Goal: Task Accomplishment & Management: Complete application form

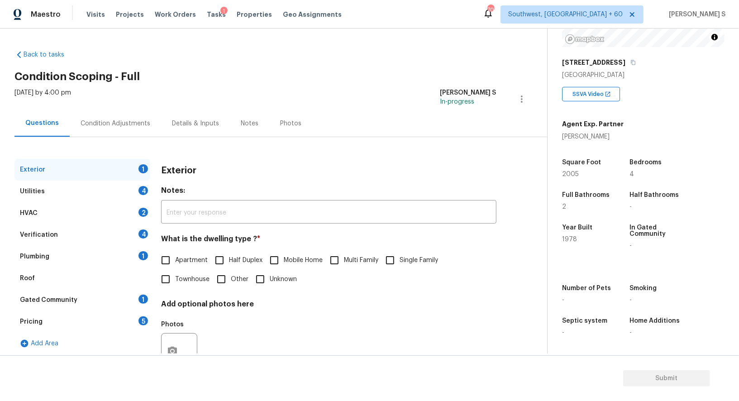
scroll to position [125, 0]
click at [404, 260] on span "Single Family" at bounding box center [419, 261] width 38 height 10
click at [400, 260] on input "Single Family" at bounding box center [390, 260] width 19 height 19
checkbox input "true"
click at [139, 190] on div "4" at bounding box center [144, 190] width 10 height 9
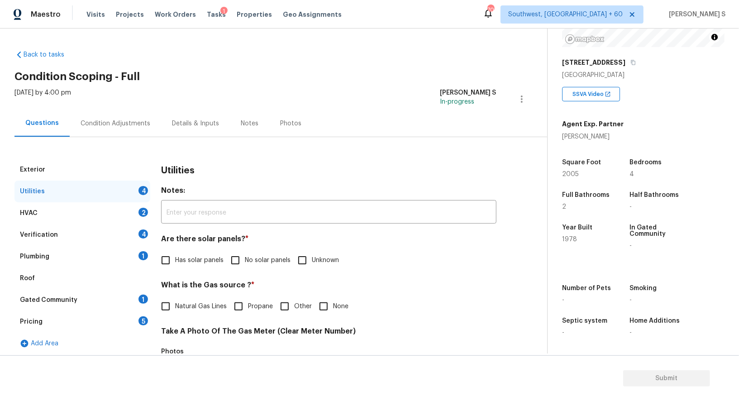
click at [236, 259] on input "No solar panels" at bounding box center [235, 260] width 19 height 19
checkbox input "true"
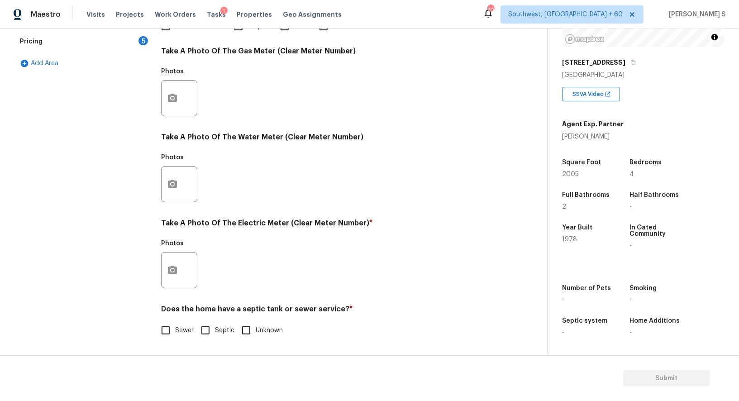
scroll to position [280, 0]
click at [167, 332] on input "Sewer" at bounding box center [165, 331] width 19 height 19
checkbox input "true"
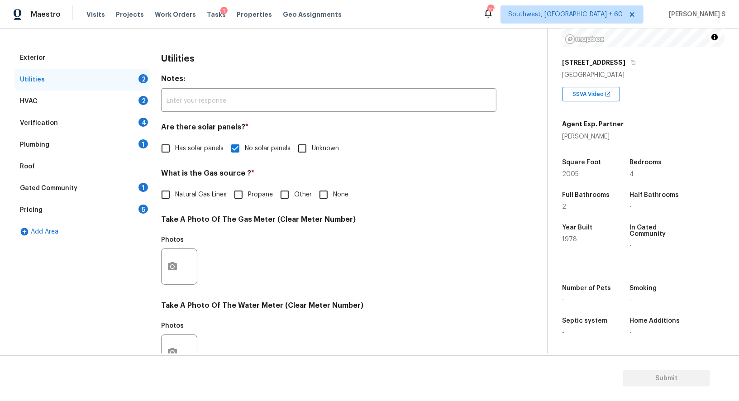
scroll to position [0, 0]
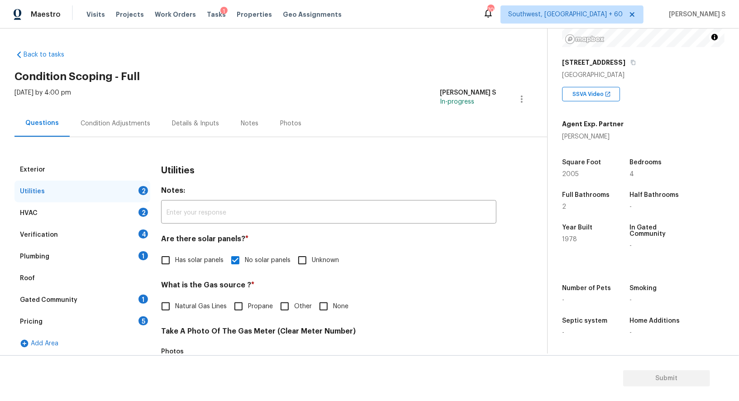
click at [139, 250] on div "Plumbing 1" at bounding box center [82, 257] width 136 height 22
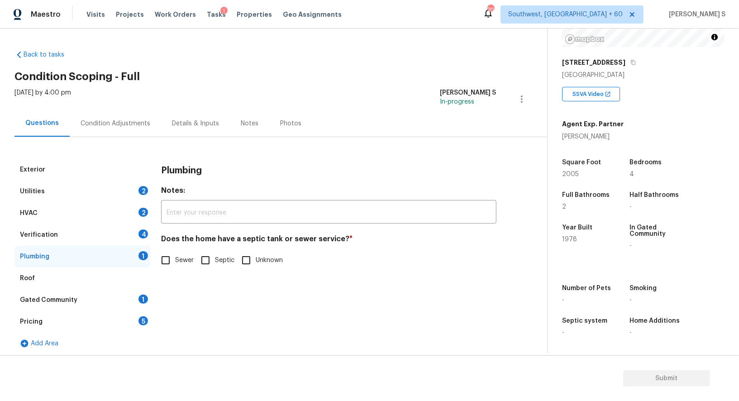
click at [170, 263] on input "Sewer" at bounding box center [165, 260] width 19 height 19
checkbox input "true"
click at [143, 302] on div "1" at bounding box center [144, 299] width 10 height 9
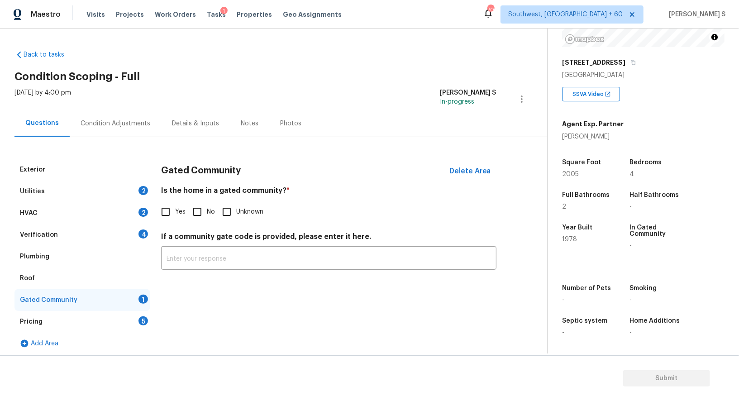
click at [199, 220] on input "No" at bounding box center [197, 211] width 19 height 19
checkbox input "true"
click at [134, 230] on div "Verification 4" at bounding box center [82, 235] width 136 height 22
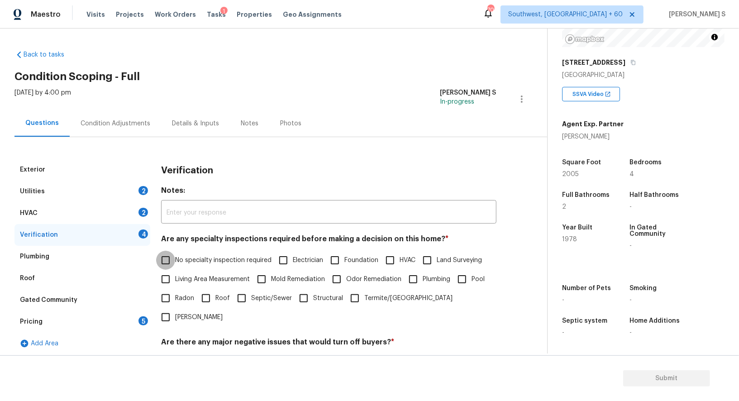
click at [168, 261] on input "No specialty inspection required" at bounding box center [165, 260] width 19 height 19
checkbox input "true"
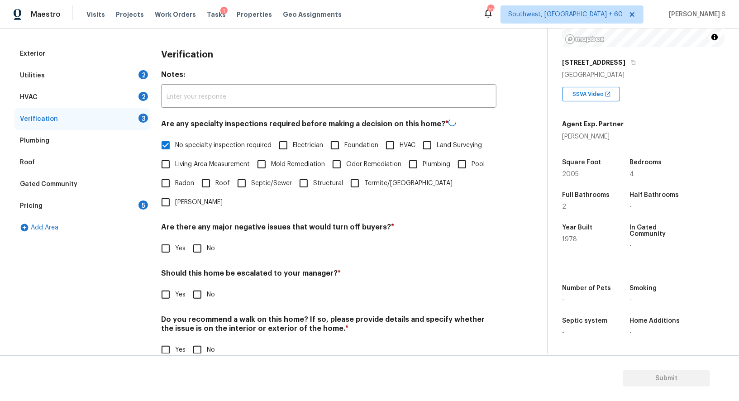
scroll to position [115, 0]
click at [197, 240] on input "No" at bounding box center [197, 249] width 19 height 19
checkbox input "true"
click at [194, 341] on input "No" at bounding box center [197, 350] width 19 height 19
checkbox input "true"
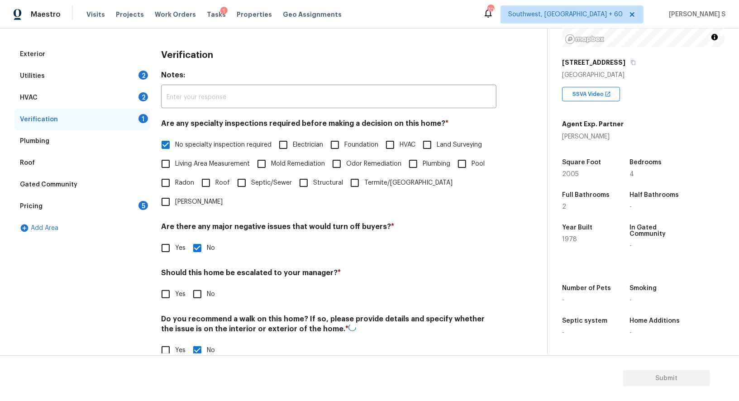
scroll to position [0, 0]
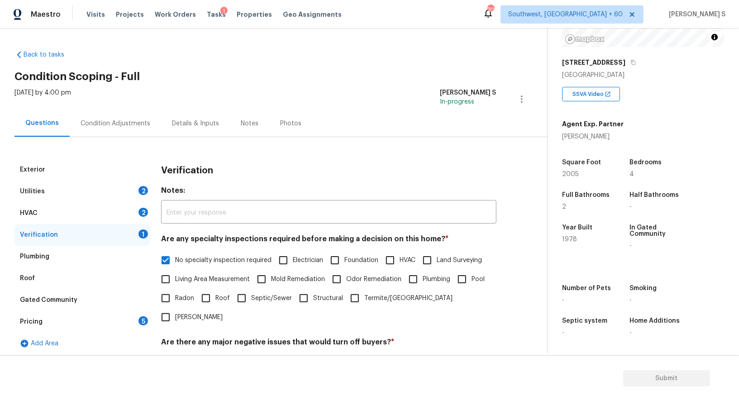
click at [139, 210] on div "2" at bounding box center [144, 212] width 10 height 9
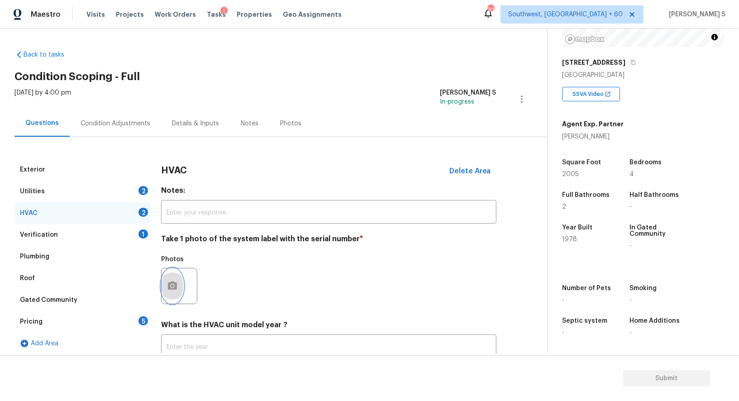
click at [173, 285] on icon "button" at bounding box center [172, 286] width 11 height 11
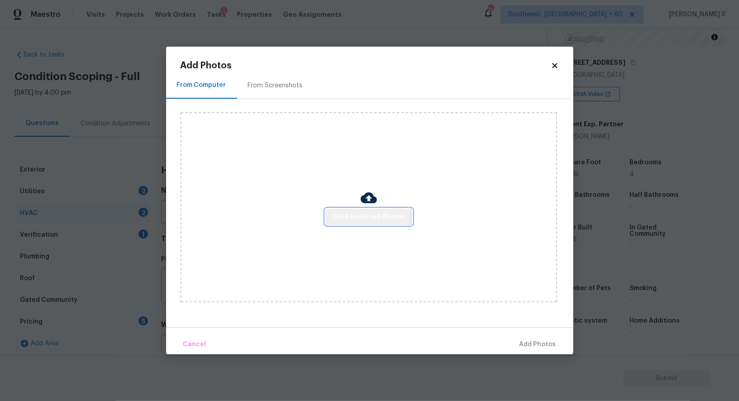
click at [336, 210] on button "Click to Upload Photos" at bounding box center [369, 217] width 87 height 17
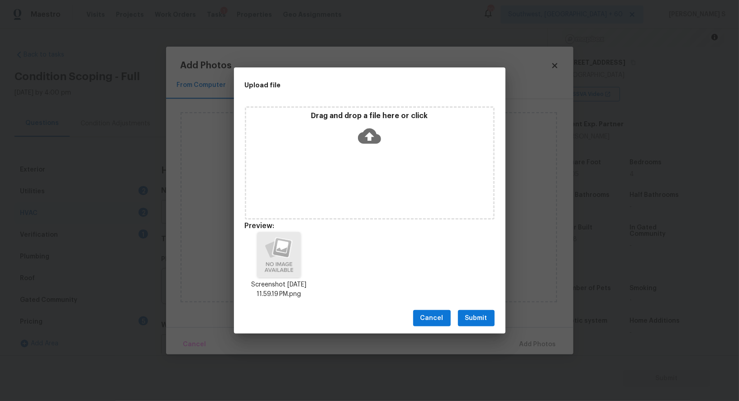
click at [482, 319] on span "Submit" at bounding box center [477, 318] width 22 height 11
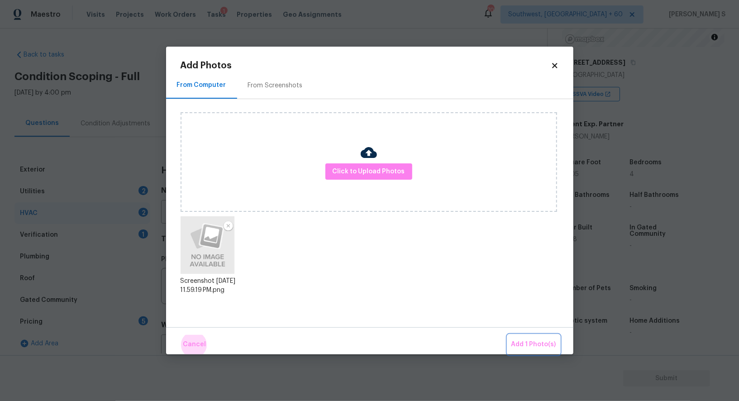
click at [508, 335] on button "Add 1 Photo(s)" at bounding box center [534, 344] width 52 height 19
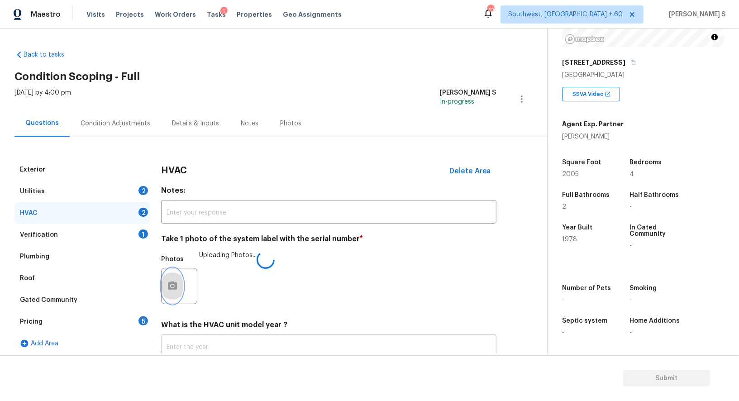
scroll to position [64, 0]
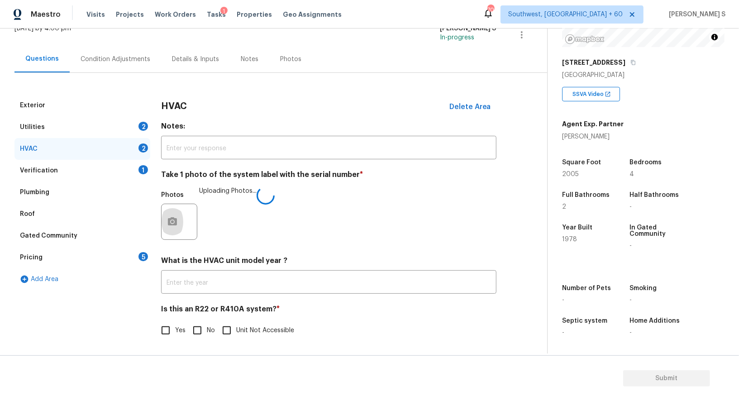
click at [201, 333] on input "No" at bounding box center [197, 330] width 19 height 19
checkbox input "true"
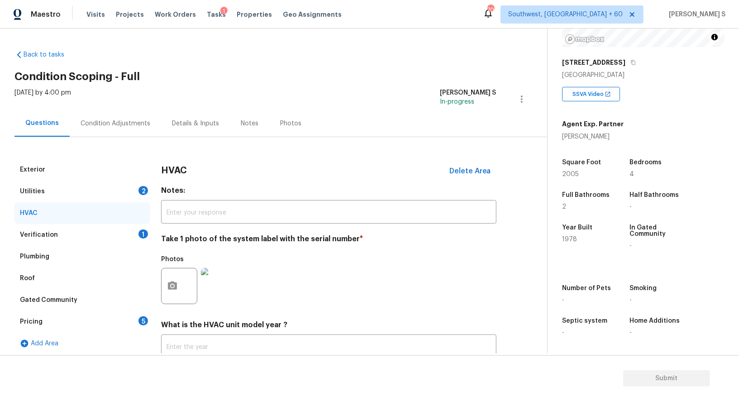
click at [139, 318] on div "5" at bounding box center [144, 321] width 10 height 9
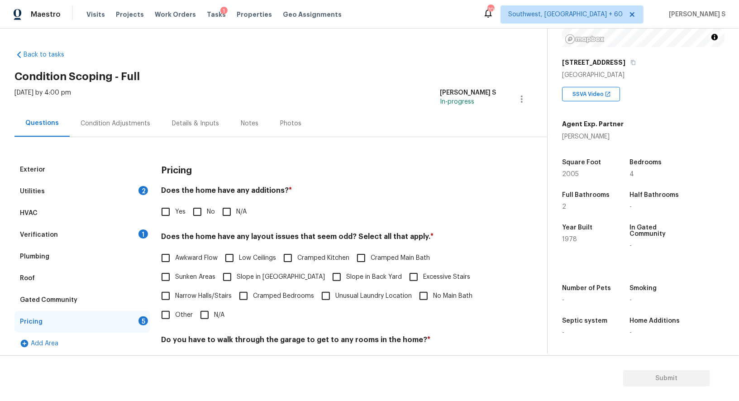
click at [202, 204] on input "No" at bounding box center [197, 211] width 19 height 19
checkbox input "true"
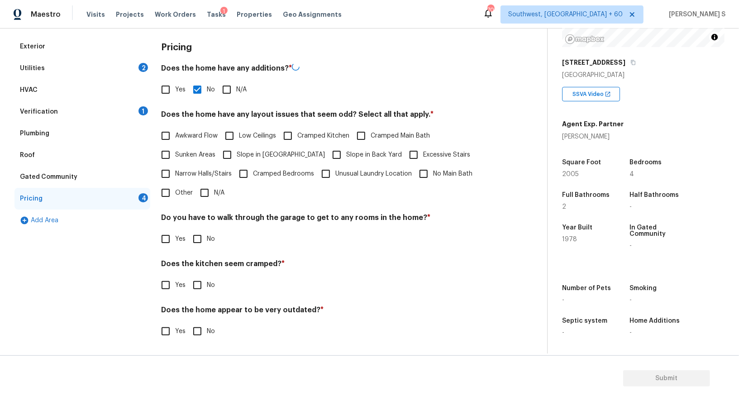
scroll to position [122, 0]
click at [190, 235] on input "No" at bounding box center [197, 239] width 19 height 19
checkbox input "true"
click at [188, 277] on input "No" at bounding box center [197, 286] width 19 height 19
checkbox input "true"
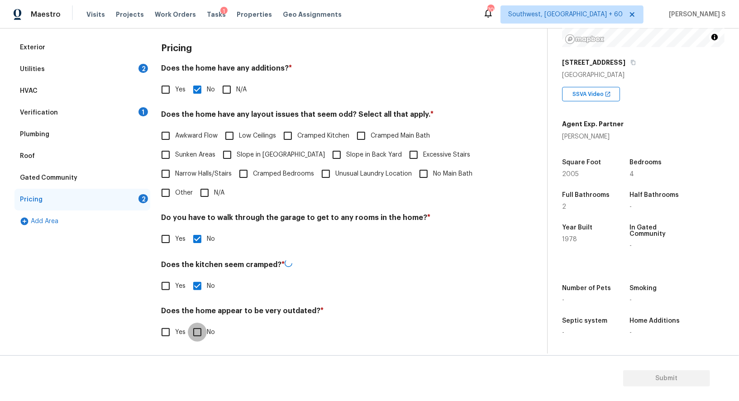
click at [188, 323] on input "No" at bounding box center [197, 332] width 19 height 19
checkbox input "true"
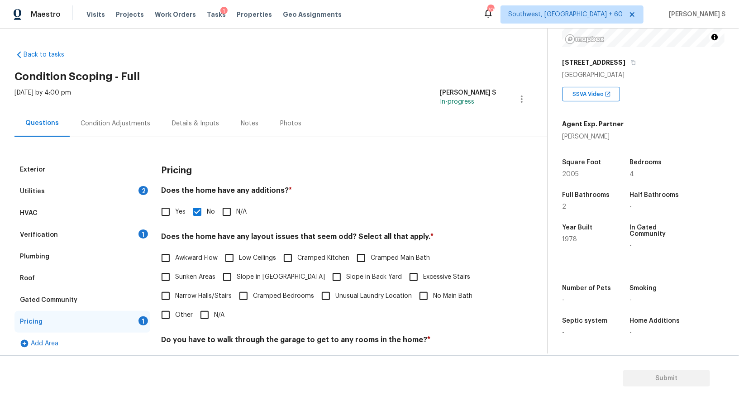
click at [143, 187] on div "2" at bounding box center [144, 190] width 10 height 9
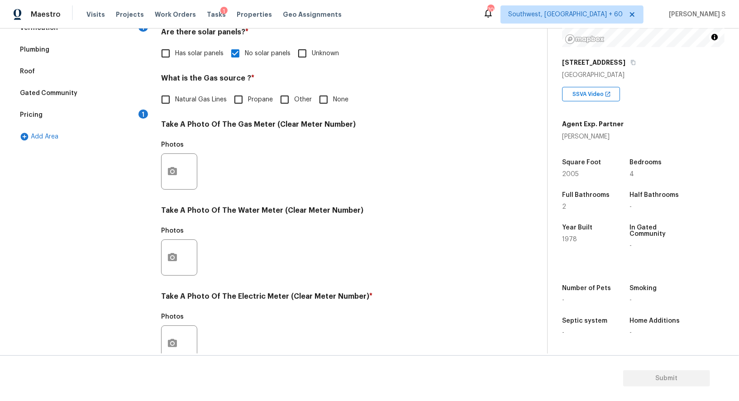
scroll to position [280, 0]
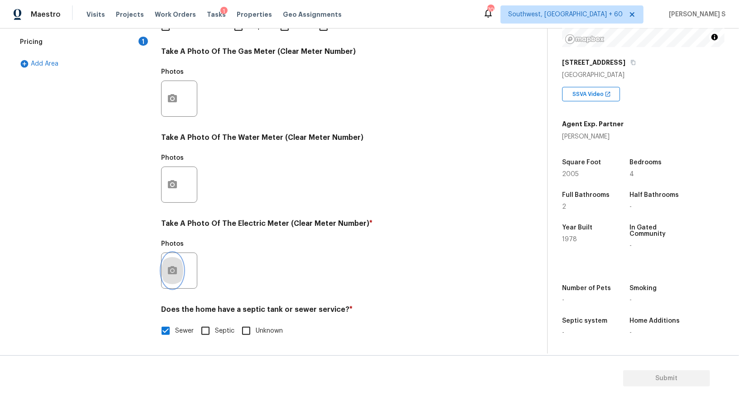
click at [180, 275] on button "button" at bounding box center [173, 270] width 22 height 35
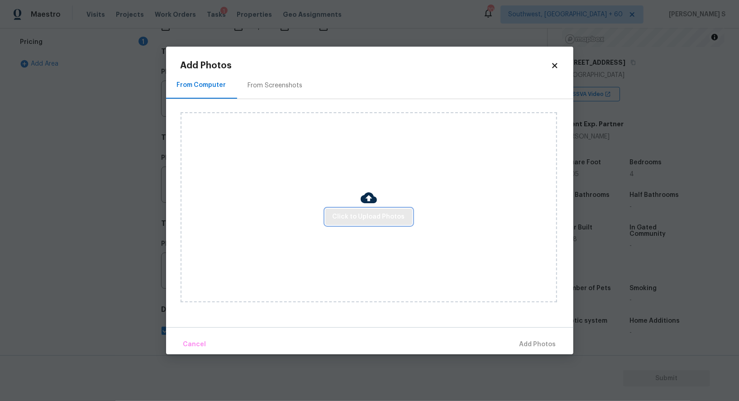
click at [387, 213] on span "Click to Upload Photos" at bounding box center [369, 216] width 72 height 11
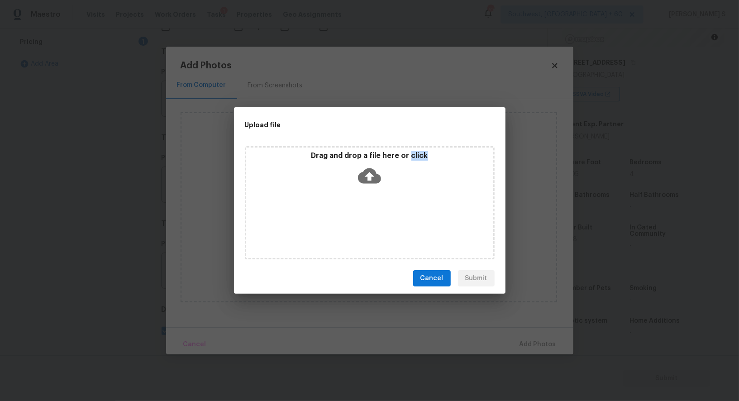
click at [387, 213] on div "Drag and drop a file here or click" at bounding box center [370, 202] width 250 height 113
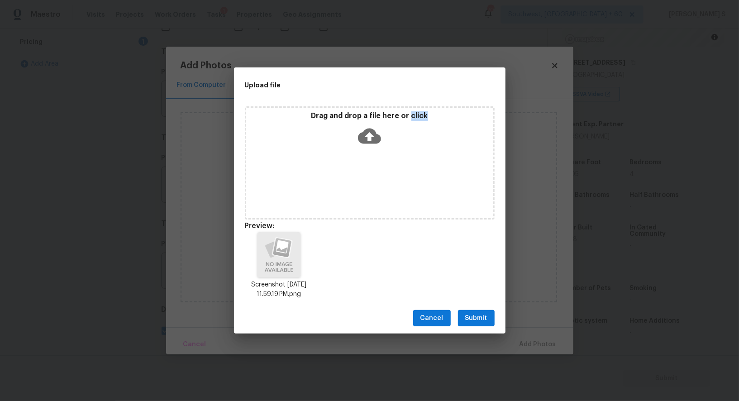
click at [476, 314] on span "Submit" at bounding box center [477, 318] width 22 height 11
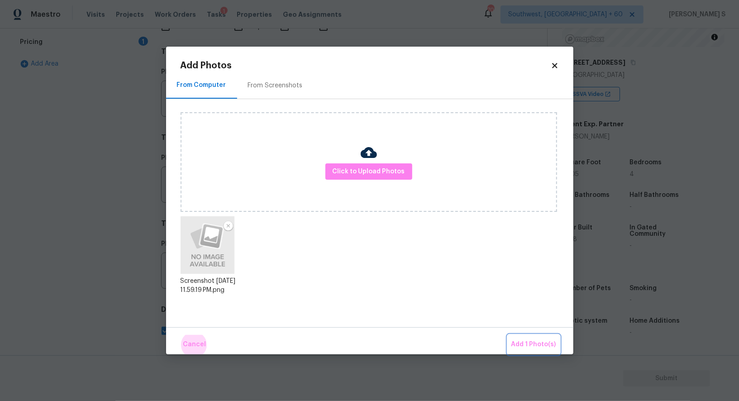
click at [508, 335] on button "Add 1 Photo(s)" at bounding box center [534, 344] width 52 height 19
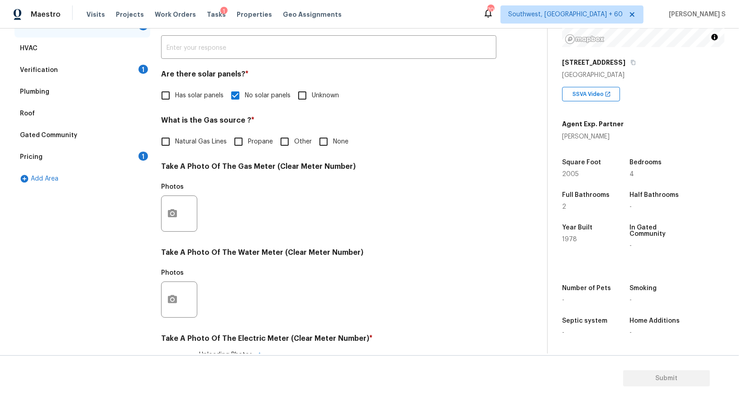
scroll to position [0, 0]
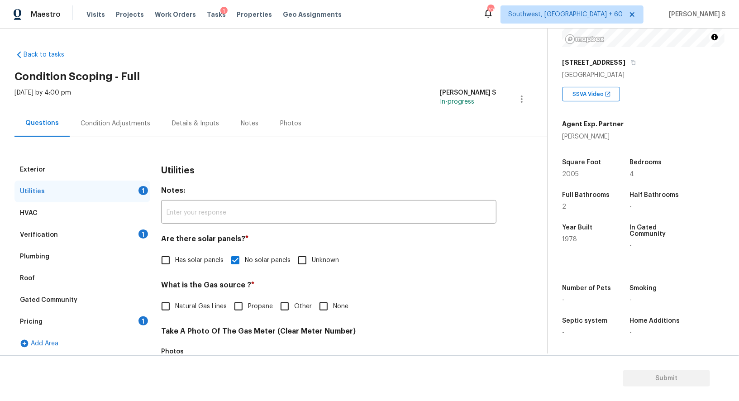
click at [130, 130] on div "Condition Adjustments" at bounding box center [115, 123] width 91 height 27
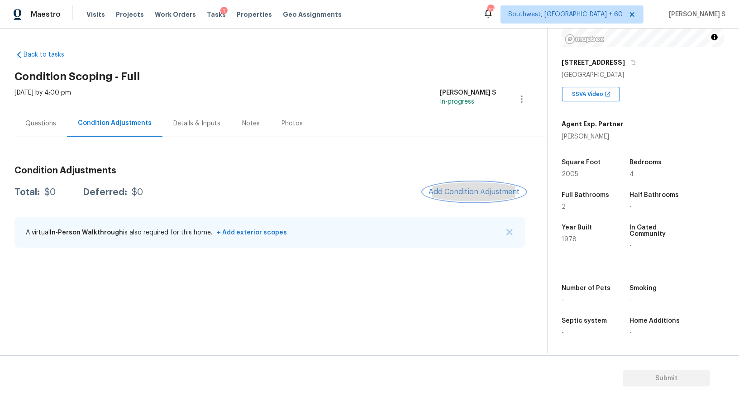
click at [450, 190] on span "Add Condition Adjustment" at bounding box center [474, 192] width 91 height 8
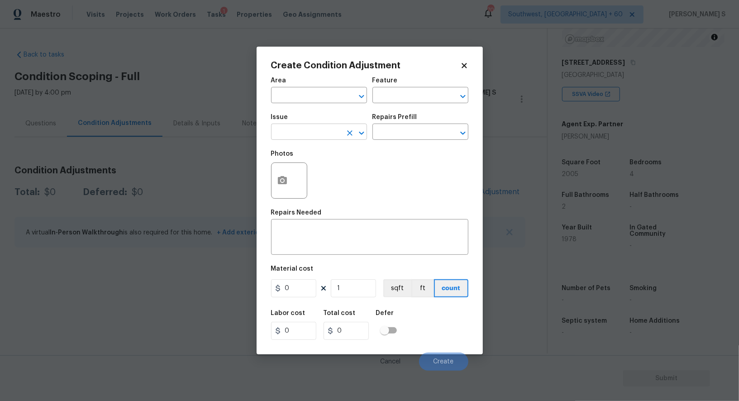
click at [280, 137] on input "text" at bounding box center [306, 133] width 71 height 14
type input "ACQ: HVAC"
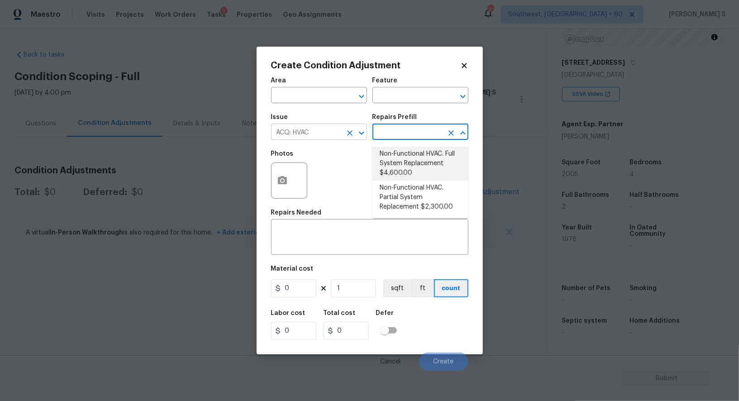
type input "Acquisition"
type textarea "Acquisition Scope: Full System Replacement"
type input "4600"
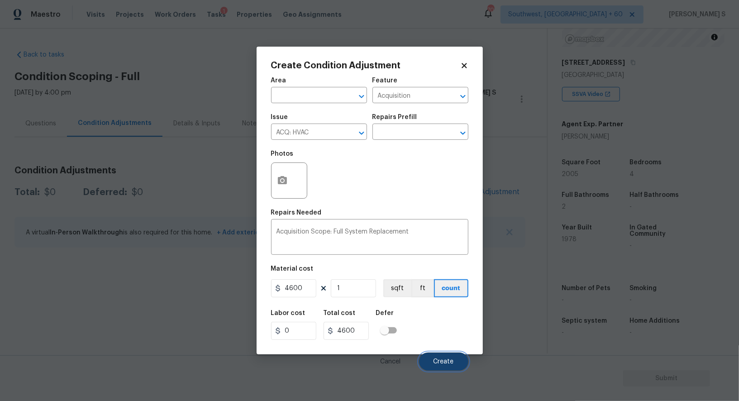
click at [444, 365] on span "Create" at bounding box center [444, 362] width 20 height 7
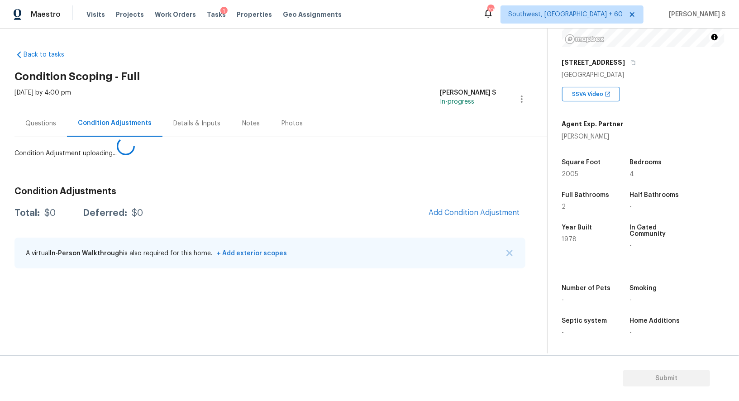
click at [176, 315] on body "Maestro Visits Projects Work Orders Tasks 1 Properties Geo Assignments 703 Sout…" at bounding box center [369, 200] width 739 height 401
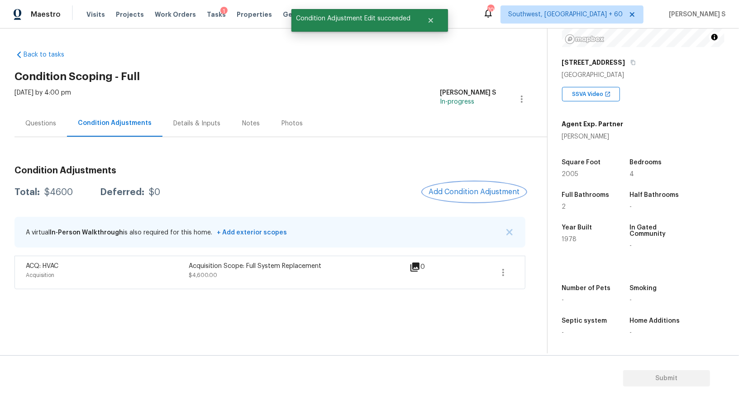
click at [457, 192] on span "Add Condition Adjustment" at bounding box center [474, 192] width 91 height 8
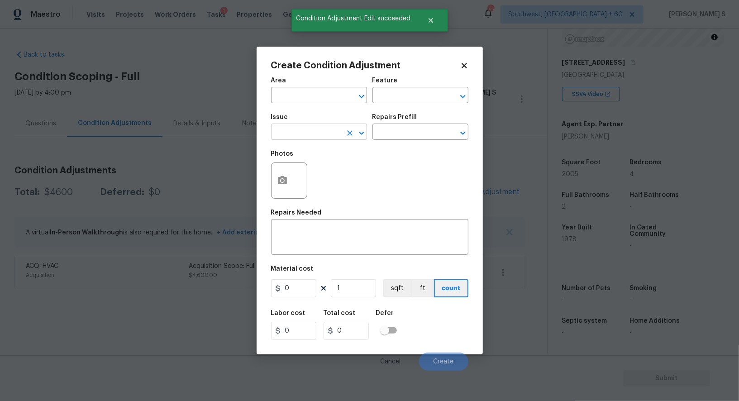
click at [322, 132] on input "text" at bounding box center [306, 133] width 71 height 14
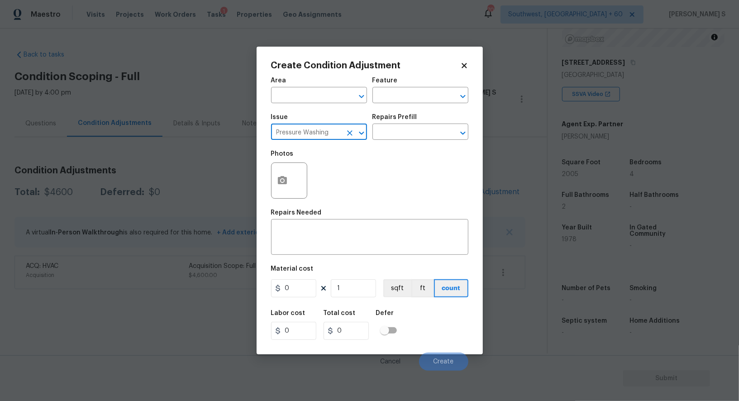
type input "Pressure Washing"
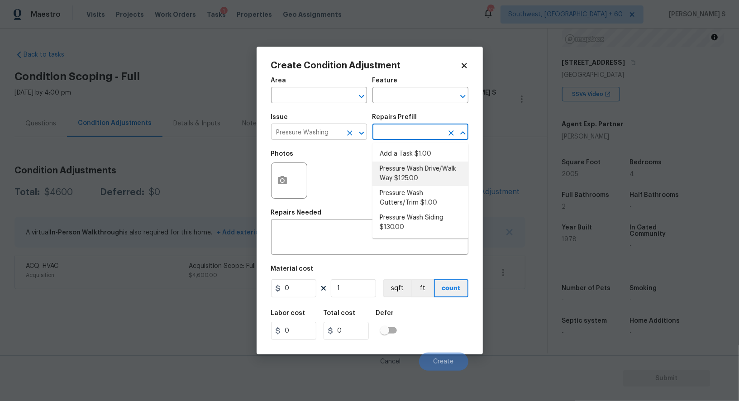
type input "Siding"
type textarea "Pressure wash the driveways/walkways as directed by the PM. Ensure that all deb…"
type input "125"
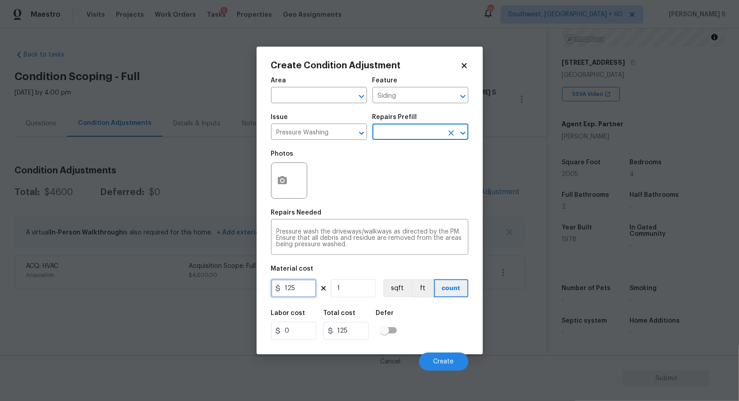
click at [291, 293] on input "125" at bounding box center [293, 288] width 45 height 18
type input "200"
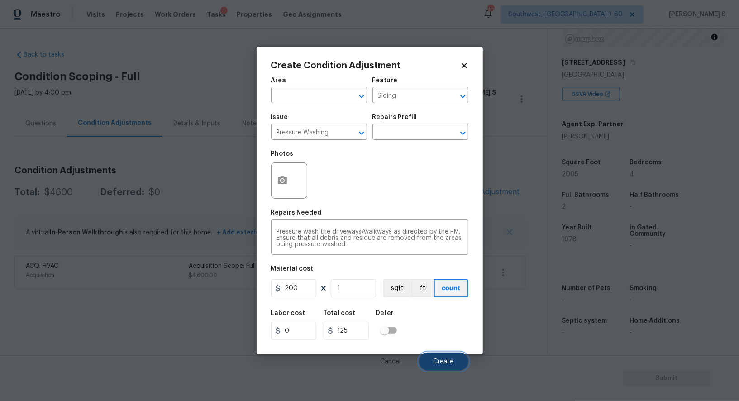
type input "200"
click at [439, 363] on span "Create" at bounding box center [444, 362] width 20 height 7
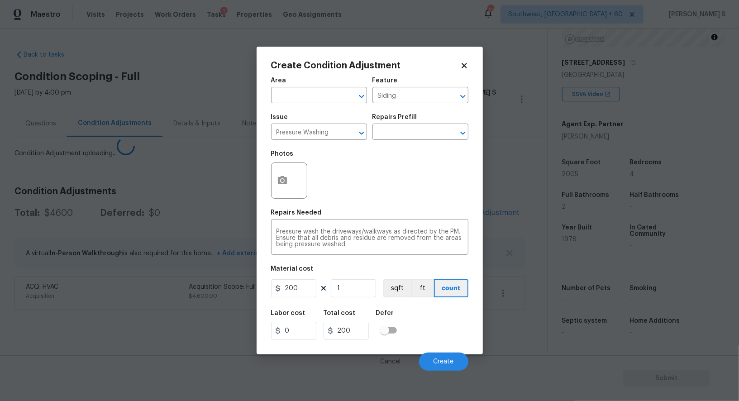
click at [38, 327] on body "Maestro Visits Projects Work Orders Tasks 1 Properties Geo Assignments 703 Sout…" at bounding box center [369, 200] width 739 height 401
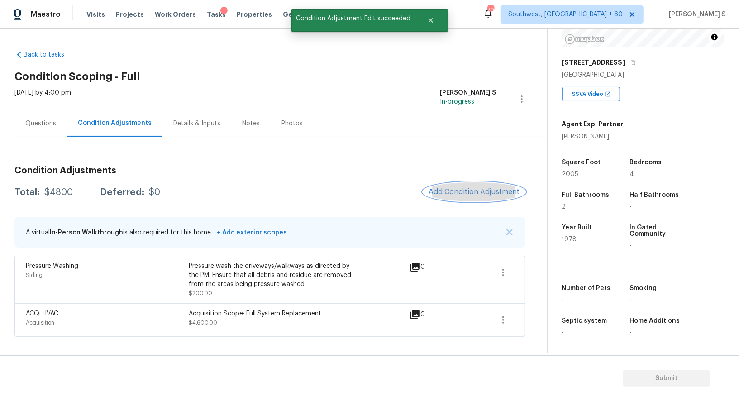
click at [473, 185] on button "Add Condition Adjustment" at bounding box center [474, 191] width 102 height 19
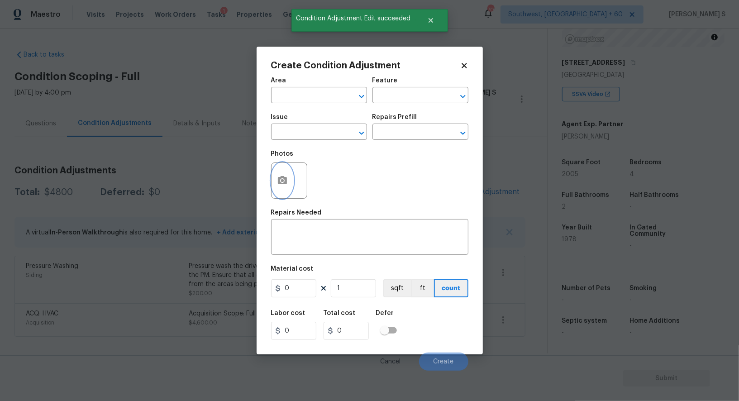
click at [278, 186] on icon "button" at bounding box center [282, 180] width 11 height 11
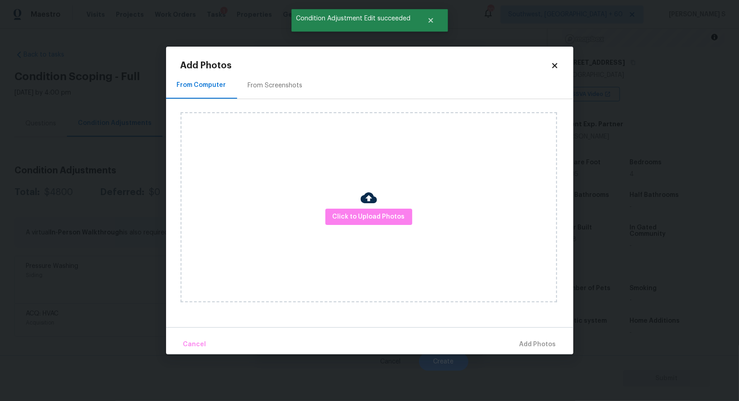
click at [287, 77] on div "From Screenshots" at bounding box center [275, 85] width 77 height 27
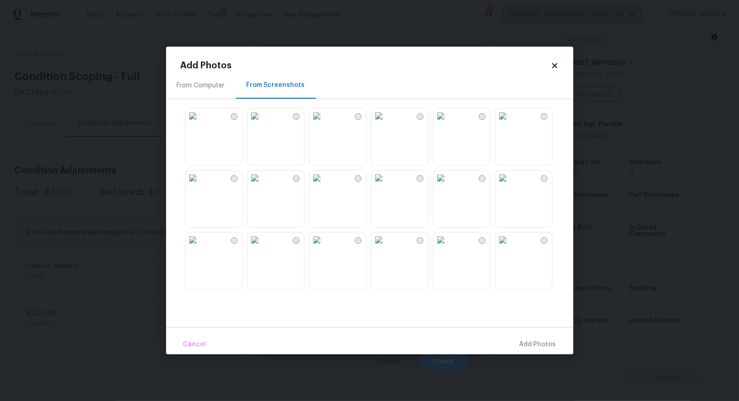
click at [324, 185] on img at bounding box center [317, 178] width 14 height 14
click at [386, 185] on img at bounding box center [379, 178] width 14 height 14
click at [448, 185] on img at bounding box center [441, 178] width 14 height 14
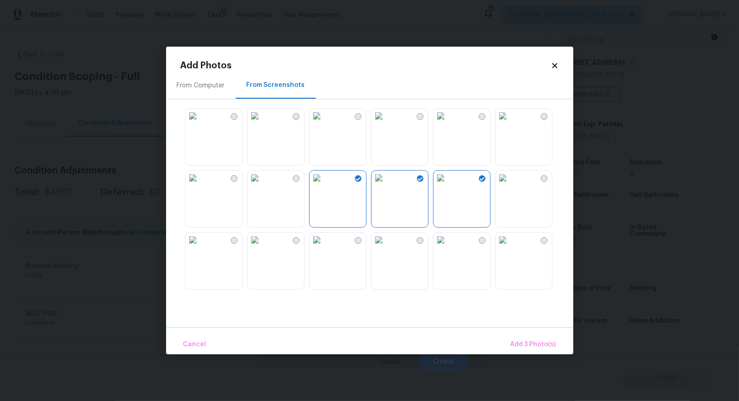
click at [386, 247] on img at bounding box center [379, 240] width 14 height 14
click at [528, 346] on span "Add 4 Photo(s)" at bounding box center [533, 344] width 47 height 11
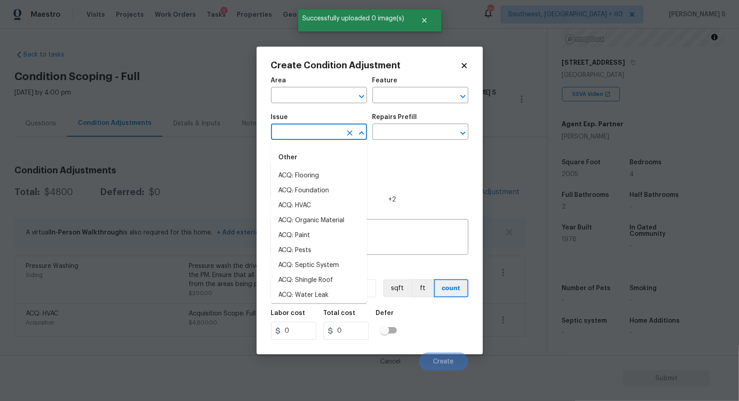
click at [323, 137] on input "text" at bounding box center [306, 133] width 71 height 14
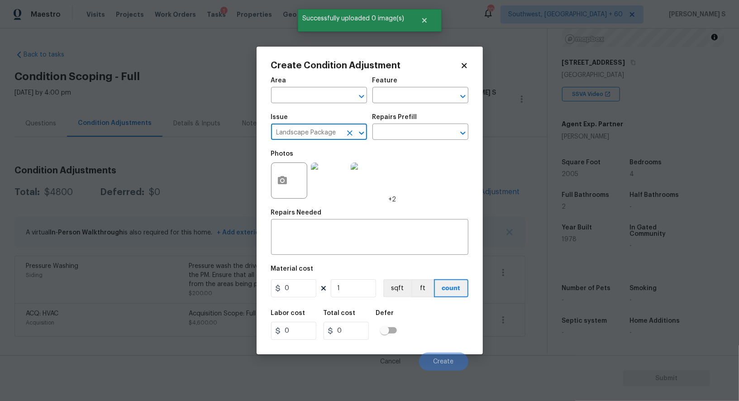
type input "Landscape Package"
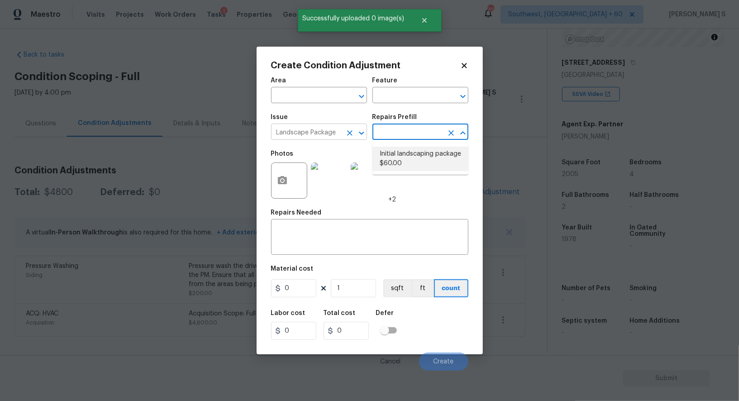
type input "Home Readiness Packages"
type textarea "Mowing of grass up to 6" in height. Mow, edge along driveways & sidewalks, trim…"
type input "60"
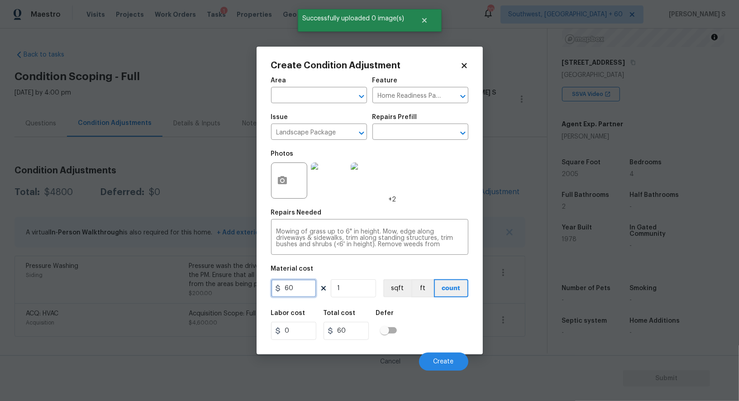
click at [303, 288] on input "60" at bounding box center [293, 288] width 45 height 18
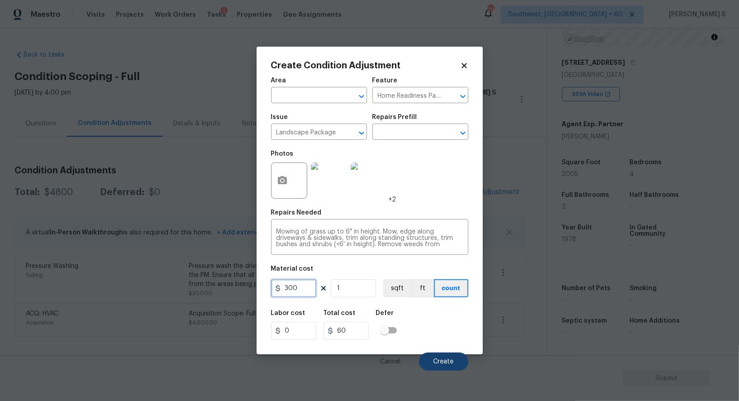
type input "300"
click at [451, 355] on button "Create" at bounding box center [443, 362] width 49 height 18
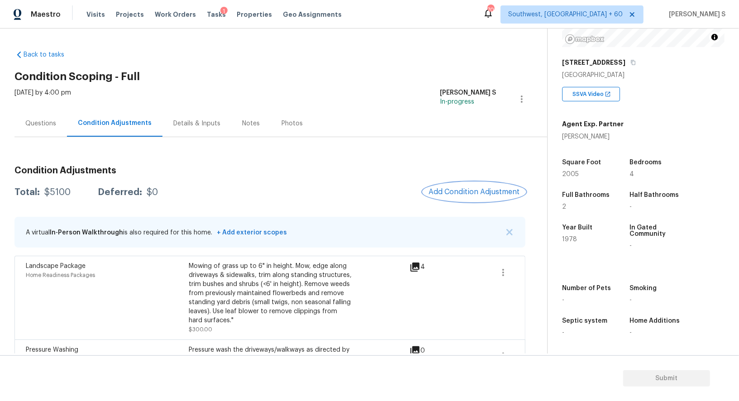
click at [487, 194] on span "Add Condition Adjustment" at bounding box center [474, 192] width 91 height 8
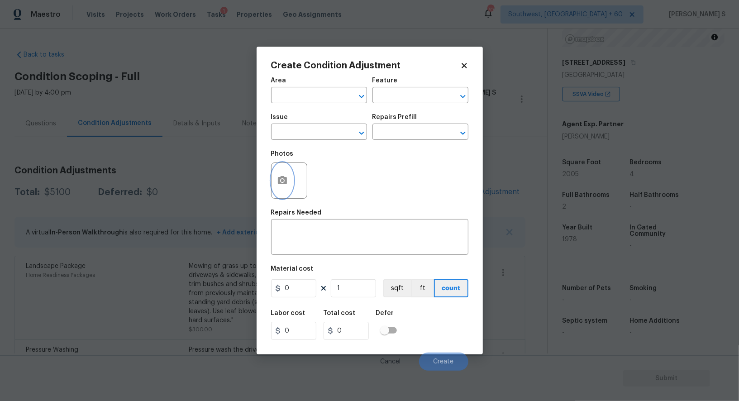
click at [286, 189] on button "button" at bounding box center [283, 180] width 22 height 35
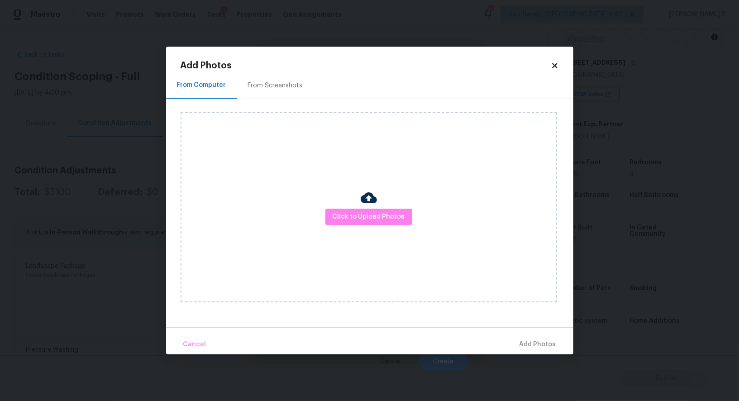
click at [265, 92] on div "From Screenshots" at bounding box center [275, 85] width 77 height 27
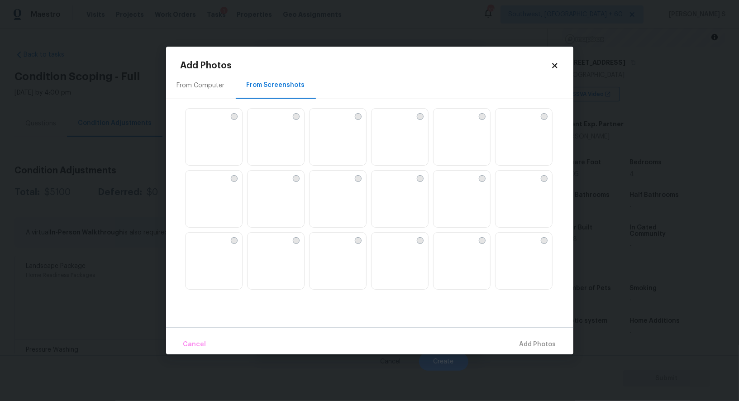
click at [386, 185] on img at bounding box center [379, 178] width 14 height 14
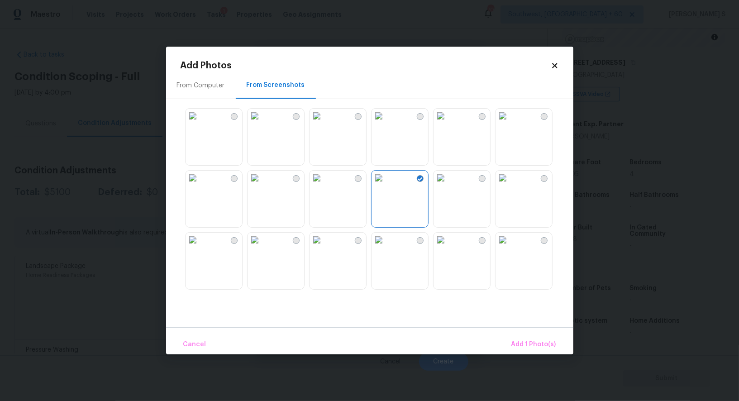
click at [324, 185] on img at bounding box center [317, 178] width 14 height 14
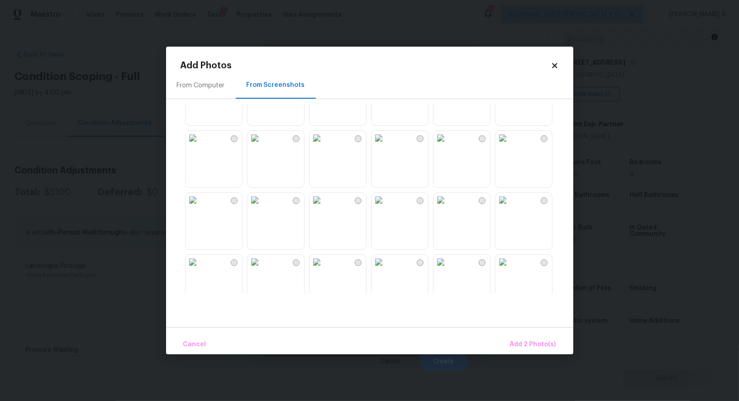
click at [262, 145] on img at bounding box center [255, 138] width 14 height 14
click at [200, 145] on img at bounding box center [193, 138] width 14 height 14
click at [528, 349] on span "Add 4 Photo(s)" at bounding box center [533, 344] width 47 height 11
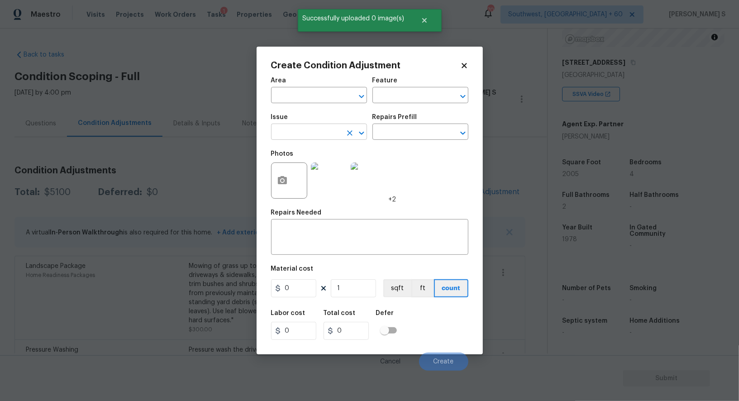
click at [313, 134] on input "text" at bounding box center [306, 133] width 71 height 14
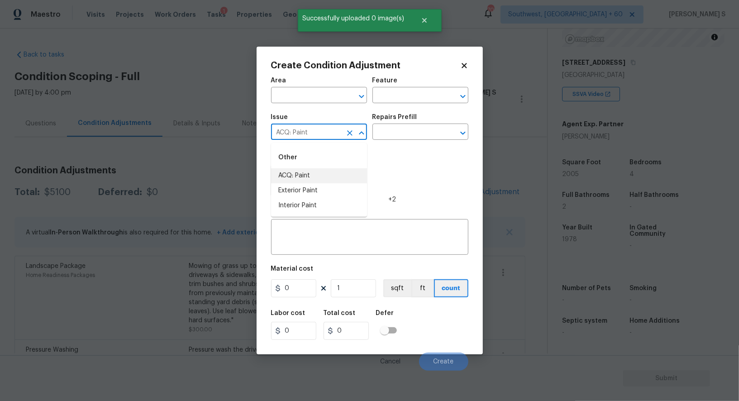
type input "ACQ: Paint"
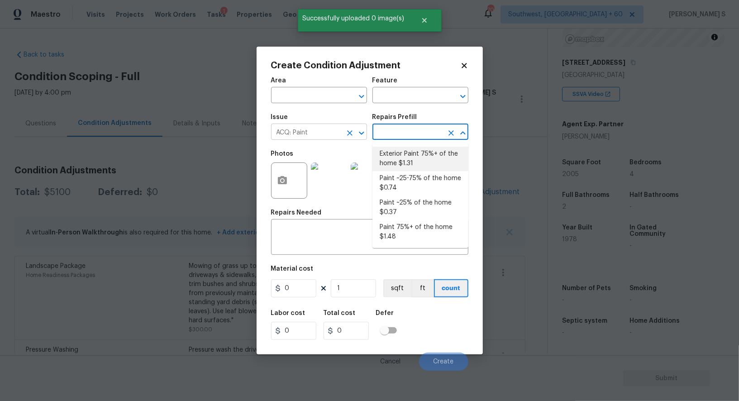
type input "Acquisition"
type textarea "Acquisition Scope: 75%+ of the home exterior will likely require paint"
type input "1.31"
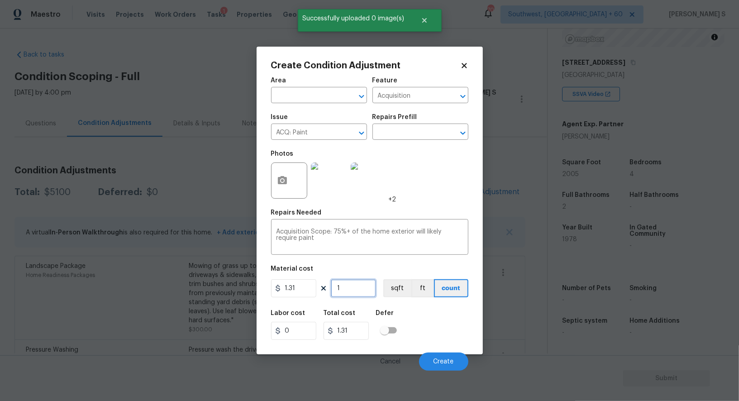
click at [355, 287] on input "1" at bounding box center [353, 288] width 45 height 18
type input "2"
type input "2.62"
type input "20"
type input "26.2"
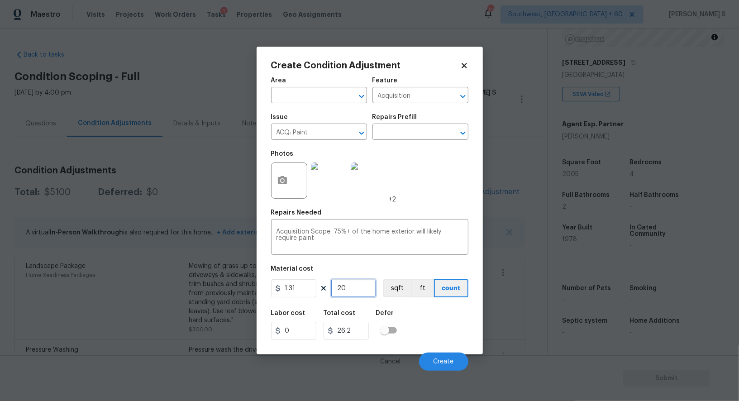
type input "200"
type input "262"
type input "2005"
type input "2626.55"
type input "2005"
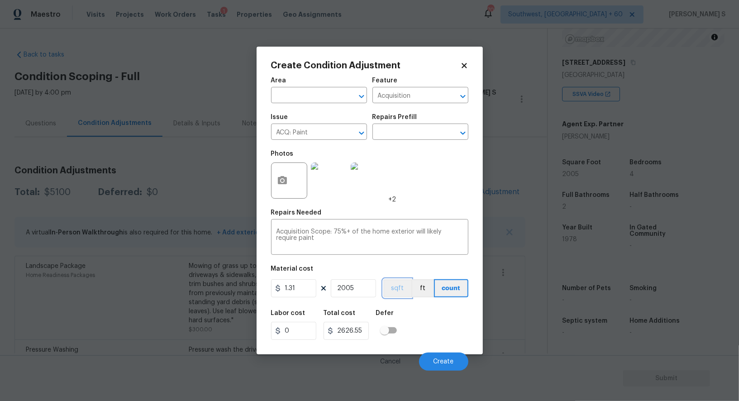
drag, startPoint x: 402, startPoint y: 294, endPoint x: 412, endPoint y: 314, distance: 22.3
click at [402, 294] on button "sqft" at bounding box center [398, 288] width 28 height 18
click at [419, 334] on div "Labor cost 0 Total cost 2626.55 Defer" at bounding box center [369, 325] width 197 height 41
click at [437, 362] on span "Create" at bounding box center [444, 362] width 20 height 7
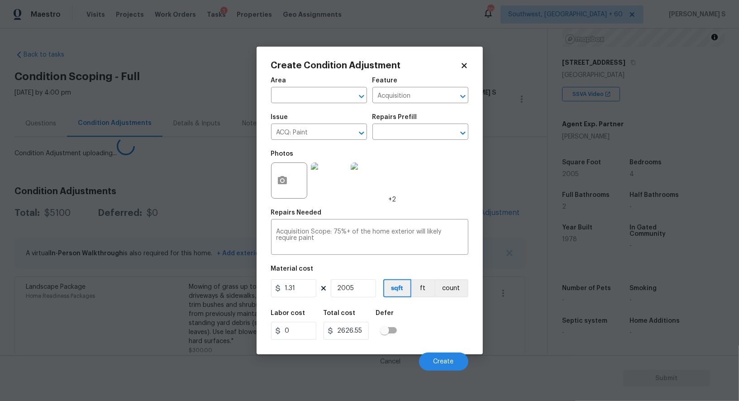
click at [130, 296] on body "Maestro Visits Projects Work Orders Tasks 1 Properties Geo Assignments 703 Sout…" at bounding box center [369, 200] width 739 height 401
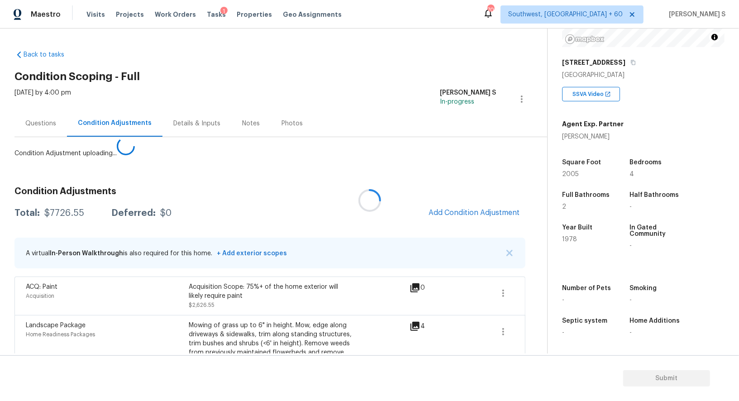
drag, startPoint x: 493, startPoint y: 202, endPoint x: 543, endPoint y: 207, distance: 51.0
click at [494, 202] on div at bounding box center [369, 200] width 739 height 401
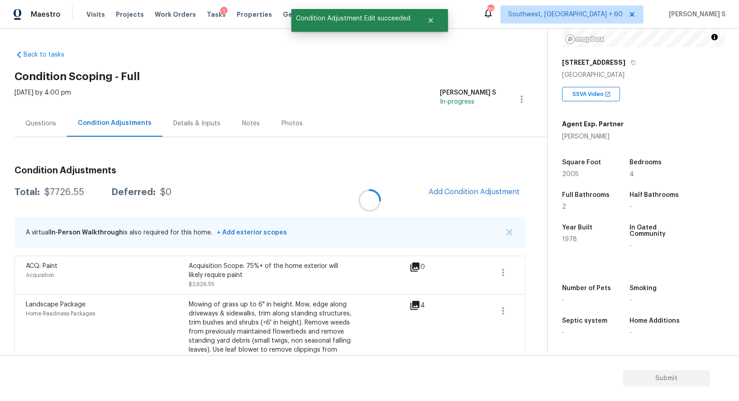
click at [506, 206] on div at bounding box center [369, 200] width 739 height 401
click at [477, 197] on button "Add Condition Adjustment" at bounding box center [474, 191] width 102 height 19
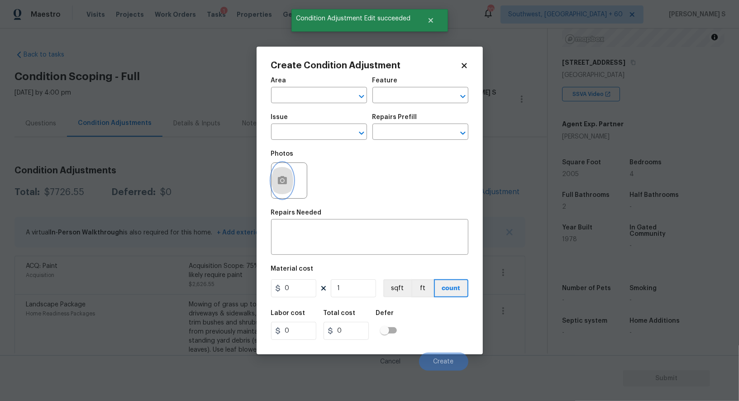
click at [290, 181] on button "button" at bounding box center [283, 180] width 22 height 35
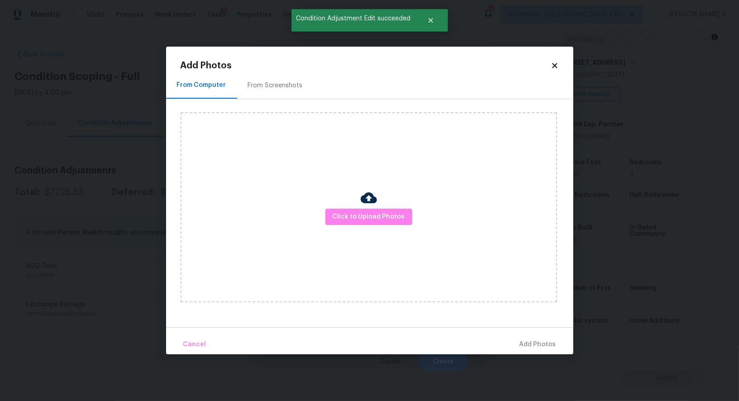
click at [288, 101] on div "Click to Upload Photos" at bounding box center [377, 207] width 393 height 216
click at [287, 89] on div "From Screenshots" at bounding box center [275, 85] width 55 height 9
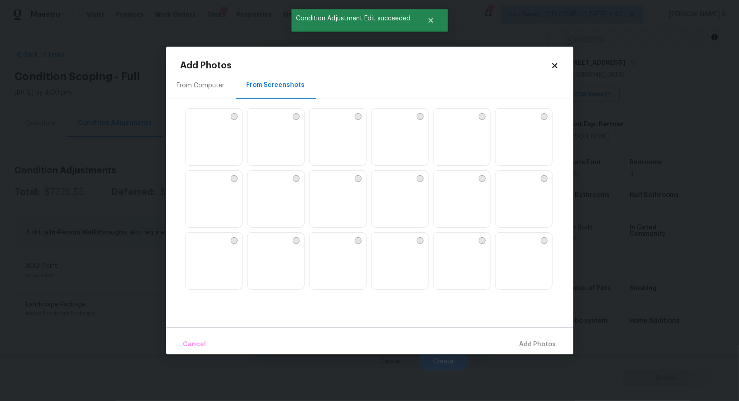
click at [507, 130] on img at bounding box center [524, 138] width 57 height 58
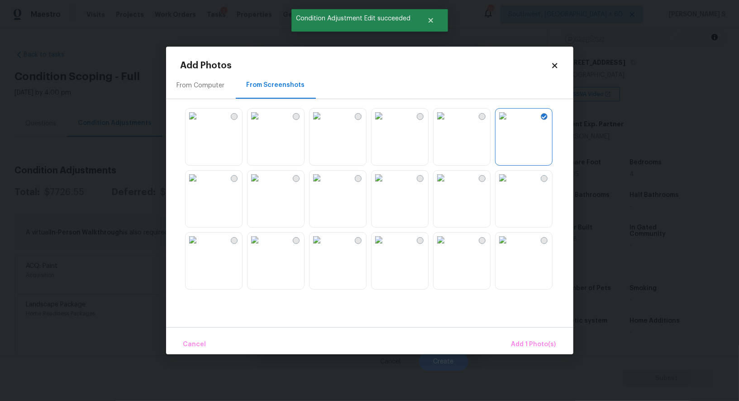
click at [386, 185] on img at bounding box center [379, 178] width 14 height 14
click at [324, 185] on img at bounding box center [317, 178] width 14 height 14
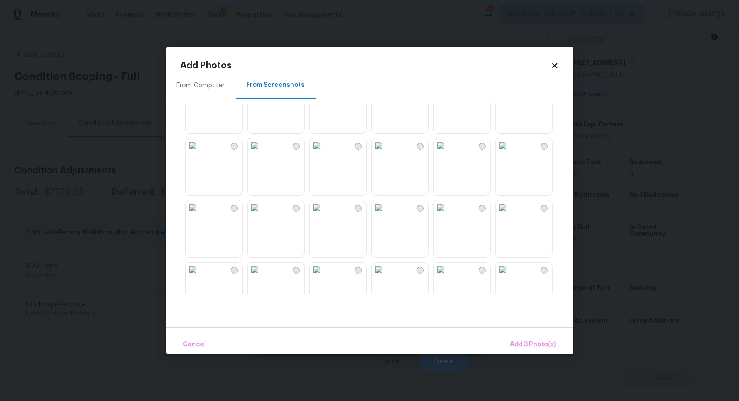
scroll to position [711, 0]
click at [260, 218] on img at bounding box center [255, 211] width 14 height 14
click at [448, 218] on img at bounding box center [441, 211] width 14 height 14
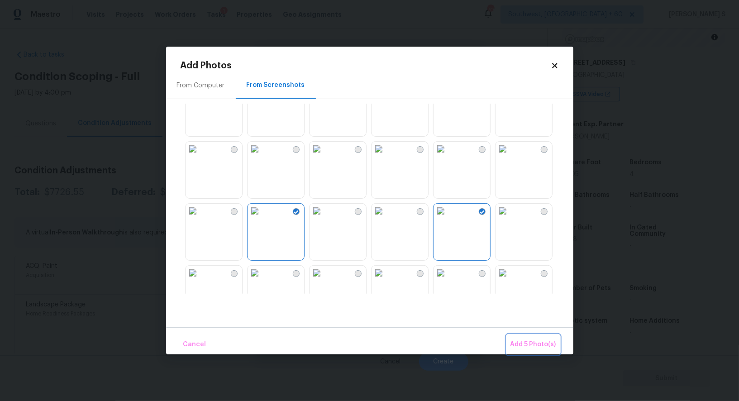
click at [536, 339] on button "Add 5 Photo(s)" at bounding box center [533, 344] width 53 height 19
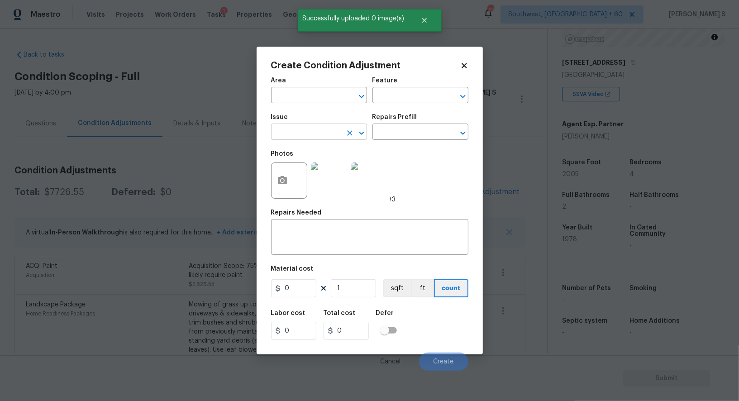
click at [314, 137] on input "text" at bounding box center [306, 133] width 71 height 14
type input "Siding"
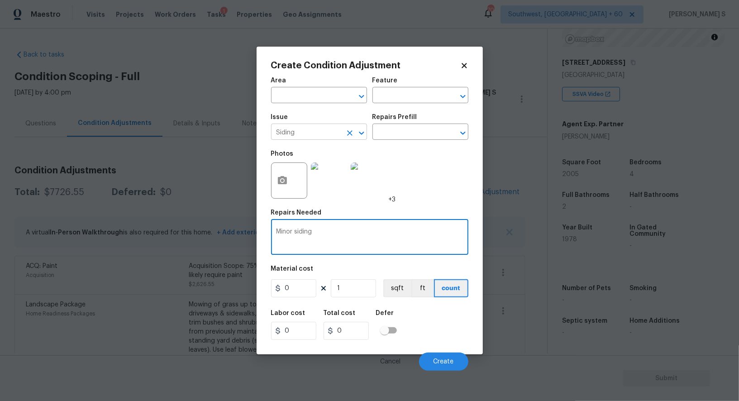
type textarea "Minor siding"
click at [314, 137] on input "Siding" at bounding box center [306, 133] width 71 height 14
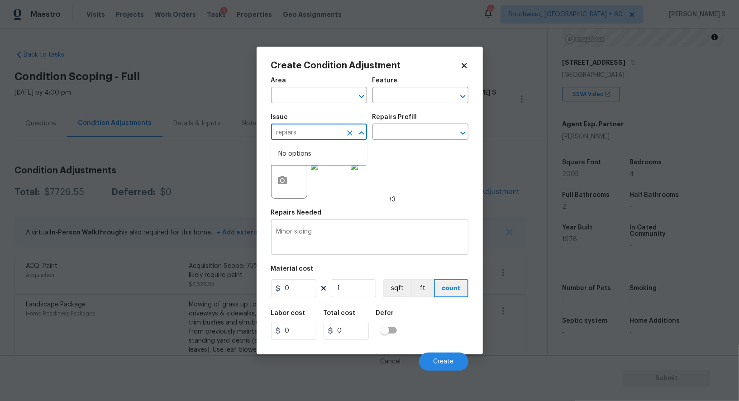
type input "Siding"
click at [341, 243] on textarea "Minor siding" at bounding box center [370, 238] width 187 height 19
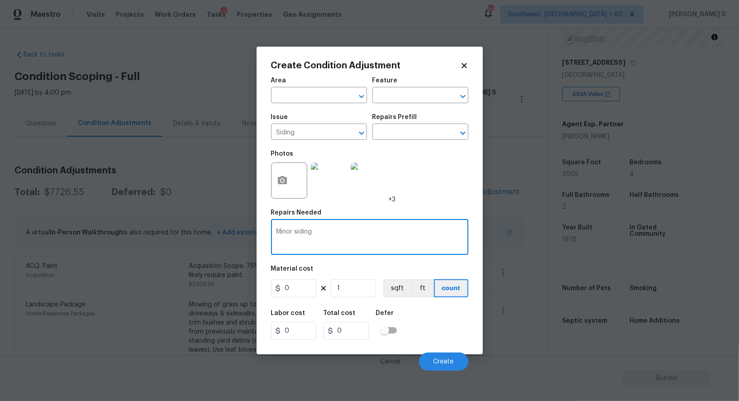
paste textarea "repiars"
type textarea "Minor siding repiars"
click at [303, 288] on input "0" at bounding box center [293, 288] width 45 height 18
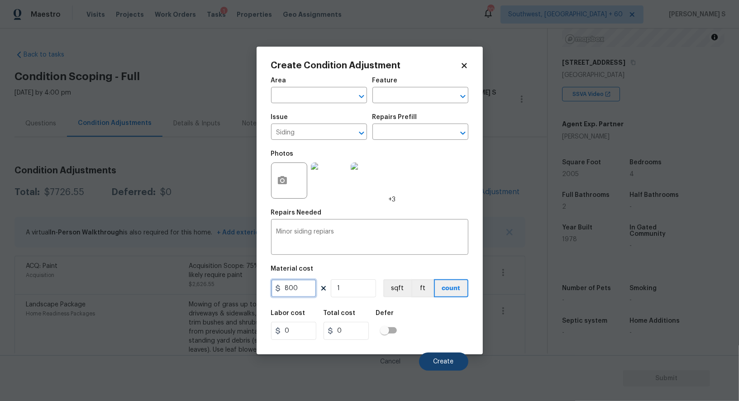
type input "800"
click at [435, 365] on span "Create" at bounding box center [444, 362] width 20 height 7
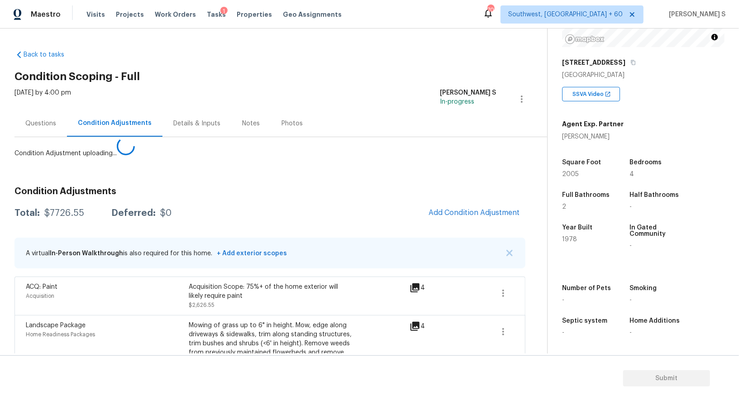
click at [62, 347] on body "Maestro Visits Projects Work Orders Tasks 1 Properties Geo Assignments 703 Sout…" at bounding box center [369, 200] width 739 height 401
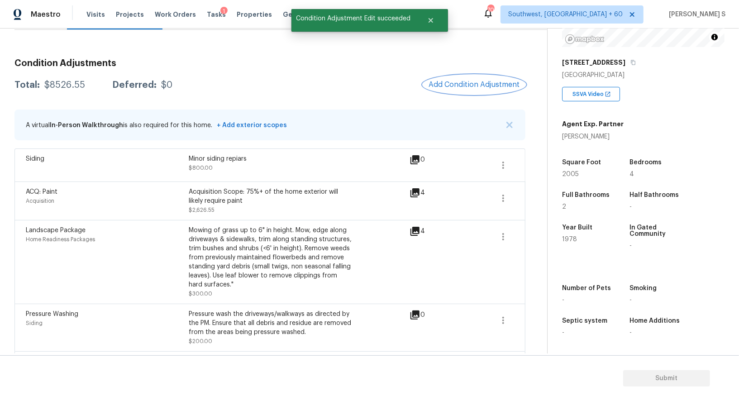
scroll to position [0, 0]
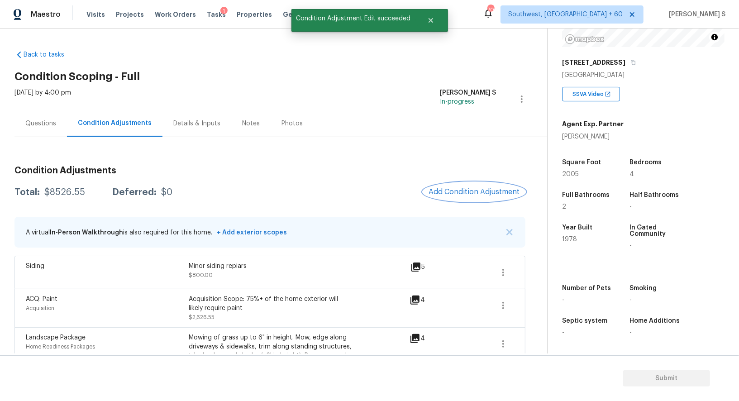
click at [469, 186] on button "Add Condition Adjustment" at bounding box center [474, 191] width 102 height 19
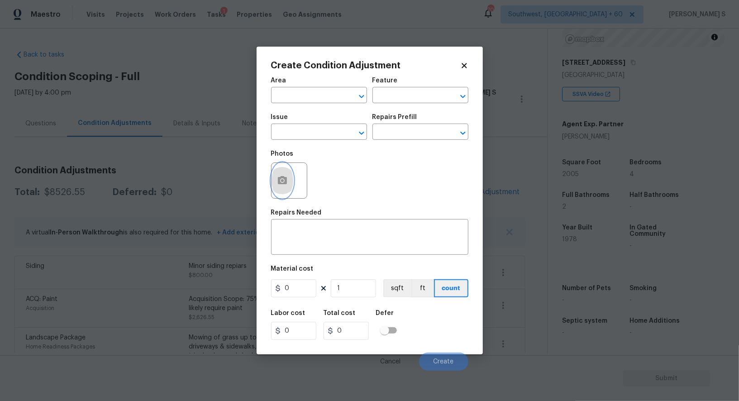
click at [283, 194] on button "button" at bounding box center [283, 180] width 22 height 35
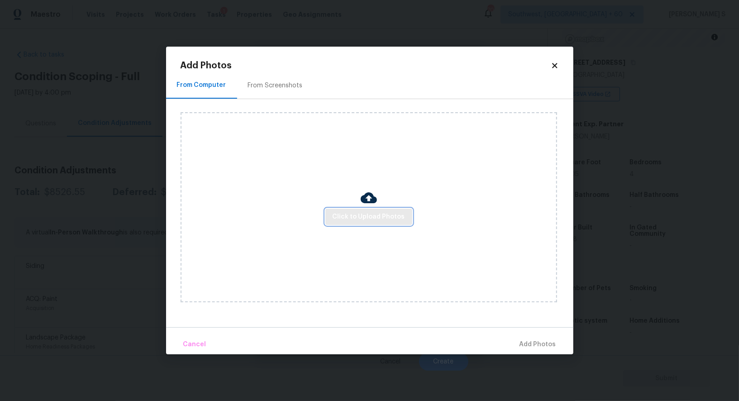
click at [391, 214] on span "Click to Upload Photos" at bounding box center [369, 216] width 72 height 11
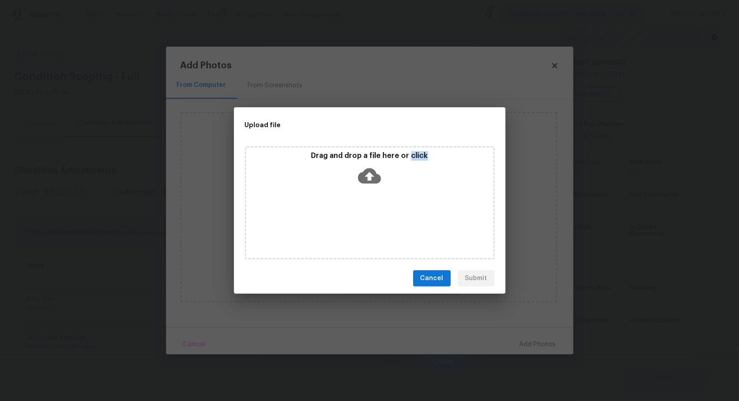
click at [391, 214] on div "Drag and drop a file here or click" at bounding box center [370, 202] width 250 height 113
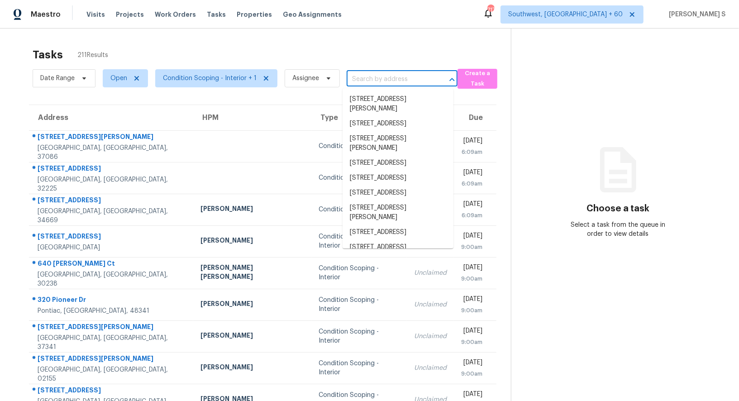
click at [417, 84] on input "text" at bounding box center [390, 79] width 86 height 14
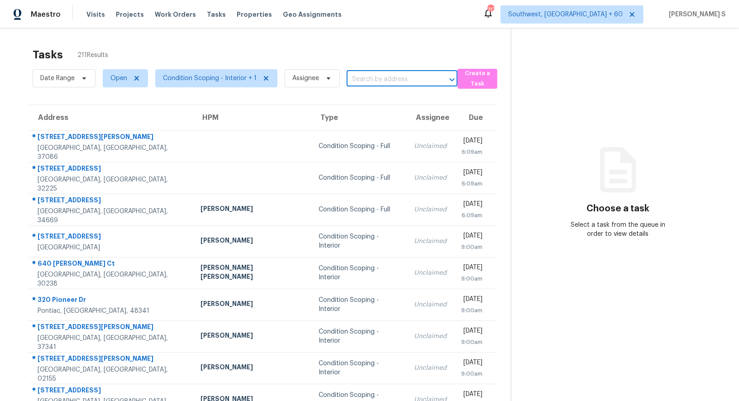
paste input "[STREET_ADDRESS][PERSON_NAME]"
type input "[STREET_ADDRESS][PERSON_NAME]"
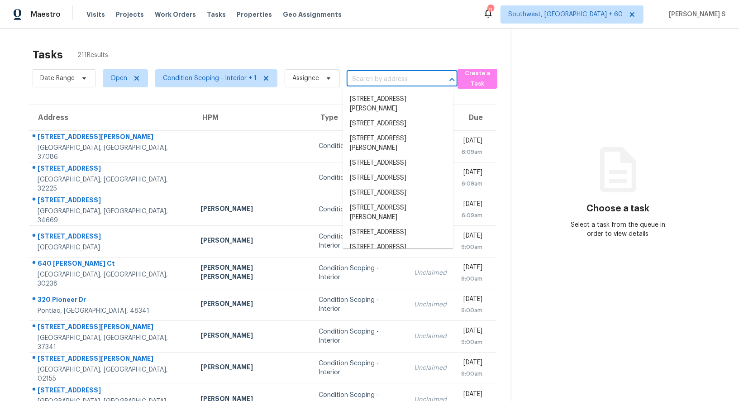
scroll to position [0, 0]
click at [384, 79] on input "text" at bounding box center [390, 79] width 86 height 14
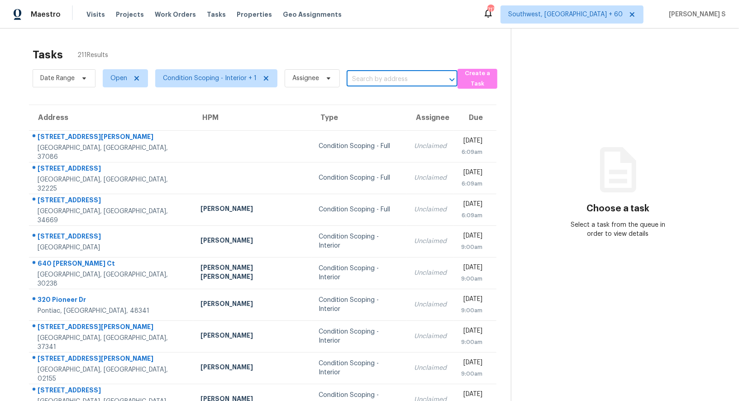
click at [384, 79] on input "text" at bounding box center [390, 79] width 86 height 14
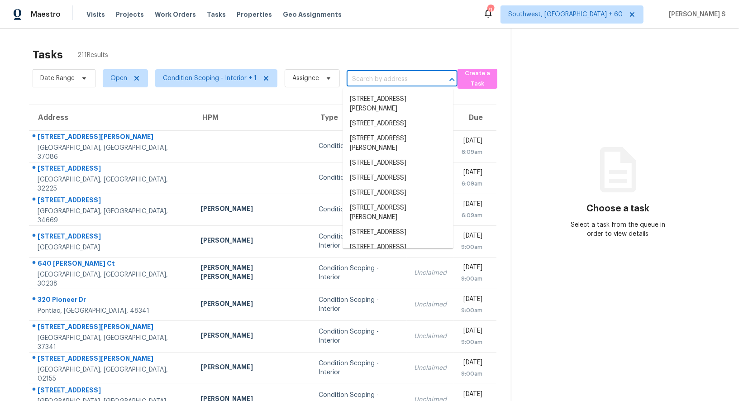
paste input "1335 E Nir Shreibman Blvd, La Vergne, TN, 37086"
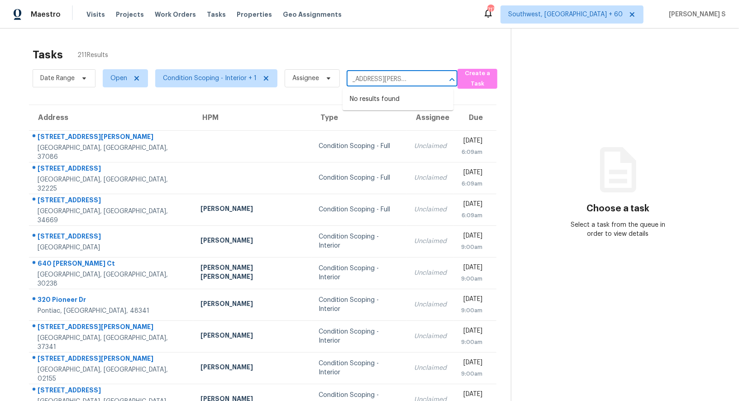
click at [361, 81] on input "1335 E Nir Shreibman Blvd, La Vergne, TN, 37086" at bounding box center [390, 79] width 86 height 14
type input "1335 E Nir Shreibman Blvd"
click at [379, 102] on li "1335 E Nir Shreibman Blvd, La Vergne, TN 37086" at bounding box center [398, 104] width 111 height 24
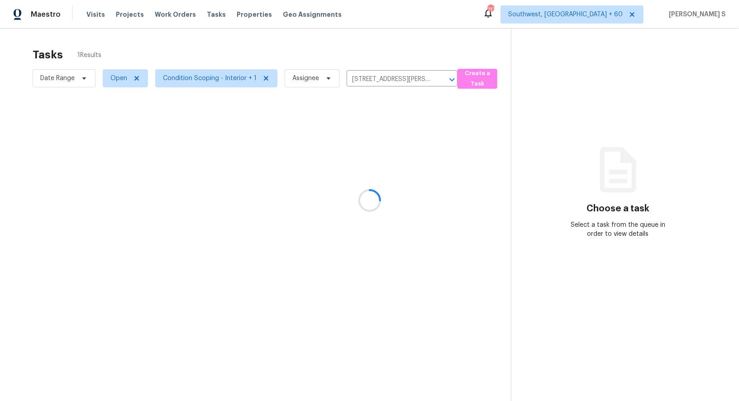
click at [390, 139] on div at bounding box center [369, 200] width 739 height 401
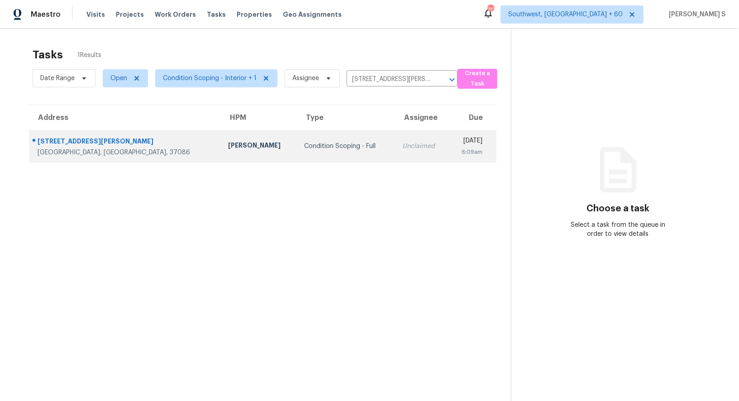
click at [395, 136] on td "Unclaimed" at bounding box center [421, 146] width 53 height 32
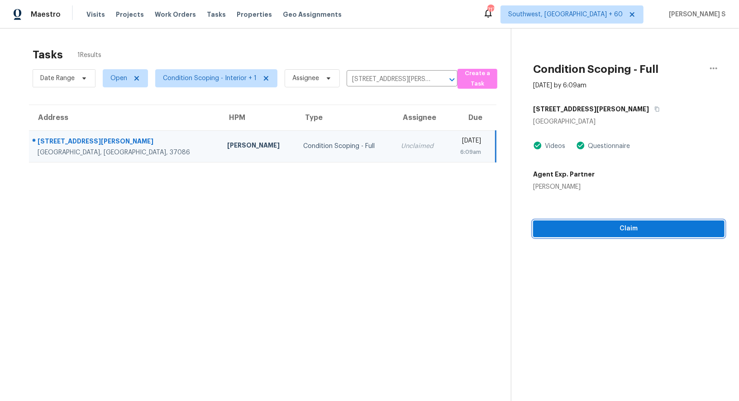
click at [586, 224] on span "Claim" at bounding box center [629, 228] width 177 height 11
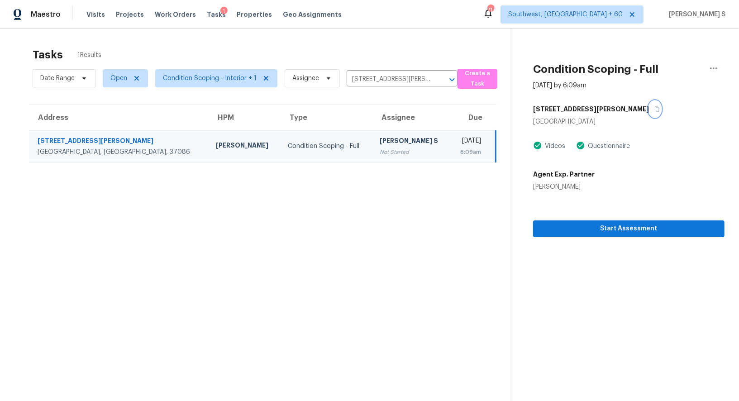
click at [655, 107] on icon "button" at bounding box center [657, 108] width 5 height 5
click at [594, 225] on span "Start Assessment" at bounding box center [629, 228] width 177 height 11
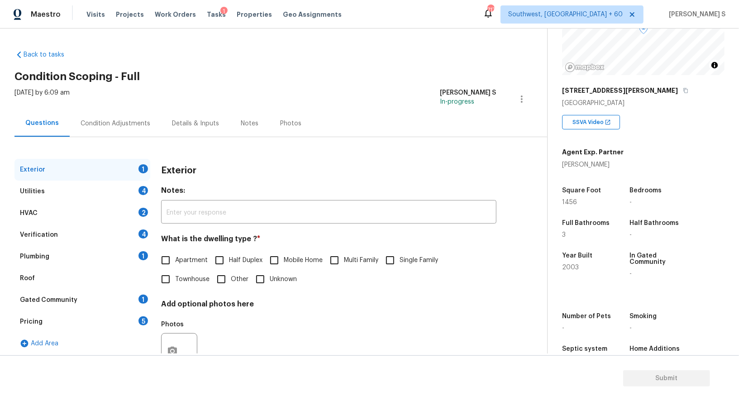
scroll to position [96, 0]
click at [398, 254] on input "Single Family" at bounding box center [390, 260] width 19 height 19
checkbox input "true"
click at [143, 188] on div "4" at bounding box center [144, 190] width 10 height 9
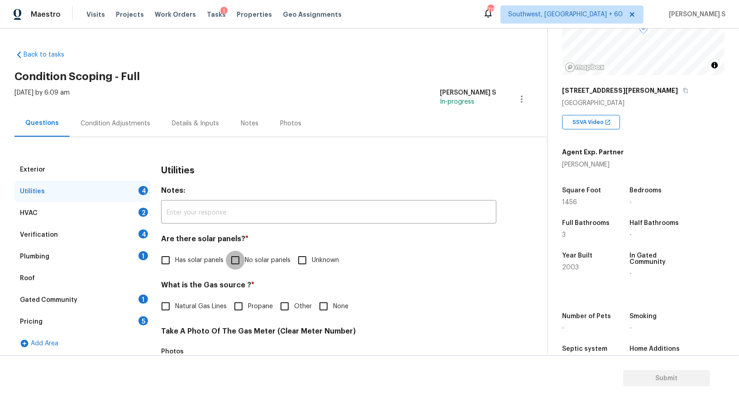
click at [239, 262] on input "No solar panels" at bounding box center [235, 260] width 19 height 19
checkbox input "true"
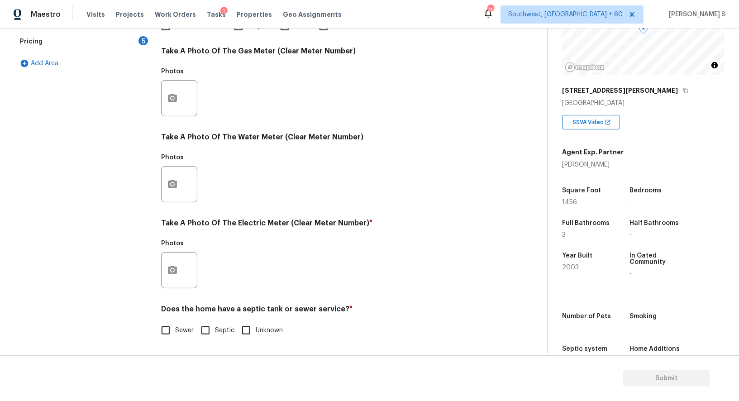
scroll to position [280, 0]
click at [168, 319] on div "Does the home have a septic tank or sewer service? * Sewer Septic Unknown" at bounding box center [329, 322] width 336 height 35
click at [169, 332] on input "Sewer" at bounding box center [165, 331] width 19 height 19
checkbox input "true"
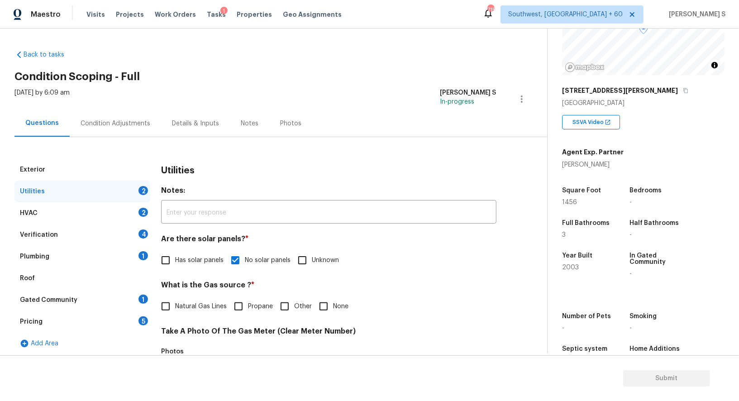
click at [138, 257] on div "Plumbing 1" at bounding box center [82, 257] width 136 height 22
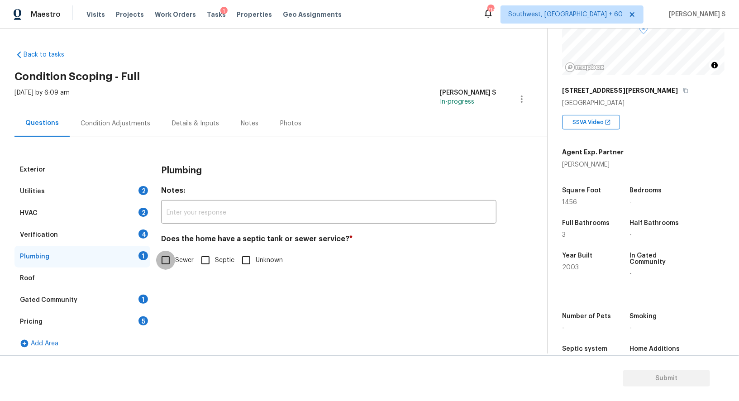
click at [170, 265] on input "Sewer" at bounding box center [165, 260] width 19 height 19
checkbox input "true"
click at [149, 294] on div "Gated Community 1" at bounding box center [82, 300] width 136 height 22
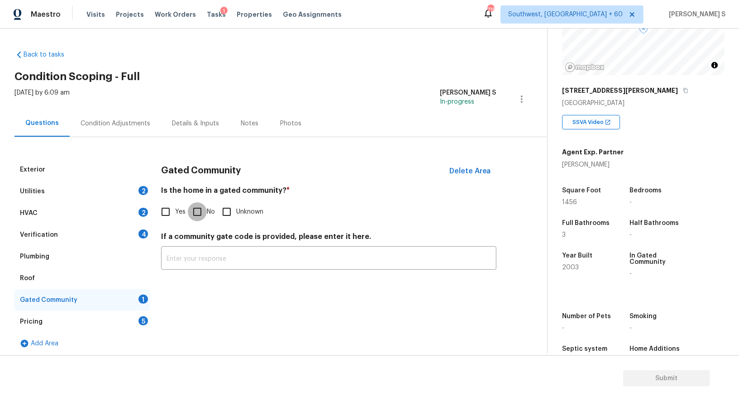
click at [204, 219] on input "No" at bounding box center [197, 211] width 19 height 19
checkbox input "true"
click at [134, 239] on div "Verification 4" at bounding box center [82, 235] width 136 height 22
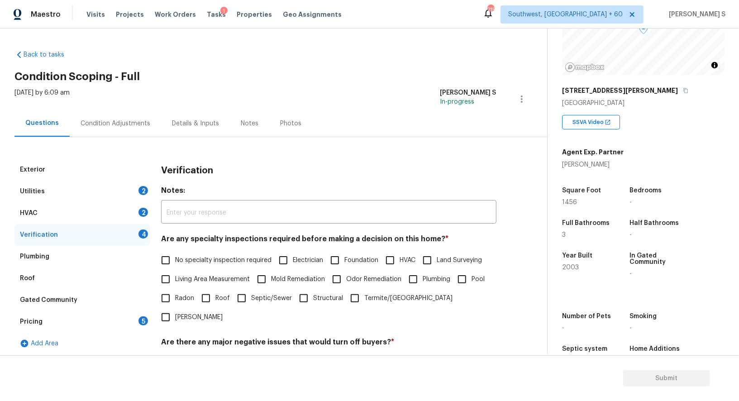
click at [178, 256] on span "No specialty inspection required" at bounding box center [223, 261] width 96 height 10
click at [175, 256] on input "No specialty inspection required" at bounding box center [165, 260] width 19 height 19
checkbox input "true"
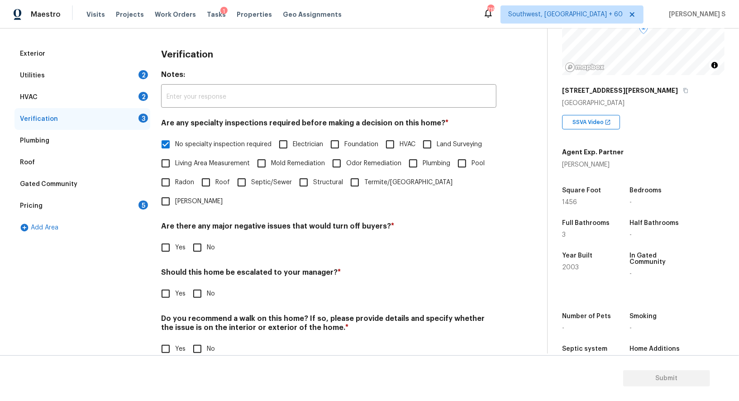
scroll to position [115, 0]
click at [192, 239] on input "No" at bounding box center [197, 248] width 19 height 19
checkbox input "true"
click at [202, 341] on input "No" at bounding box center [197, 350] width 19 height 19
checkbox input "true"
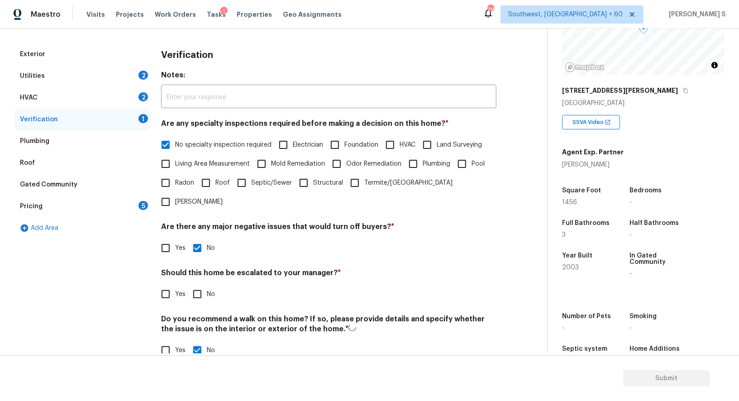
scroll to position [0, 0]
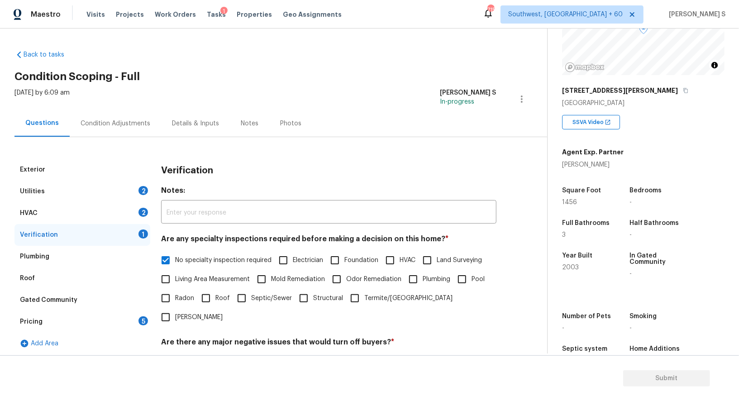
click at [138, 206] on div "HVAC 2" at bounding box center [82, 213] width 136 height 22
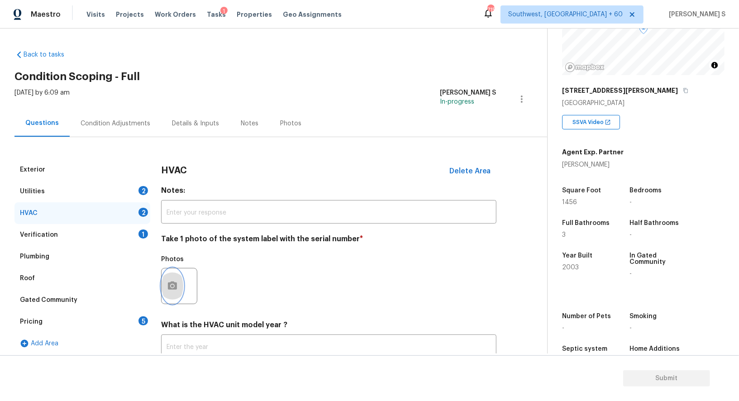
click at [170, 287] on icon "button" at bounding box center [172, 286] width 9 height 8
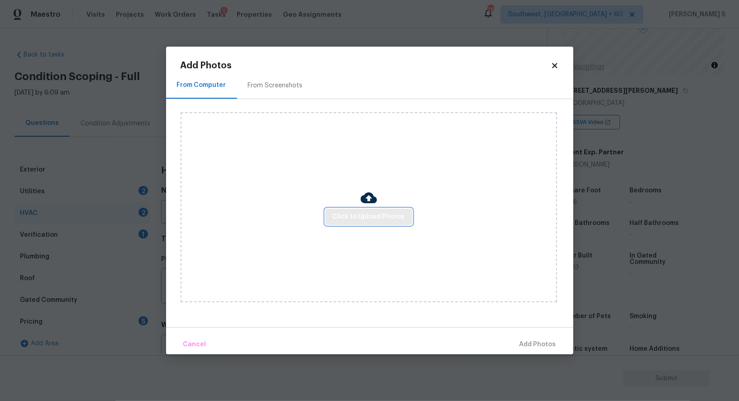
click at [358, 216] on span "Click to Upload Photos" at bounding box center [369, 216] width 72 height 11
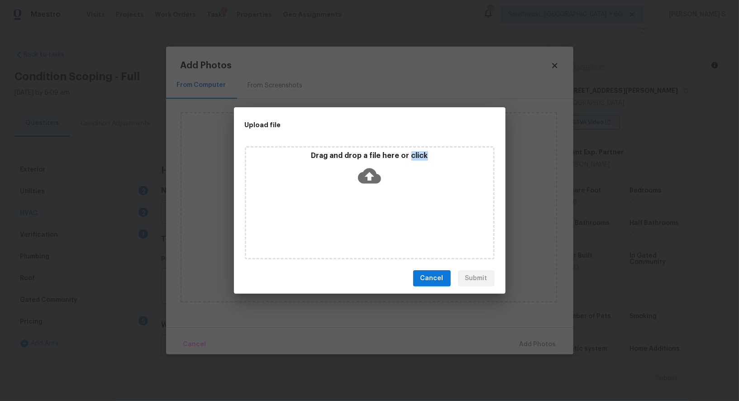
click at [358, 216] on div "Drag and drop a file here or click" at bounding box center [370, 202] width 250 height 113
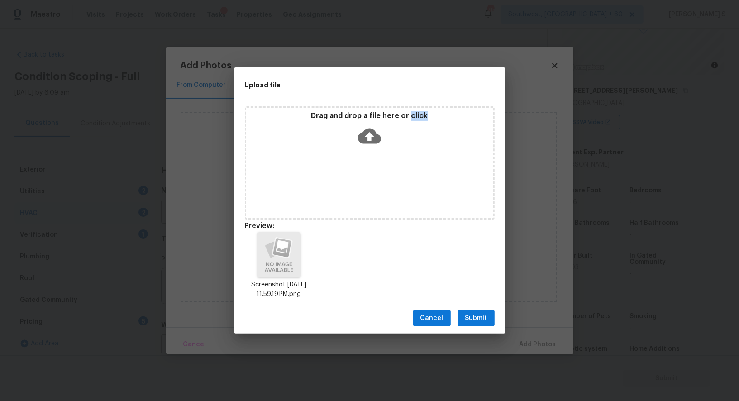
click at [486, 316] on span "Submit" at bounding box center [477, 318] width 22 height 11
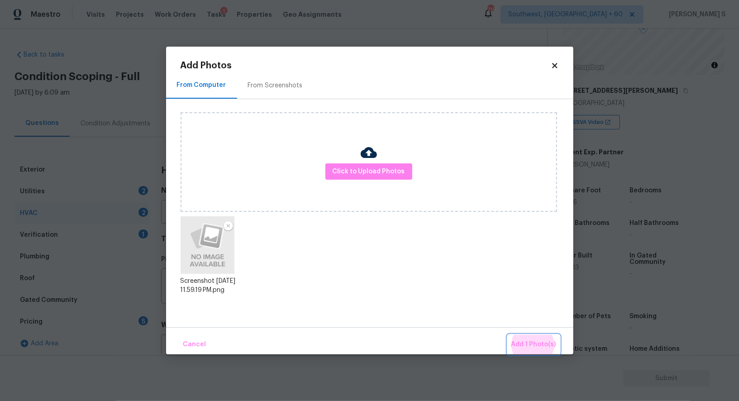
click at [508, 335] on button "Add 1 Photo(s)" at bounding box center [534, 344] width 52 height 19
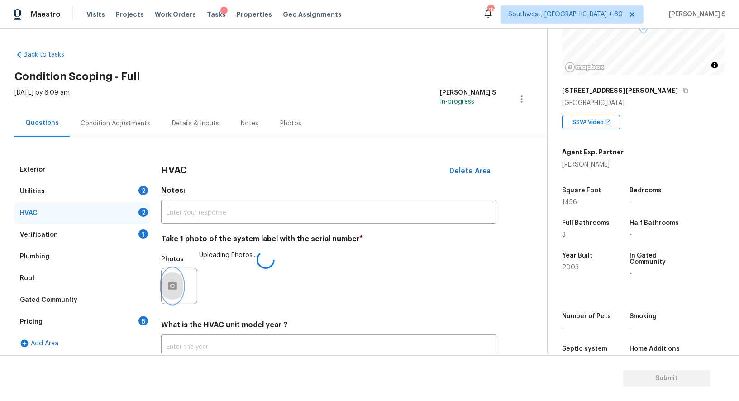
scroll to position [64, 0]
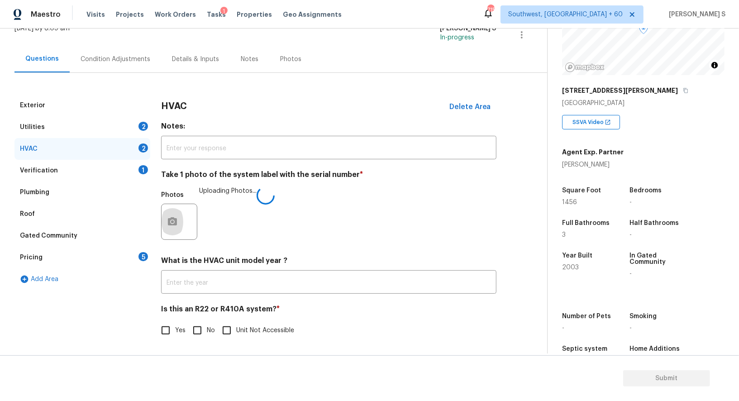
click at [202, 329] on input "No" at bounding box center [197, 330] width 19 height 19
checkbox input "true"
click at [125, 125] on div "Utilities 2" at bounding box center [82, 127] width 136 height 22
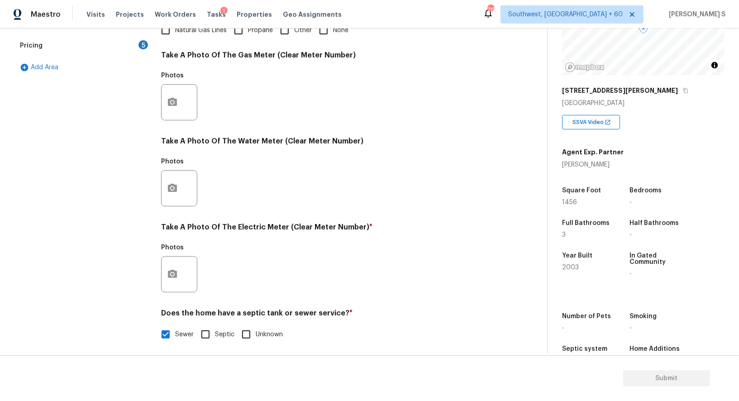
scroll to position [280, 0]
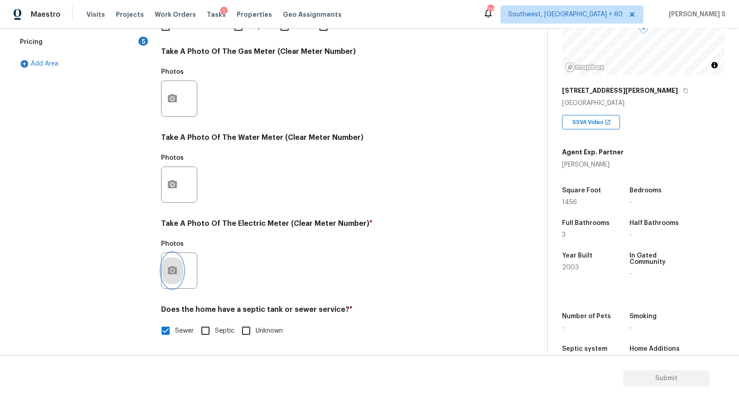
click at [168, 272] on icon "button" at bounding box center [172, 270] width 9 height 8
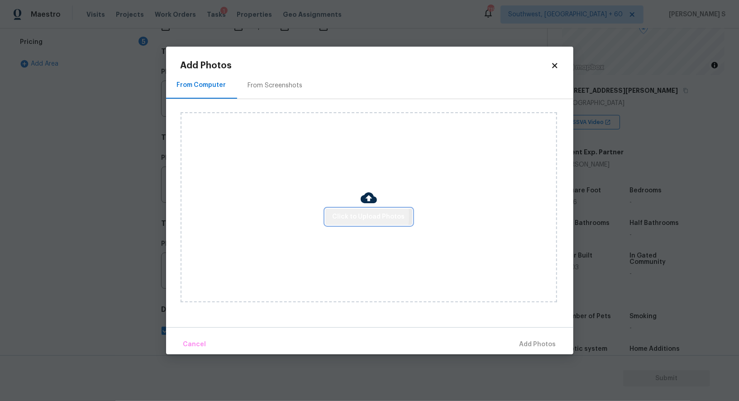
click at [333, 216] on button "Click to Upload Photos" at bounding box center [369, 217] width 87 height 17
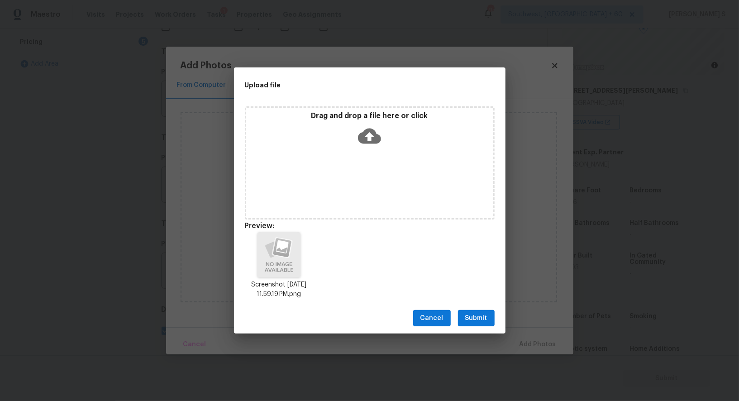
click at [477, 316] on span "Submit" at bounding box center [477, 318] width 22 height 11
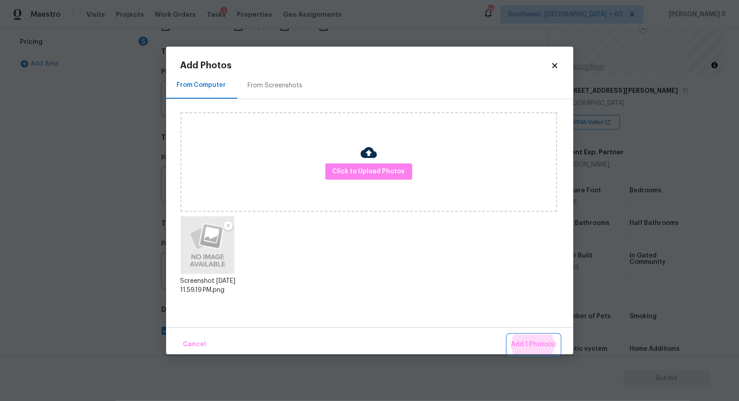
click at [508, 335] on button "Add 1 Photo(s)" at bounding box center [534, 344] width 52 height 19
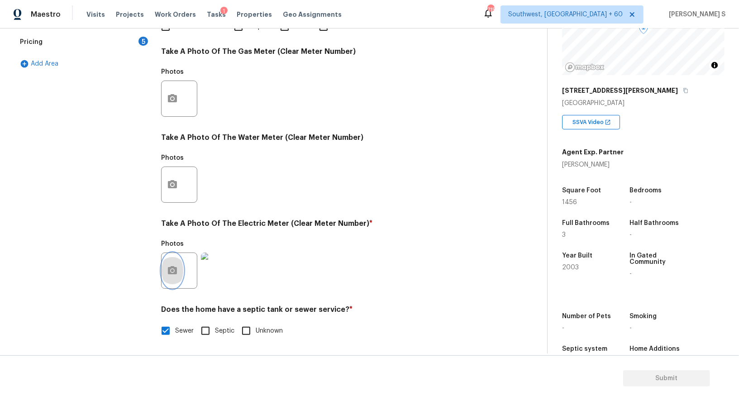
scroll to position [0, 0]
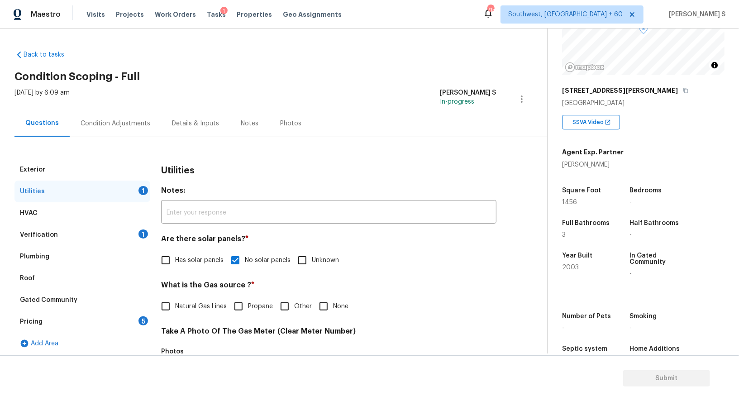
click at [92, 125] on div "Condition Adjustments" at bounding box center [116, 123] width 70 height 9
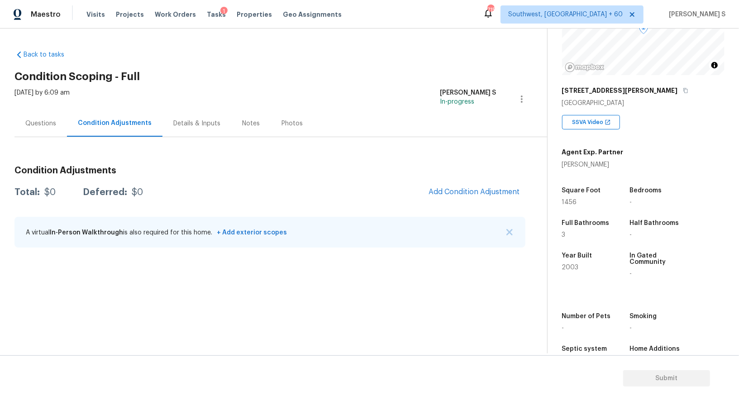
click at [41, 120] on div "Questions" at bounding box center [40, 123] width 31 height 9
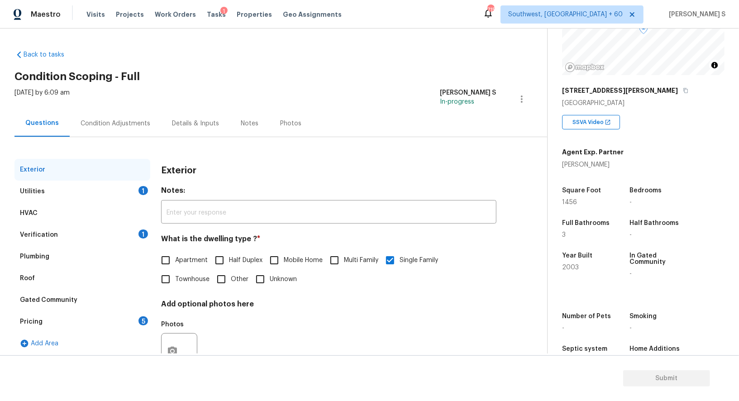
click at [41, 325] on div "Pricing" at bounding box center [31, 321] width 23 height 9
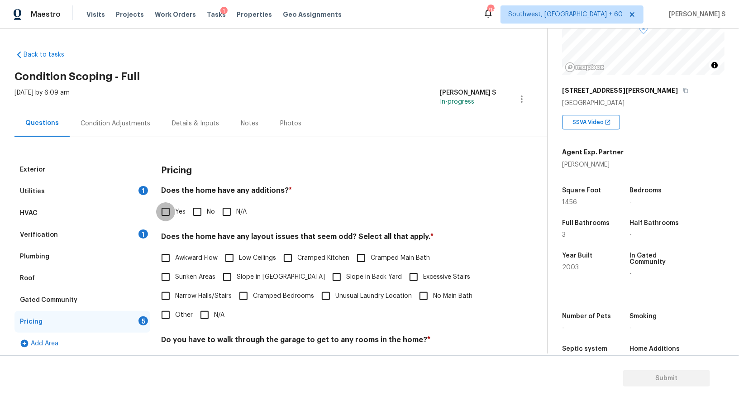
click at [170, 213] on input "Yes" at bounding box center [165, 211] width 19 height 19
checkbox input "true"
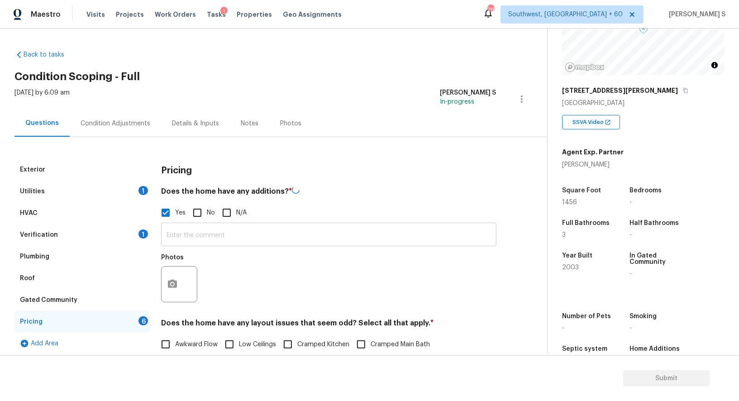
drag, startPoint x: 182, startPoint y: 278, endPoint x: 335, endPoint y: 229, distance: 160.1
click at [186, 277] on div at bounding box center [179, 284] width 36 height 36
click at [161, 288] on div "Exterior Utilities 1 HVAC Verification 1 Plumbing Roof Gated Community Pricing …" at bounding box center [269, 359] width 511 height 401
click at [167, 276] on button "button" at bounding box center [173, 283] width 22 height 35
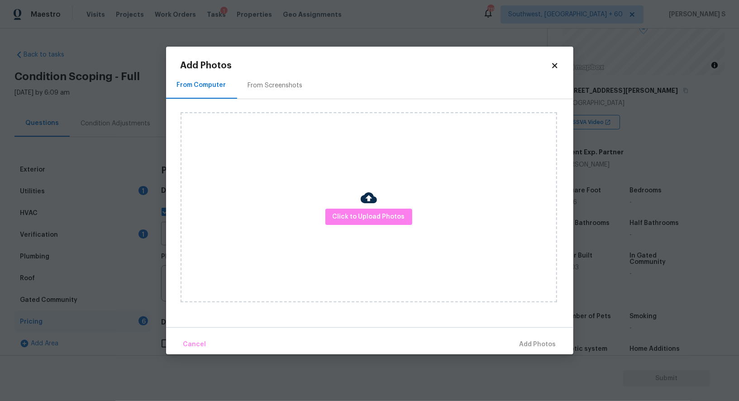
click at [336, 207] on div "Click to Upload Photos" at bounding box center [369, 207] width 377 height 190
click at [337, 210] on button "Click to Upload Photos" at bounding box center [369, 217] width 87 height 17
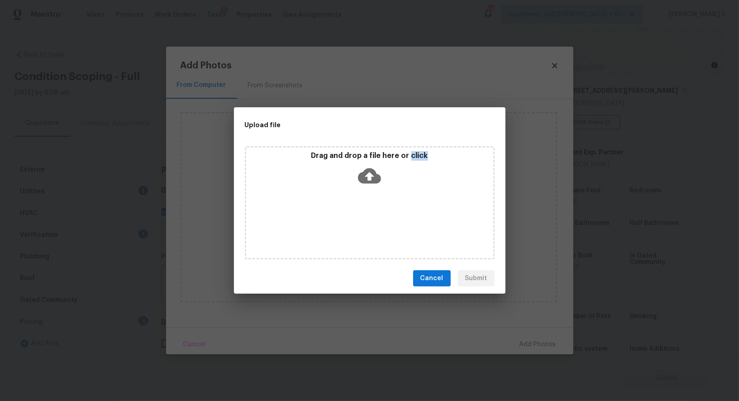
click at [337, 210] on div "Drag and drop a file here or click" at bounding box center [370, 202] width 250 height 113
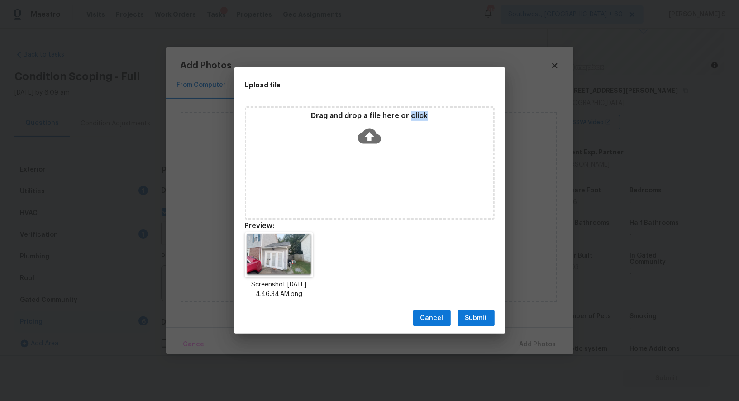
click at [487, 313] on span "Submit" at bounding box center [477, 318] width 22 height 11
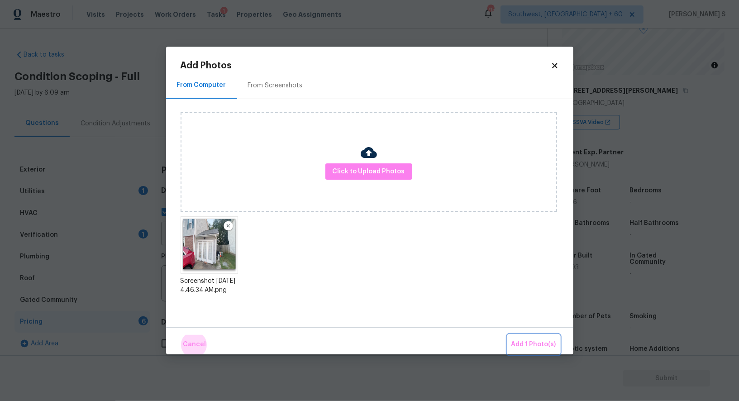
click at [508, 335] on button "Add 1 Photo(s)" at bounding box center [534, 344] width 52 height 19
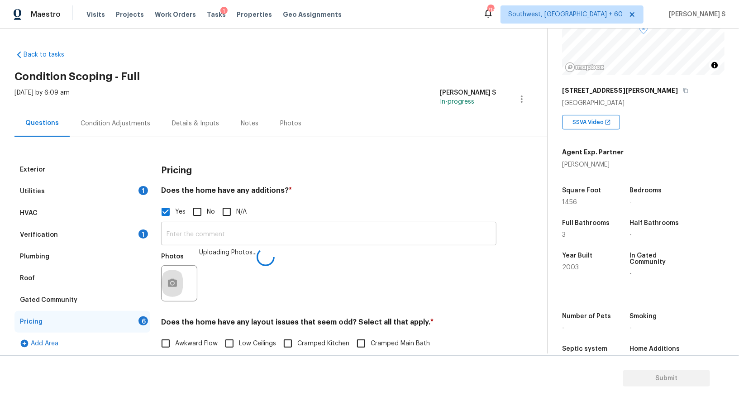
click at [425, 243] on input "text" at bounding box center [329, 234] width 336 height 21
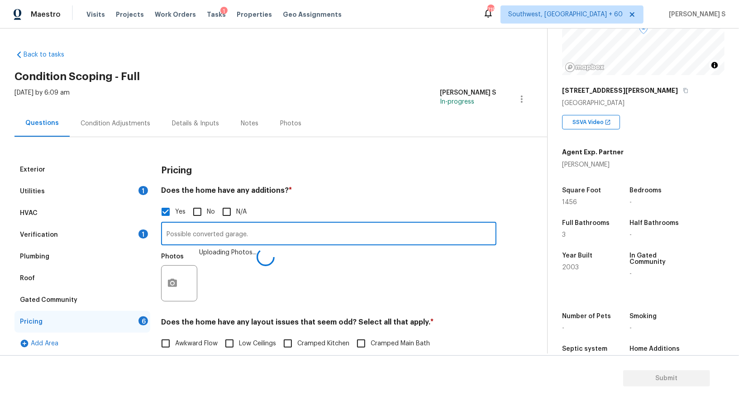
type input "Possible converted garage."
click at [382, 290] on div "Photos Uploading Photos..." at bounding box center [329, 277] width 336 height 59
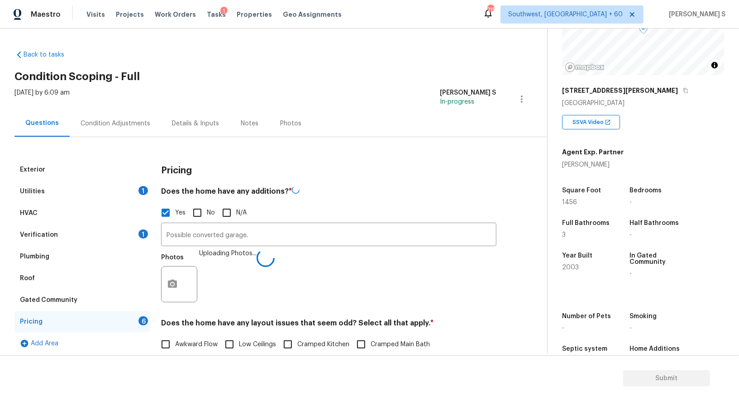
scroll to position [208, 0]
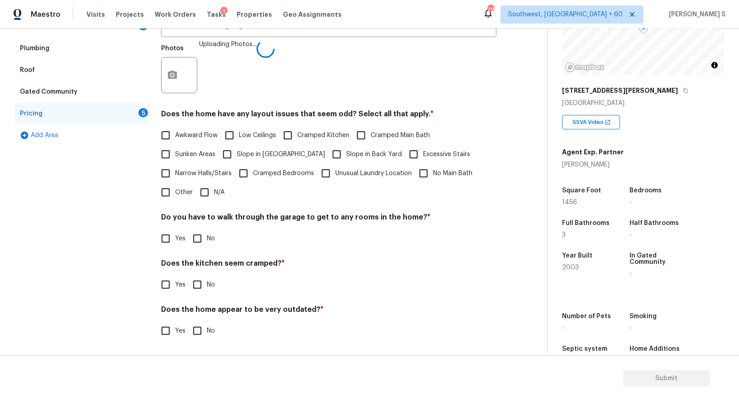
click at [199, 238] on input "No" at bounding box center [197, 238] width 19 height 19
checkbox input "true"
click at [188, 276] on input "No" at bounding box center [197, 285] width 19 height 19
checkbox input "true"
click at [188, 322] on input "No" at bounding box center [197, 331] width 19 height 19
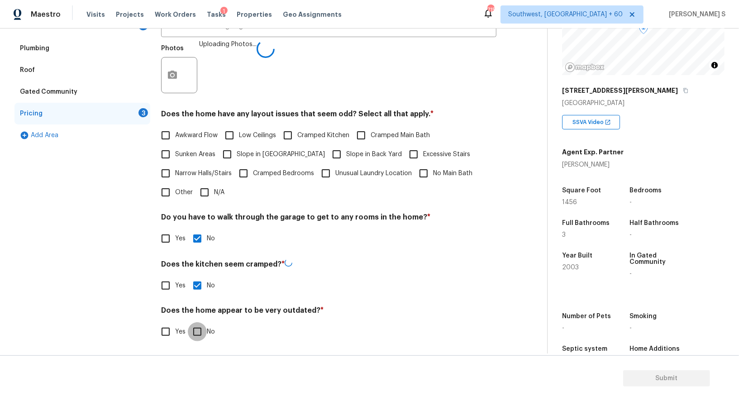
checkbox input "true"
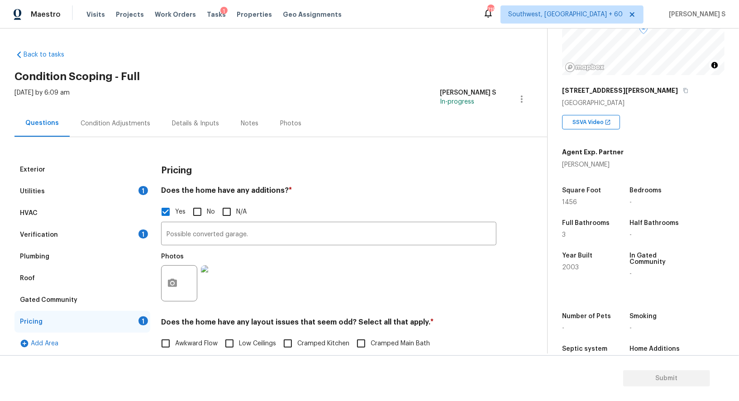
click at [120, 121] on div "Condition Adjustments" at bounding box center [116, 123] width 70 height 9
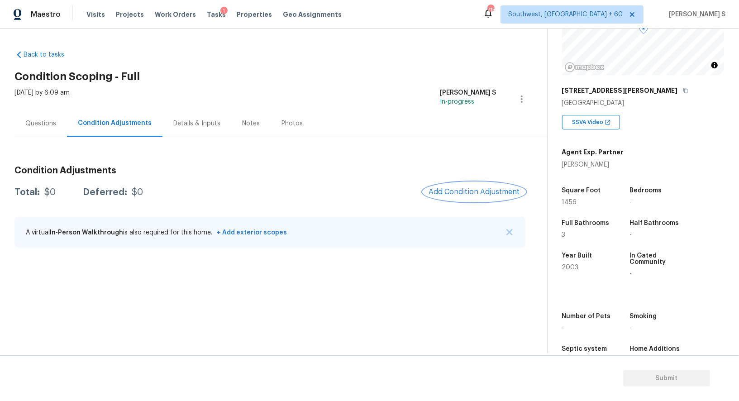
click at [446, 192] on span "Add Condition Adjustment" at bounding box center [474, 192] width 91 height 8
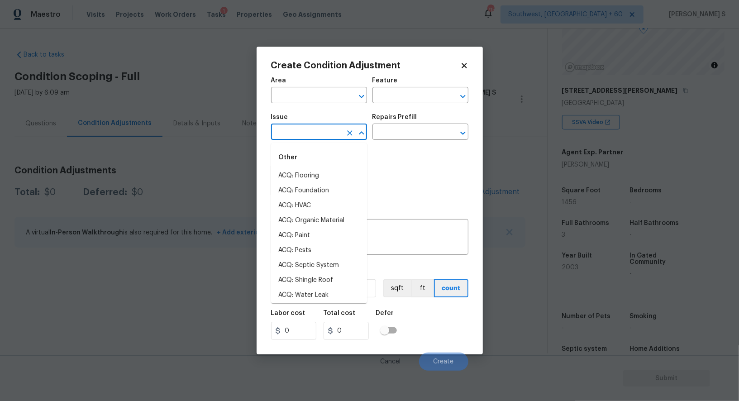
click at [326, 126] on input "text" at bounding box center [306, 133] width 71 height 14
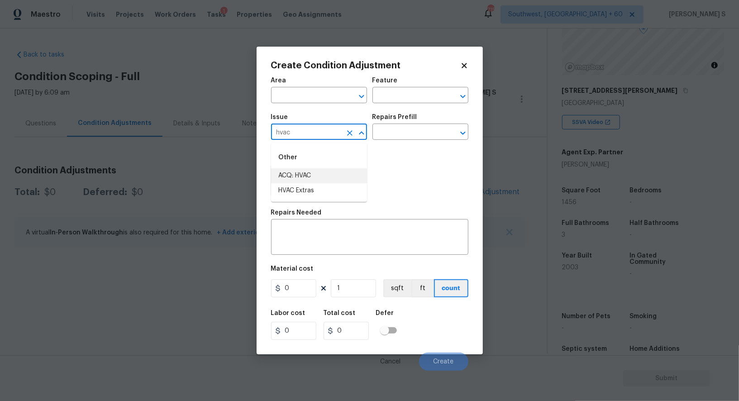
type input "ACQ: HVAC"
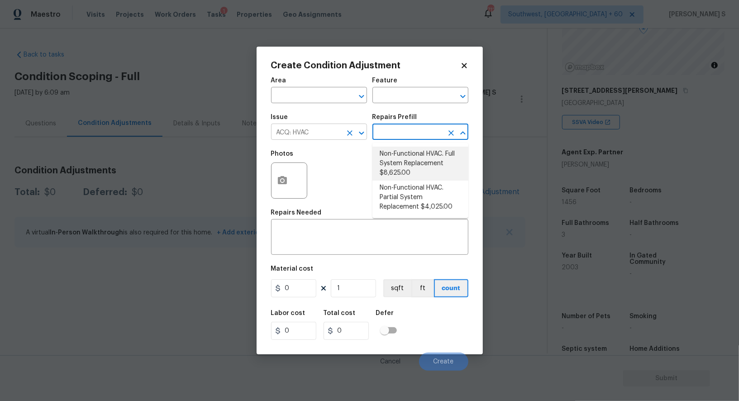
type input "Acquisition"
type textarea "Acquisition Scope: Full System Replacement"
type input "8625"
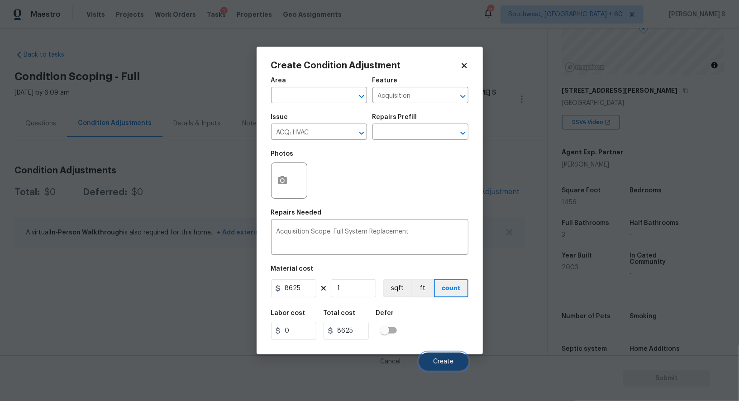
click at [450, 364] on span "Create" at bounding box center [444, 362] width 20 height 7
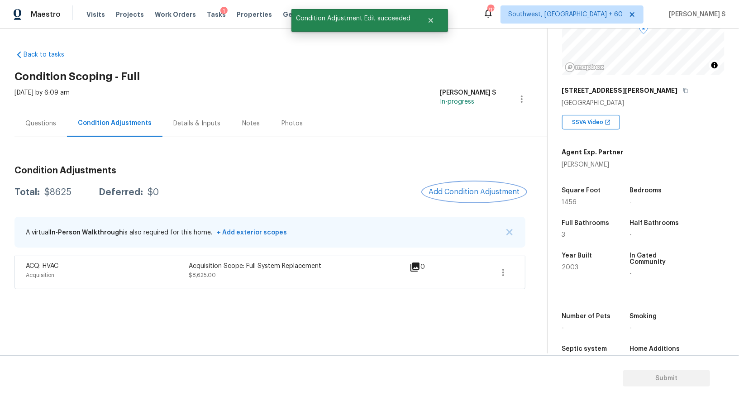
click at [445, 192] on span "Add Condition Adjustment" at bounding box center [474, 192] width 91 height 8
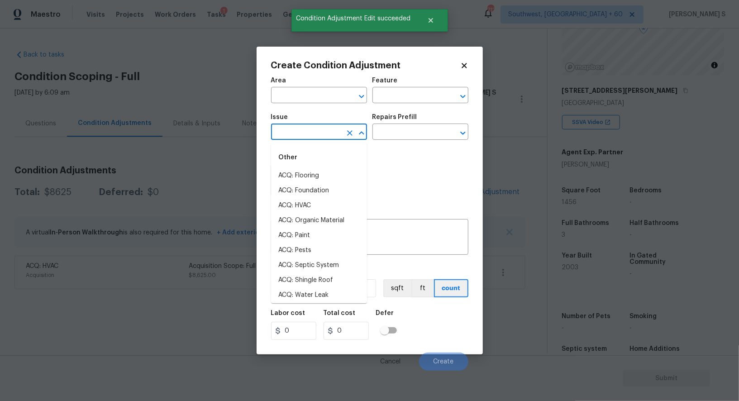
click at [317, 131] on input "text" at bounding box center [306, 133] width 71 height 14
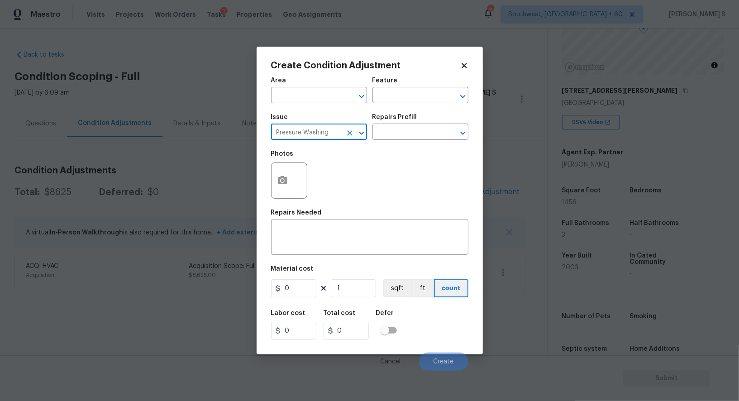
type input "Pressure Washing"
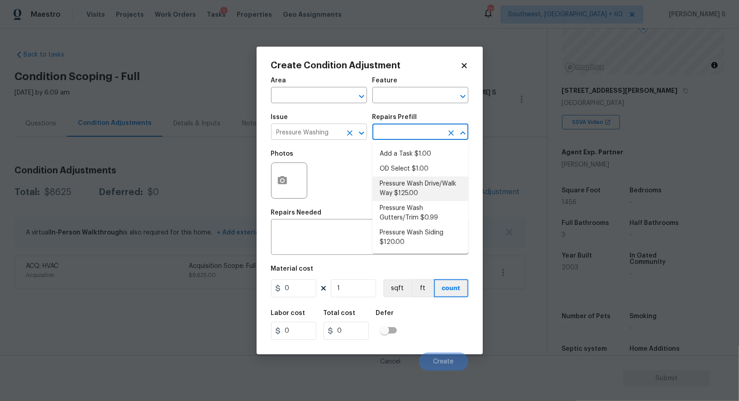
type input "Siding"
type textarea "Pressure wash the driveways/walkways as directed by the PM. Ensure that all deb…"
type input "125"
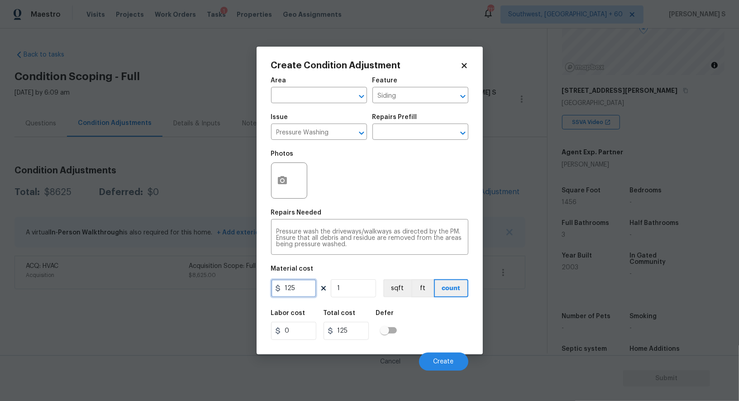
click at [300, 287] on input "125" at bounding box center [293, 288] width 45 height 18
type input "200"
click at [444, 367] on button "Create" at bounding box center [443, 362] width 49 height 18
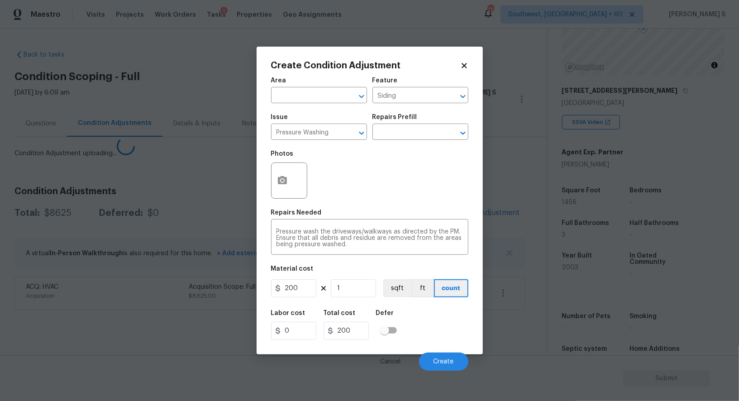
click at [142, 300] on body "Maestro Visits Projects Work Orders Tasks 1 Properties Geo Assignments 712 Sout…" at bounding box center [369, 200] width 739 height 401
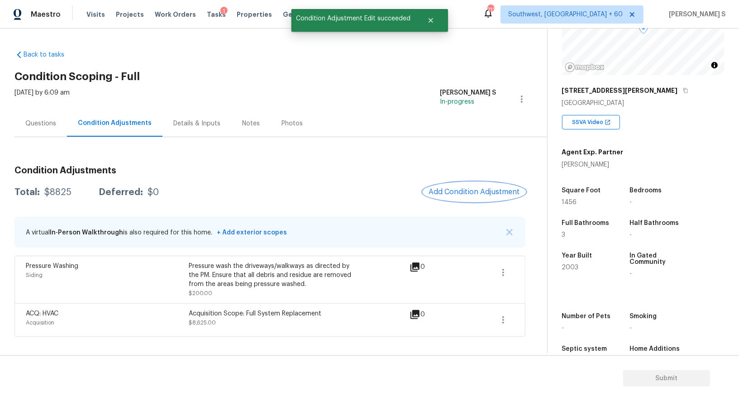
click at [464, 195] on span "Add Condition Adjustment" at bounding box center [474, 192] width 91 height 8
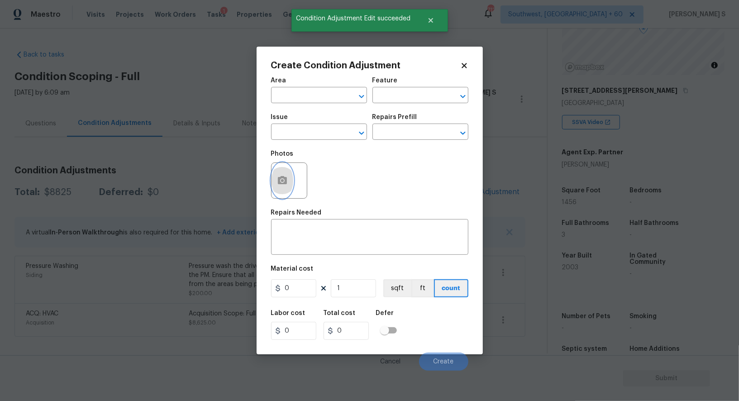
click at [278, 190] on button "button" at bounding box center [283, 180] width 22 height 35
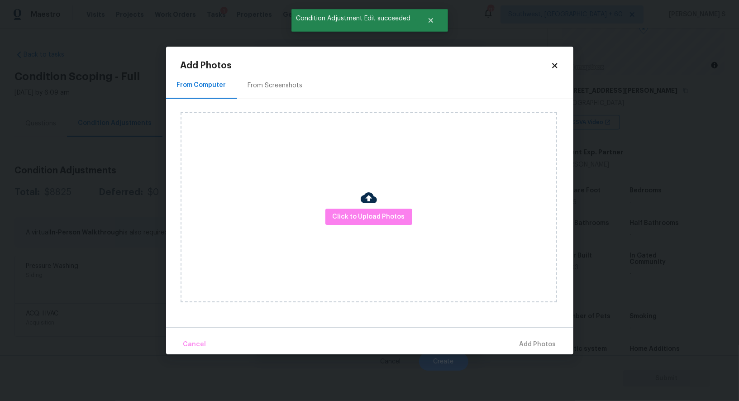
click at [273, 82] on div "From Screenshots" at bounding box center [275, 85] width 55 height 9
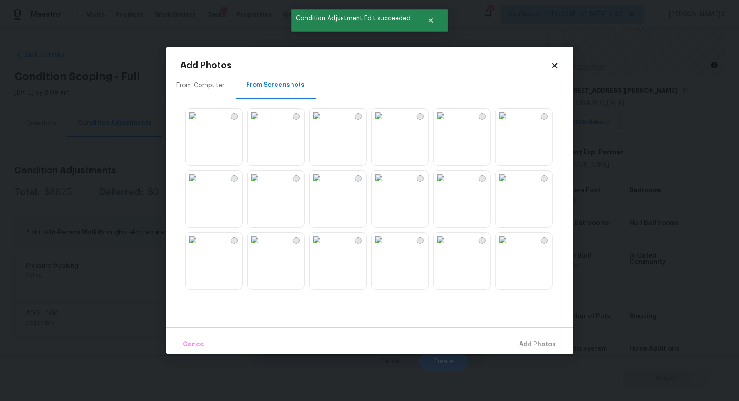
click at [378, 123] on img at bounding box center [379, 116] width 14 height 14
click at [324, 123] on img at bounding box center [317, 116] width 14 height 14
click at [262, 123] on img at bounding box center [255, 116] width 14 height 14
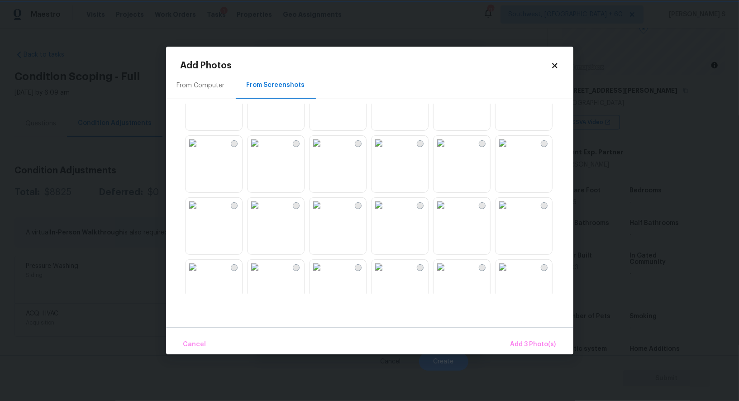
scroll to position [346, 0]
click at [448, 212] on img at bounding box center [441, 204] width 14 height 14
drag, startPoint x: 341, startPoint y: 213, endPoint x: 373, endPoint y: 213, distance: 31.2
click at [324, 212] on img at bounding box center [317, 204] width 14 height 14
click at [542, 342] on span "Add 5 Photo(s)" at bounding box center [534, 344] width 46 height 11
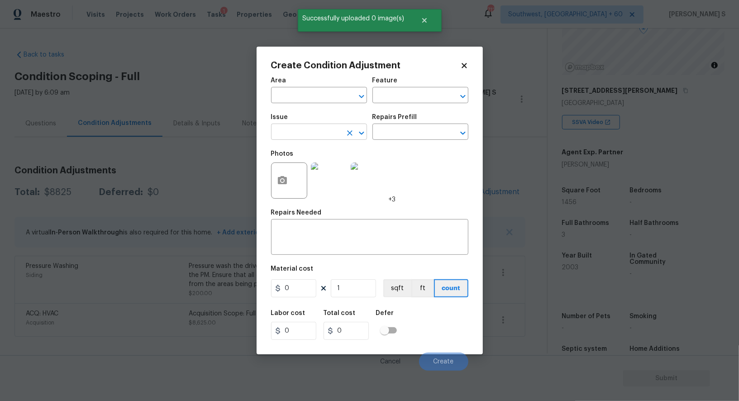
click at [324, 135] on input "text" at bounding box center [306, 133] width 71 height 14
type input "Landscape Package"
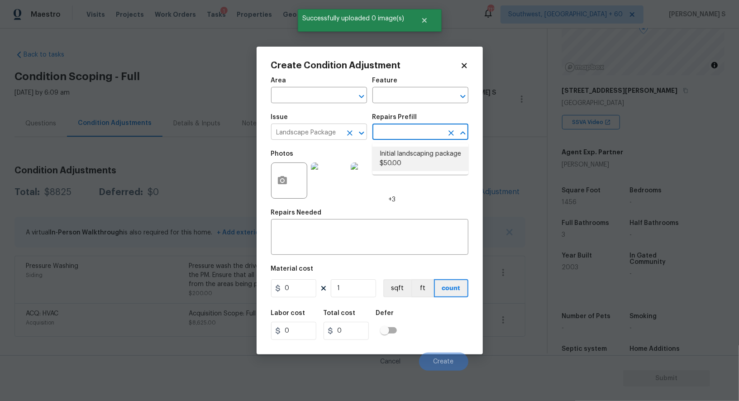
type input "Home Readiness Packages"
type textarea "Mowing of grass up to 6" in height. Mow, edge along driveways & sidewalks, trim…"
type input "50"
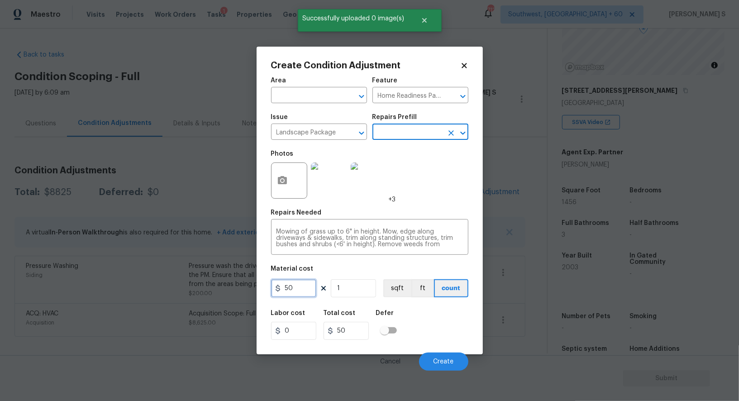
click at [302, 289] on input "50" at bounding box center [293, 288] width 45 height 18
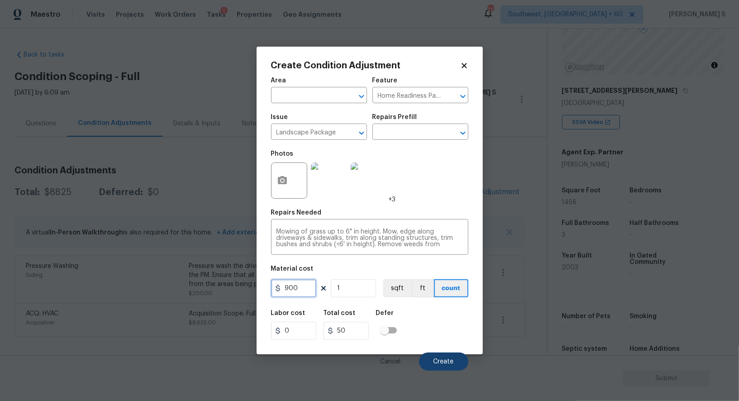
type input "900"
click at [451, 360] on span "Create" at bounding box center [444, 362] width 20 height 7
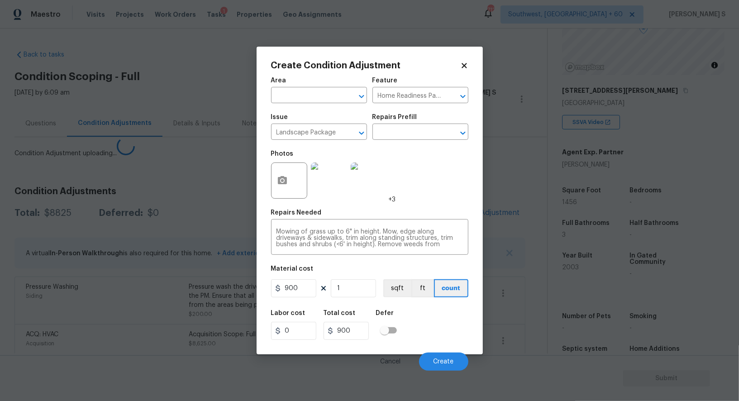
click at [154, 300] on body "Maestro Visits Projects Work Orders Tasks 1 Properties Geo Assignments 712 Sout…" at bounding box center [369, 200] width 739 height 401
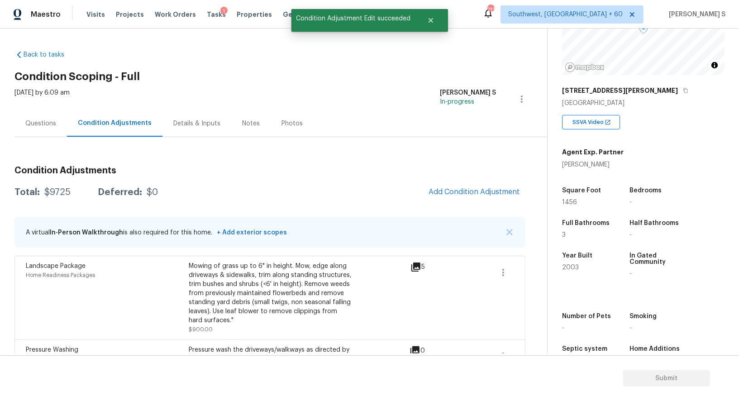
click at [426, 185] on span "Add Condition Adjustment" at bounding box center [474, 192] width 102 height 20
click at [456, 190] on span "Add Condition Adjustment" at bounding box center [474, 192] width 91 height 8
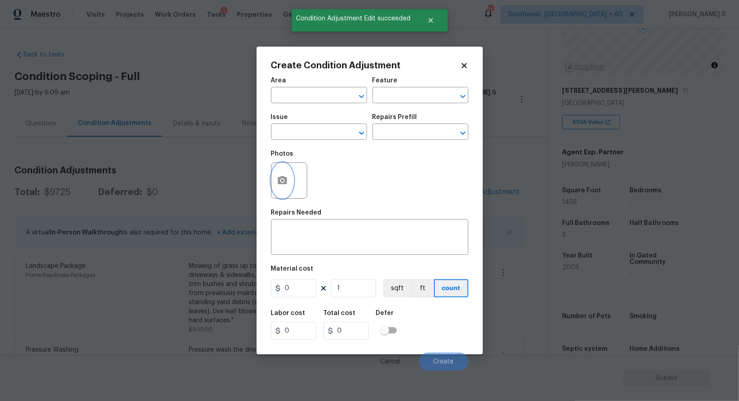
click at [281, 178] on icon "button" at bounding box center [282, 180] width 9 height 8
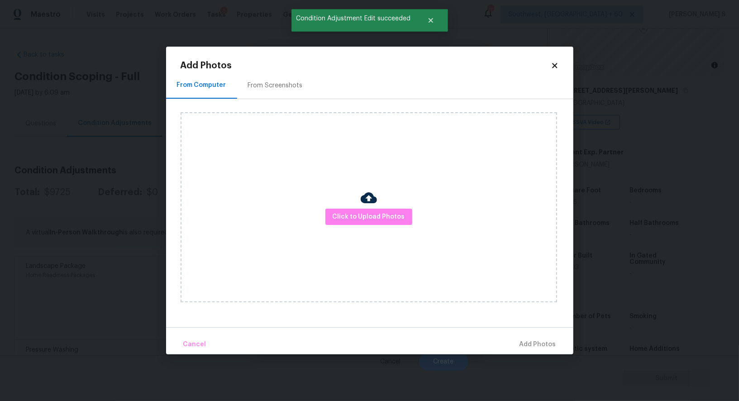
click at [263, 81] on div "From Screenshots" at bounding box center [275, 85] width 55 height 9
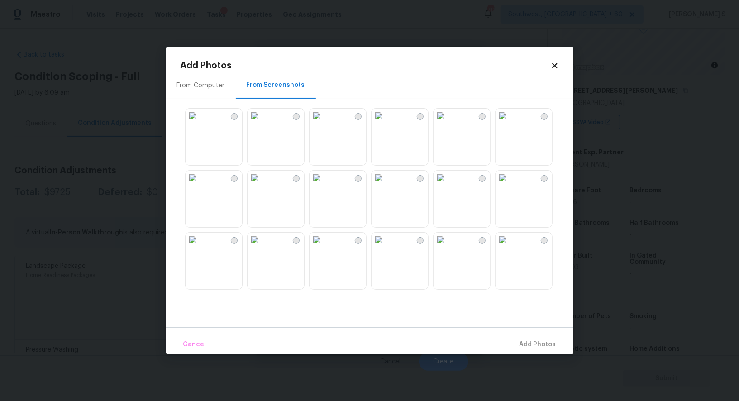
click at [262, 123] on img at bounding box center [255, 116] width 14 height 14
click at [324, 123] on img at bounding box center [317, 116] width 14 height 14
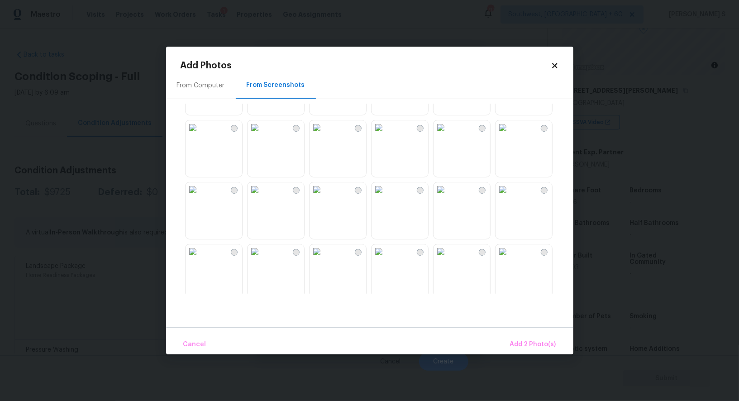
scroll to position [635, 0]
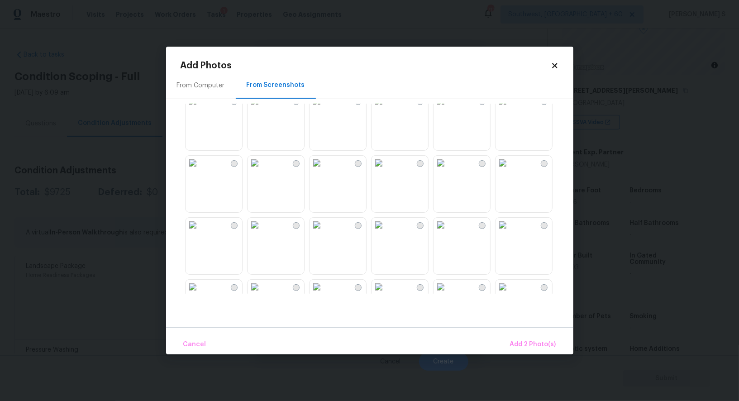
click at [384, 170] on img at bounding box center [379, 163] width 14 height 14
click at [324, 170] on img at bounding box center [317, 163] width 14 height 14
click at [547, 352] on button "Add 4 Photo(s)" at bounding box center [533, 344] width 54 height 19
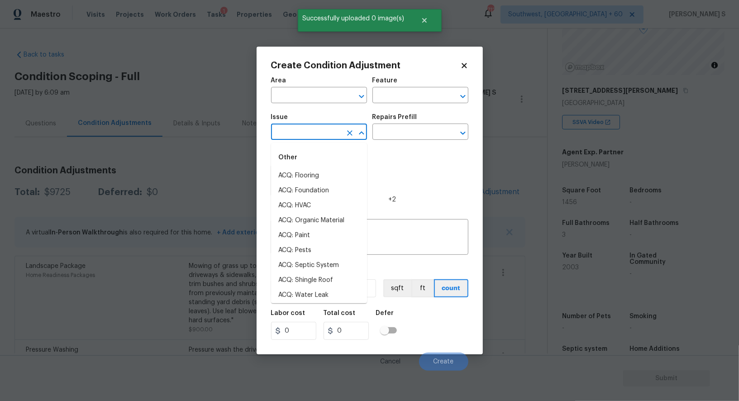
click at [290, 130] on input "text" at bounding box center [306, 133] width 71 height 14
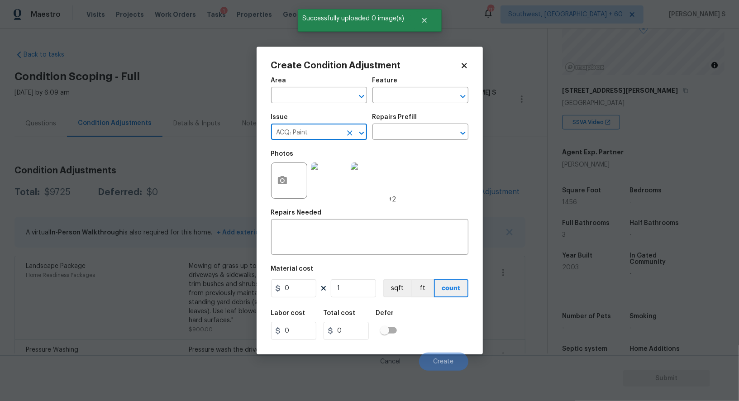
type input "ACQ: Paint"
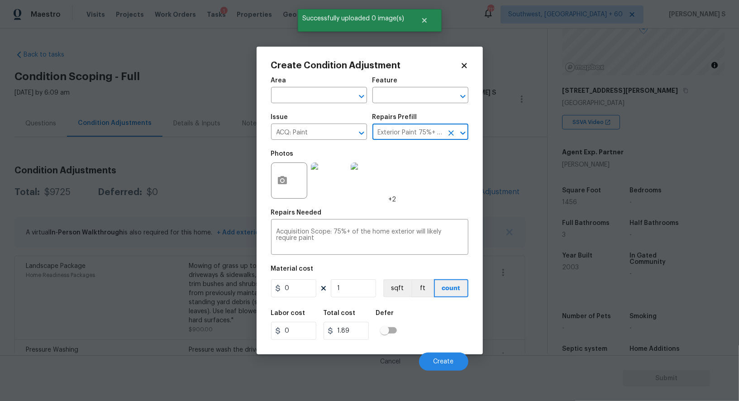
type input "Acquisition"
type textarea "Acquisition Scope: 75%+ of the home exterior will likely require paint"
type input "1.89"
click at [363, 288] on input "1" at bounding box center [353, 288] width 45 height 18
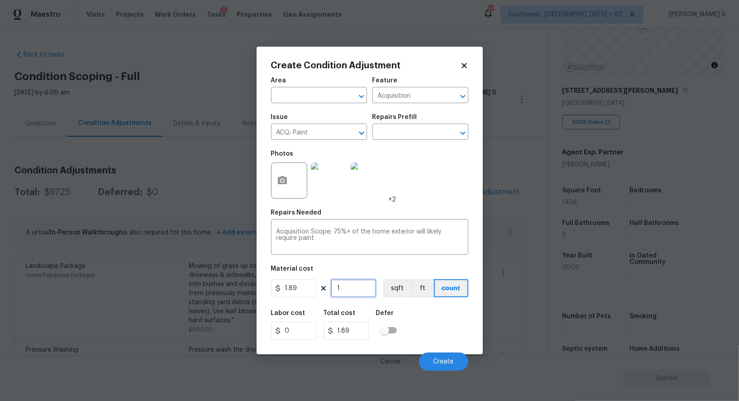
type input "14"
type input "26.46"
type input "145"
type input "274.05"
type input "1456"
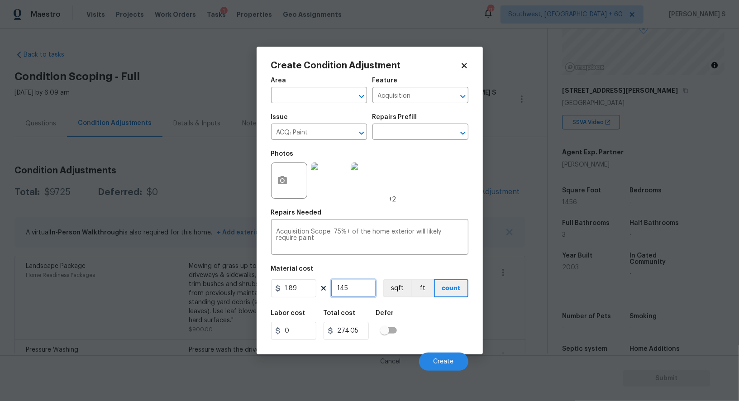
type input "2751.84"
type input "1456"
click at [406, 291] on button "sqft" at bounding box center [398, 288] width 28 height 18
click at [420, 322] on div "Labor cost 0 Total cost 2751.84 Defer" at bounding box center [369, 325] width 197 height 41
click at [434, 359] on button "Create" at bounding box center [443, 362] width 49 height 18
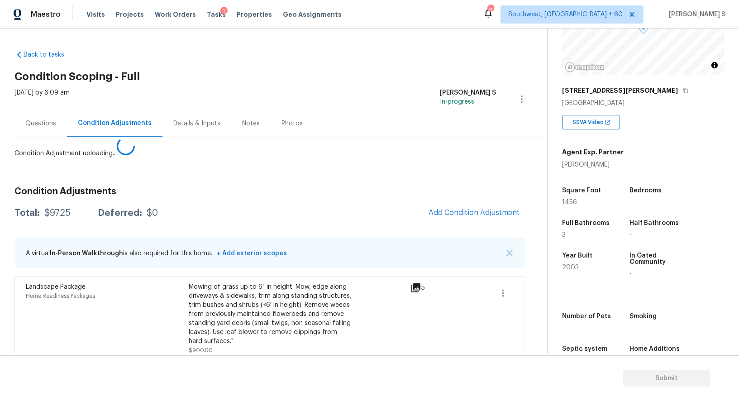
click at [169, 308] on body "Maestro Visits Projects Work Orders Tasks 1 Properties Geo Assignments 712 Sout…" at bounding box center [369, 200] width 739 height 401
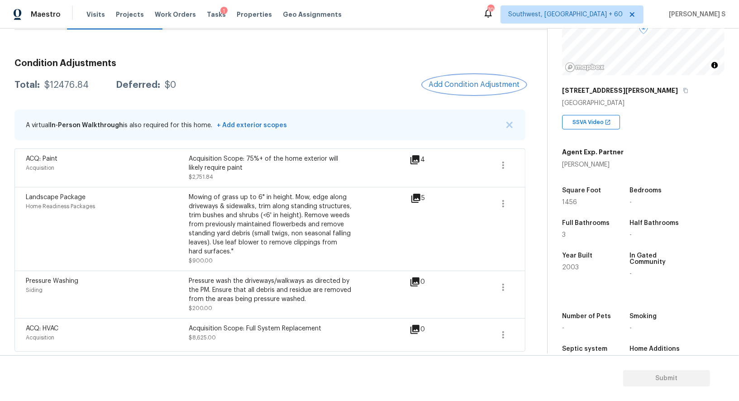
scroll to position [0, 0]
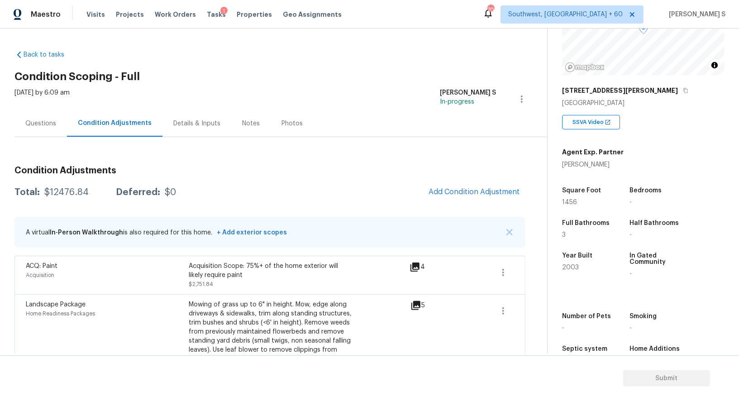
click at [451, 201] on span "Add Condition Adjustment" at bounding box center [474, 192] width 102 height 20
click at [442, 191] on span "Add Condition Adjustment" at bounding box center [474, 192] width 91 height 8
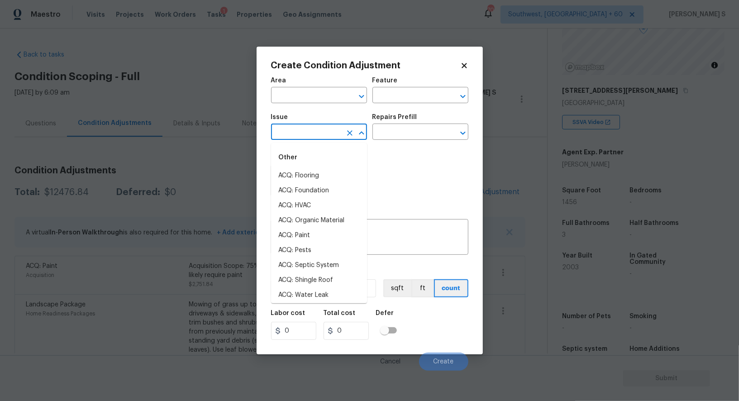
click at [333, 137] on input "text" at bounding box center [306, 133] width 71 height 14
type input "Pet Odor"
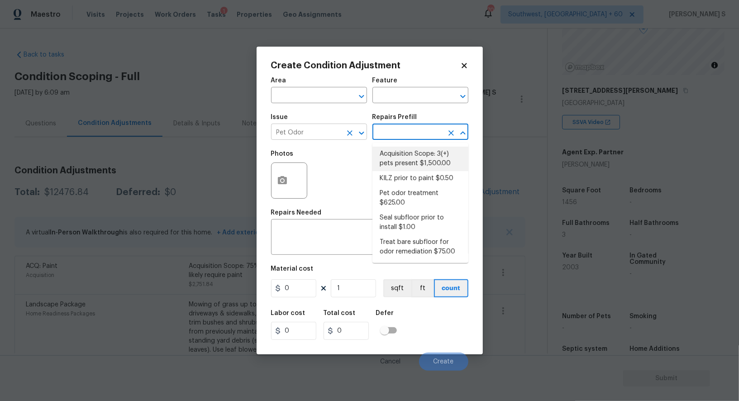
type textarea "Acquisition Scope: 3(+) pets present"
type input "1500"
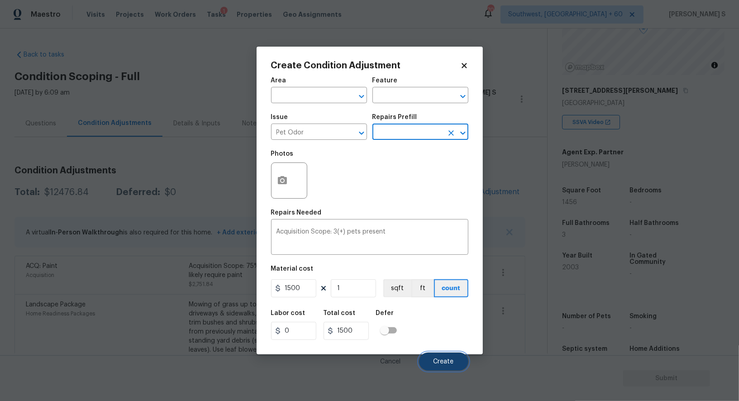
click at [442, 359] on button "Create" at bounding box center [443, 362] width 49 height 18
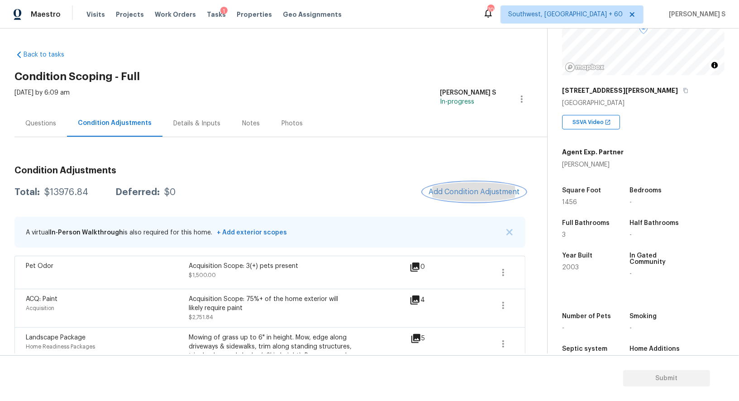
click at [459, 196] on button "Add Condition Adjustment" at bounding box center [474, 191] width 102 height 19
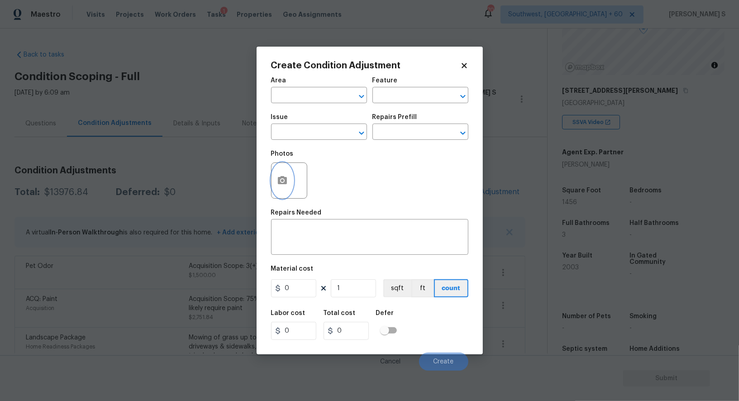
click at [284, 182] on icon "button" at bounding box center [282, 180] width 9 height 8
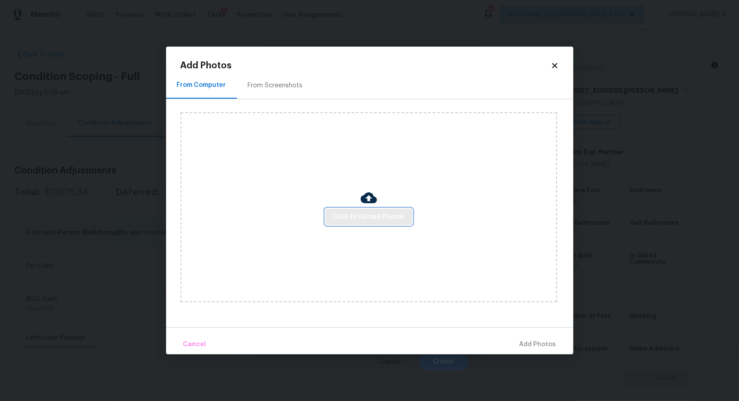
click at [362, 215] on span "Click to Upload Photos" at bounding box center [369, 216] width 72 height 11
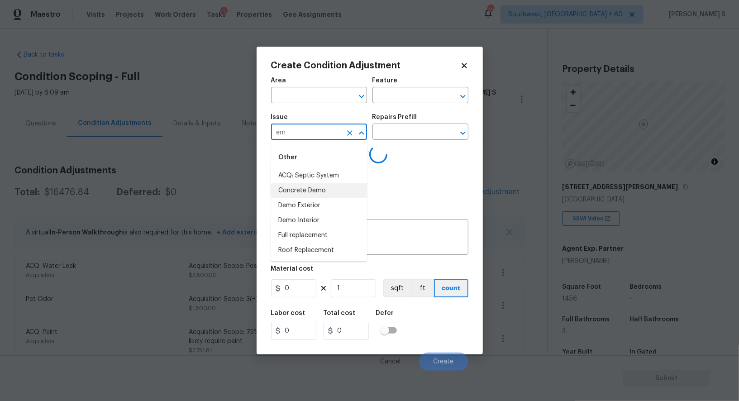
scroll to position [96, 0]
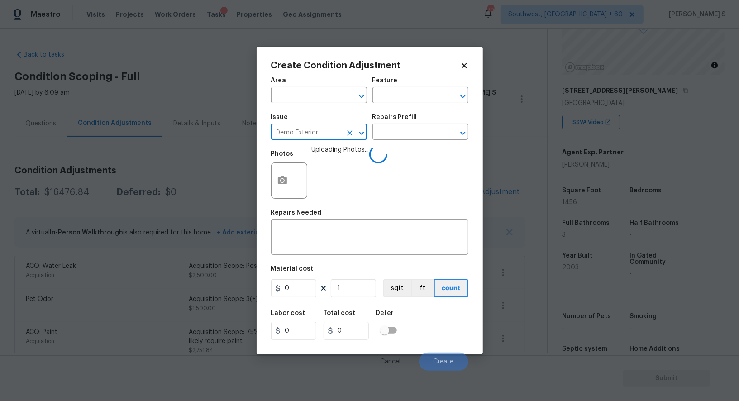
type input "Demo Exterior"
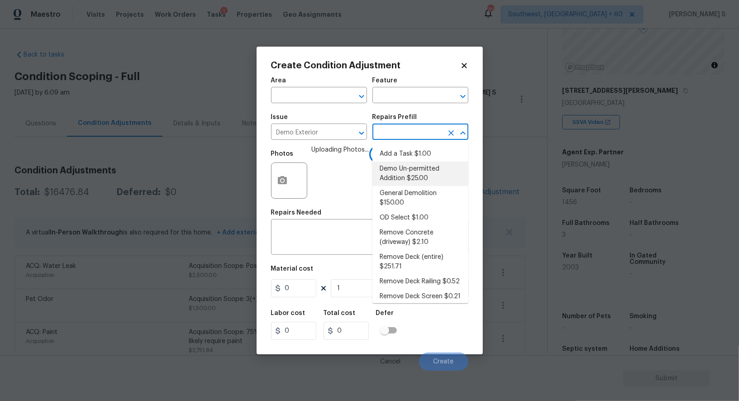
type input "Demolition"
type input "25"
click at [410, 132] on input "text" at bounding box center [408, 133] width 71 height 14
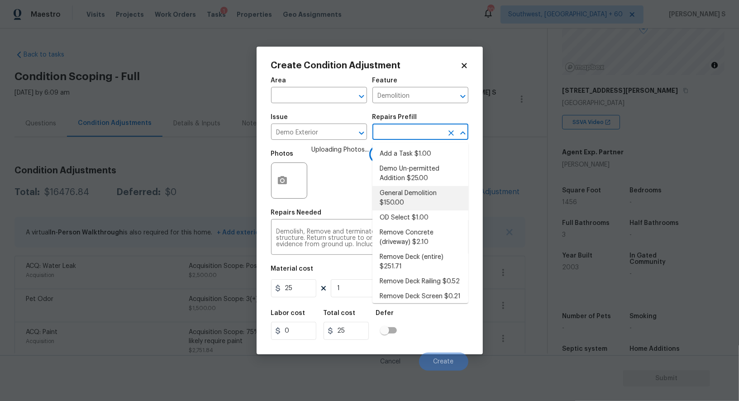
click at [398, 201] on li "General Demolition $150.00" at bounding box center [421, 198] width 96 height 24
type input "150"
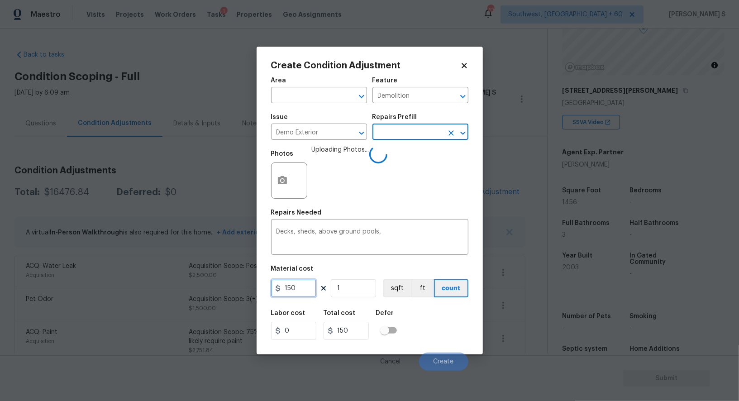
click at [301, 295] on input "150" at bounding box center [293, 288] width 45 height 18
type input "600"
click at [432, 333] on div "Labor cost 0 Total cost 600 Defer" at bounding box center [369, 325] width 197 height 41
click at [433, 339] on div "Labor cost 0 Total cost 600 Defer" at bounding box center [369, 325] width 197 height 41
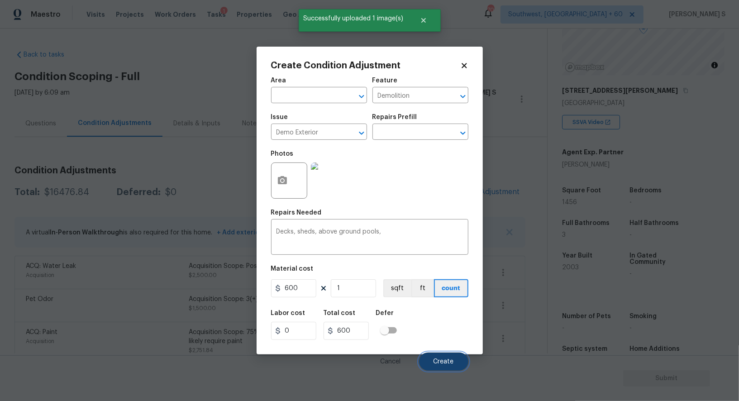
click at [437, 359] on span "Create" at bounding box center [444, 362] width 20 height 7
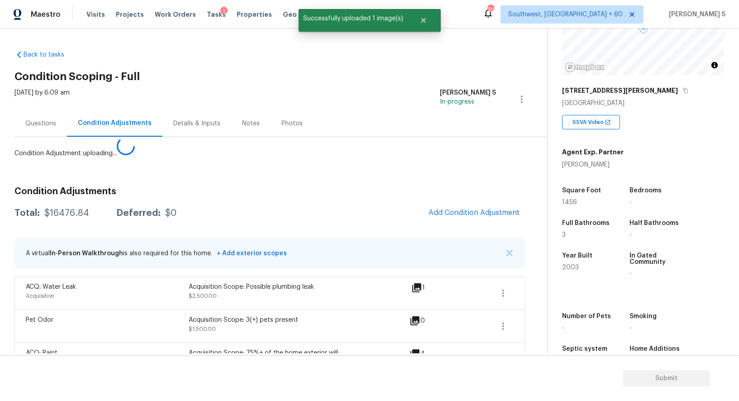
click at [217, 315] on body "Maestro Visits Projects Work Orders Tasks 1 Properties Geo Assignments 708 Sout…" at bounding box center [369, 200] width 739 height 401
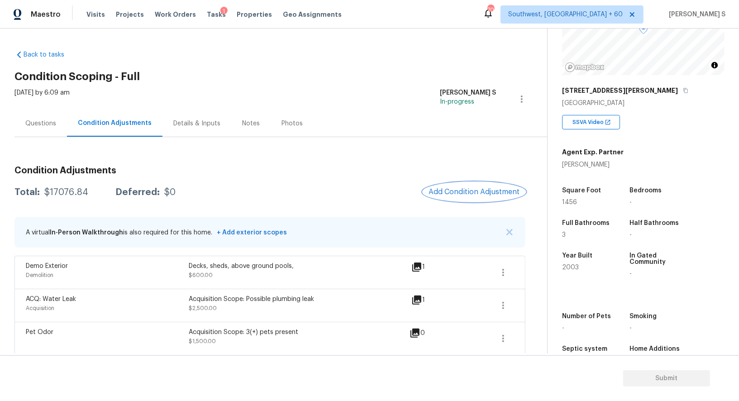
click at [493, 188] on span "Add Condition Adjustment" at bounding box center [474, 192] width 91 height 8
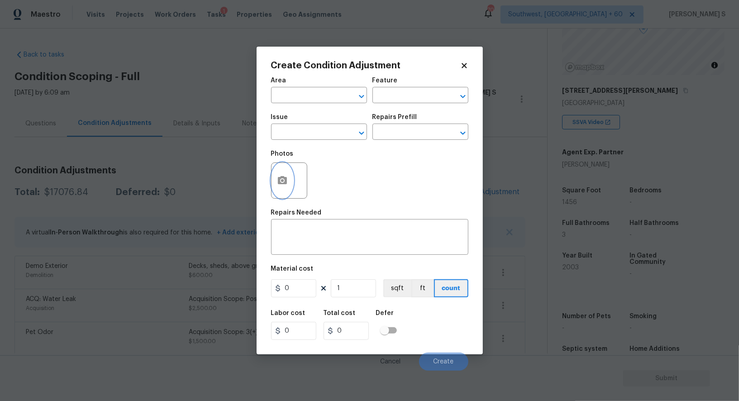
click at [276, 189] on button "button" at bounding box center [283, 180] width 22 height 35
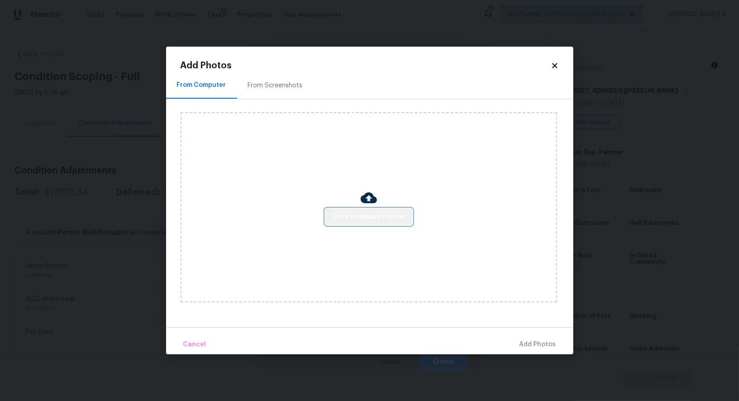
click at [398, 213] on span "Click to Upload Photos" at bounding box center [369, 216] width 72 height 11
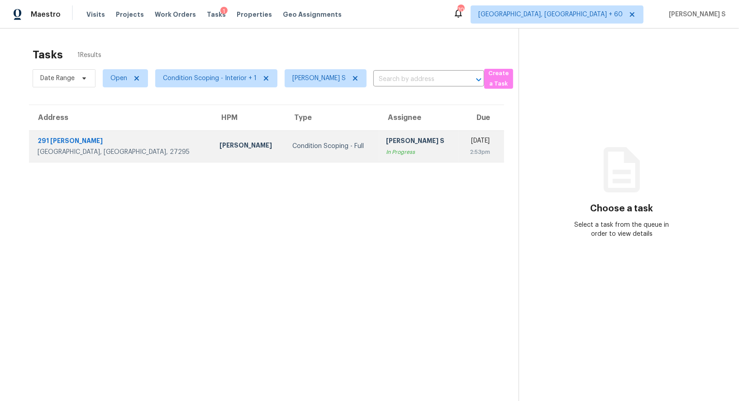
click at [387, 151] on div "In Progress" at bounding box center [419, 152] width 65 height 9
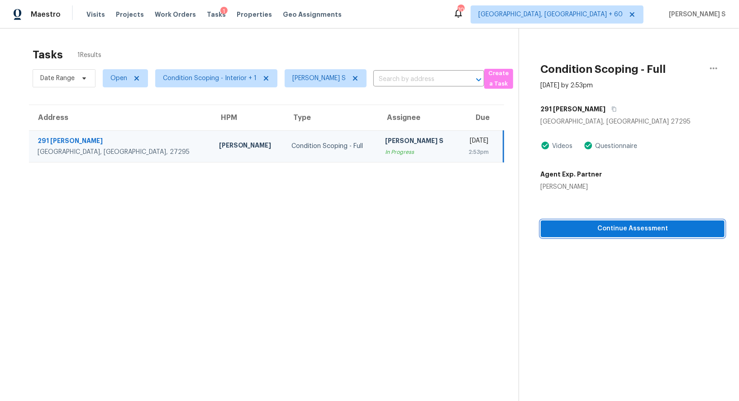
click at [641, 232] on span "Continue Assessment" at bounding box center [632, 228] width 169 height 11
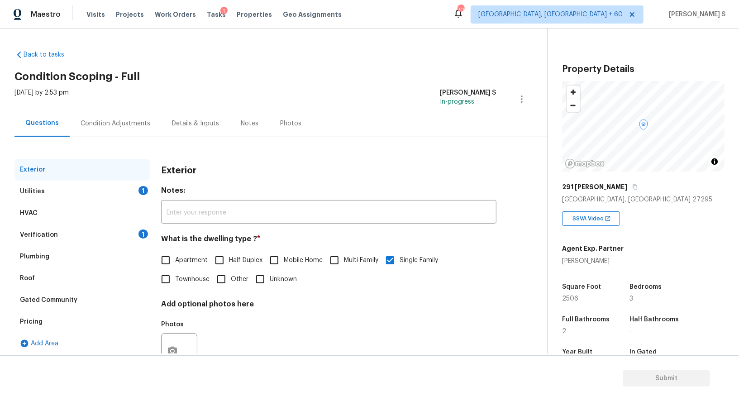
click at [59, 235] on div "Verification 1" at bounding box center [82, 235] width 136 height 22
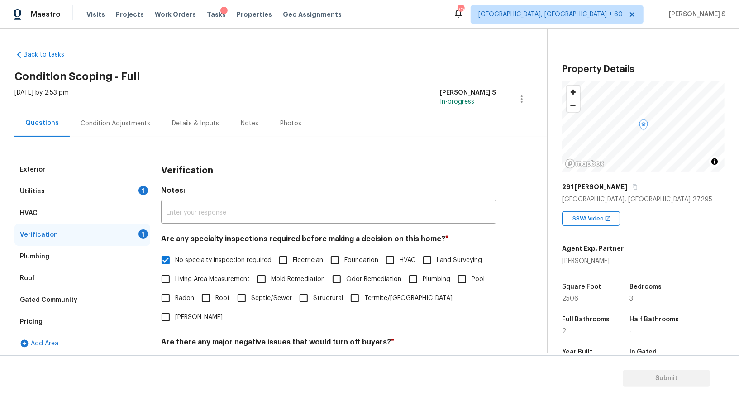
scroll to position [115, 0]
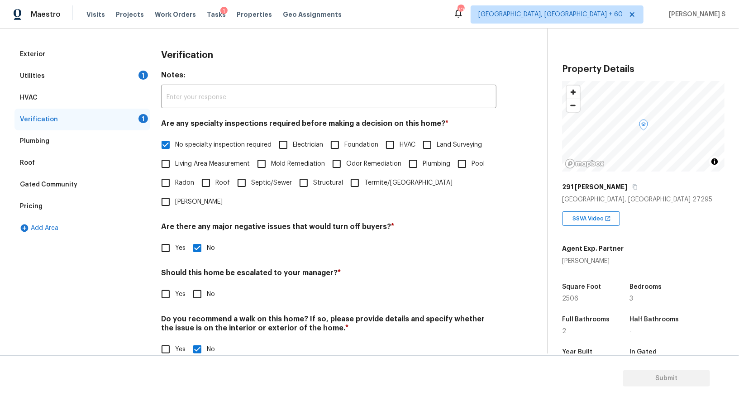
click at [30, 211] on div "Pricing" at bounding box center [82, 207] width 136 height 22
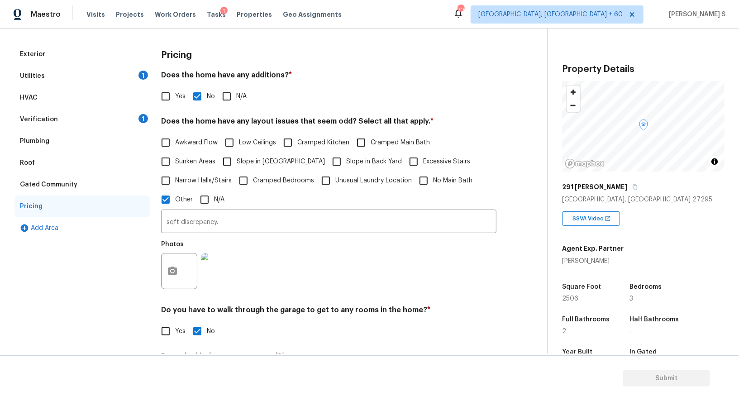
click at [242, 159] on span "Slope in Front Yard" at bounding box center [281, 162] width 88 height 10
click at [237, 159] on input "Slope in Front Yard" at bounding box center [227, 161] width 19 height 19
checkbox input "true"
click at [346, 159] on span "Slope in Back Yard" at bounding box center [374, 163] width 56 height 10
click at [327, 159] on input "Slope in Back Yard" at bounding box center [336, 162] width 19 height 19
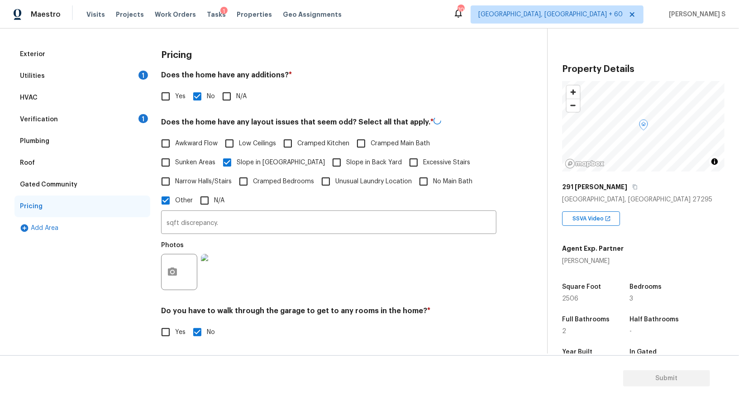
checkbox input "true"
click at [145, 114] on div "1" at bounding box center [144, 118] width 10 height 9
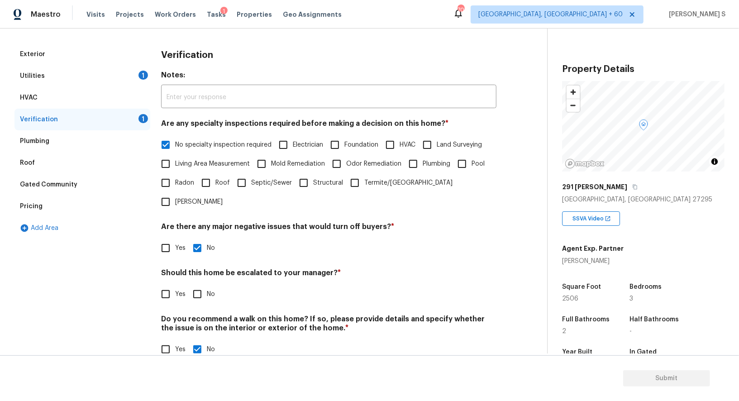
click at [199, 285] on input "No" at bounding box center [197, 294] width 19 height 19
checkbox input "true"
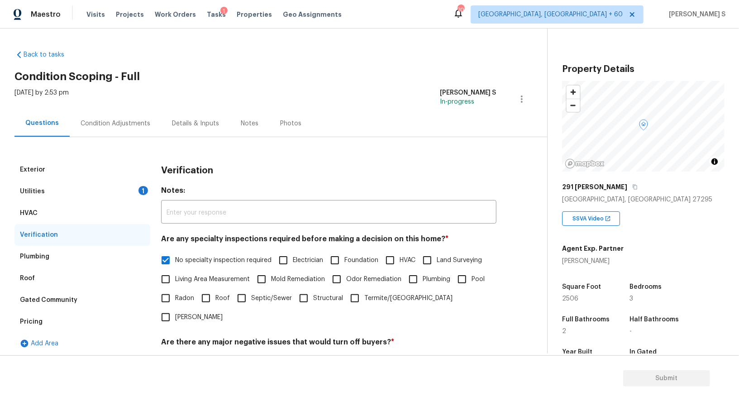
click at [141, 186] on div "1" at bounding box center [144, 190] width 10 height 9
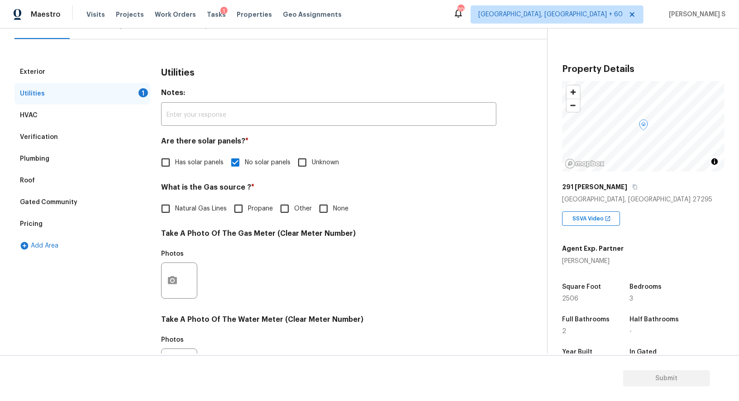
scroll to position [254, 0]
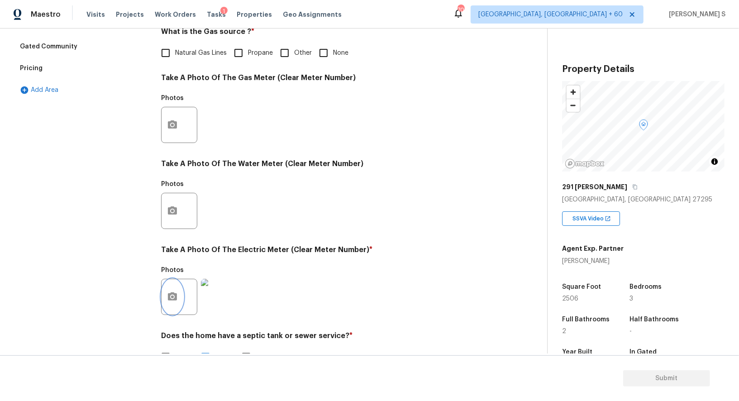
click at [175, 288] on button "button" at bounding box center [173, 296] width 22 height 35
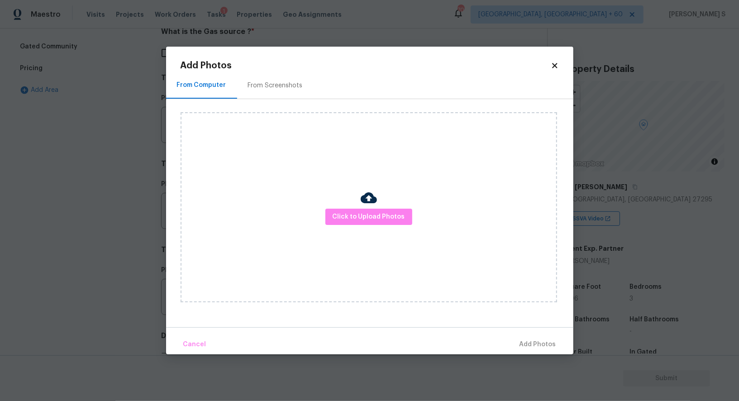
click at [255, 218] on div "Click to Upload Photos" at bounding box center [369, 207] width 377 height 190
click at [139, 242] on body "Maestro Visits Projects Work Orders Tasks 1 Properties Geo Assignments 705 Albu…" at bounding box center [369, 200] width 739 height 401
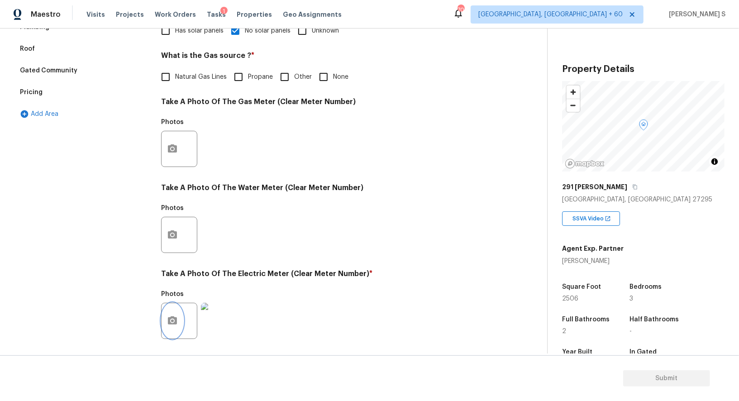
scroll to position [0, 0]
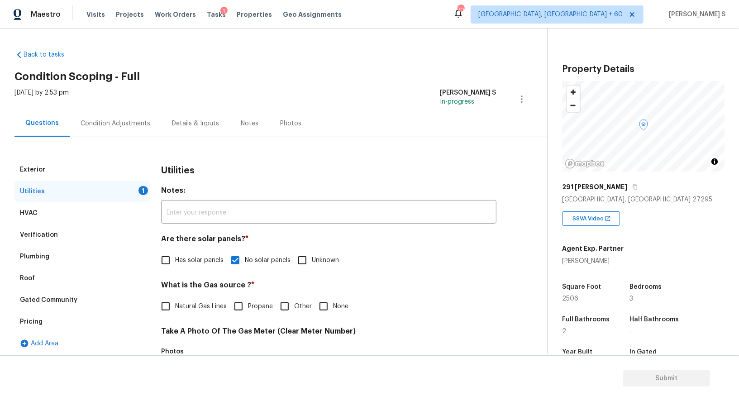
click at [132, 127] on div "Condition Adjustments" at bounding box center [116, 123] width 70 height 9
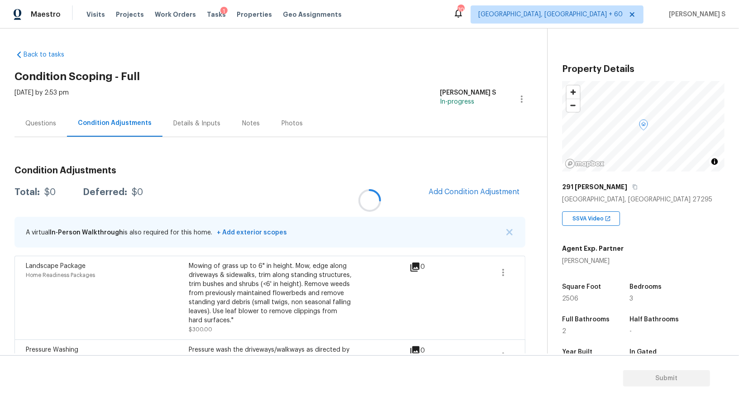
drag, startPoint x: 480, startPoint y: 188, endPoint x: 485, endPoint y: 179, distance: 10.5
click at [480, 189] on div at bounding box center [369, 200] width 739 height 401
click at [473, 186] on div at bounding box center [369, 200] width 739 height 401
click at [475, 190] on div at bounding box center [369, 200] width 739 height 401
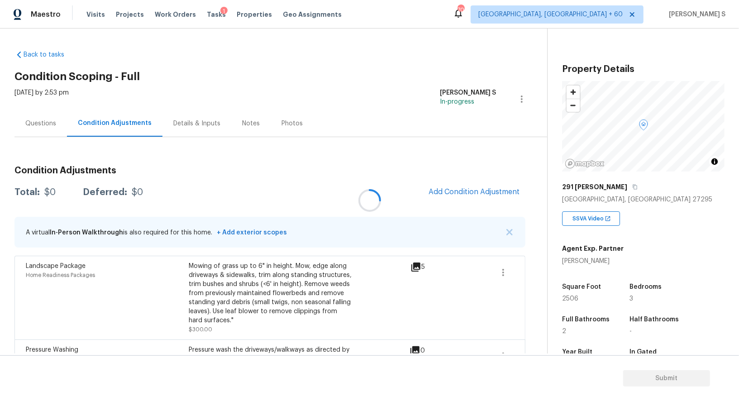
click at [475, 192] on div at bounding box center [369, 200] width 739 height 401
click at [466, 190] on div at bounding box center [369, 200] width 739 height 401
click at [466, 189] on div at bounding box center [369, 200] width 739 height 401
click at [442, 195] on div at bounding box center [369, 200] width 739 height 401
click at [271, 188] on div at bounding box center [369, 200] width 739 height 401
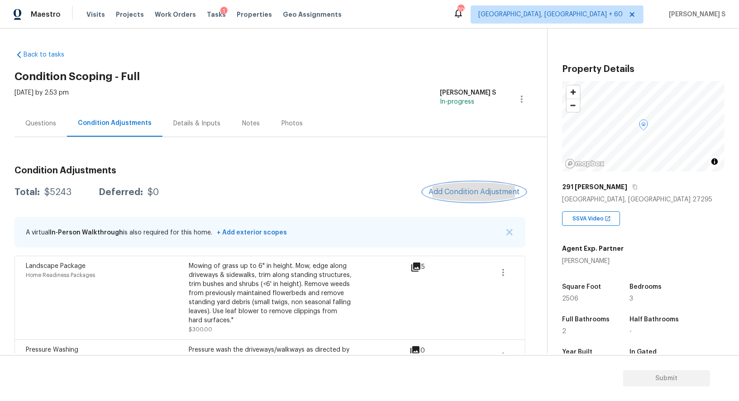
click at [497, 191] on span "Add Condition Adjustment" at bounding box center [474, 192] width 91 height 8
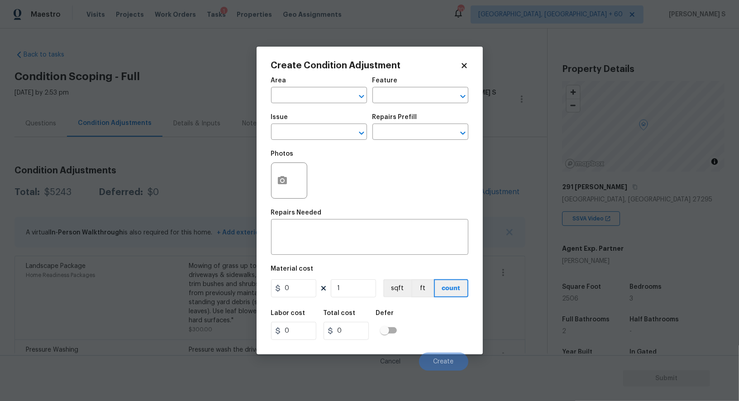
click at [265, 182] on div "Create Condition Adjustment Area ​ Feature ​ Issue ​ Repairs Prefill ​ Photos R…" at bounding box center [370, 201] width 226 height 308
click at [284, 182] on icon "button" at bounding box center [282, 180] width 11 height 11
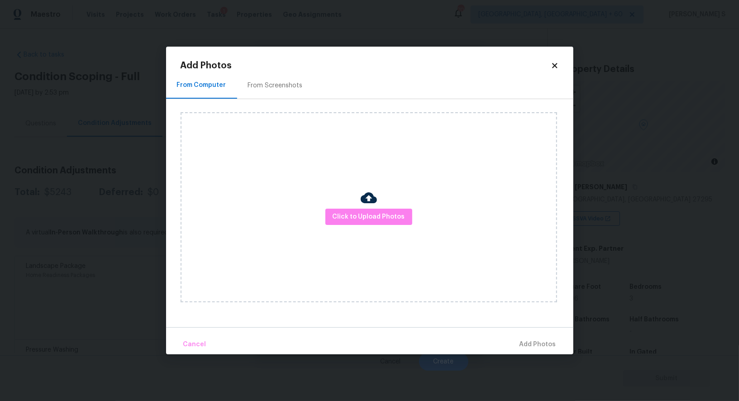
click at [379, 207] on div "Click to Upload Photos" at bounding box center [369, 207] width 377 height 190
click at [379, 214] on span "Click to Upload Photos" at bounding box center [369, 216] width 72 height 11
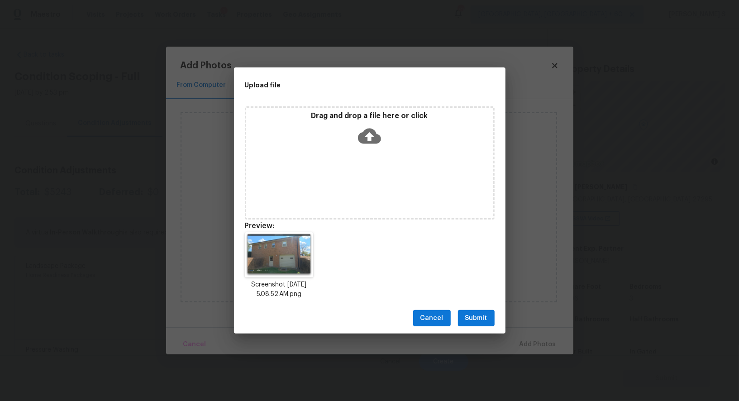
click at [501, 320] on div "Cancel Submit" at bounding box center [370, 318] width 272 height 31
click at [481, 320] on span "Submit" at bounding box center [477, 318] width 22 height 11
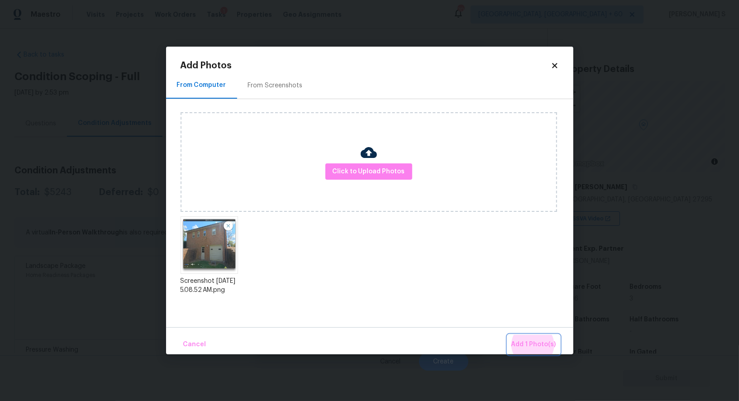
click at [508, 335] on button "Add 1 Photo(s)" at bounding box center [534, 344] width 52 height 19
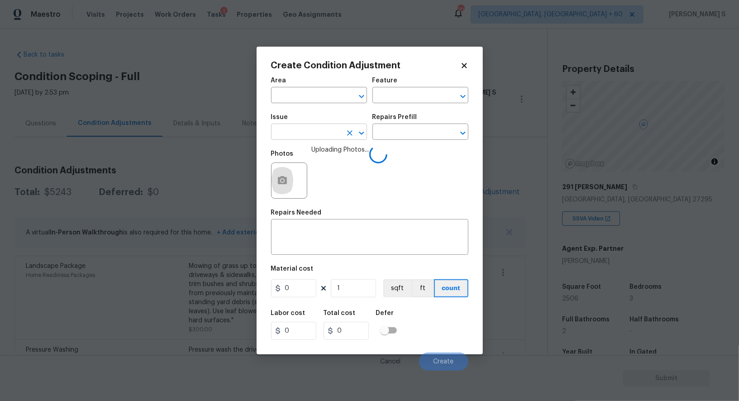
click at [317, 136] on input "text" at bounding box center [306, 133] width 71 height 14
type input "Foundation"
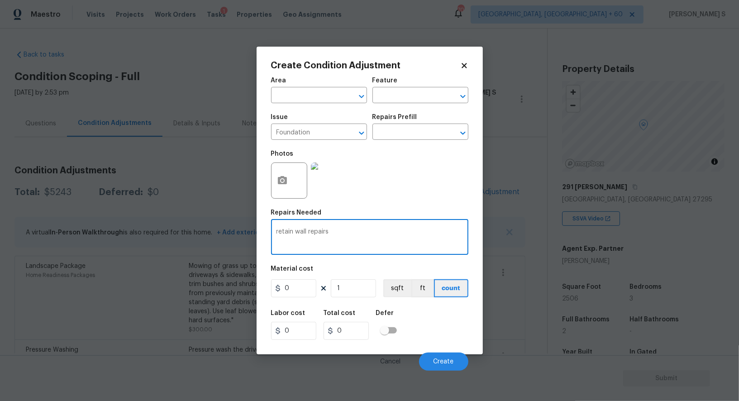
type textarea "retain wall repairs"
click at [301, 288] on input "0" at bounding box center [293, 288] width 45 height 18
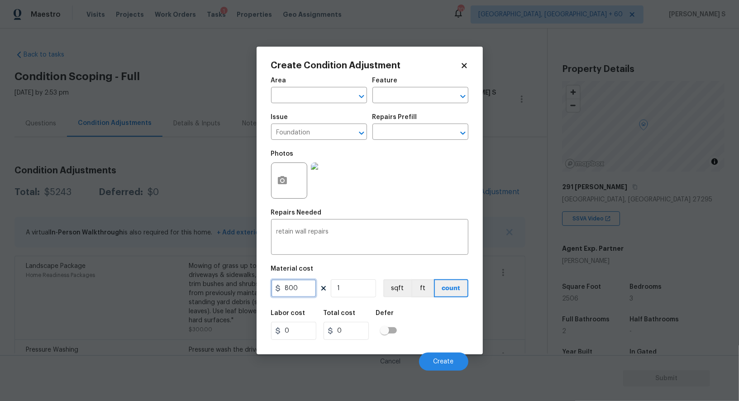
type input "800"
click at [444, 335] on div "Labor cost 0 Total cost 800 Defer" at bounding box center [369, 325] width 197 height 41
click at [448, 360] on span "Create" at bounding box center [444, 362] width 20 height 7
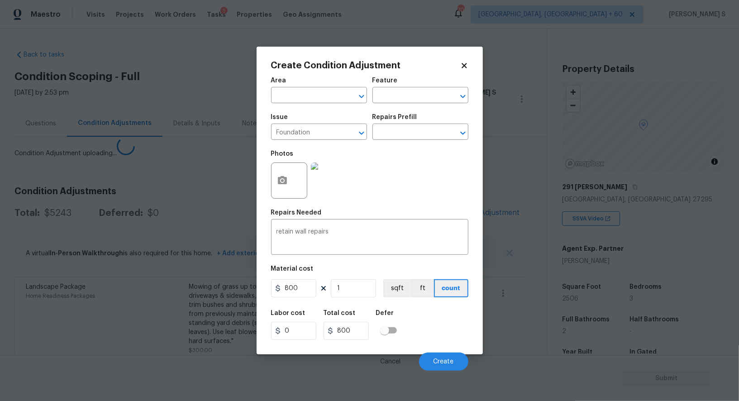
click at [173, 333] on body "Maestro Visits Projects Work Orders Tasks 1 Properties Geo Assignments 701 Albu…" at bounding box center [369, 200] width 739 height 401
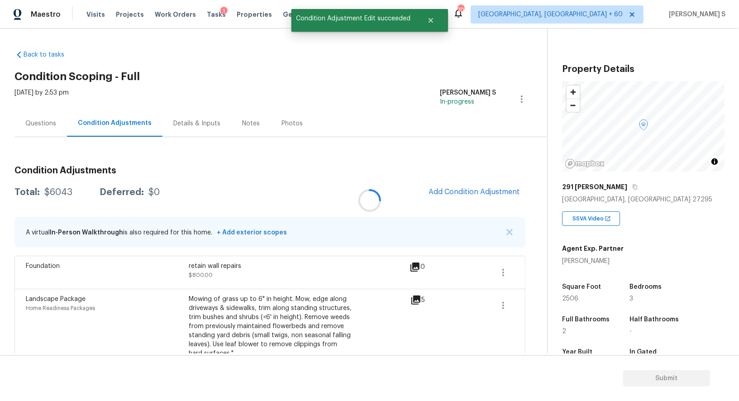
click at [489, 202] on div at bounding box center [369, 200] width 739 height 401
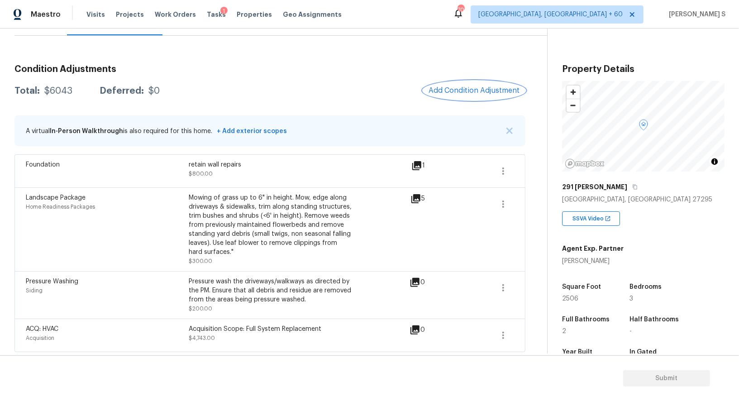
click at [466, 89] on span "Add Condition Adjustment" at bounding box center [474, 90] width 91 height 8
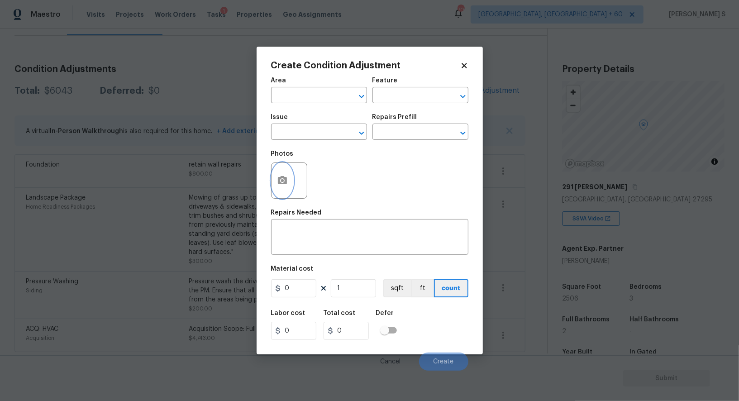
click at [278, 193] on button "button" at bounding box center [283, 180] width 22 height 35
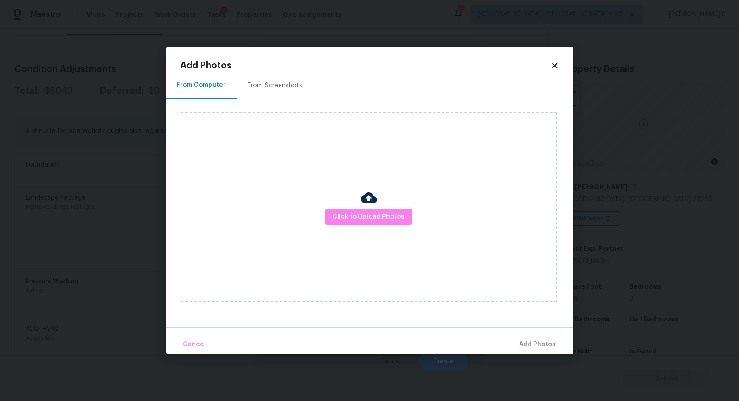
click at [375, 226] on div "Click to Upload Photos" at bounding box center [369, 207] width 377 height 190
click at [375, 215] on span "Click to Upload Photos" at bounding box center [369, 216] width 72 height 11
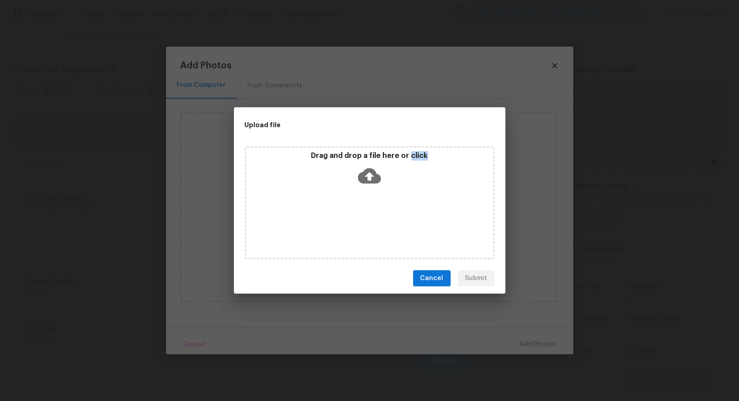
click at [375, 215] on div "Drag and drop a file here or click" at bounding box center [370, 202] width 250 height 113
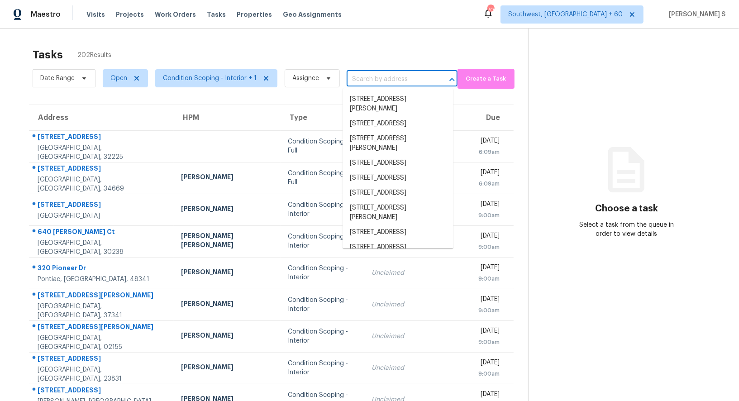
click at [412, 80] on input "text" at bounding box center [390, 79] width 86 height 14
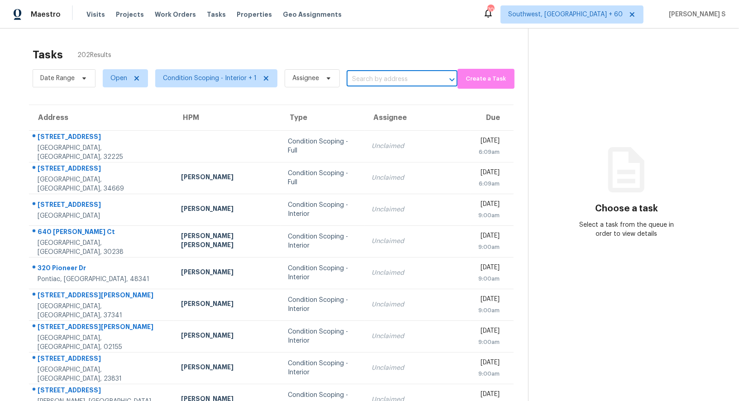
click at [412, 80] on input "text" at bounding box center [390, 79] width 86 height 14
paste input "[STREET_ADDRESS][PERSON_NAME]"
type input "[STREET_ADDRESS][PERSON_NAME]"
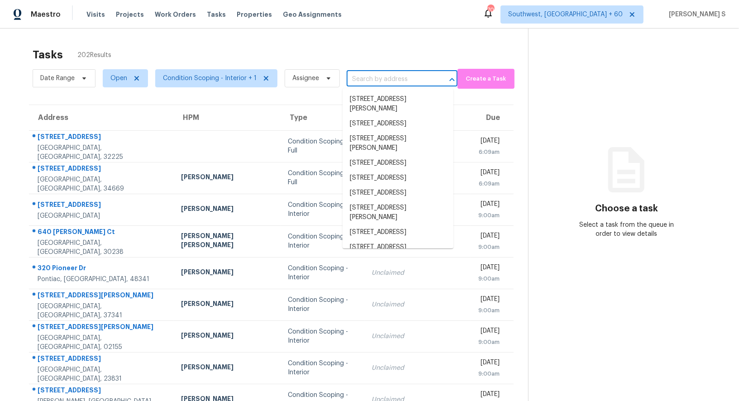
scroll to position [0, 0]
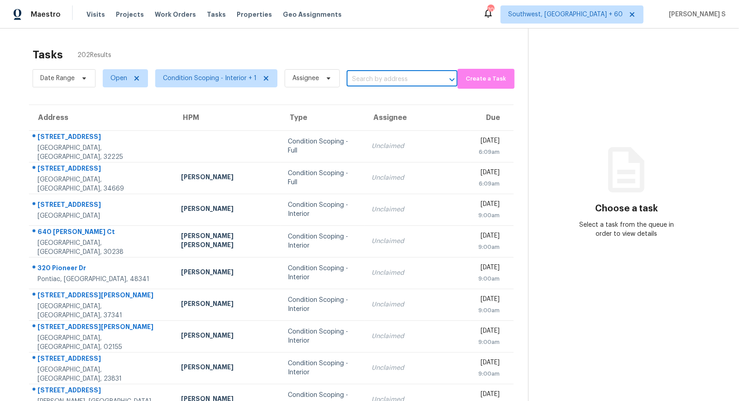
click at [359, 78] on input "text" at bounding box center [390, 79] width 86 height 14
paste input "[STREET_ADDRESS][PERSON_NAME]"
click at [359, 78] on input "[STREET_ADDRESS][PERSON_NAME]" at bounding box center [390, 79] width 86 height 14
type input "213 [PERSON_NAME]"
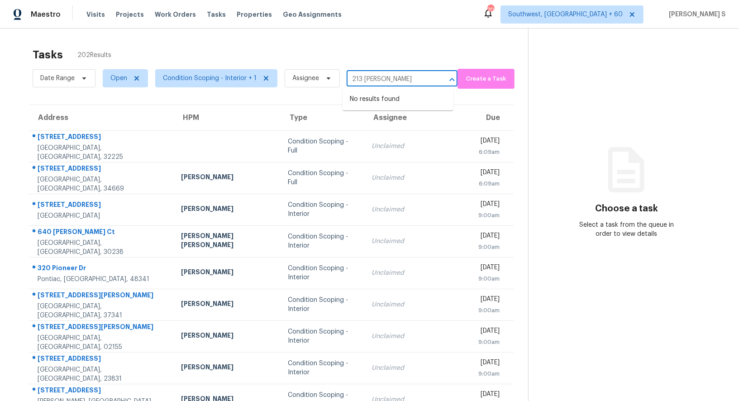
scroll to position [0, 0]
click at [407, 122] on li "[STREET_ADDRESS][PERSON_NAME]" at bounding box center [398, 128] width 111 height 24
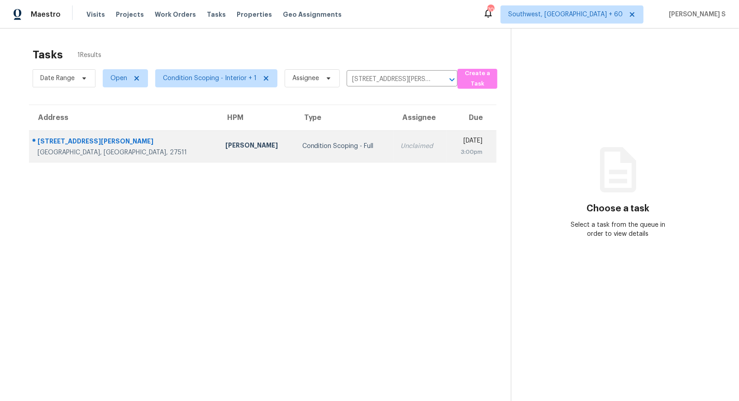
click at [394, 138] on td "Unclaimed" at bounding box center [421, 146] width 54 height 32
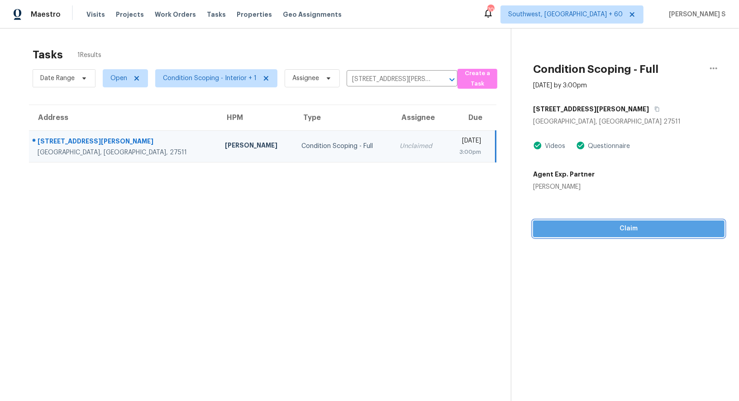
click at [631, 228] on span "Claim" at bounding box center [629, 228] width 177 height 11
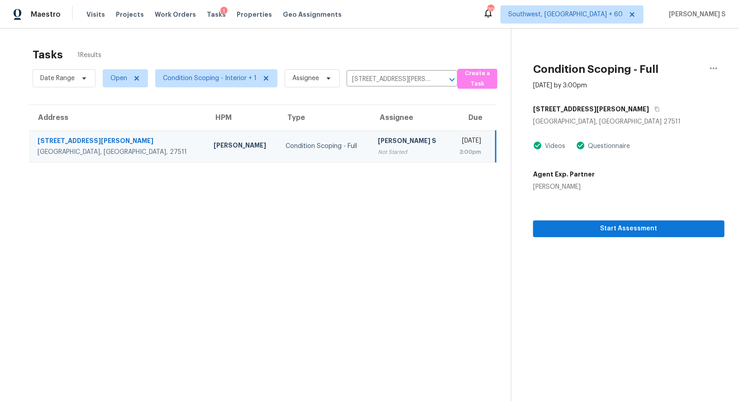
click at [386, 144] on div "[PERSON_NAME] S" at bounding box center [410, 141] width 64 height 11
click at [571, 226] on span "Start Assessment" at bounding box center [629, 228] width 177 height 11
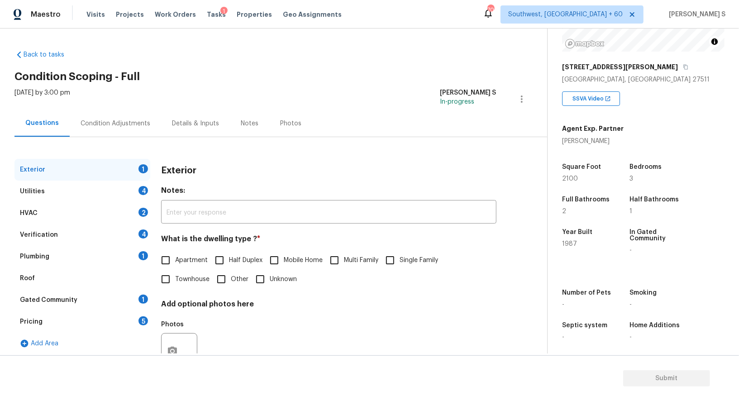
scroll to position [34, 0]
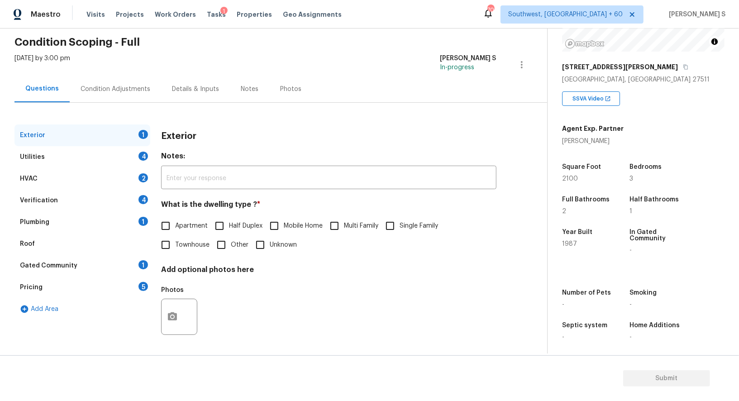
click at [140, 283] on div "5" at bounding box center [144, 286] width 10 height 9
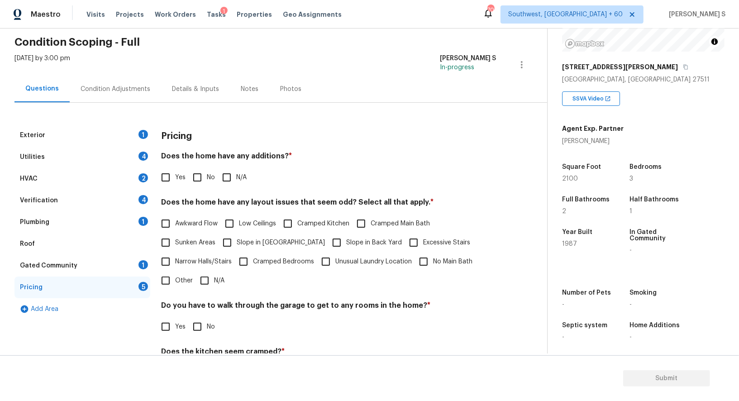
click at [171, 280] on input "Other" at bounding box center [165, 280] width 19 height 19
checkbox input "true"
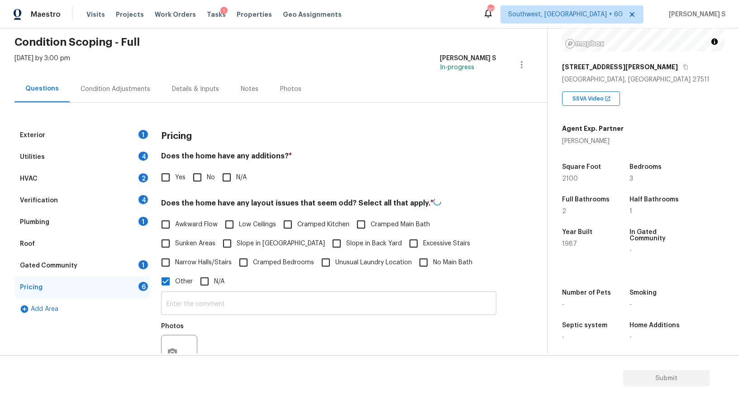
scroll to position [160, 0]
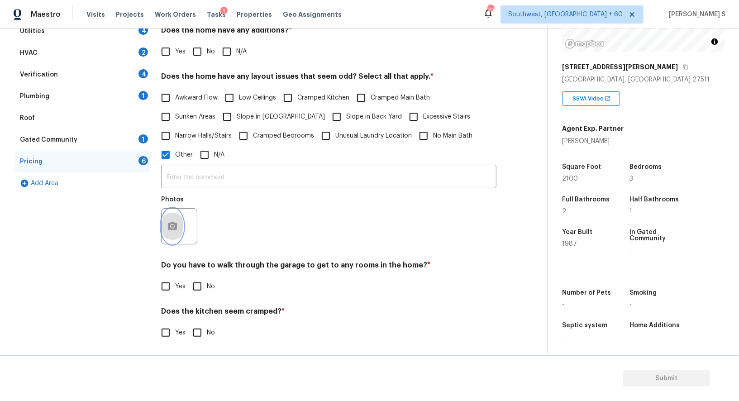
click at [169, 235] on button "button" at bounding box center [173, 226] width 22 height 35
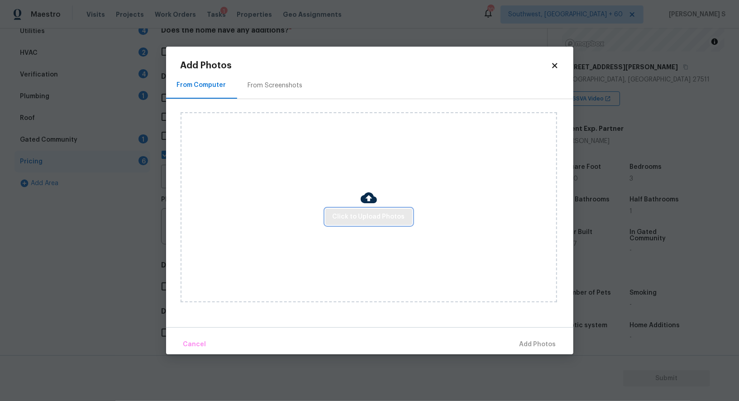
click at [374, 217] on span "Click to Upload Photos" at bounding box center [369, 216] width 72 height 11
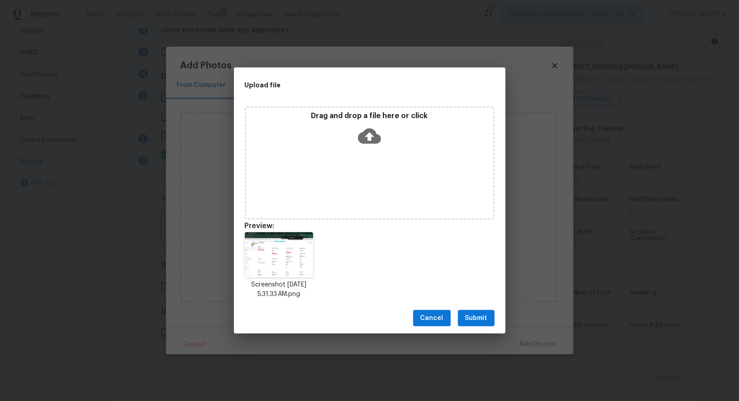
click at [476, 314] on span "Submit" at bounding box center [477, 318] width 22 height 11
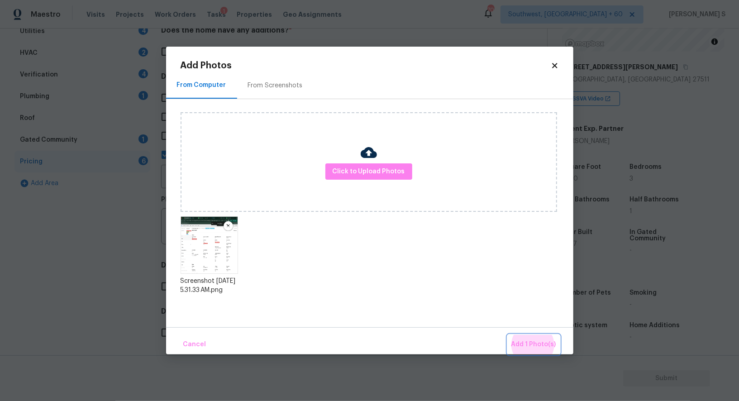
click at [508, 335] on button "Add 1 Photo(s)" at bounding box center [534, 344] width 52 height 19
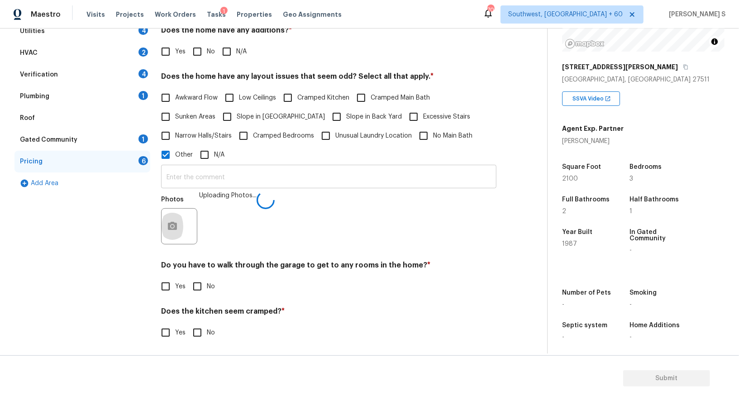
click at [403, 182] on input "text" at bounding box center [329, 177] width 336 height 21
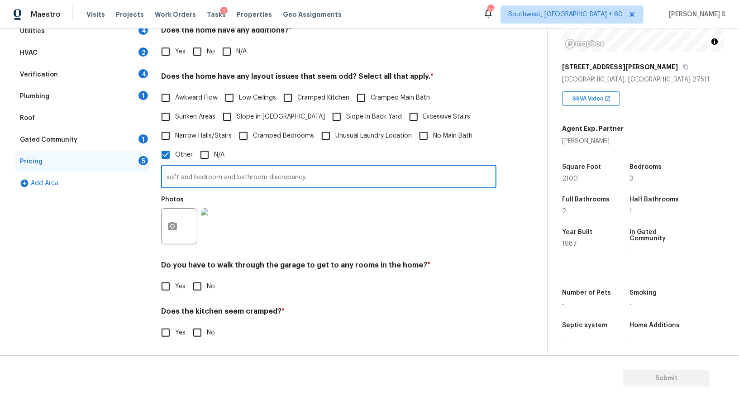
type input "sqft and bedroom and bathroom discrepancy."
click at [352, 224] on div "Photos" at bounding box center [329, 220] width 336 height 59
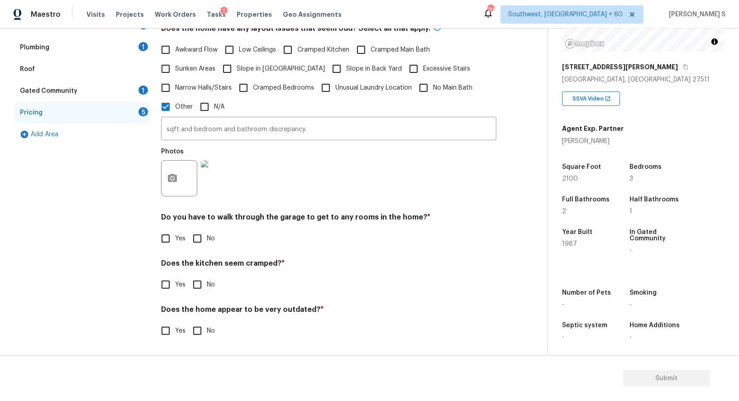
scroll to position [209, 0]
click at [206, 231] on label "No" at bounding box center [201, 238] width 27 height 19
click at [206, 231] on input "No" at bounding box center [197, 238] width 19 height 19
checkbox input "true"
click at [188, 276] on input "No" at bounding box center [197, 285] width 19 height 19
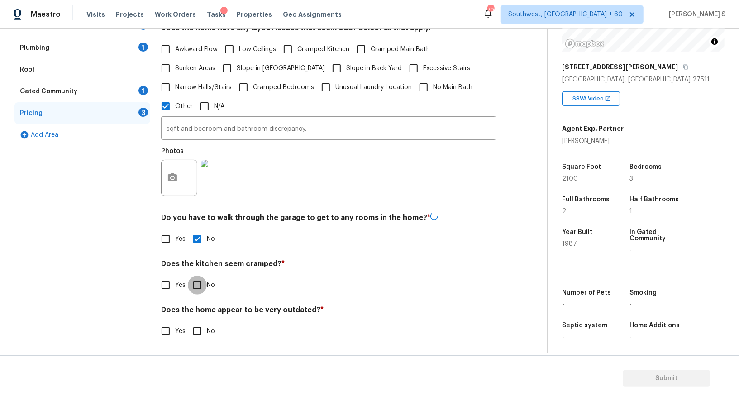
checkbox input "true"
click at [188, 322] on input "No" at bounding box center [197, 331] width 19 height 19
checkbox input "true"
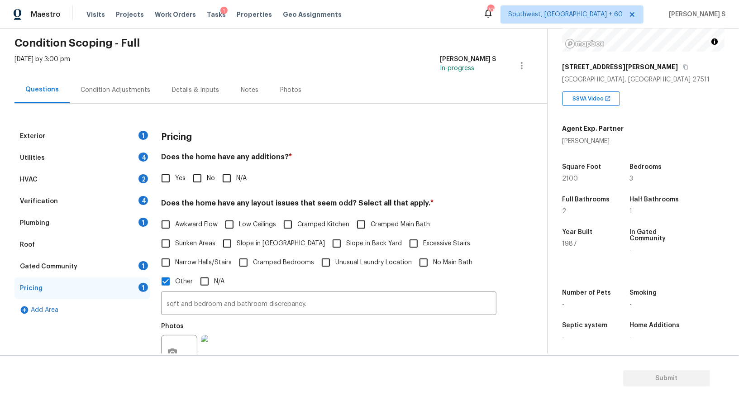
scroll to position [0, 0]
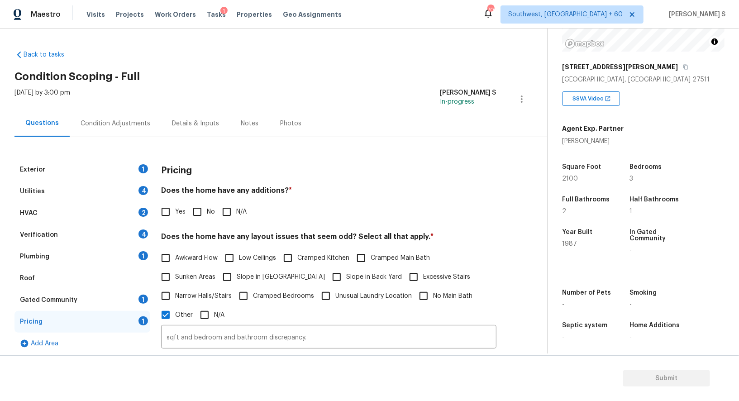
click at [196, 211] on input "No" at bounding box center [197, 211] width 19 height 19
checkbox input "true"
click at [137, 171] on div "Exterior 1" at bounding box center [82, 170] width 136 height 22
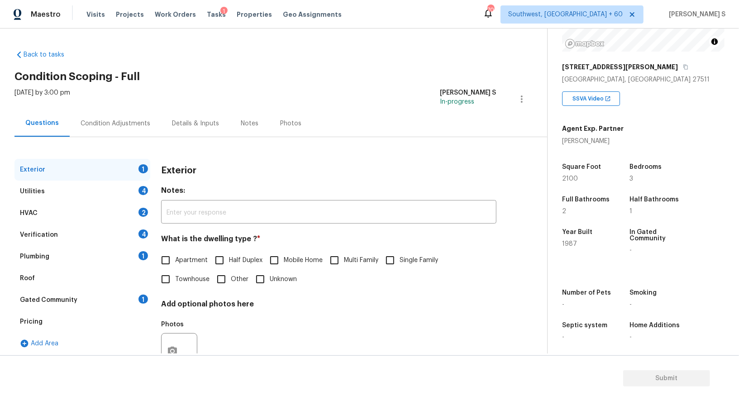
click at [392, 257] on input "Single Family" at bounding box center [390, 260] width 19 height 19
checkbox input "true"
click at [139, 189] on div "4" at bounding box center [144, 190] width 10 height 9
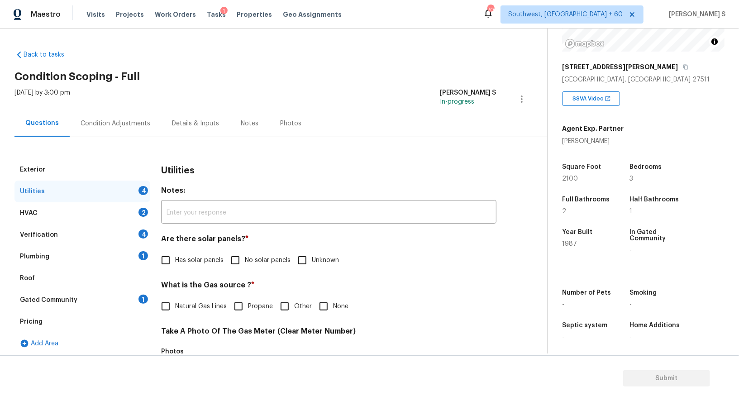
click at [239, 264] on input "No solar panels" at bounding box center [235, 260] width 19 height 19
checkbox input "true"
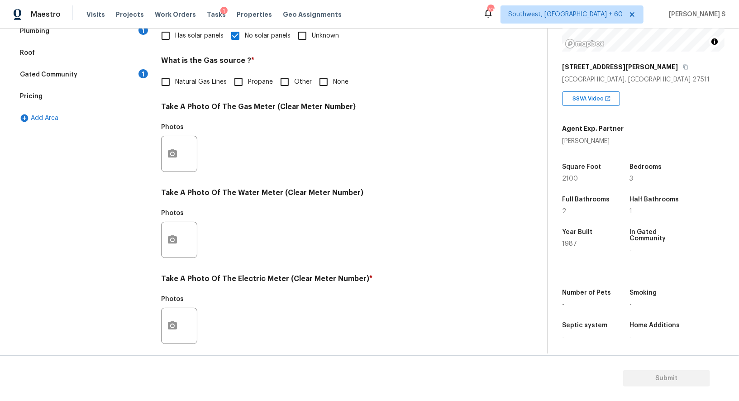
scroll to position [280, 0]
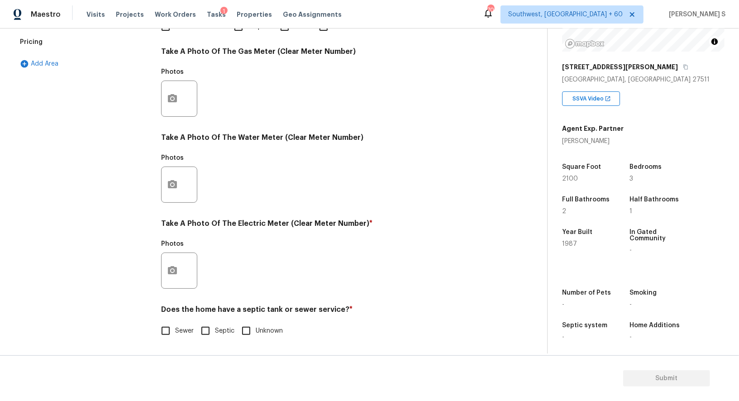
click at [172, 327] on input "Sewer" at bounding box center [165, 331] width 19 height 19
checkbox input "true"
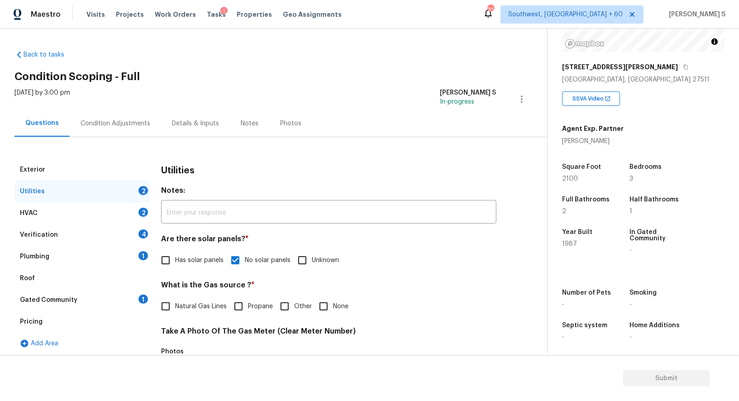
click at [137, 256] on div "Plumbing 1" at bounding box center [82, 257] width 136 height 22
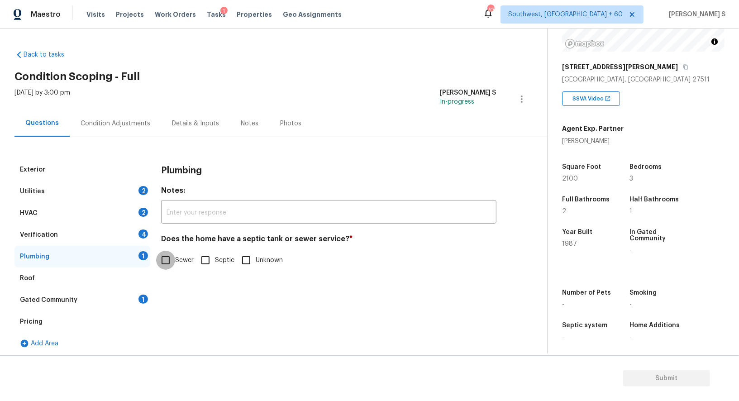
click at [170, 258] on input "Sewer" at bounding box center [165, 260] width 19 height 19
checkbox input "true"
click at [132, 305] on div "Gated Community 1" at bounding box center [82, 300] width 136 height 22
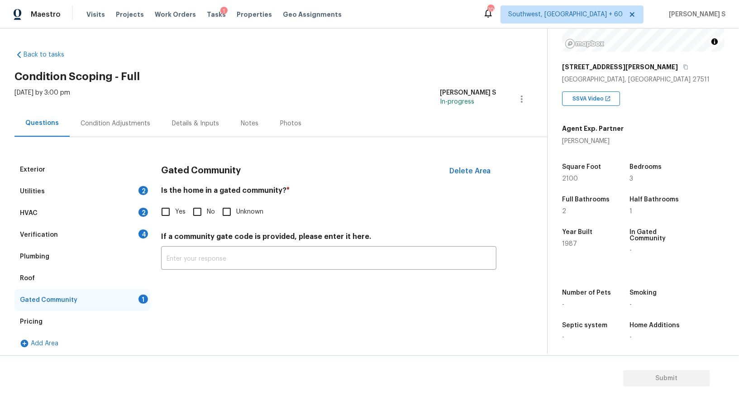
click at [205, 210] on input "No" at bounding box center [197, 211] width 19 height 19
checkbox input "true"
click at [145, 230] on div "4" at bounding box center [144, 234] width 10 height 9
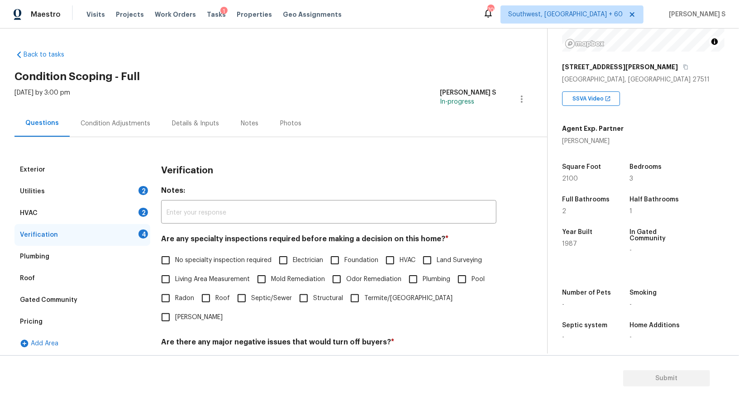
click at [164, 258] on input "No specialty inspection required" at bounding box center [165, 260] width 19 height 19
checkbox input "true"
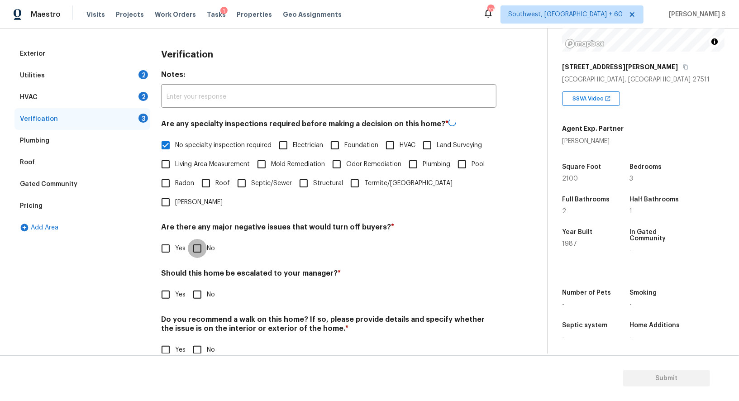
click at [200, 239] on input "No" at bounding box center [197, 248] width 19 height 19
checkbox input "true"
click at [202, 340] on input "No" at bounding box center [197, 349] width 19 height 19
checkbox input "true"
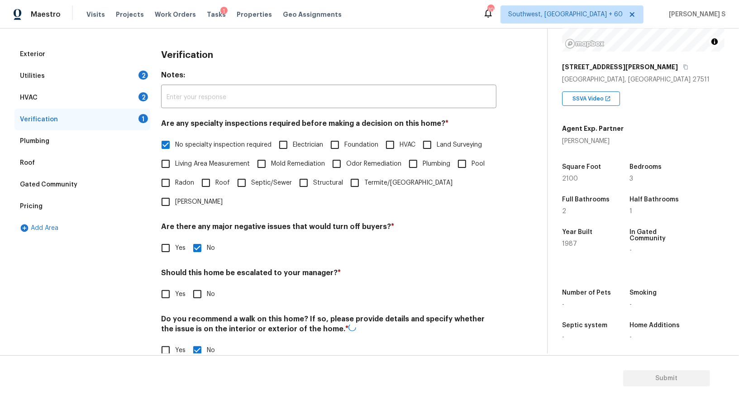
scroll to position [0, 0]
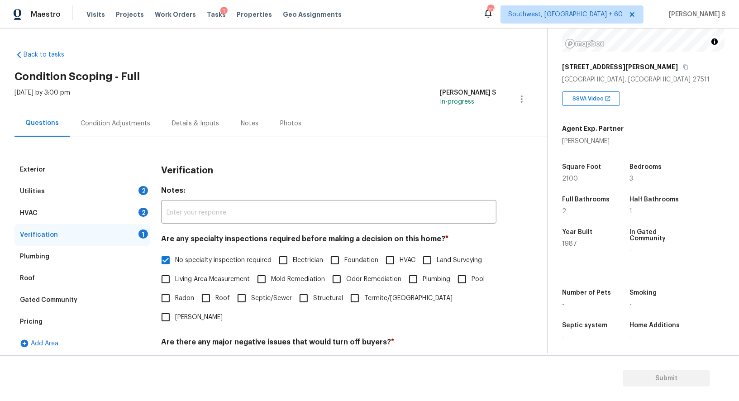
click at [135, 211] on div "HVAC 2" at bounding box center [82, 213] width 136 height 22
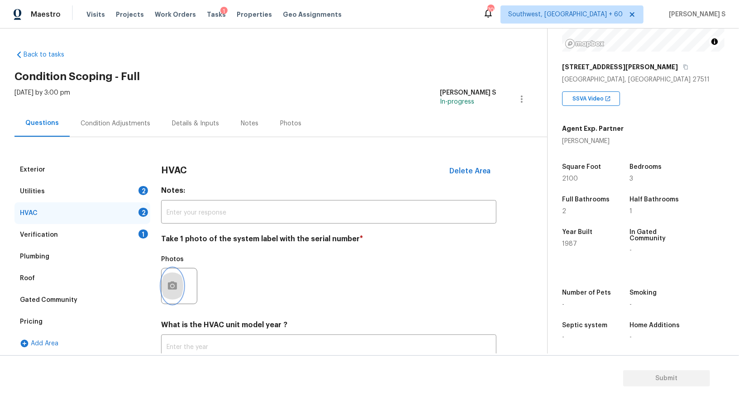
click at [177, 279] on button "button" at bounding box center [173, 286] width 22 height 35
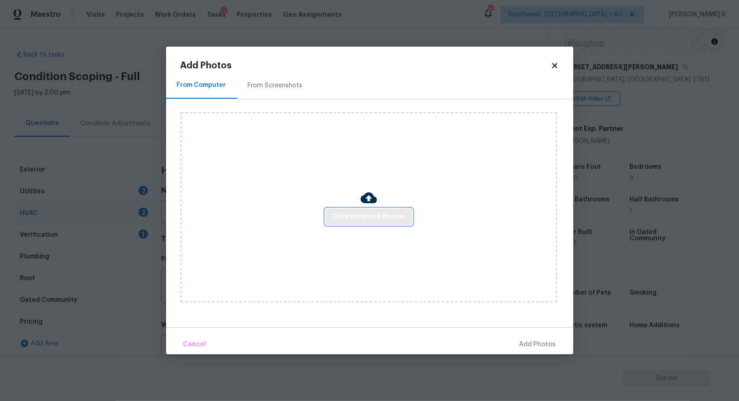
click at [365, 222] on button "Click to Upload Photos" at bounding box center [369, 217] width 87 height 17
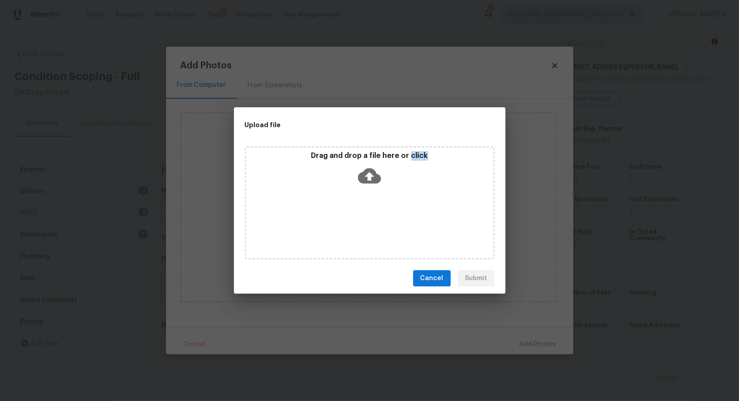
click at [365, 222] on div "Drag and drop a file here or click" at bounding box center [370, 202] width 250 height 113
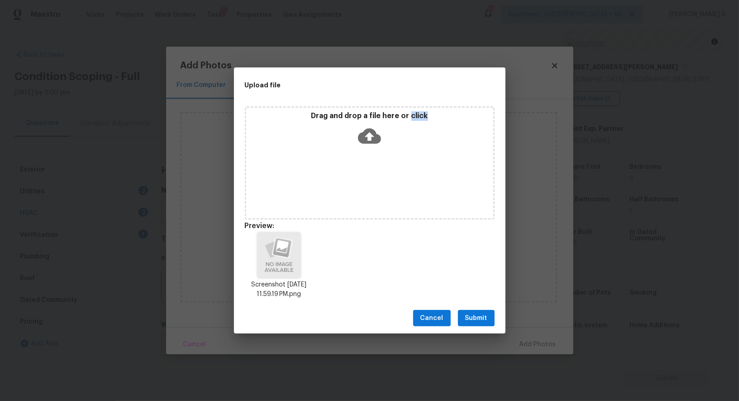
click at [480, 323] on span "Submit" at bounding box center [477, 318] width 22 height 11
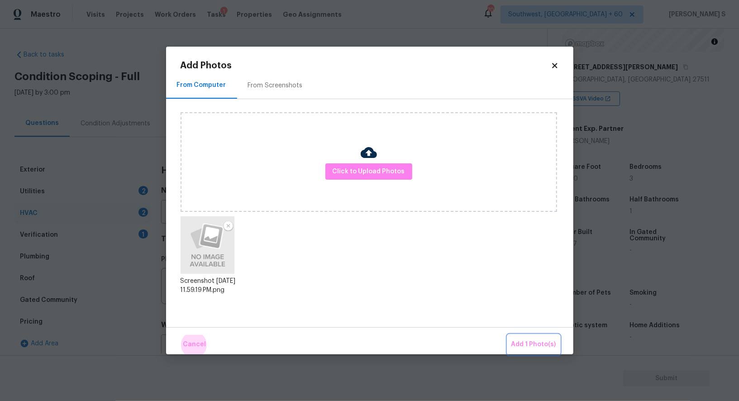
click at [508, 335] on button "Add 1 Photo(s)" at bounding box center [534, 344] width 52 height 19
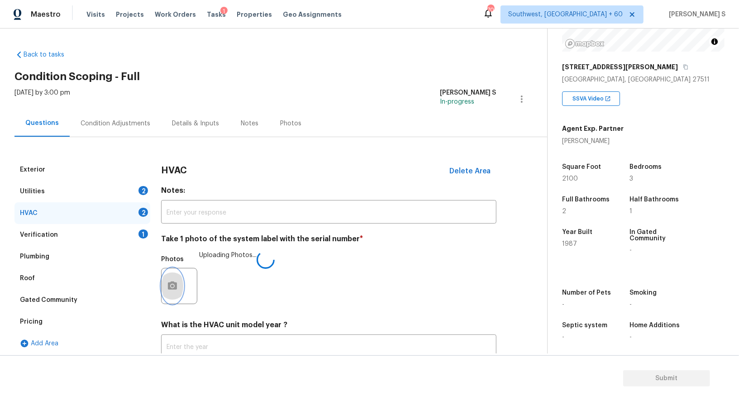
scroll to position [64, 0]
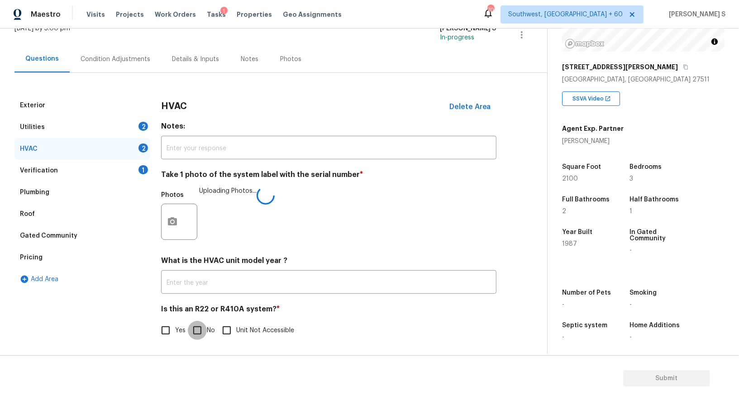
click at [194, 332] on input "No" at bounding box center [197, 330] width 19 height 19
checkbox input "true"
click at [141, 124] on div "2" at bounding box center [144, 126] width 10 height 9
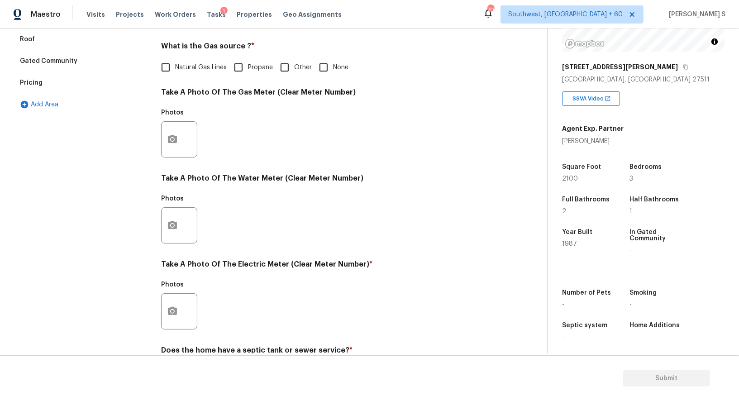
scroll to position [265, 0]
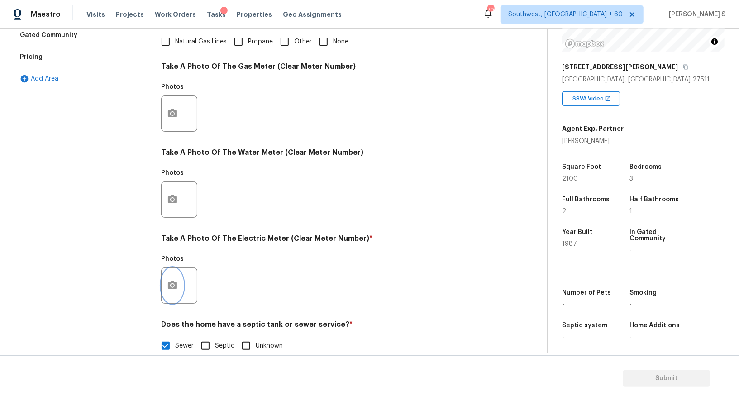
click at [173, 284] on icon "button" at bounding box center [172, 285] width 9 height 8
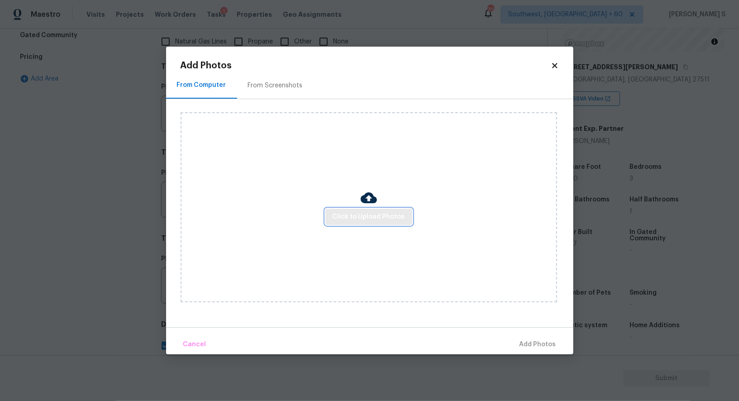
click at [387, 218] on span "Click to Upload Photos" at bounding box center [369, 216] width 72 height 11
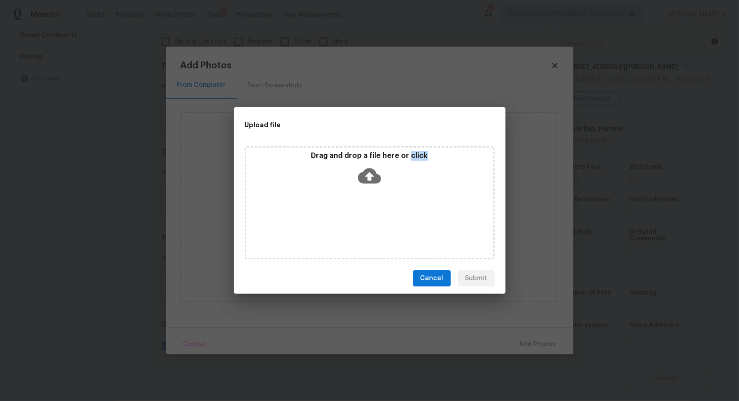
click at [387, 218] on div "Drag and drop a file here or click" at bounding box center [370, 202] width 250 height 113
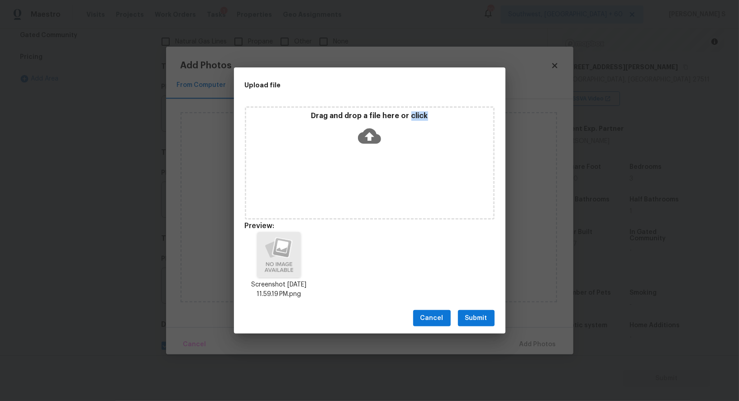
click at [484, 316] on span "Submit" at bounding box center [477, 318] width 22 height 11
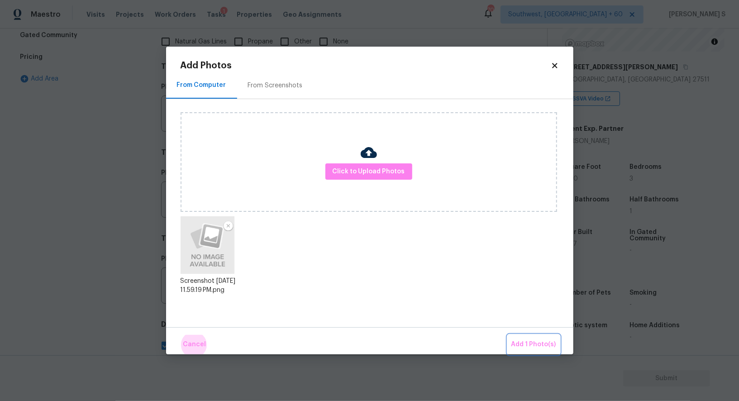
click at [508, 335] on button "Add 1 Photo(s)" at bounding box center [534, 344] width 52 height 19
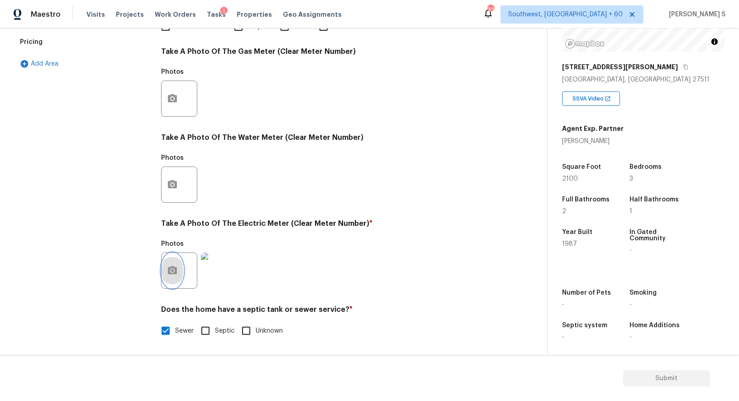
scroll to position [0, 0]
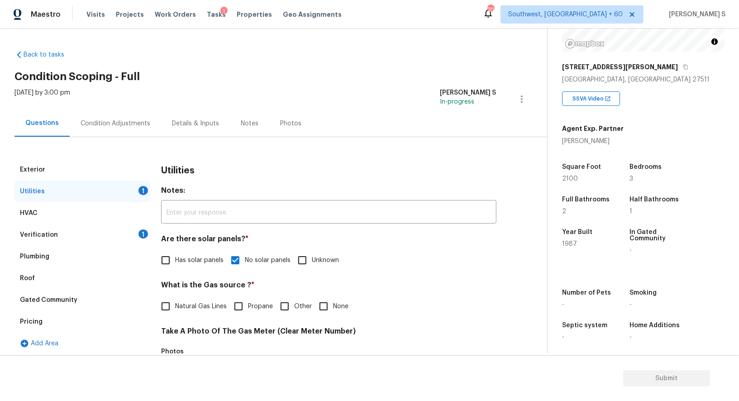
click at [129, 126] on div "Condition Adjustments" at bounding box center [116, 123] width 70 height 9
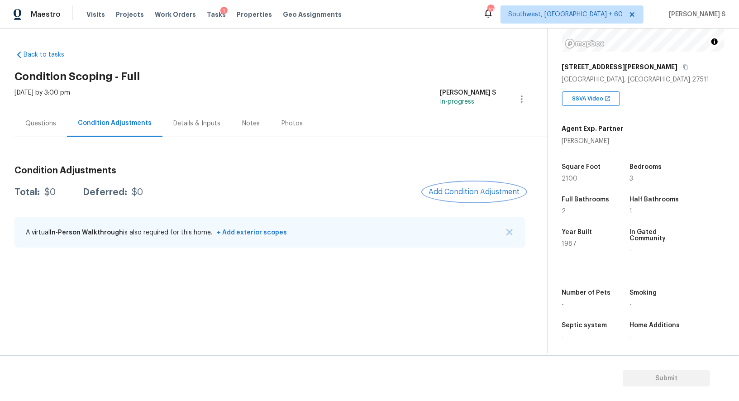
click at [454, 192] on span "Add Condition Adjustment" at bounding box center [474, 192] width 91 height 8
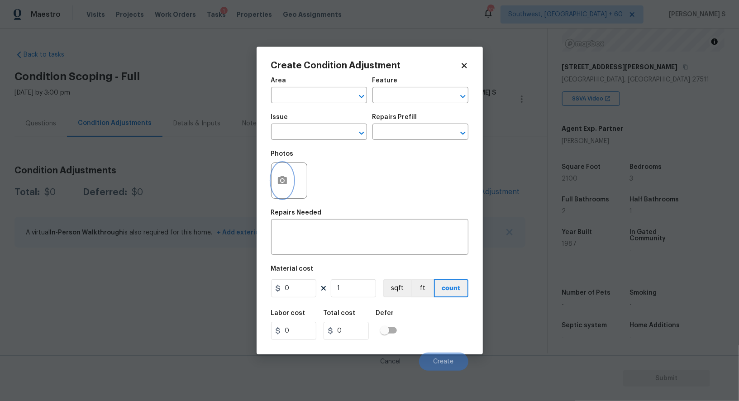
click at [286, 172] on button "button" at bounding box center [283, 180] width 22 height 35
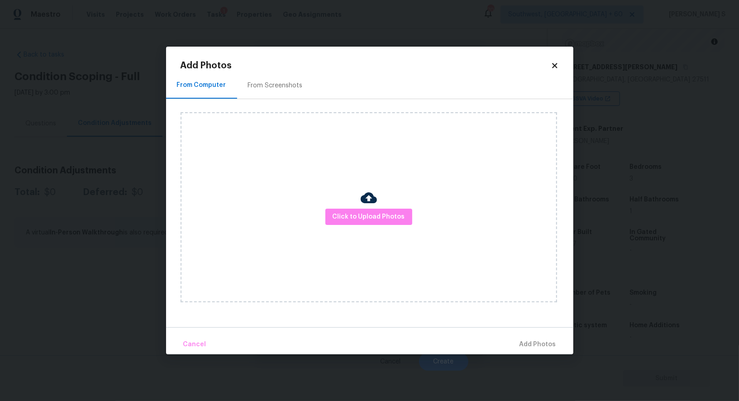
click at [280, 76] on div "From Screenshots" at bounding box center [275, 85] width 77 height 27
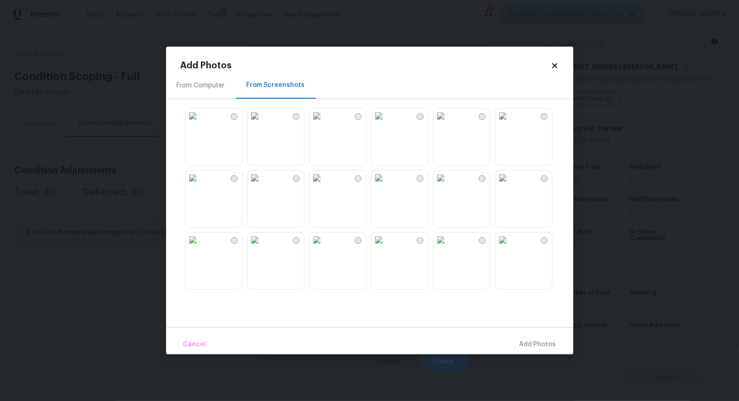
click at [510, 123] on img at bounding box center [503, 116] width 14 height 14
click at [510, 185] on img at bounding box center [503, 178] width 14 height 14
click at [510, 247] on img at bounding box center [503, 240] width 14 height 14
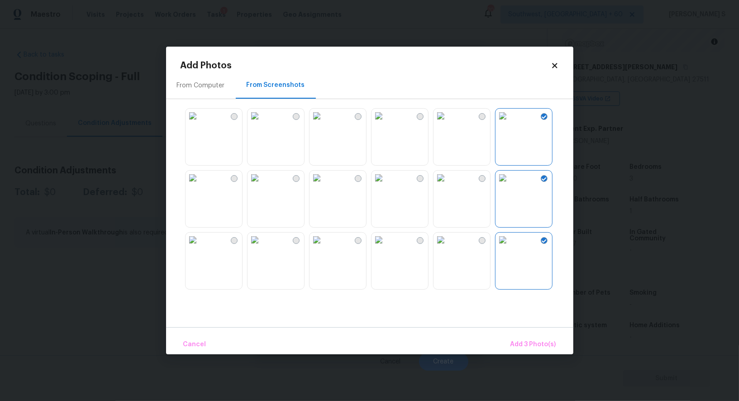
click at [200, 247] on img at bounding box center [193, 240] width 14 height 14
click at [262, 185] on img at bounding box center [255, 178] width 14 height 14
click at [262, 123] on img at bounding box center [255, 116] width 14 height 14
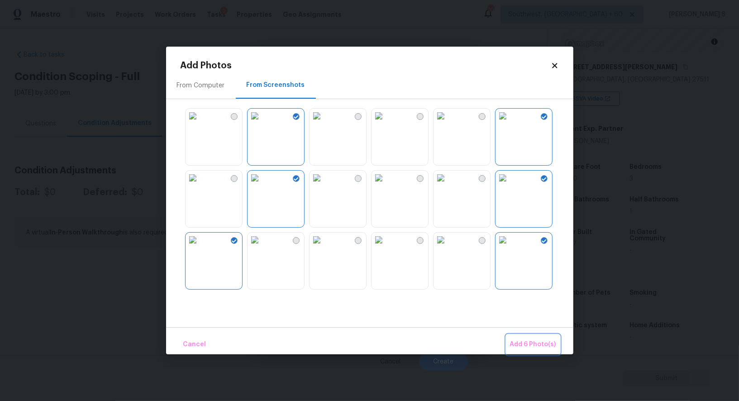
click at [548, 346] on span "Add 6 Photo(s)" at bounding box center [533, 344] width 46 height 11
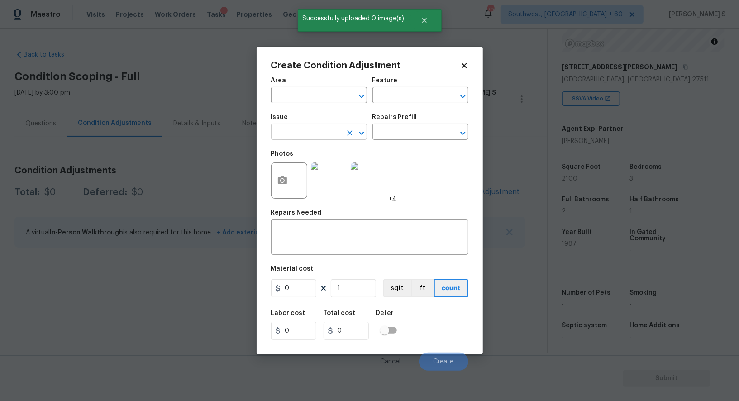
click at [331, 130] on input "text" at bounding box center [306, 133] width 71 height 14
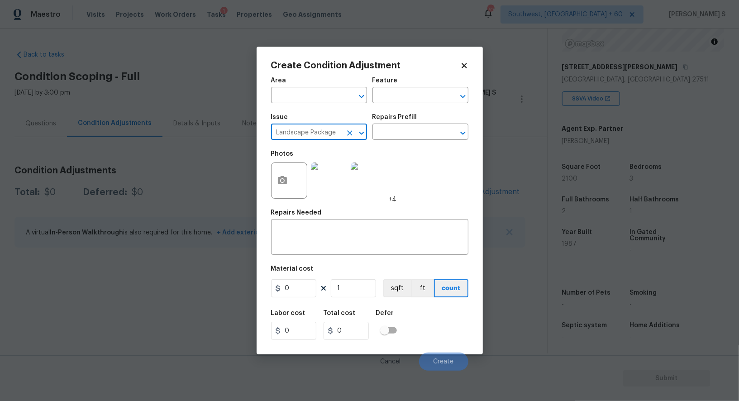
type input "Landscape Package"
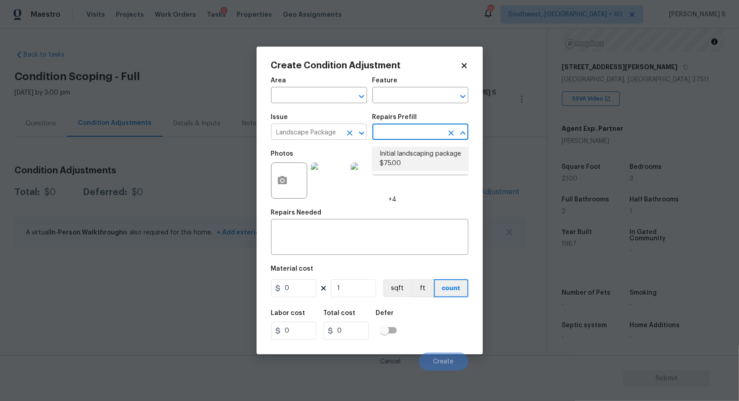
type input "Home Readiness Packages"
type textarea "Mowing of grass up to 6" in height. Mow, edge along driveways & sidewalks, trim…"
type input "75"
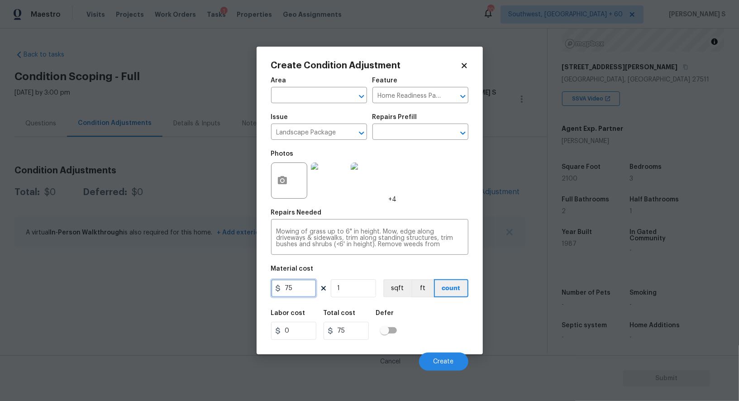
click at [306, 288] on input "75" at bounding box center [293, 288] width 45 height 18
type input "700"
click at [443, 369] on button "Create" at bounding box center [443, 362] width 49 height 18
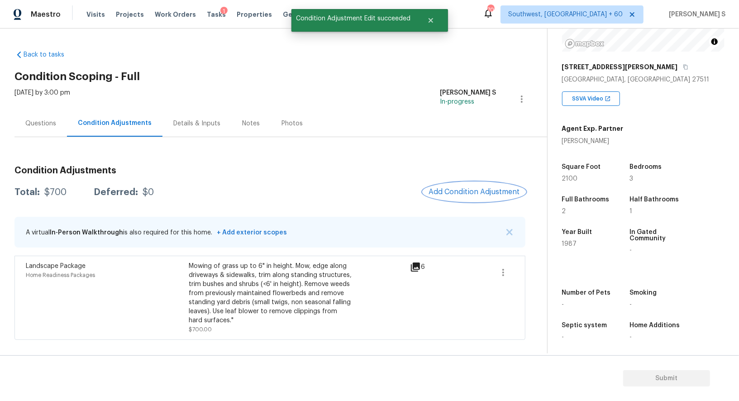
click at [450, 190] on span "Add Condition Adjustment" at bounding box center [474, 192] width 91 height 8
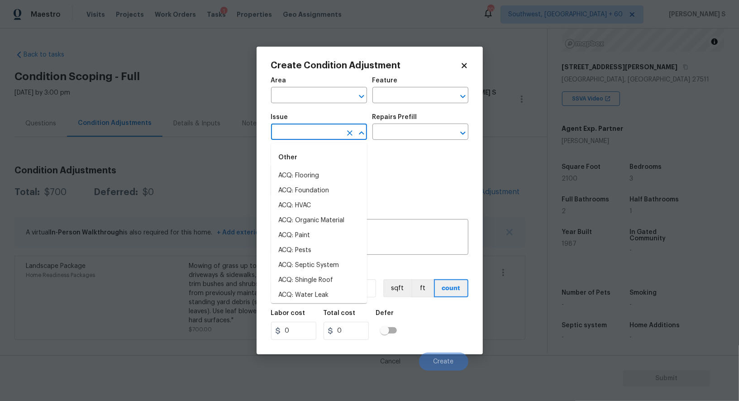
click at [302, 137] on input "text" at bounding box center [306, 133] width 71 height 14
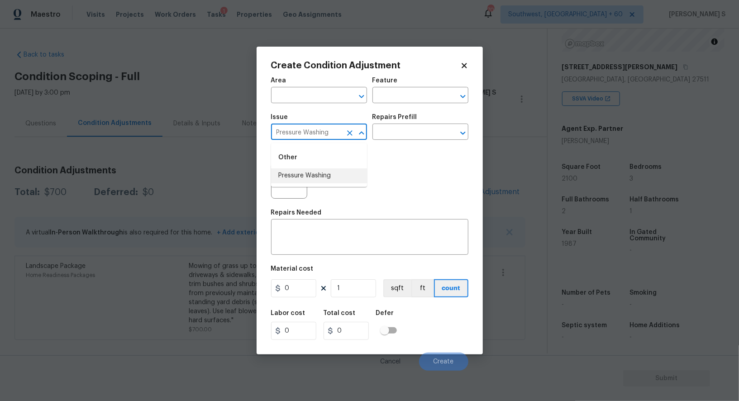
type input "Pressure Washing"
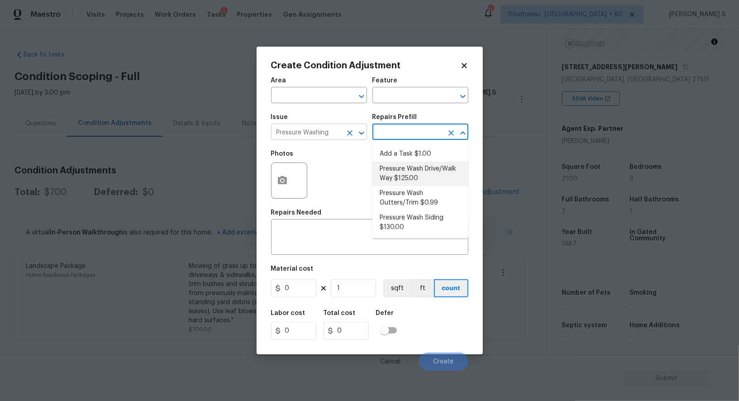
type input "Siding"
type textarea "Pressure wash the driveways/walkways as directed by the PM. Ensure that all deb…"
type input "125"
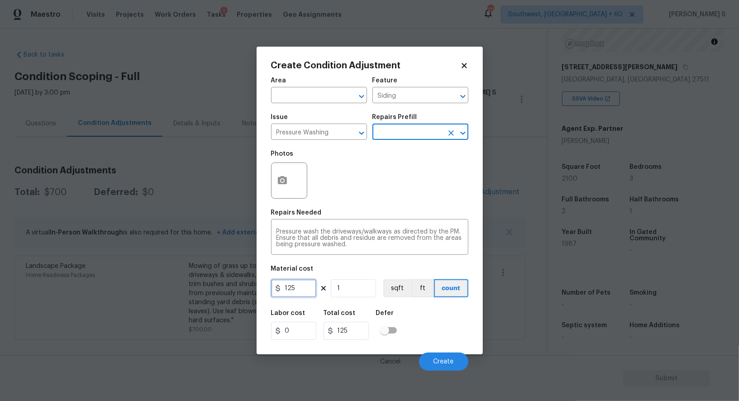
click at [308, 293] on input "125" at bounding box center [293, 288] width 45 height 18
type input "200"
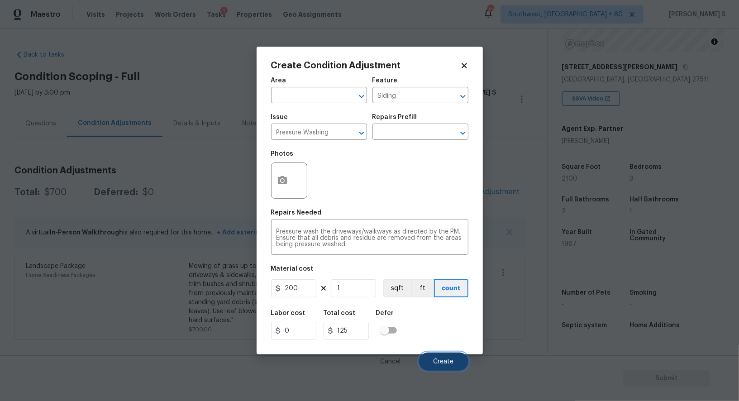
type input "200"
click at [462, 355] on button "Create" at bounding box center [443, 362] width 49 height 18
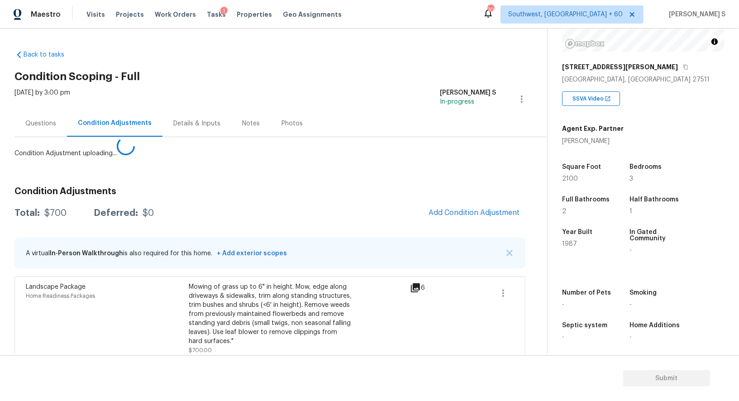
click at [165, 283] on body "Maestro Visits Projects Work Orders Tasks 1 Properties Geo Assignments 708 Sout…" at bounding box center [369, 200] width 739 height 401
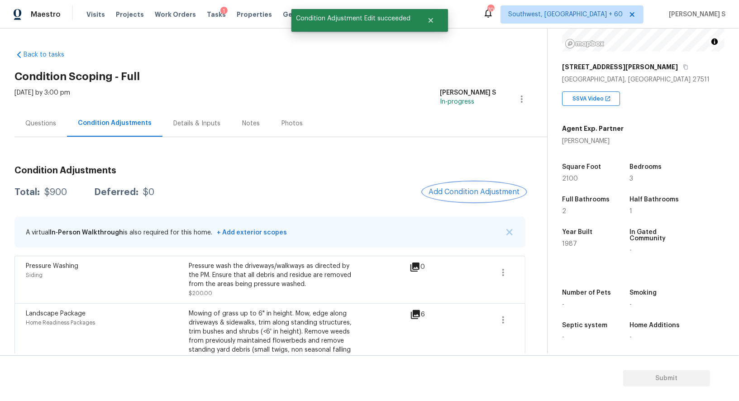
scroll to position [36, 0]
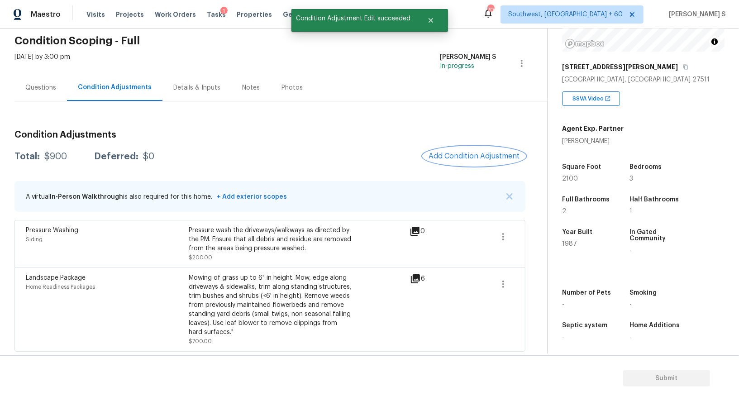
click at [449, 149] on button "Add Condition Adjustment" at bounding box center [474, 156] width 102 height 19
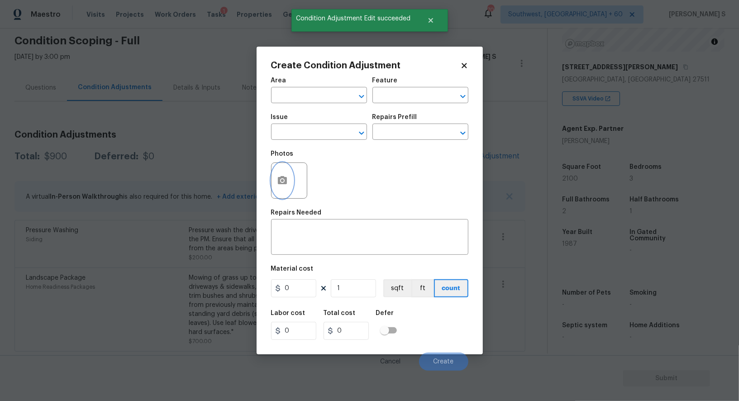
click at [278, 179] on icon "button" at bounding box center [282, 180] width 9 height 8
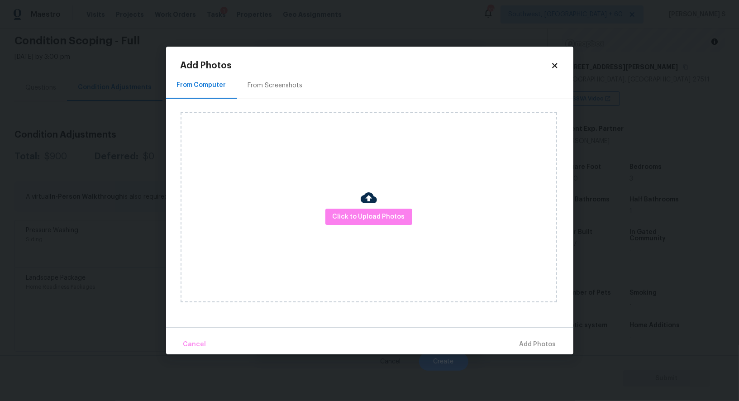
click at [263, 75] on div "From Screenshots" at bounding box center [275, 85] width 77 height 27
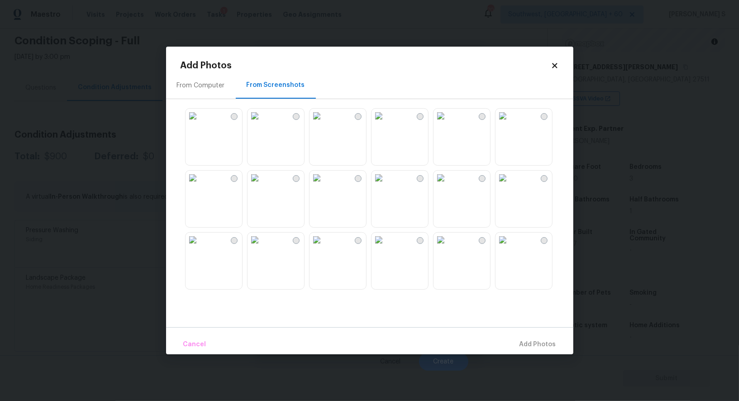
click at [262, 123] on img at bounding box center [255, 116] width 14 height 14
click at [262, 185] on img at bounding box center [255, 178] width 14 height 14
click at [200, 247] on img at bounding box center [193, 240] width 14 height 14
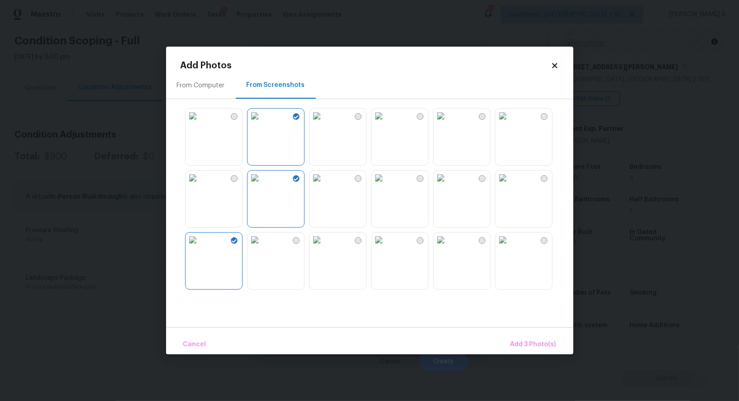
click at [324, 185] on img at bounding box center [317, 178] width 14 height 14
click at [510, 185] on img at bounding box center [503, 178] width 14 height 14
click at [534, 336] on button "Add 4 Photo(s)" at bounding box center [533, 344] width 54 height 19
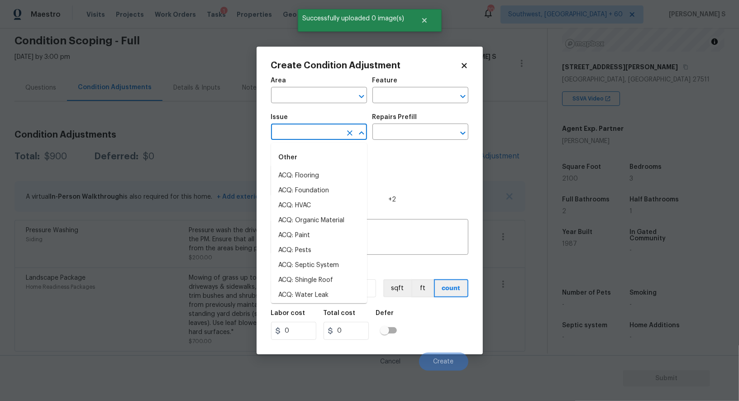
click at [325, 138] on input "text" at bounding box center [306, 133] width 71 height 14
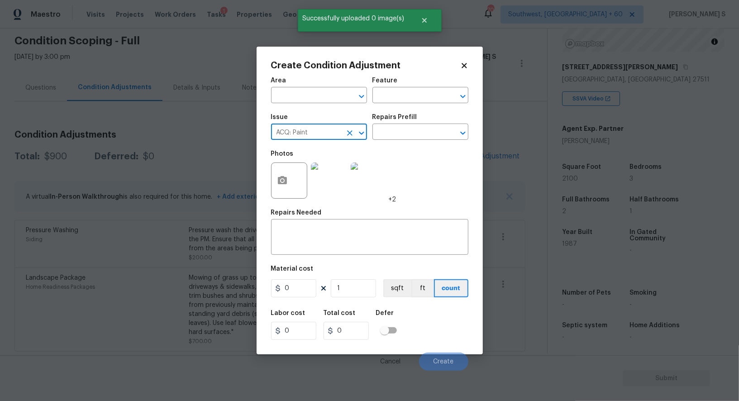
type input "ACQ: Paint"
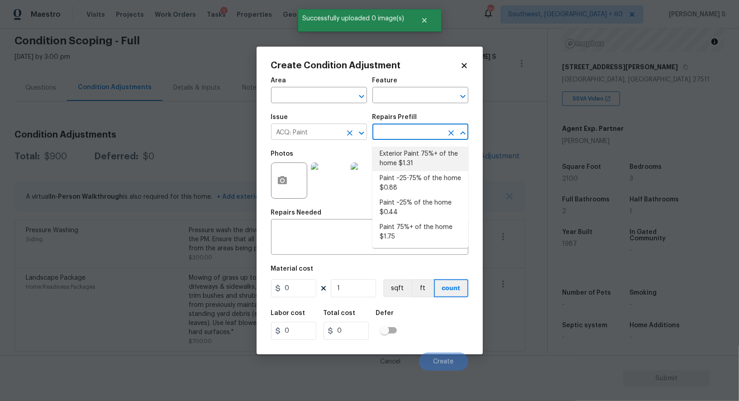
type input "Acquisition"
type textarea "Acquisition Scope: 75%+ of the home exterior will likely require paint"
type input "1.31"
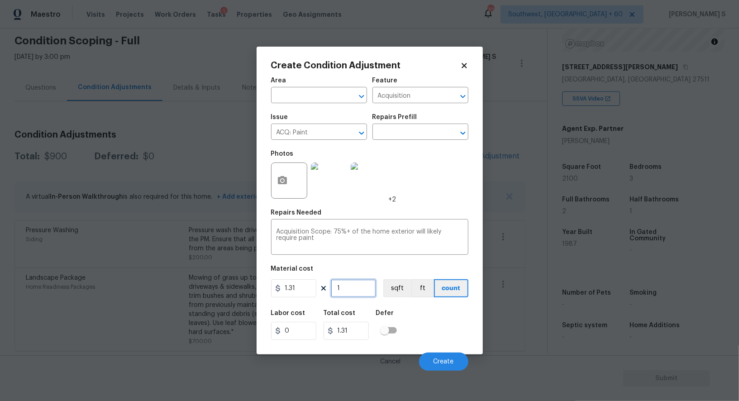
click at [363, 286] on input "1" at bounding box center [353, 288] width 45 height 18
type input "12"
type input "15.72"
type input "120"
type input "157.2"
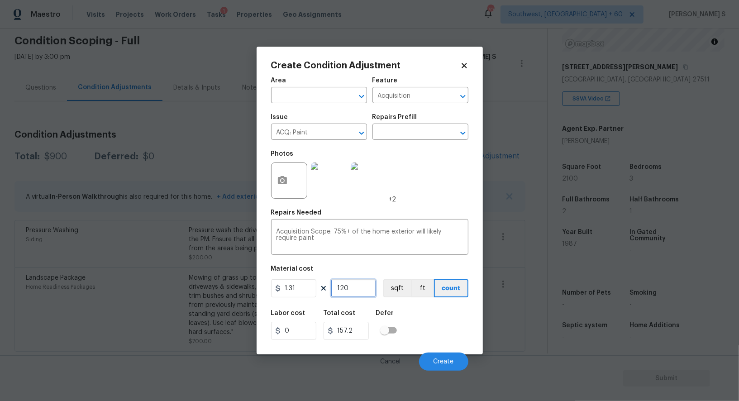
type input "1200"
type input "1572"
type input "2"
type input "2.62"
type input "21"
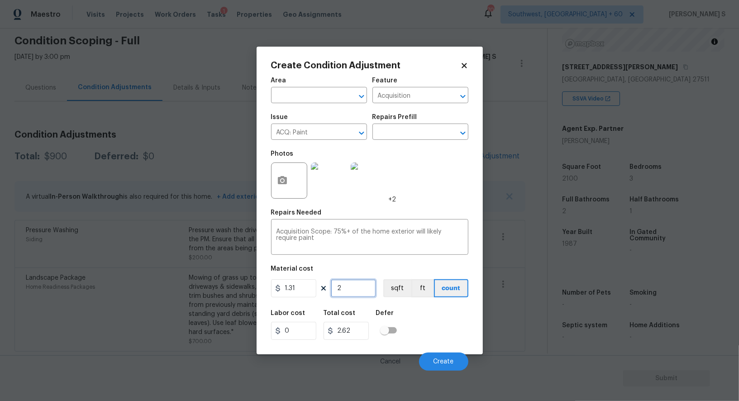
type input "27.51"
type input "210"
type input "275.1"
type input "2100"
type input "2751"
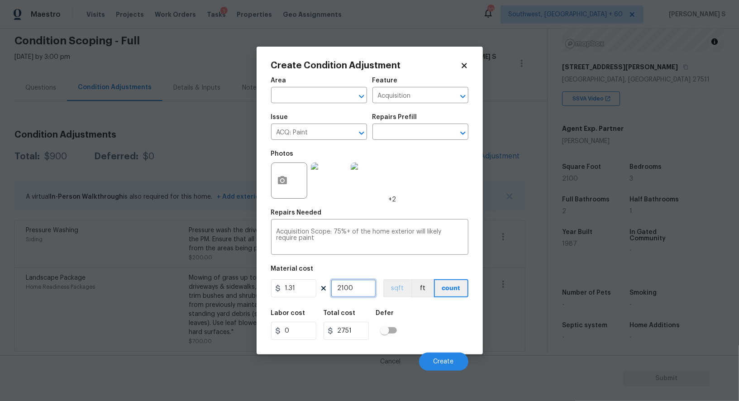
type input "2100"
click at [396, 285] on button "sqft" at bounding box center [398, 288] width 28 height 18
click at [415, 322] on div "Labor cost 0 Total cost 2751 Defer" at bounding box center [369, 325] width 197 height 41
click at [451, 362] on span "Create" at bounding box center [444, 362] width 20 height 7
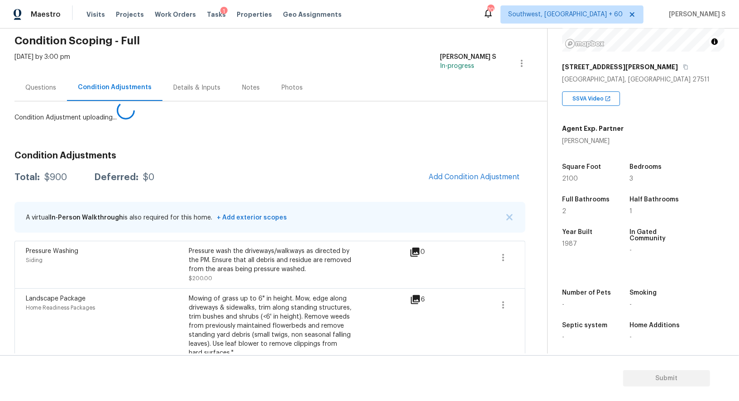
click at [85, 281] on body "Maestro Visits Projects Work Orders Tasks 1 Properties Geo Assignments 708 Sout…" at bounding box center [369, 200] width 739 height 401
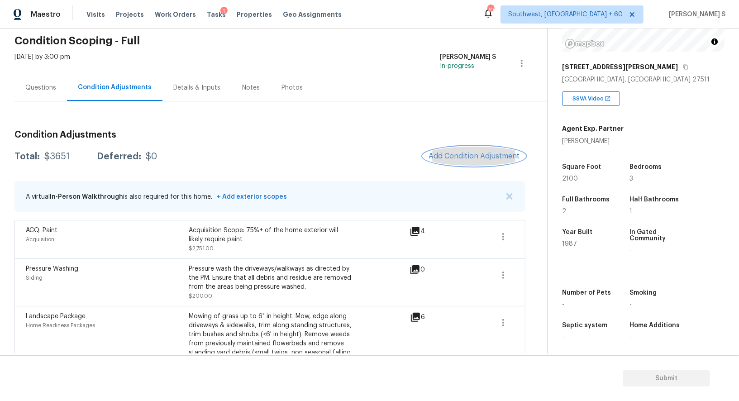
click at [455, 150] on button "Add Condition Adjustment" at bounding box center [474, 156] width 102 height 19
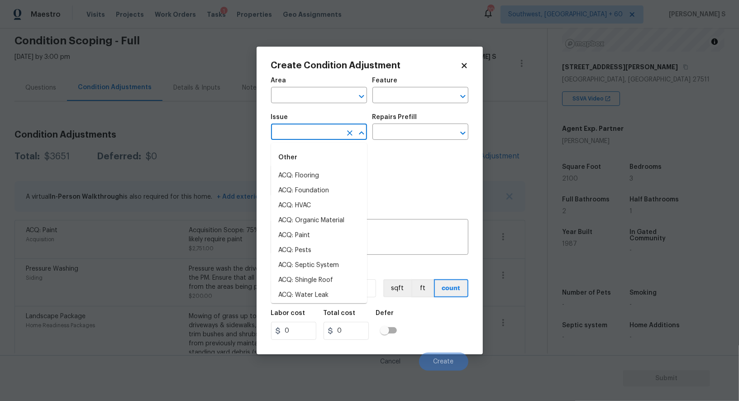
click at [294, 128] on input "text" at bounding box center [306, 133] width 71 height 14
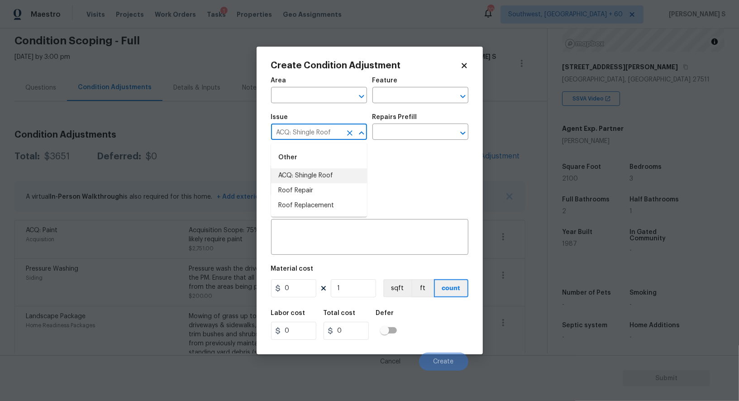
type input "ACQ: Shingle Roof"
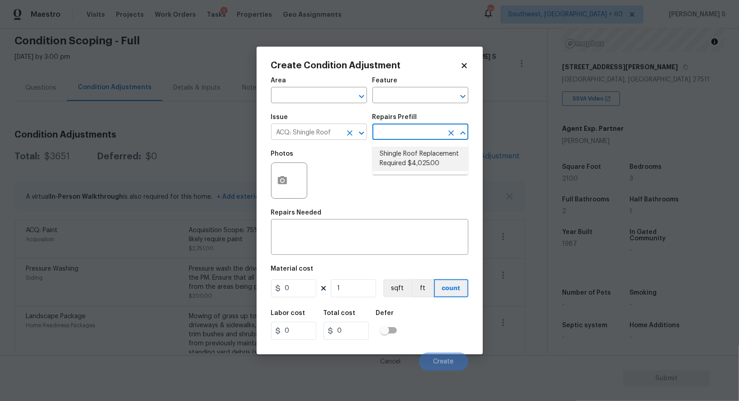
type input "Acquisition"
type textarea "Acquisition Scope: Shingle Roof Replacement required."
type input "4025"
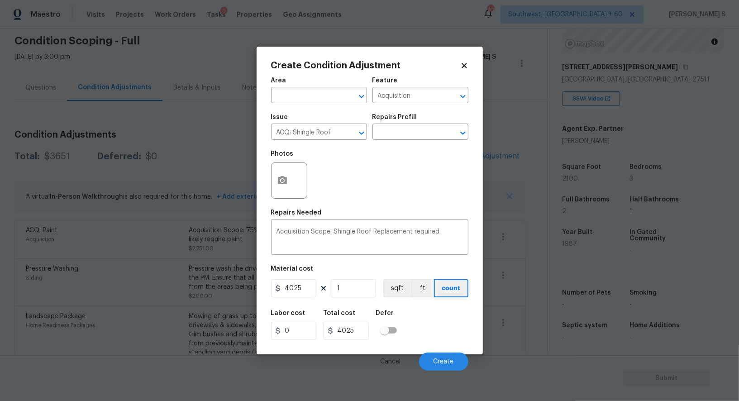
click at [445, 353] on div "Cancel Create" at bounding box center [369, 358] width 197 height 25
click at [446, 359] on span "Create" at bounding box center [444, 362] width 20 height 7
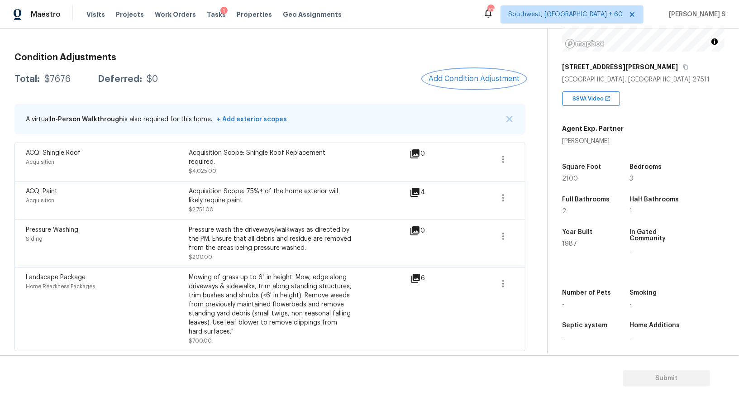
scroll to position [0, 0]
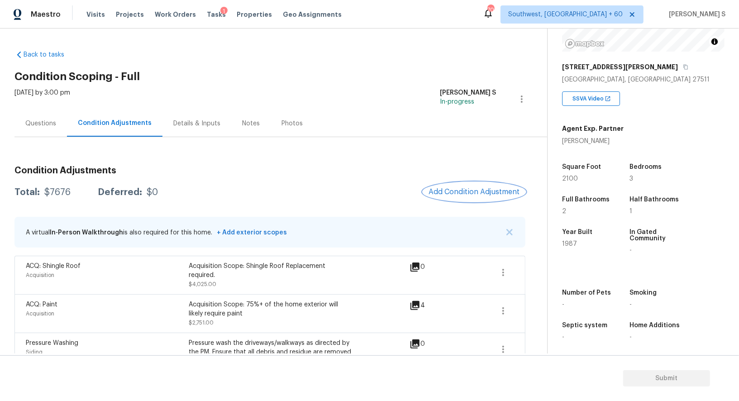
click at [461, 188] on span "Add Condition Adjustment" at bounding box center [474, 192] width 91 height 8
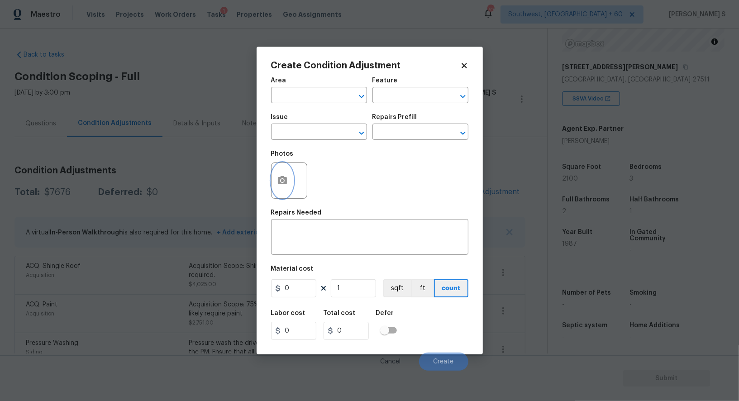
click at [292, 187] on button "button" at bounding box center [283, 180] width 22 height 35
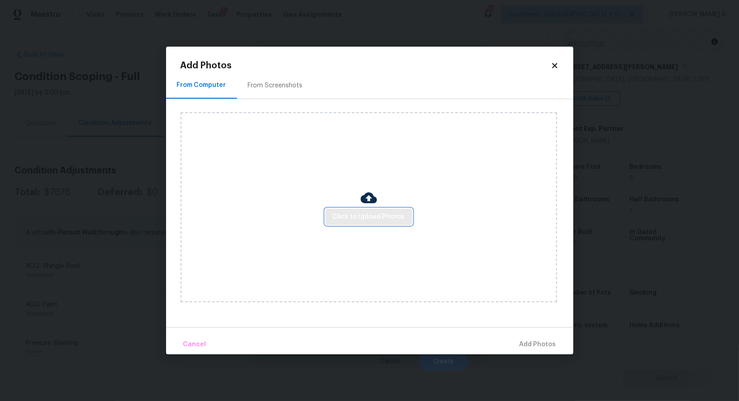
click at [386, 219] on span "Click to Upload Photos" at bounding box center [369, 216] width 72 height 11
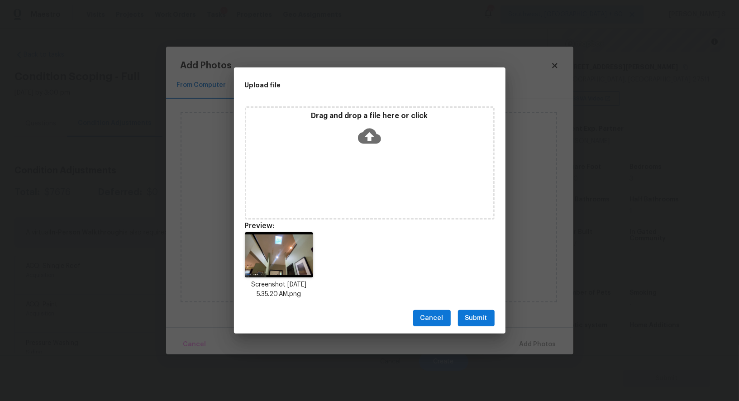
click at [485, 318] on span "Submit" at bounding box center [477, 318] width 22 height 11
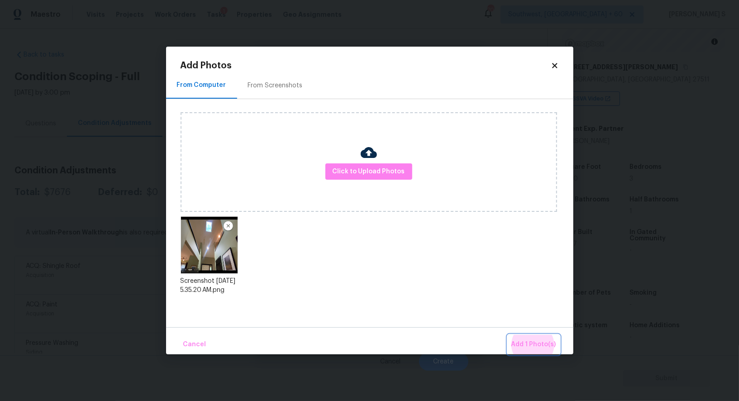
click at [508, 335] on button "Add 1 Photo(s)" at bounding box center [534, 344] width 52 height 19
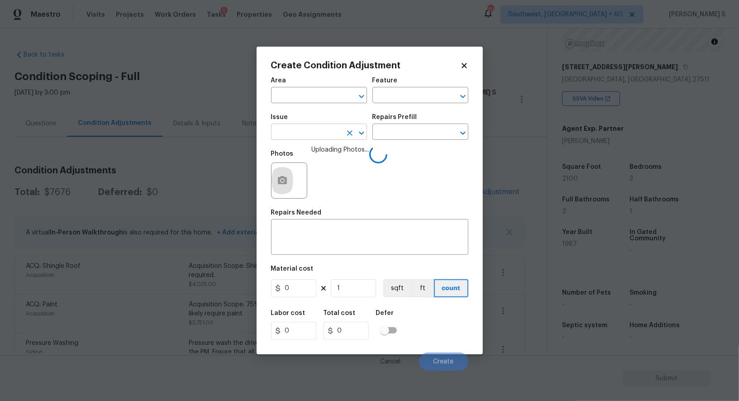
click at [312, 138] on input "text" at bounding box center [306, 133] width 71 height 14
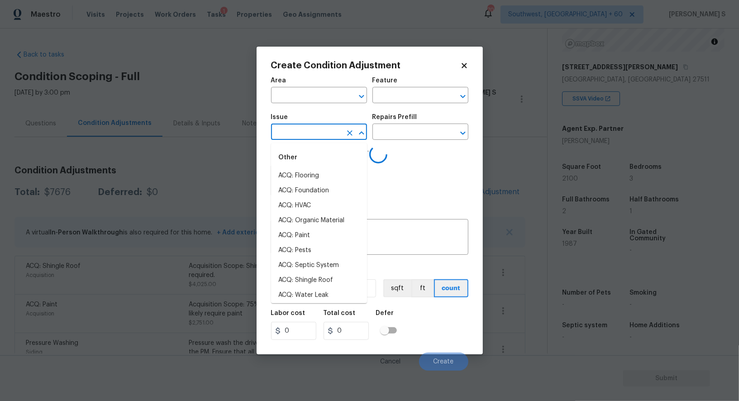
type input "r"
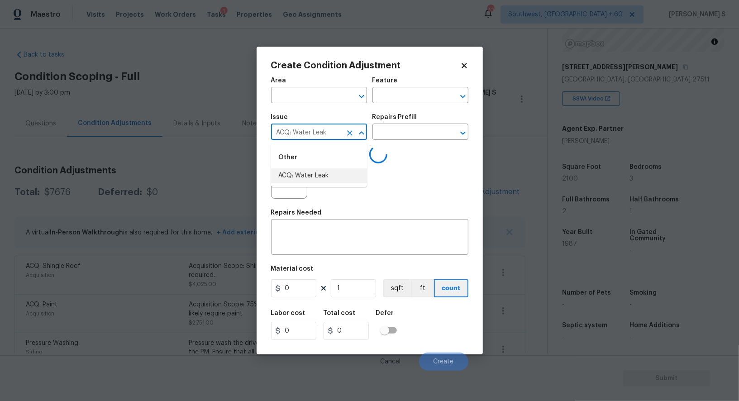
type input "ACQ: Water Leak"
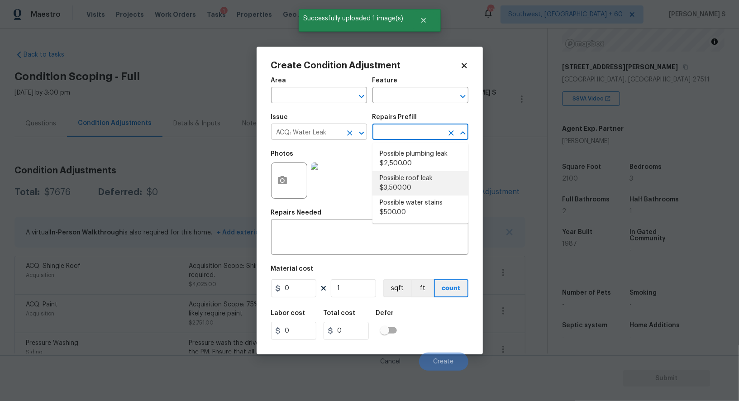
type input "Acquisition"
type textarea "Acquisition Scope: Possible roof leak"
type input "3500"
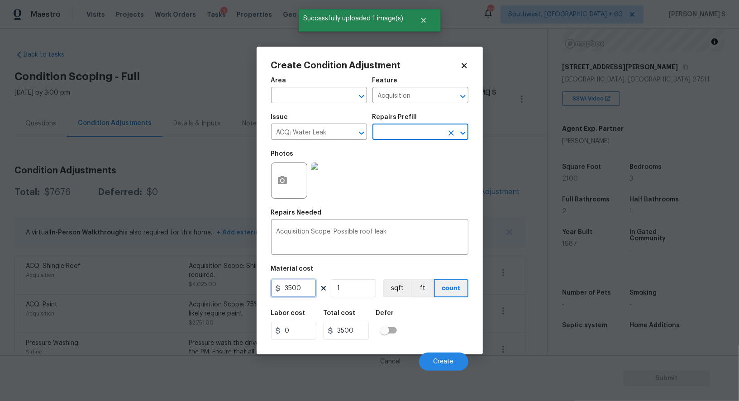
click at [298, 292] on input "3500" at bounding box center [293, 288] width 45 height 18
type input "2500"
click at [452, 339] on div "Labor cost 0 Total cost 2500 Defer" at bounding box center [369, 325] width 197 height 41
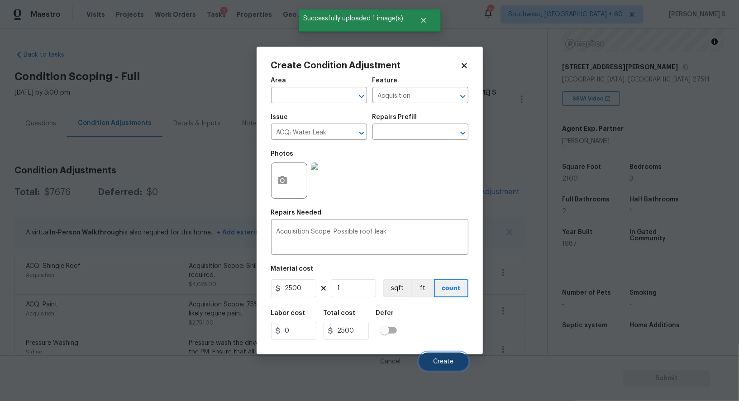
click at [455, 371] on button "Create" at bounding box center [443, 362] width 49 height 18
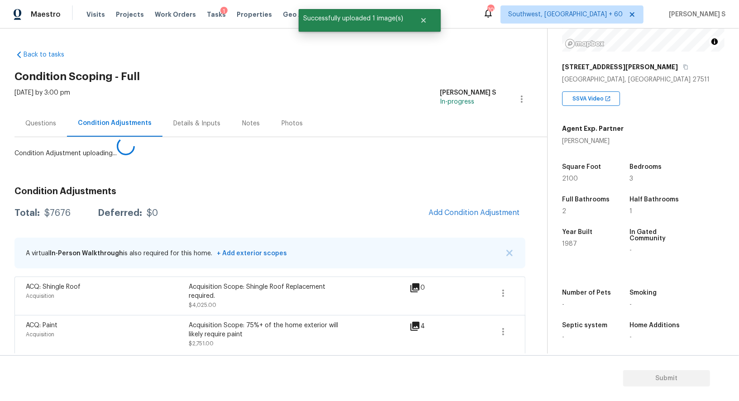
click at [156, 246] on body "Maestro Visits Projects Work Orders Tasks 1 Properties Geo Assignments 708 Sout…" at bounding box center [369, 200] width 739 height 401
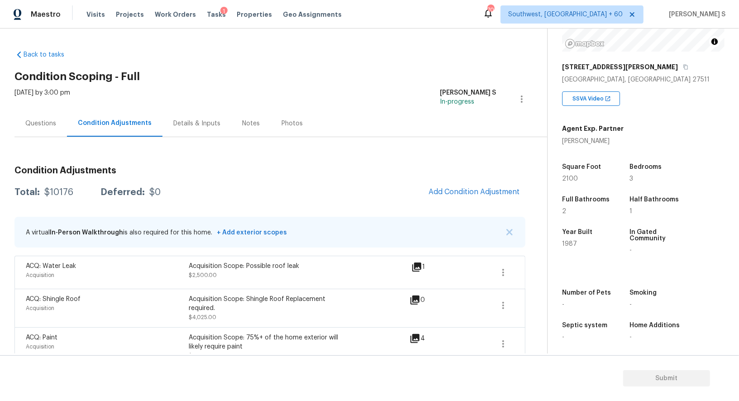
click at [48, 120] on div "Questions" at bounding box center [40, 123] width 31 height 9
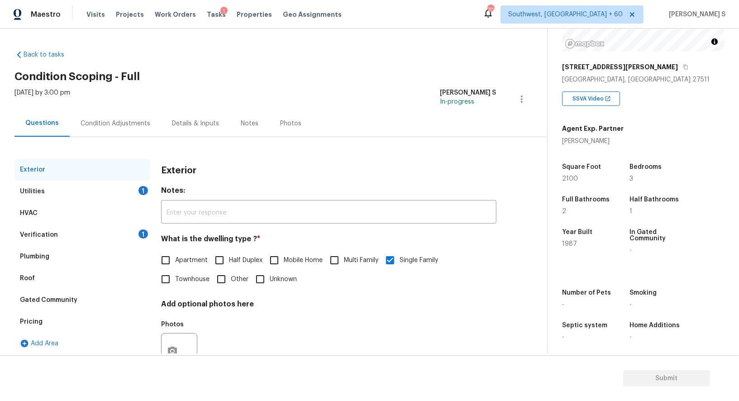
click at [48, 185] on div "Utilities 1" at bounding box center [82, 192] width 136 height 22
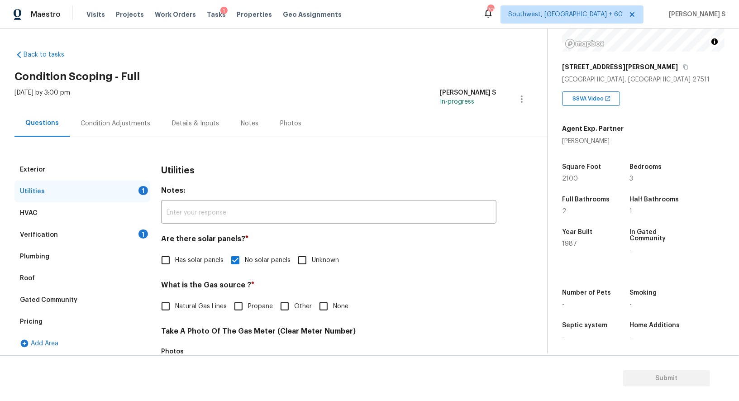
click at [178, 312] on label "Natural Gas Lines" at bounding box center [191, 306] width 71 height 19
click at [175, 312] on input "Natural Gas Lines" at bounding box center [165, 306] width 19 height 19
checkbox input "true"
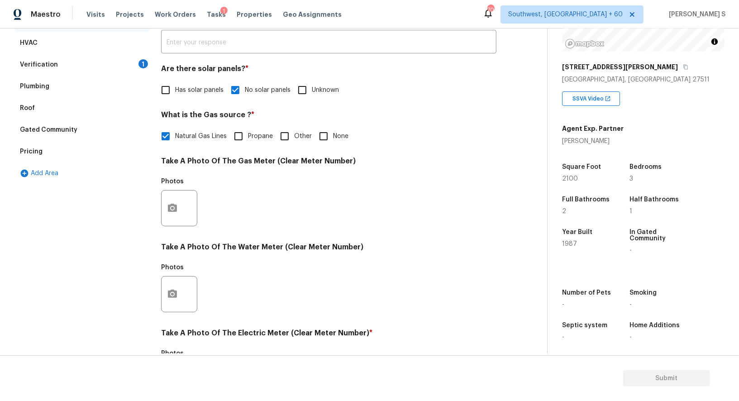
scroll to position [8, 0]
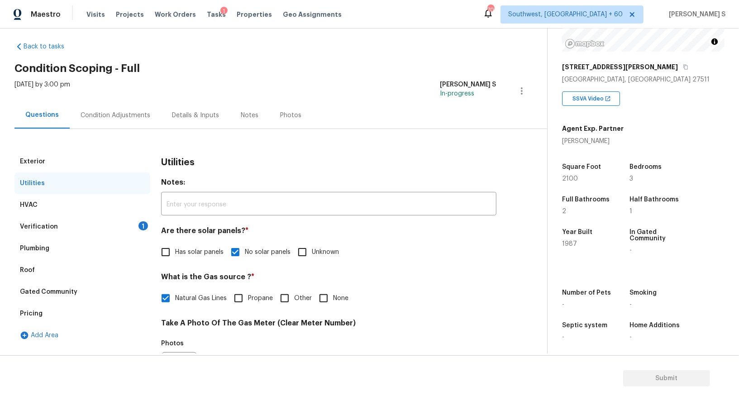
click at [39, 306] on div "Pricing" at bounding box center [82, 314] width 136 height 22
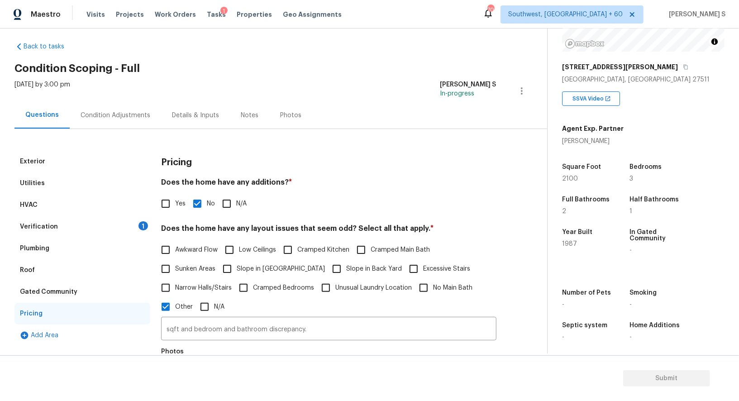
click at [179, 206] on span "Yes" at bounding box center [180, 204] width 10 height 10
click at [175, 206] on input "Yes" at bounding box center [165, 203] width 19 height 19
checkbox input "true"
checkbox input "false"
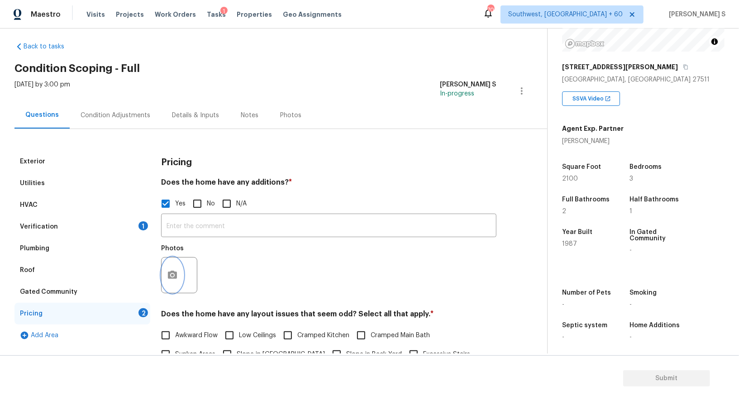
click at [172, 279] on icon "button" at bounding box center [172, 275] width 11 height 11
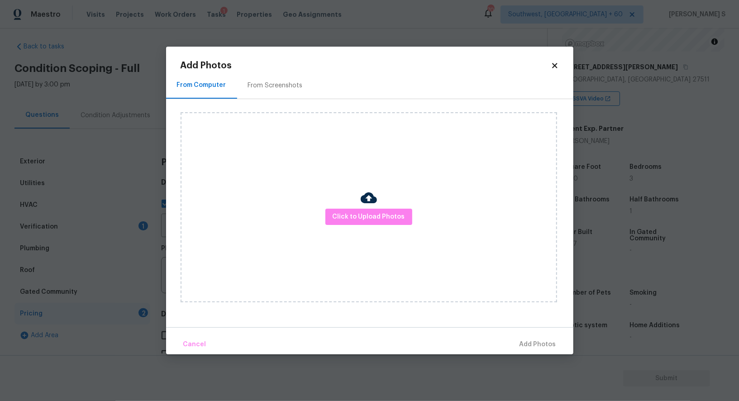
click at [366, 202] on img at bounding box center [369, 198] width 16 height 16
click at [371, 221] on span "Click to Upload Photos" at bounding box center [369, 216] width 72 height 11
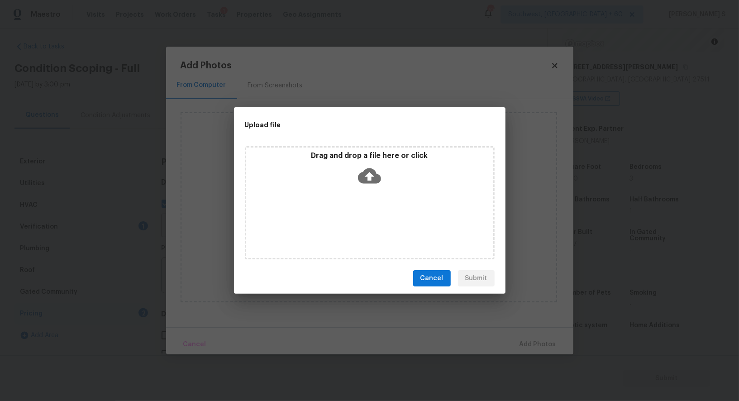
click at [371, 219] on div "Drag and drop a file here or click" at bounding box center [370, 202] width 250 height 113
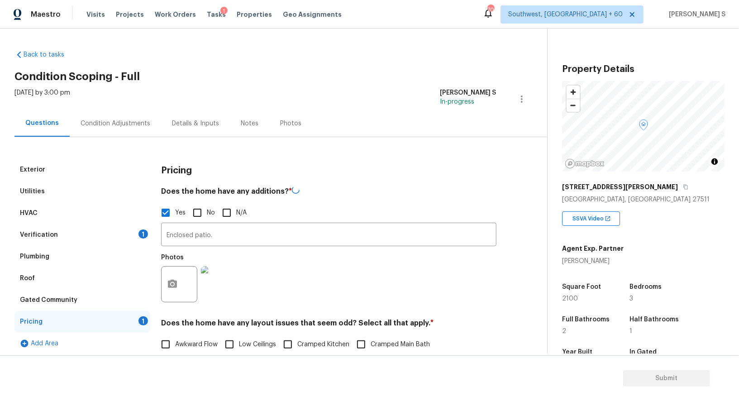
scroll to position [120, 0]
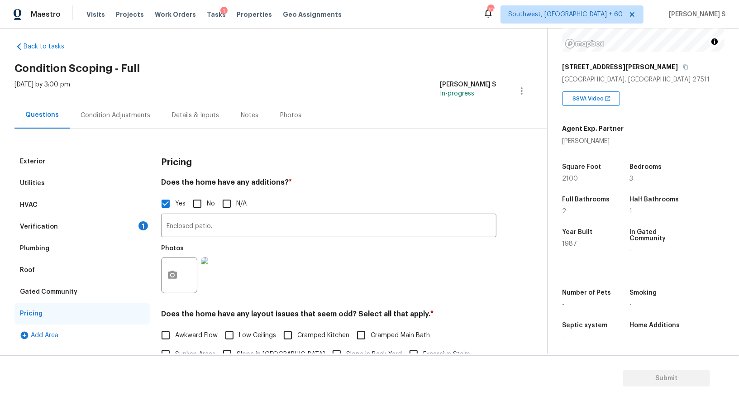
click at [45, 171] on div "Exterior" at bounding box center [82, 162] width 136 height 22
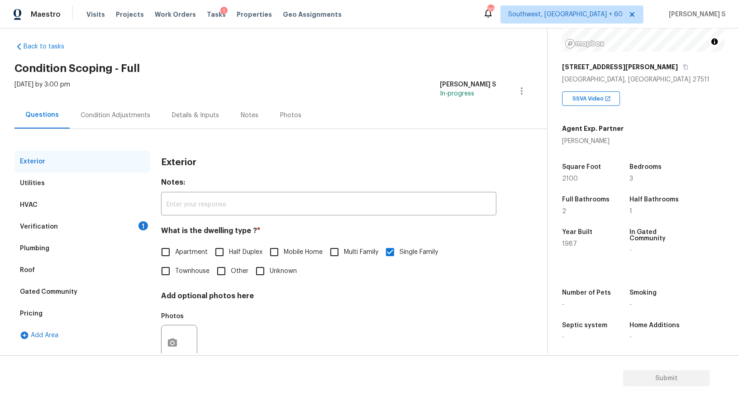
click at [43, 182] on div "Utilities" at bounding box center [82, 184] width 136 height 22
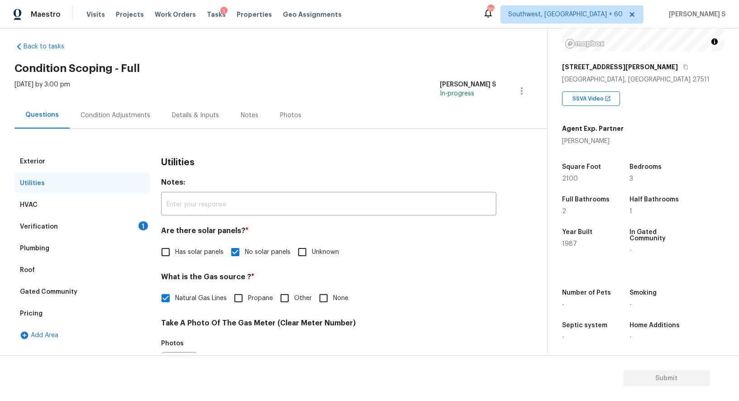
click at [115, 225] on div "Verification 1" at bounding box center [82, 227] width 136 height 22
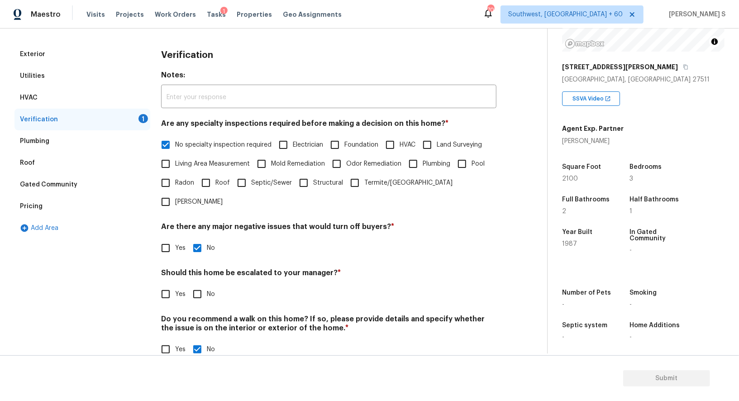
scroll to position [0, 0]
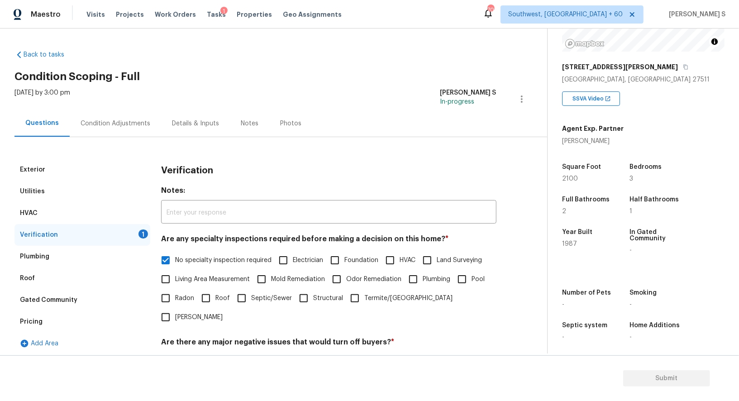
click at [121, 123] on div "Condition Adjustments" at bounding box center [116, 123] width 70 height 9
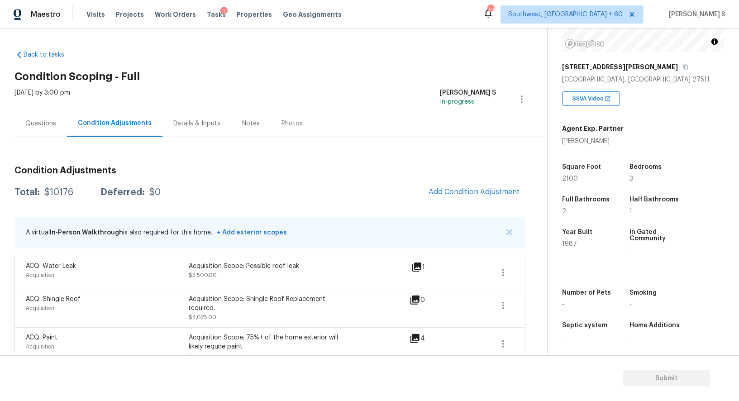
click at [35, 128] on div "Questions" at bounding box center [40, 123] width 53 height 27
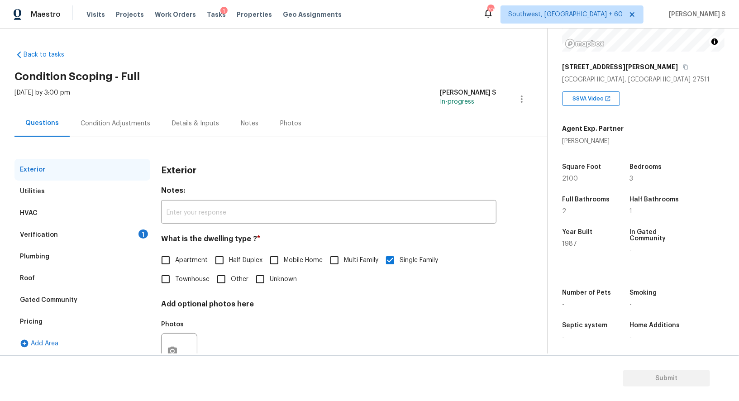
click at [36, 312] on div "Pricing" at bounding box center [82, 322] width 136 height 22
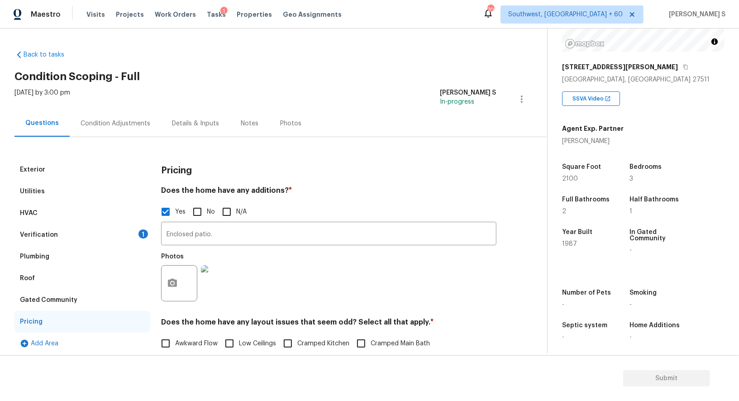
scroll to position [152, 0]
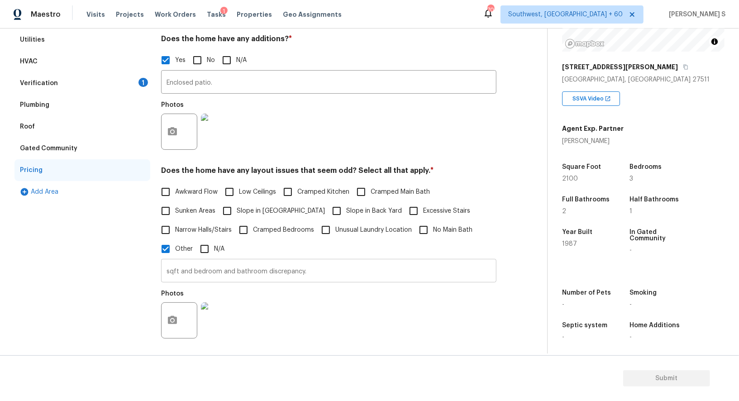
click at [324, 272] on input "sqft and bedroom and bathroom discrepancy." at bounding box center [329, 271] width 336 height 21
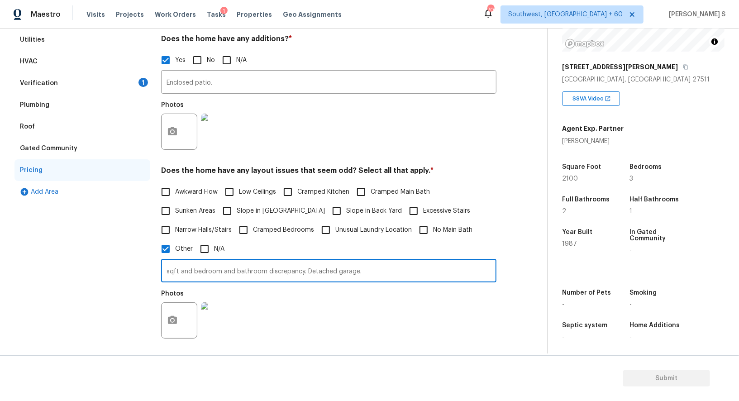
type input "sqft and bedroom and bathroom discrepancy. Detached garage."
click at [392, 323] on div "Photos" at bounding box center [329, 314] width 336 height 59
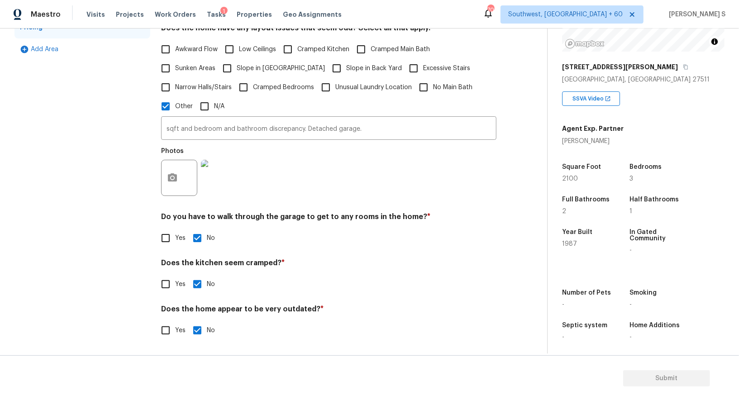
scroll to position [0, 0]
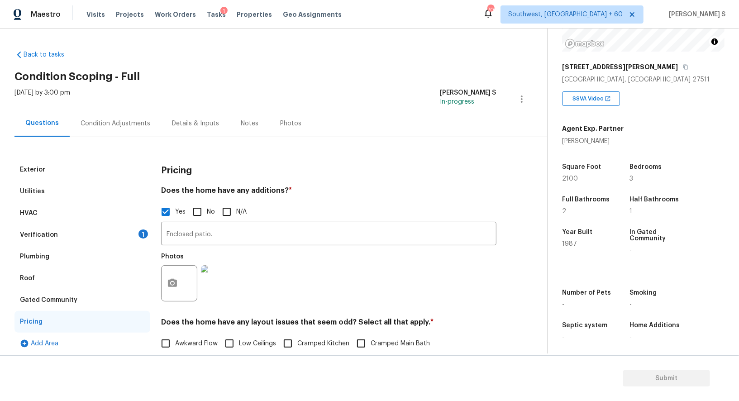
click at [134, 123] on div "Condition Adjustments" at bounding box center [116, 123] width 70 height 9
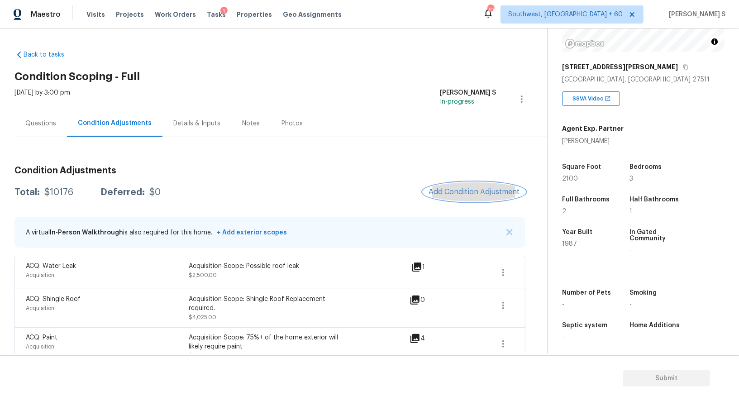
click at [480, 188] on span "Add Condition Adjustment" at bounding box center [474, 192] width 91 height 8
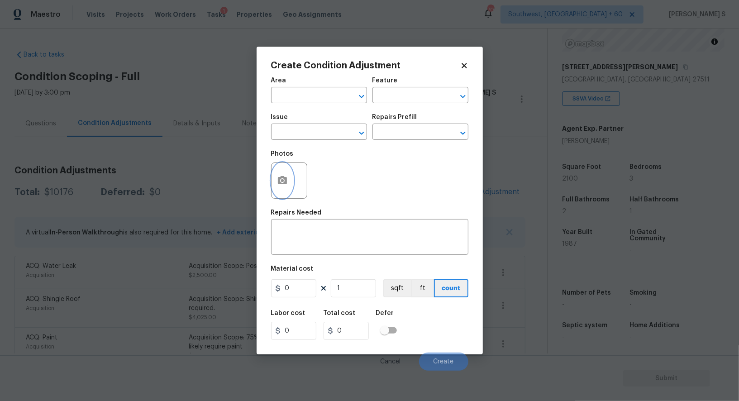
click at [284, 178] on icon "button" at bounding box center [282, 180] width 9 height 8
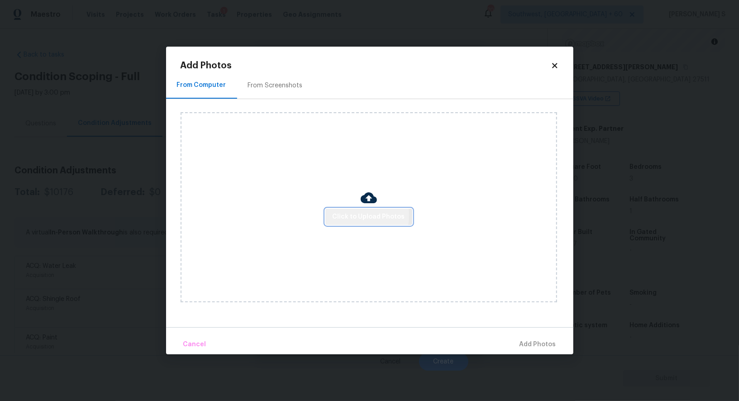
click at [349, 216] on span "Click to Upload Photos" at bounding box center [369, 216] width 72 height 11
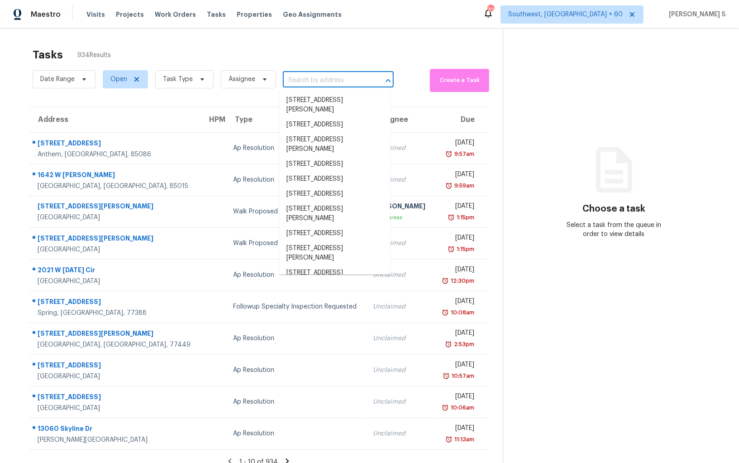
click at [316, 77] on input "text" at bounding box center [326, 80] width 86 height 14
paste input "8006 Fine Robe Dr, Indian Trail, NC, 28079"
type input "8006 Fine Robe Dr, Indian Trail, NC, 28079"
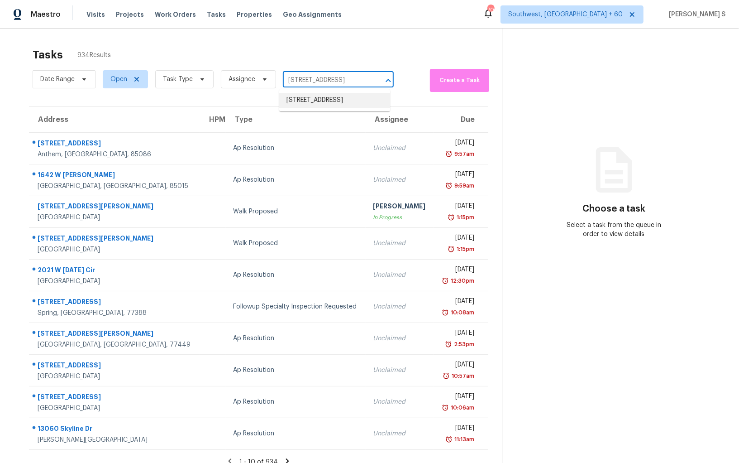
click at [305, 97] on li "8006 Fine Robe Dr, Indian Trail, NC 28079" at bounding box center [334, 100] width 111 height 15
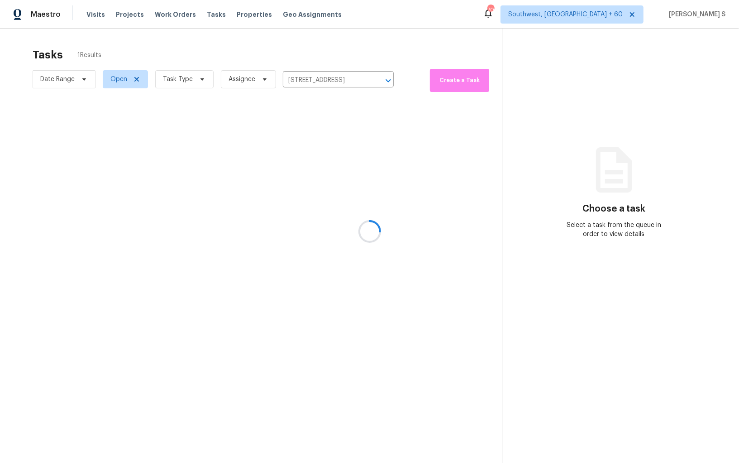
click at [294, 133] on div at bounding box center [369, 231] width 739 height 463
click at [298, 147] on div at bounding box center [369, 231] width 739 height 463
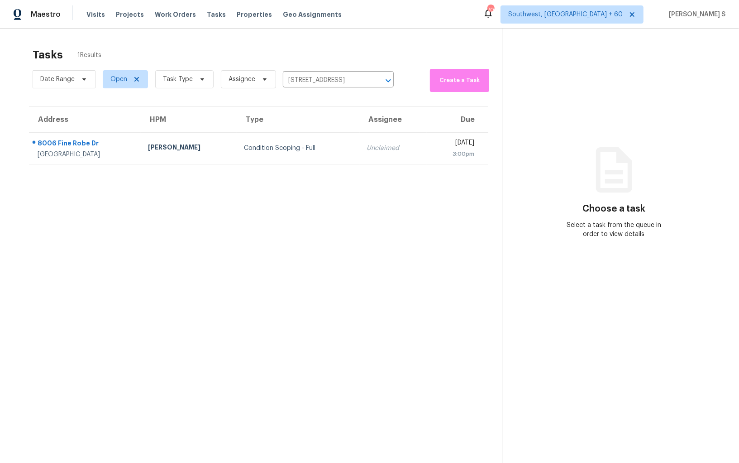
click at [298, 147] on div "Condition Scoping - Full" at bounding box center [298, 148] width 109 height 9
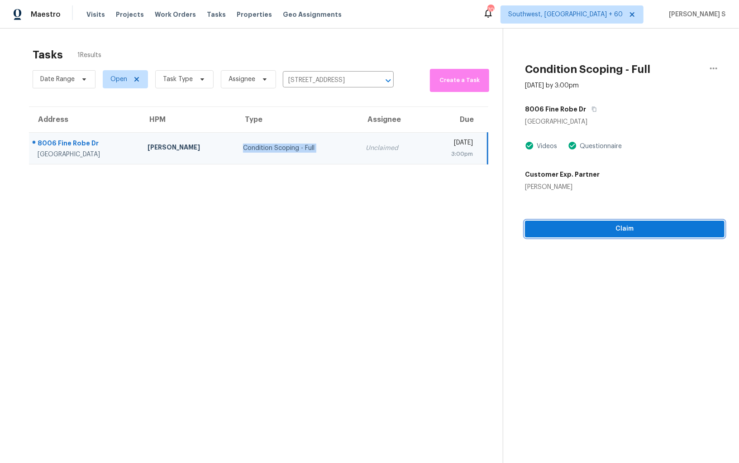
click at [581, 232] on span "Claim" at bounding box center [625, 228] width 185 height 11
click at [561, 229] on span "Start Assessment" at bounding box center [625, 228] width 185 height 11
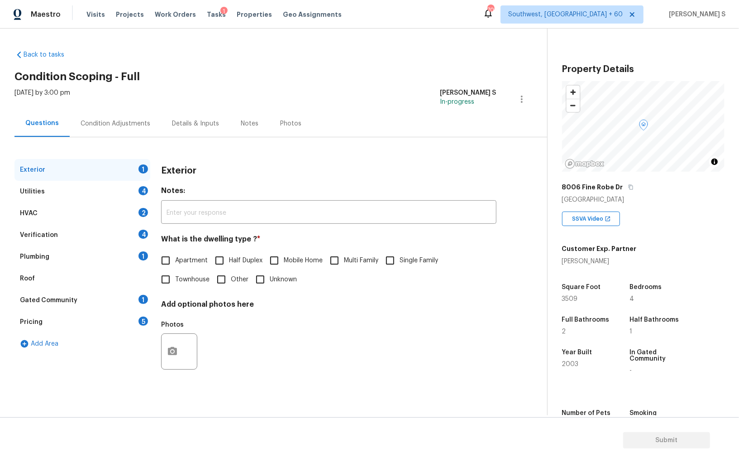
click at [144, 324] on div "5" at bounding box center [144, 321] width 10 height 9
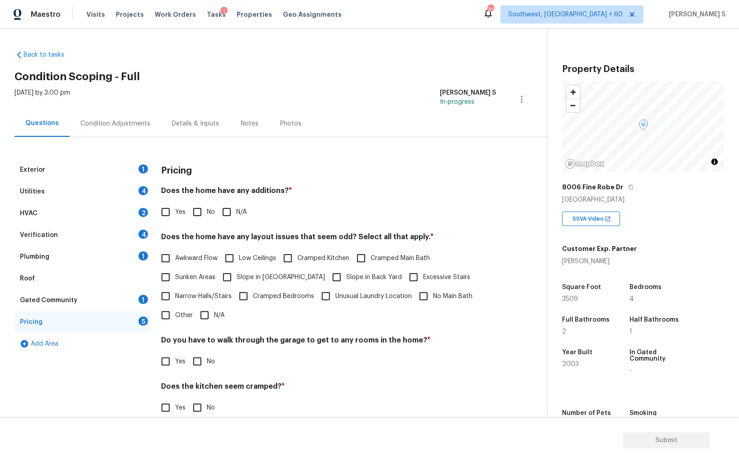
click at [165, 311] on input "Other" at bounding box center [165, 315] width 19 height 19
checkbox input "true"
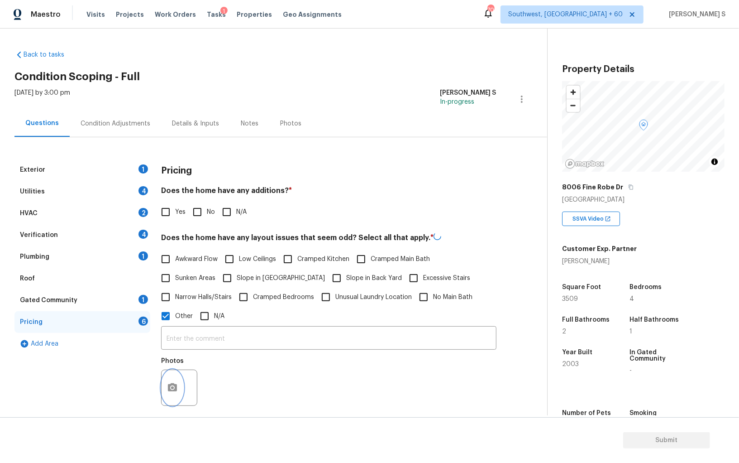
click at [181, 385] on button "button" at bounding box center [173, 387] width 22 height 35
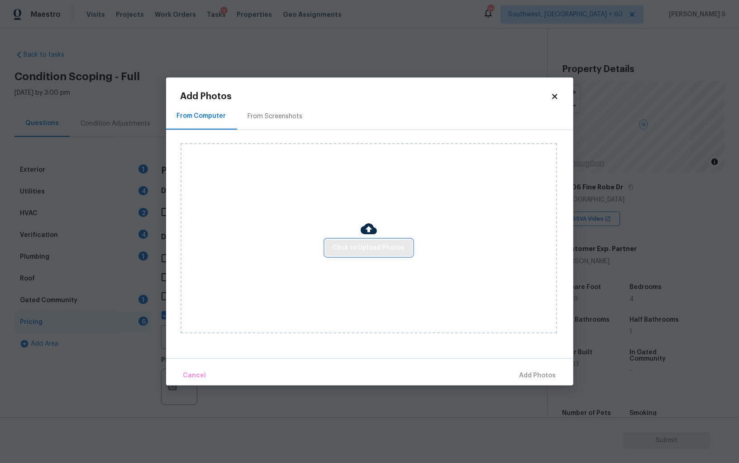
click at [373, 245] on span "Click to Upload Photos" at bounding box center [369, 247] width 72 height 11
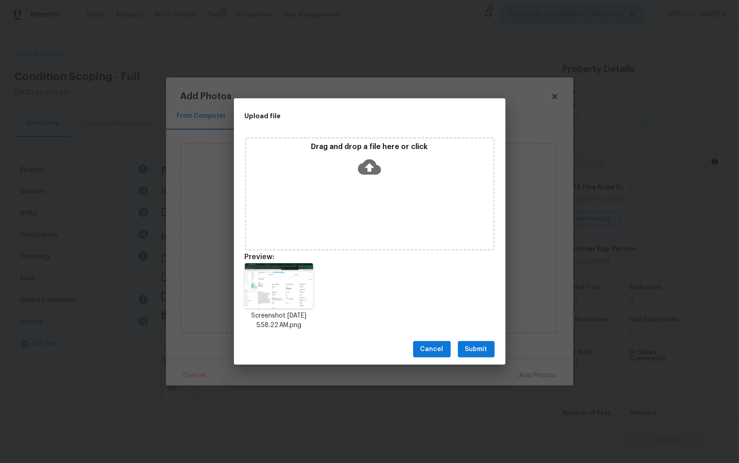
click at [486, 349] on span "Submit" at bounding box center [477, 349] width 22 height 11
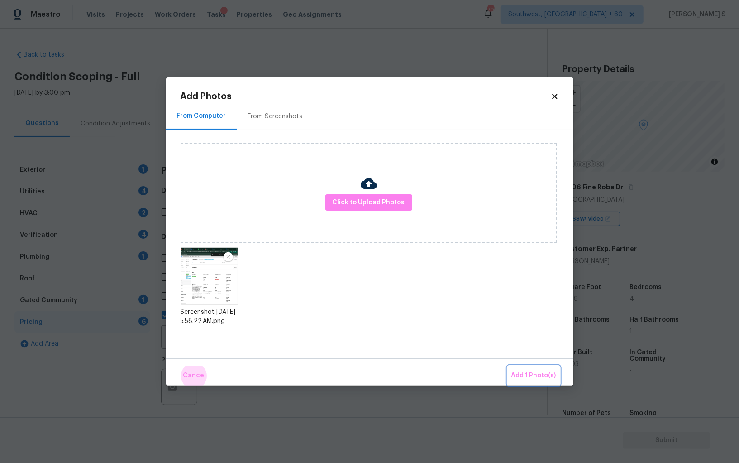
click at [508, 366] on button "Add 1 Photo(s)" at bounding box center [534, 375] width 52 height 19
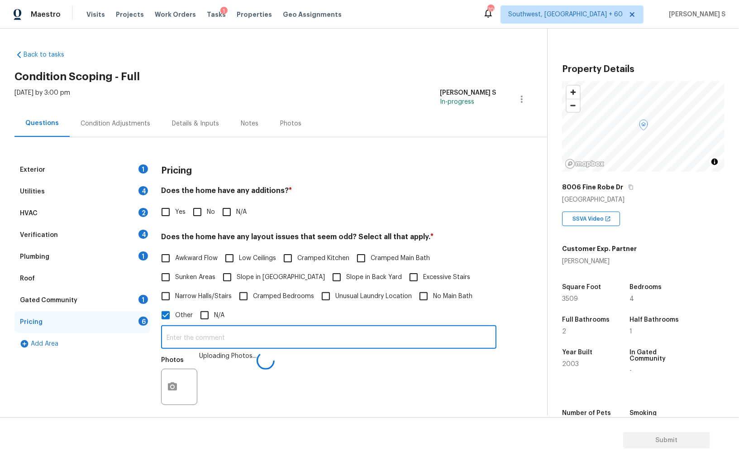
click at [373, 343] on input "text" at bounding box center [329, 337] width 336 height 21
type input "bedroom discrpeancy."
click at [366, 384] on div "Photos Uploading Photos..." at bounding box center [329, 380] width 336 height 59
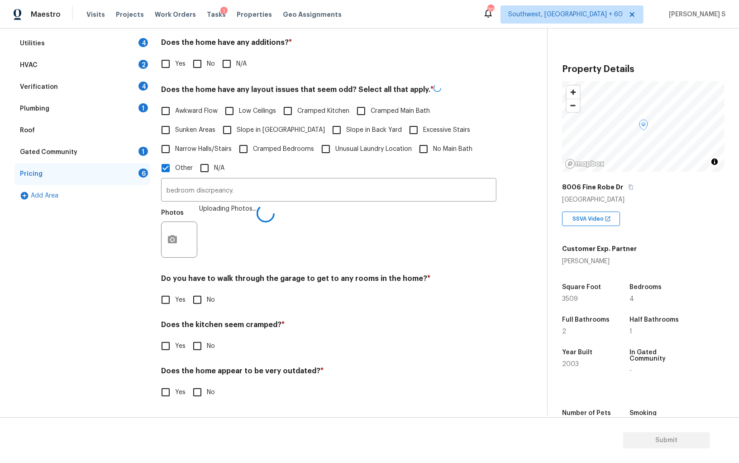
scroll to position [147, 0]
click at [200, 289] on div "Do you have to walk through the garage to get to any rooms in the home? * Yes No" at bounding box center [329, 291] width 336 height 35
click at [200, 299] on input "No" at bounding box center [197, 299] width 19 height 19
checkbox input "true"
click at [188, 337] on input "No" at bounding box center [197, 346] width 19 height 19
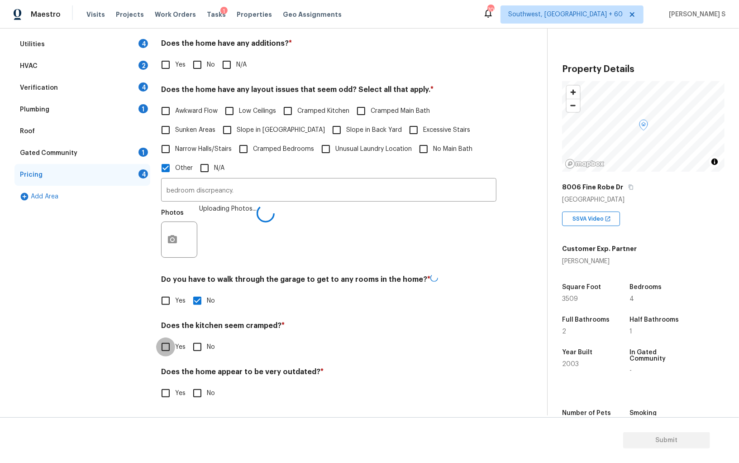
checkbox input "true"
click at [188, 384] on input "No" at bounding box center [197, 393] width 19 height 19
checkbox input "true"
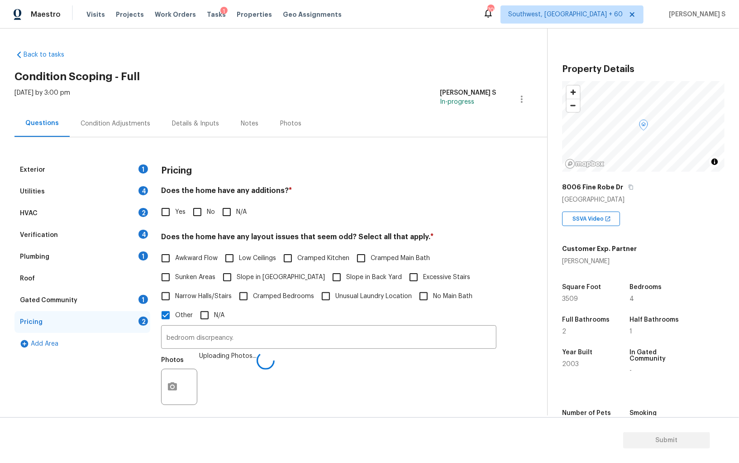
click at [192, 217] on input "No" at bounding box center [197, 211] width 19 height 19
checkbox input "true"
click at [146, 167] on div "1" at bounding box center [144, 168] width 10 height 9
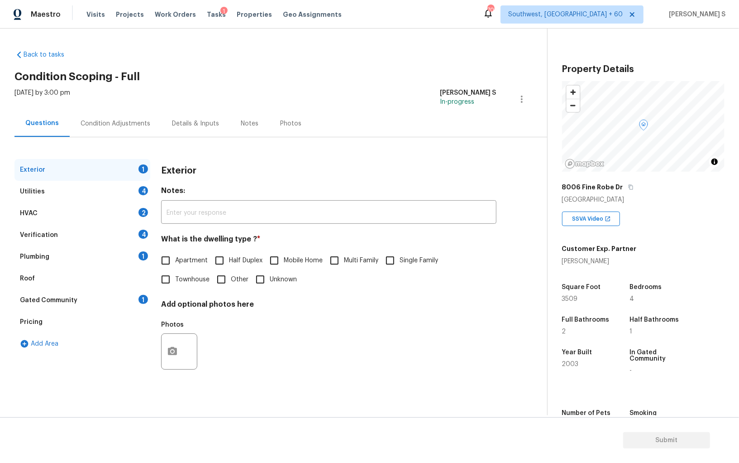
click at [402, 256] on span "Single Family" at bounding box center [419, 261] width 38 height 10
click at [400, 256] on input "Single Family" at bounding box center [390, 260] width 19 height 19
checkbox input "true"
click at [139, 192] on div "4" at bounding box center [144, 190] width 10 height 9
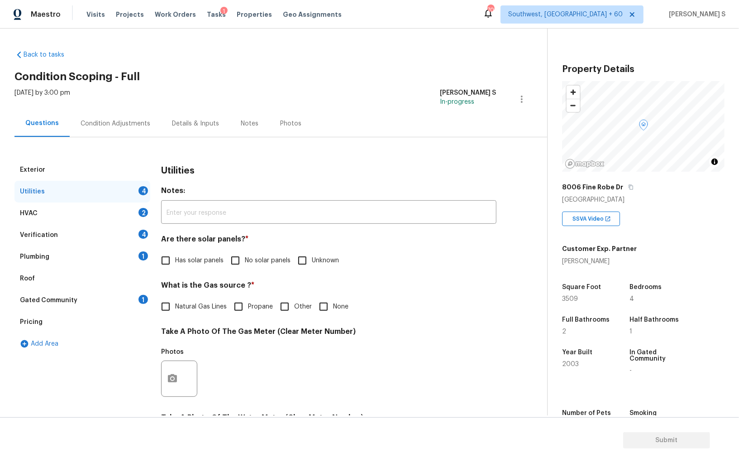
click at [241, 267] on input "No solar panels" at bounding box center [235, 260] width 19 height 19
checkbox input "true"
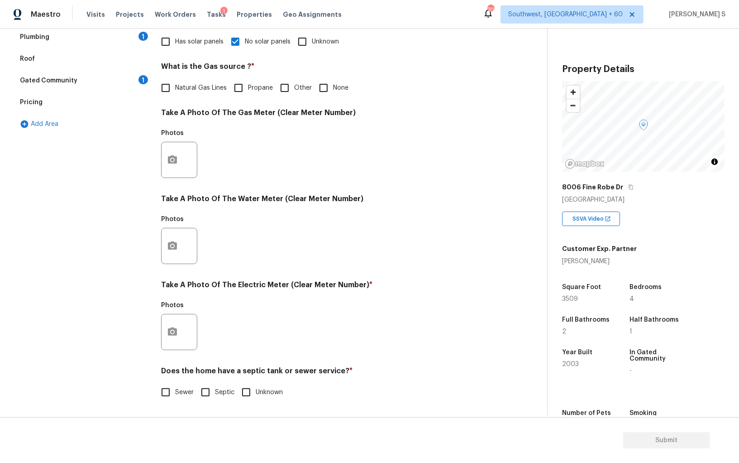
scroll to position [219, 0]
click at [170, 395] on input "Sewer" at bounding box center [165, 392] width 19 height 19
checkbox input "true"
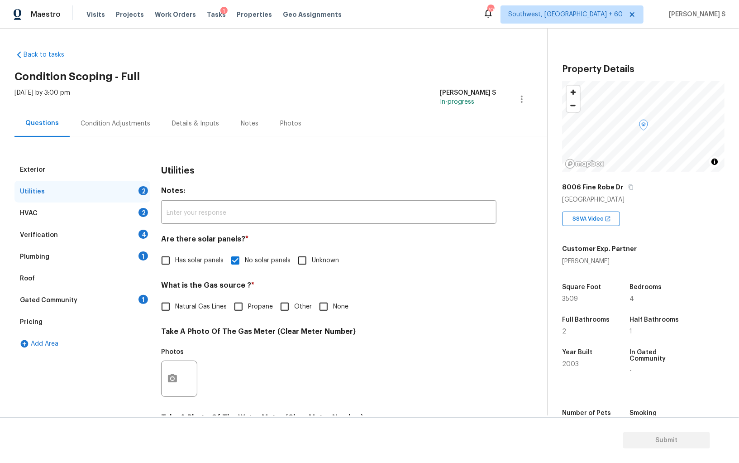
click at [139, 250] on div "Plumbing 1" at bounding box center [82, 257] width 136 height 22
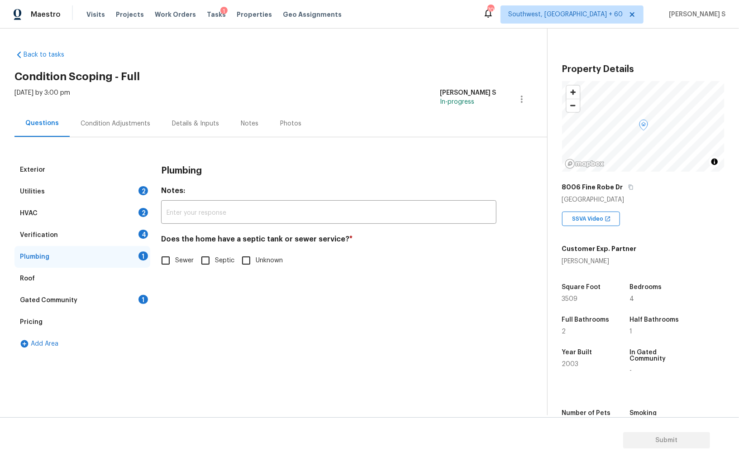
click at [153, 262] on div "Exterior Utilities 2 HVAC 2 Verification 4 Plumbing 1 Roof Gated Community 1 Pr…" at bounding box center [269, 257] width 511 height 196
click at [162, 261] on input "Sewer" at bounding box center [165, 260] width 19 height 19
checkbox input "true"
click at [147, 298] on div "1" at bounding box center [144, 299] width 10 height 9
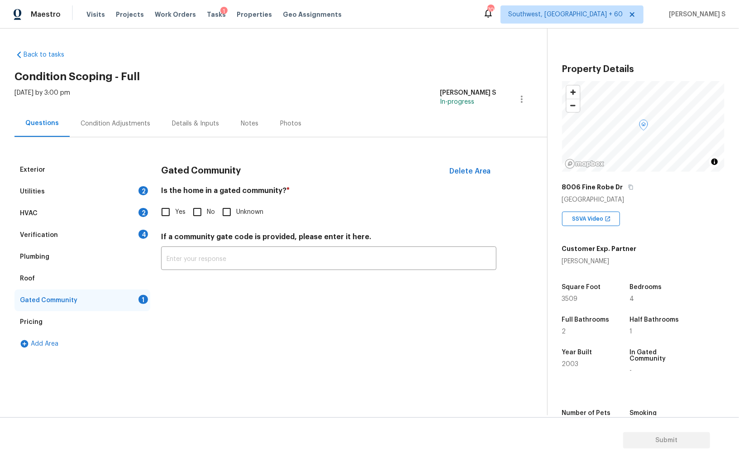
click at [200, 215] on input "No" at bounding box center [197, 211] width 19 height 19
checkbox input "true"
click at [134, 234] on div "Verification 4" at bounding box center [82, 235] width 136 height 22
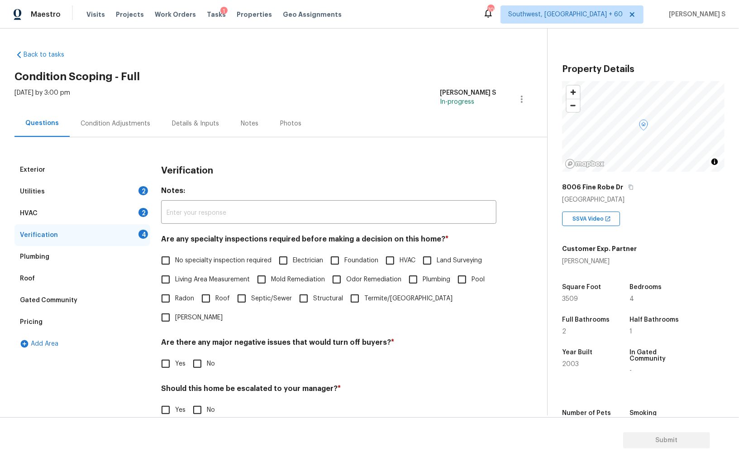
click at [152, 262] on div "Exterior Utilities 2 HVAC 2 Verification 4 Plumbing Roof Gated Community Pricin…" at bounding box center [269, 322] width 511 height 326
click at [181, 262] on span "No specialty inspection required" at bounding box center [223, 261] width 96 height 10
click at [175, 262] on input "No specialty inspection required" at bounding box center [165, 260] width 19 height 19
checkbox input "true"
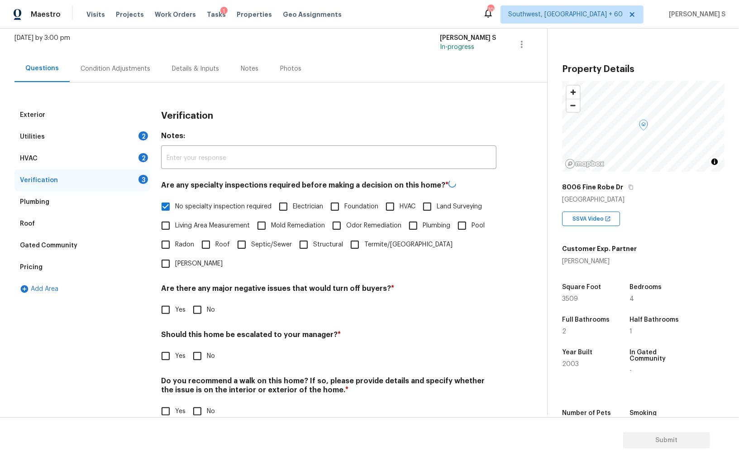
scroll to position [54, 0]
click at [192, 300] on input "No" at bounding box center [197, 309] width 19 height 19
checkbox input "true"
click at [202, 403] on input "No" at bounding box center [197, 412] width 19 height 19
checkbox input "true"
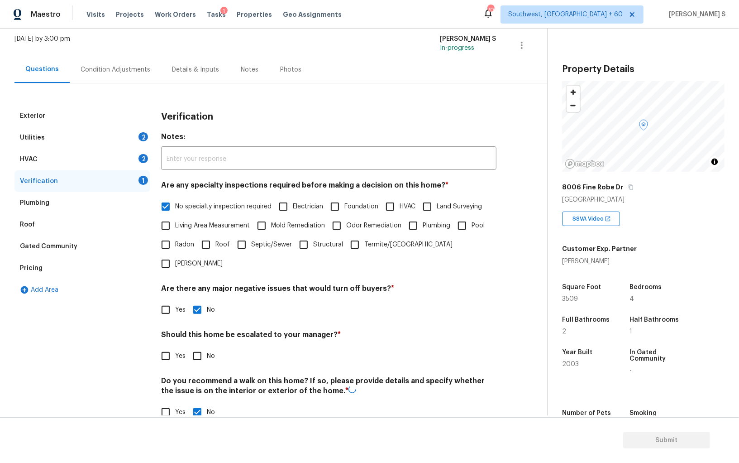
scroll to position [0, 0]
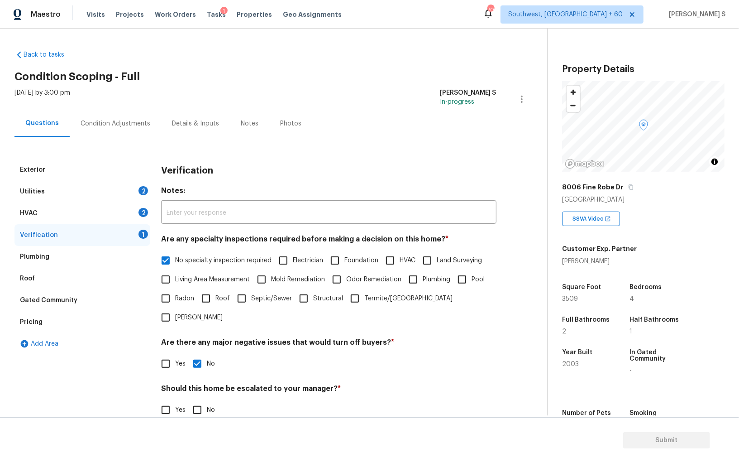
click at [135, 216] on div "HVAC 2" at bounding box center [82, 213] width 136 height 22
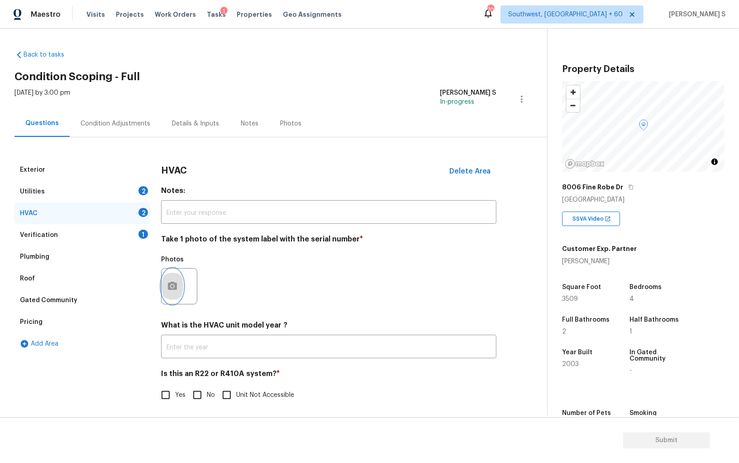
click at [172, 282] on icon "button" at bounding box center [172, 286] width 9 height 8
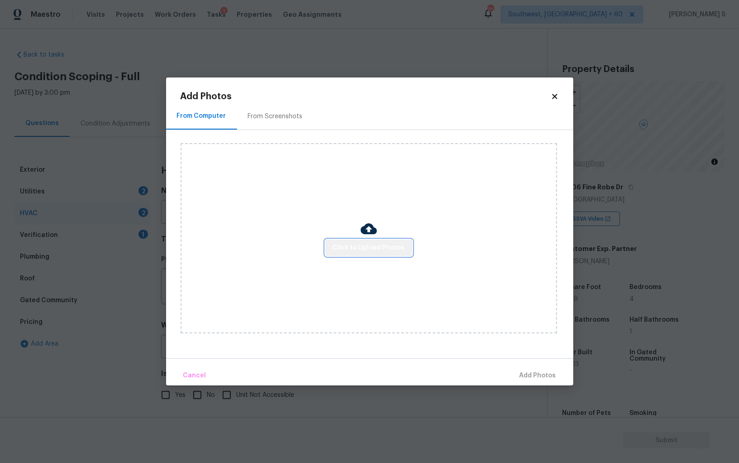
click at [388, 244] on span "Click to Upload Photos" at bounding box center [369, 247] width 72 height 11
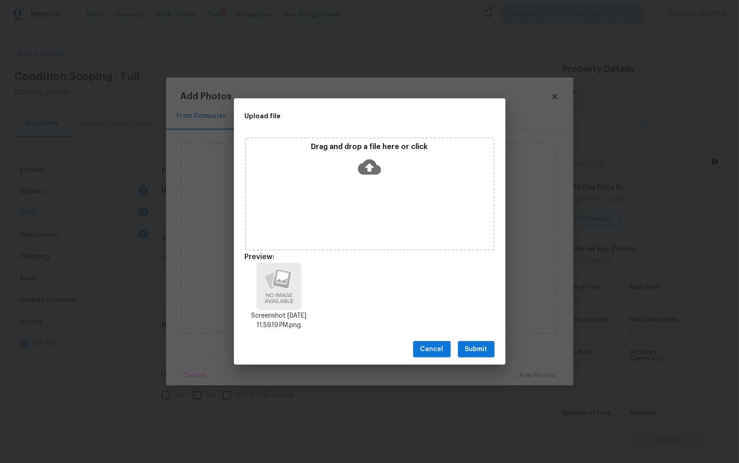
click at [474, 353] on span "Submit" at bounding box center [477, 349] width 22 height 11
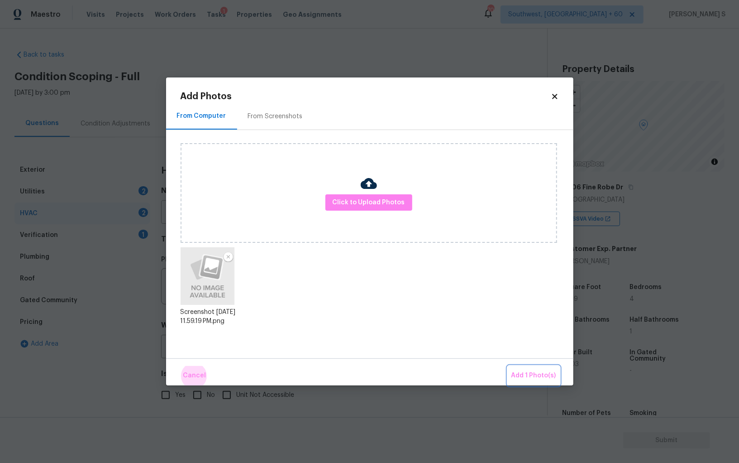
click at [508, 366] on button "Add 1 Photo(s)" at bounding box center [534, 375] width 52 height 19
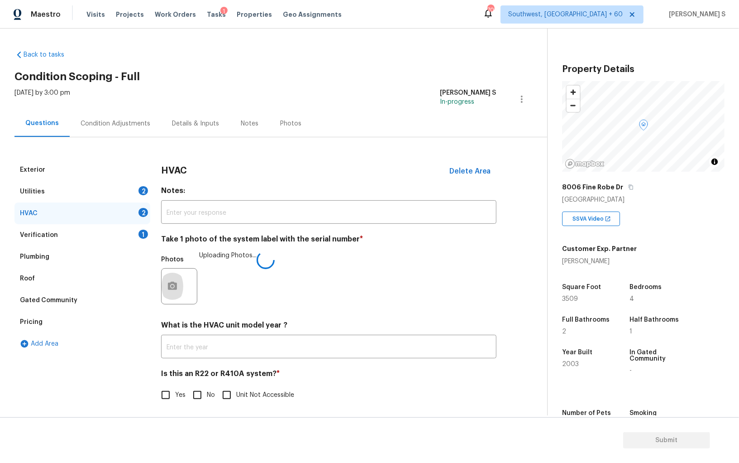
click at [204, 391] on input "No" at bounding box center [197, 394] width 19 height 19
checkbox input "true"
click at [140, 193] on div "Utilities 2" at bounding box center [82, 192] width 136 height 22
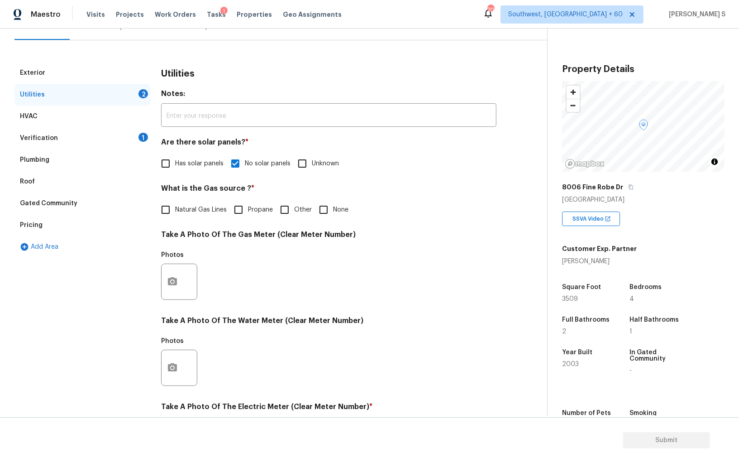
scroll to position [219, 0]
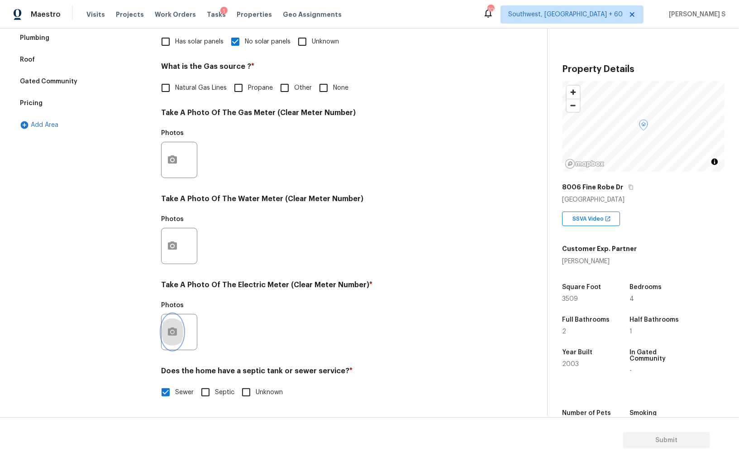
click at [178, 334] on button "button" at bounding box center [173, 331] width 22 height 35
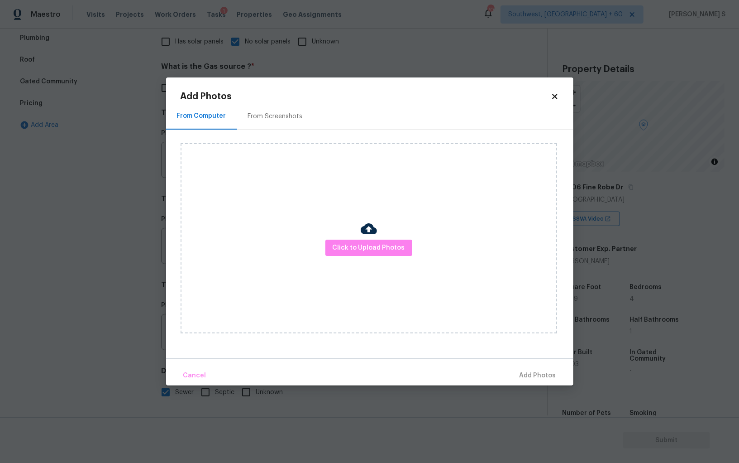
click at [396, 258] on div "Click to Upload Photos" at bounding box center [369, 238] width 377 height 190
click at [396, 250] on span "Click to Upload Photos" at bounding box center [369, 247] width 72 height 11
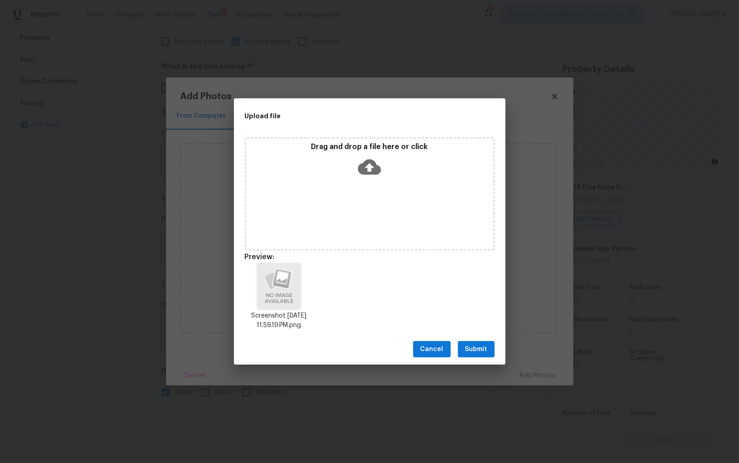
click at [493, 344] on button "Submit" at bounding box center [476, 349] width 37 height 17
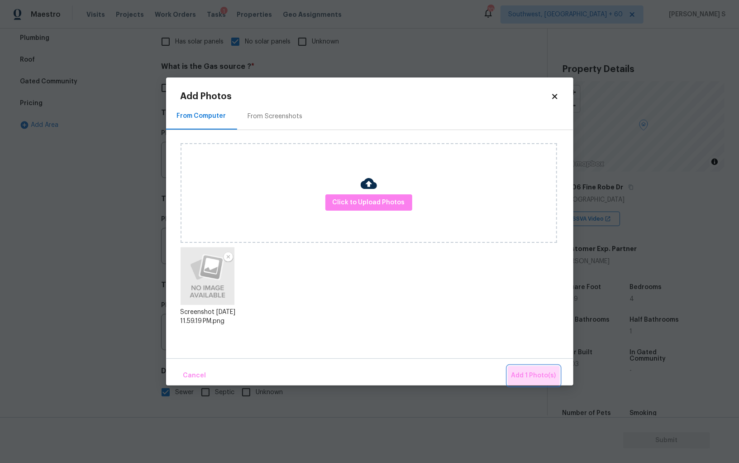
click at [553, 373] on span "Add 1 Photo(s)" at bounding box center [534, 375] width 45 height 11
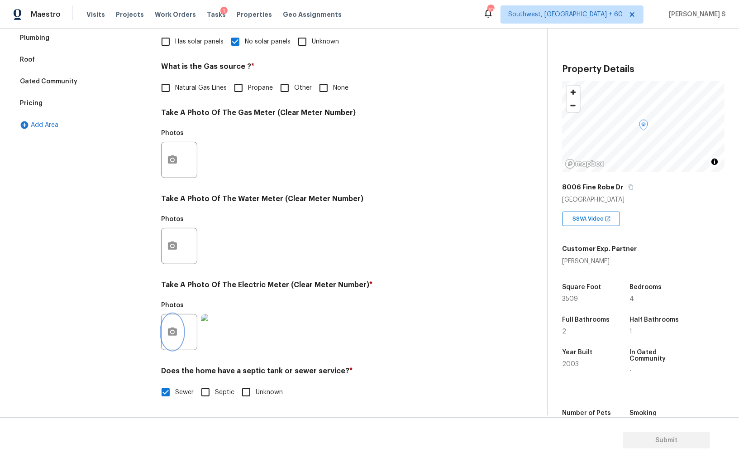
scroll to position [0, 0]
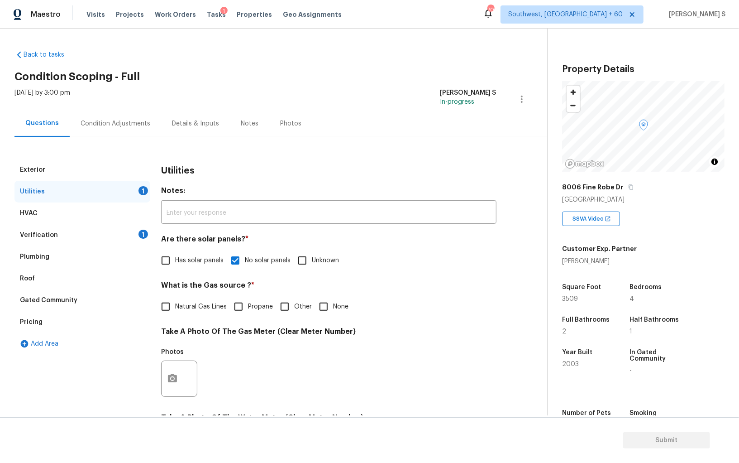
click at [130, 121] on div "Condition Adjustments" at bounding box center [116, 123] width 70 height 9
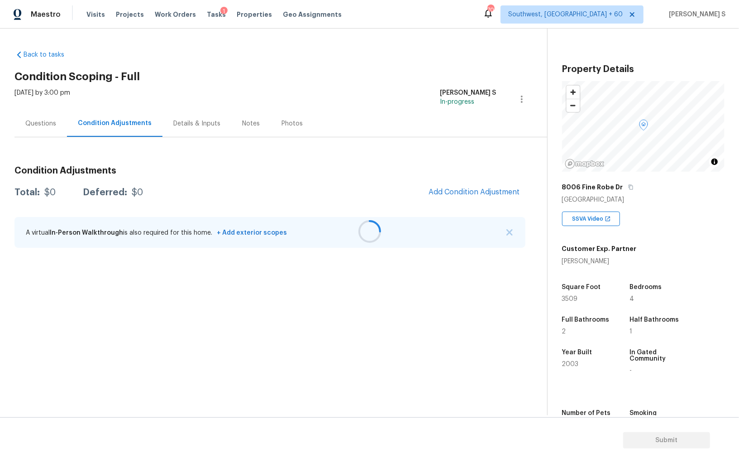
click at [471, 194] on div at bounding box center [369, 231] width 739 height 463
click at [490, 189] on span "Add Condition Adjustment" at bounding box center [474, 192] width 91 height 8
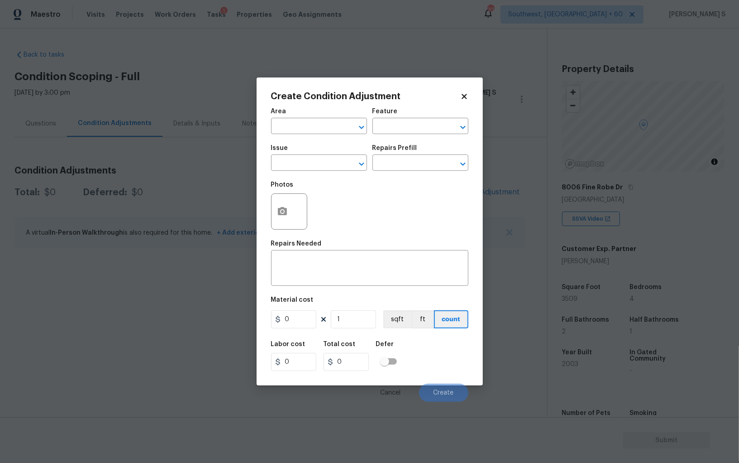
click at [312, 172] on span "Issue ​" at bounding box center [319, 157] width 96 height 37
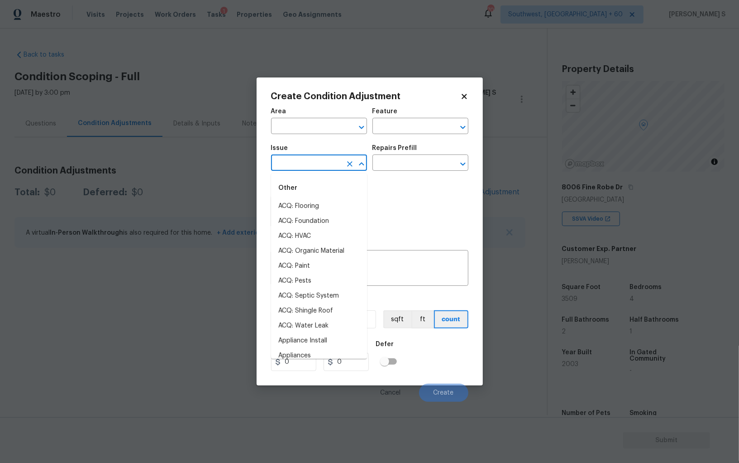
click at [312, 159] on input "text" at bounding box center [306, 164] width 71 height 14
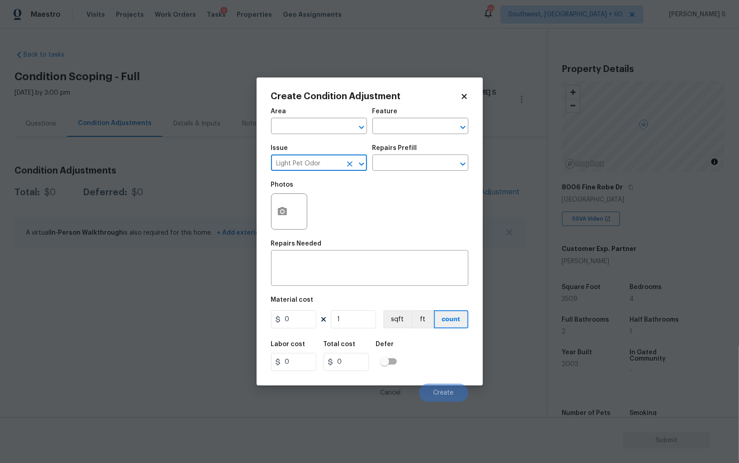
type input "Light Pet Odor"
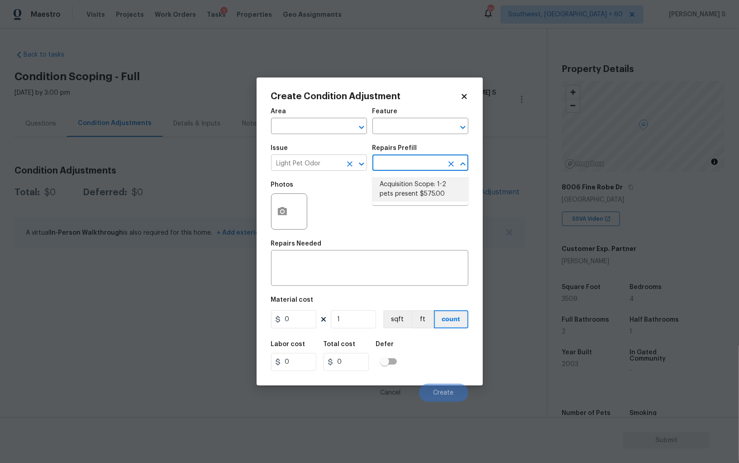
type textarea "Acquisition Scope: 1-2 pets present"
type input "575"
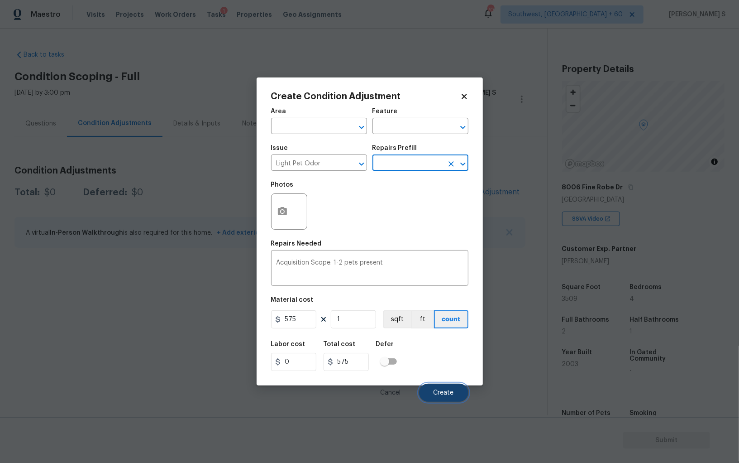
click at [456, 384] on button "Create" at bounding box center [443, 393] width 49 height 18
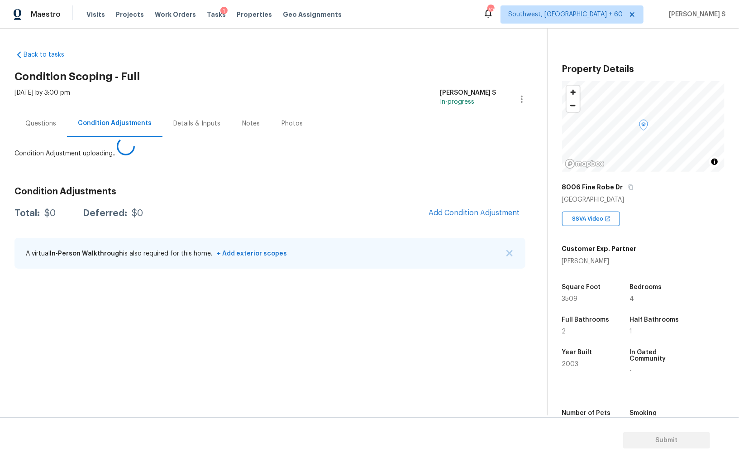
click at [112, 342] on body "Maestro Visits Projects Work Orders Tasks 1 Properties Geo Assignments 703 Sout…" at bounding box center [369, 231] width 739 height 463
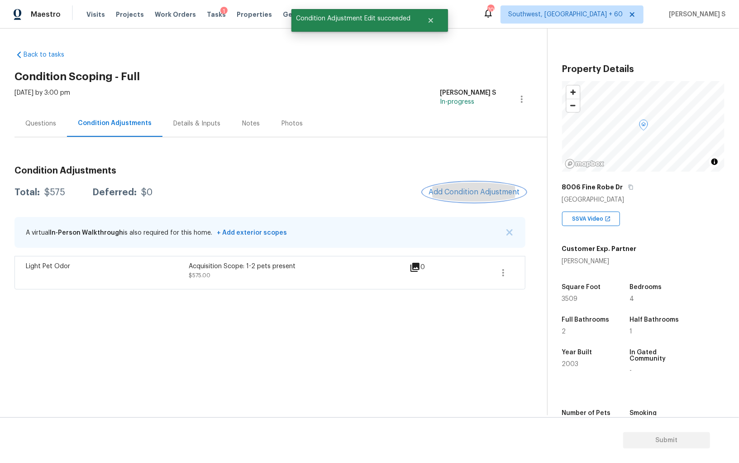
click at [492, 188] on span "Add Condition Adjustment" at bounding box center [474, 192] width 91 height 8
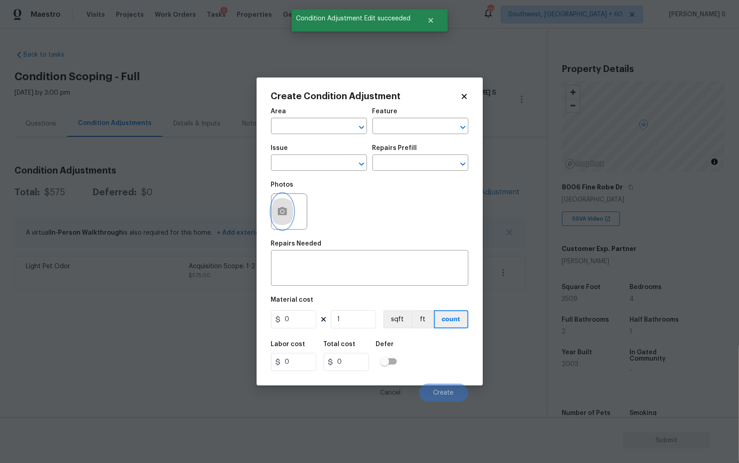
click at [278, 210] on icon "button" at bounding box center [282, 211] width 9 height 8
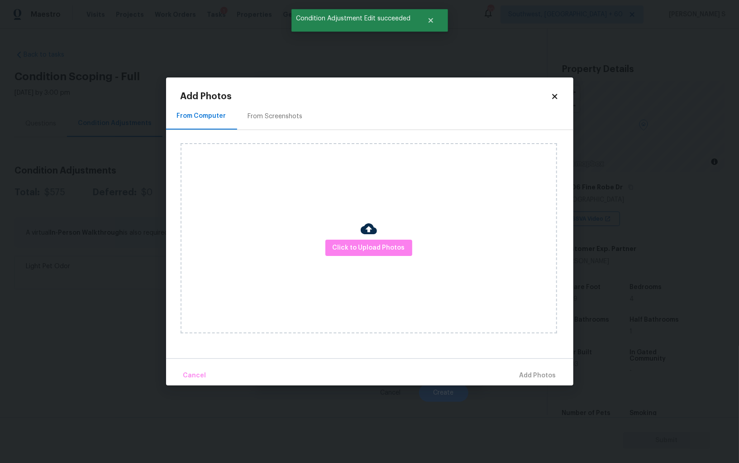
click at [293, 113] on div "From Screenshots" at bounding box center [275, 116] width 55 height 9
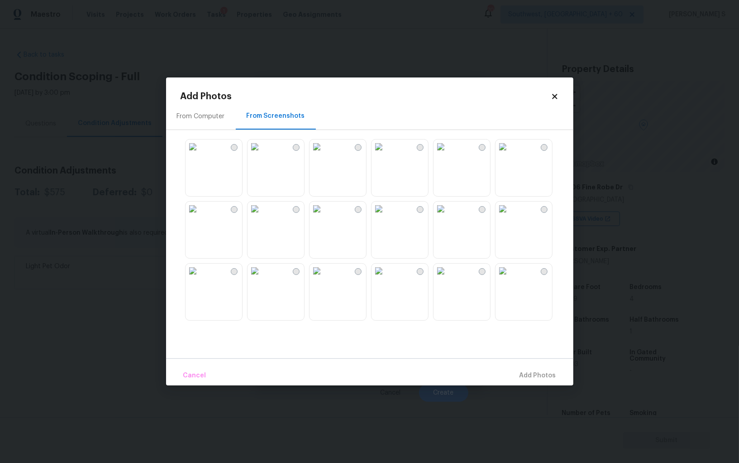
click at [386, 154] on img at bounding box center [379, 146] width 14 height 14
click at [262, 154] on img at bounding box center [255, 146] width 14 height 14
click at [262, 216] on img at bounding box center [255, 209] width 14 height 14
click at [200, 216] on img at bounding box center [193, 209] width 14 height 14
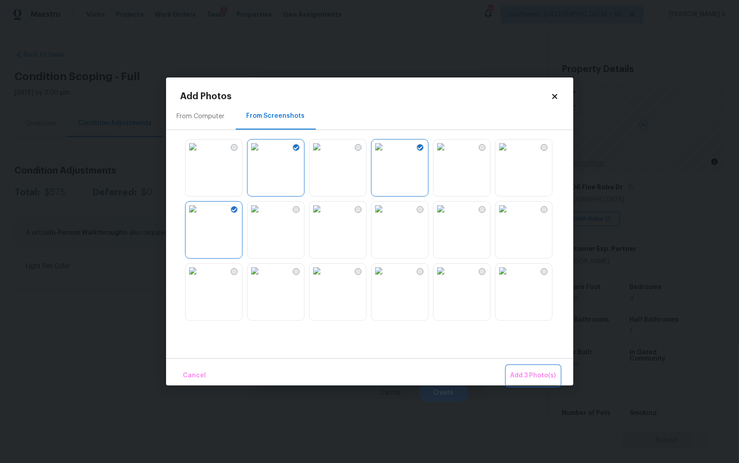
click at [543, 376] on span "Add 3 Photo(s)" at bounding box center [534, 375] width 46 height 11
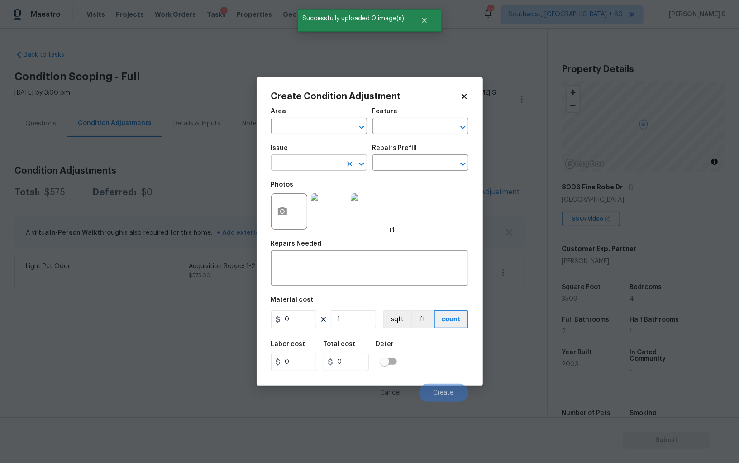
click at [333, 160] on input "text" at bounding box center [306, 164] width 71 height 14
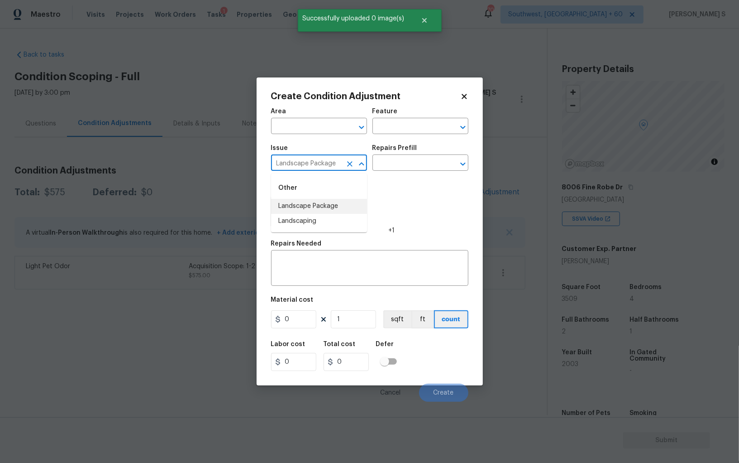
type input "Landscape Package"
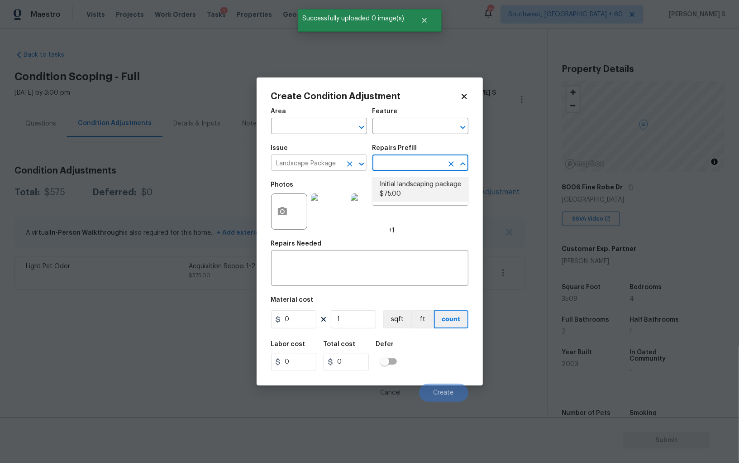
type input "Home Readiness Packages"
type textarea "Mowing of grass up to 6" in height. Mow, edge along driveways & sidewalks, trim…"
type input "75"
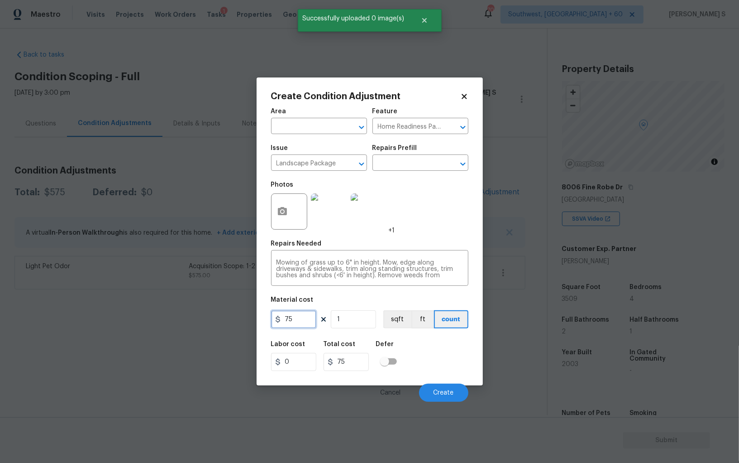
click at [304, 326] on input "75" at bounding box center [293, 319] width 45 height 18
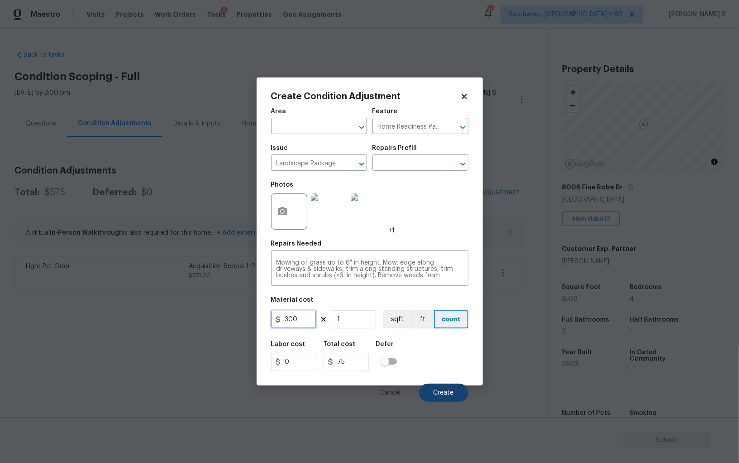
type input "300"
click at [447, 389] on button "Create" at bounding box center [443, 393] width 49 height 18
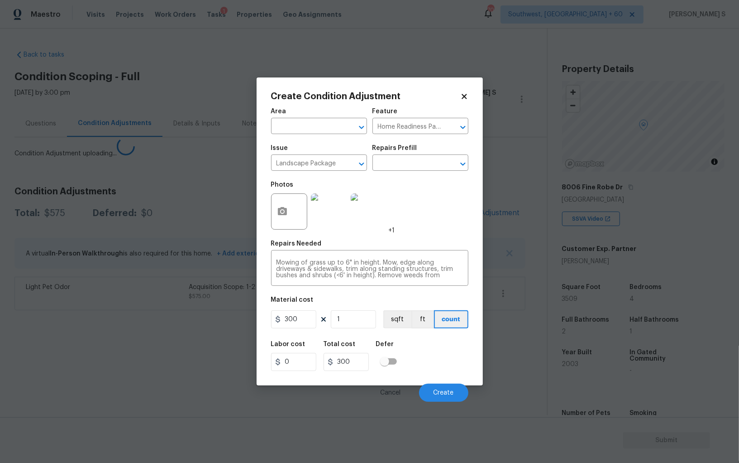
click at [193, 336] on body "Maestro Visits Projects Work Orders Tasks 1 Properties Geo Assignments 703 Sout…" at bounding box center [369, 231] width 739 height 463
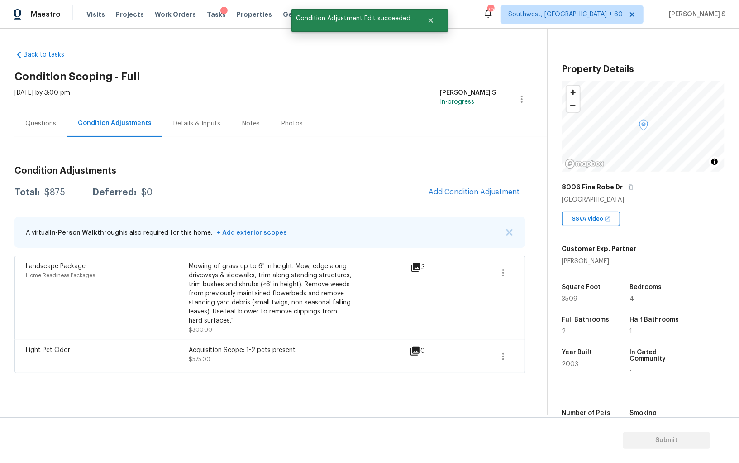
click at [490, 181] on div "Condition Adjustments Total: $875 Deferred: $0 Add Condition Adjustment A virtu…" at bounding box center [269, 266] width 511 height 214
click at [443, 193] on span "Add Condition Adjustment" at bounding box center [474, 192] width 91 height 8
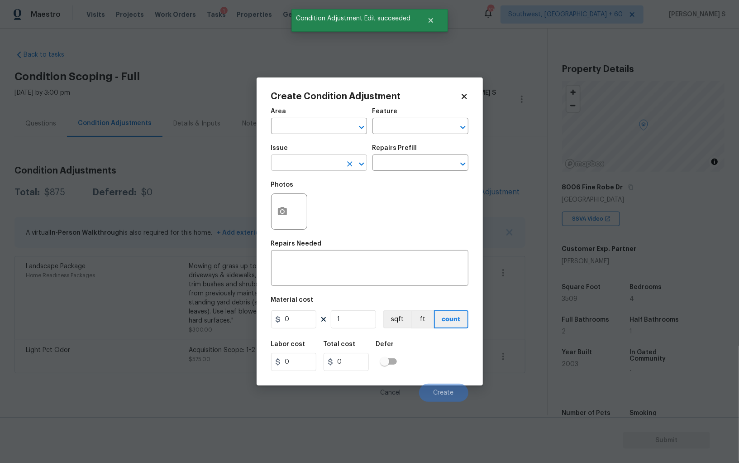
click at [291, 170] on input "text" at bounding box center [306, 164] width 71 height 14
type input "Pressure Washing"
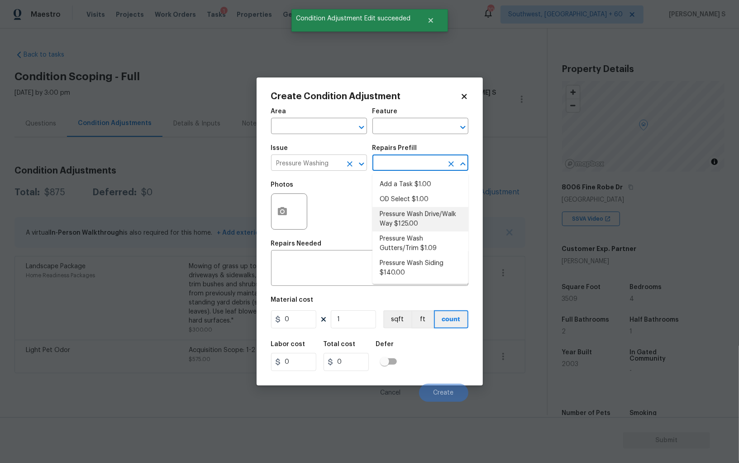
type input "Siding"
type textarea "Pressure wash the driveways/walkways as directed by the PM. Ensure that all deb…"
type input "125"
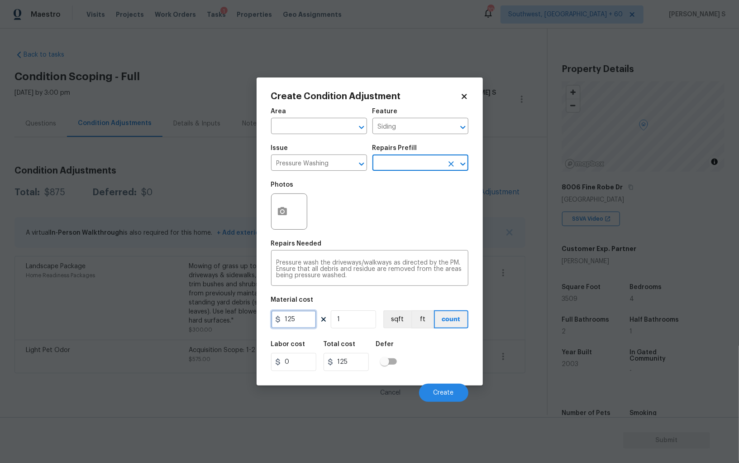
click at [298, 322] on input "125" at bounding box center [293, 319] width 45 height 18
type input "200"
click at [430, 376] on div "Labor cost 0 Total cost 200 Defer" at bounding box center [369, 356] width 197 height 41
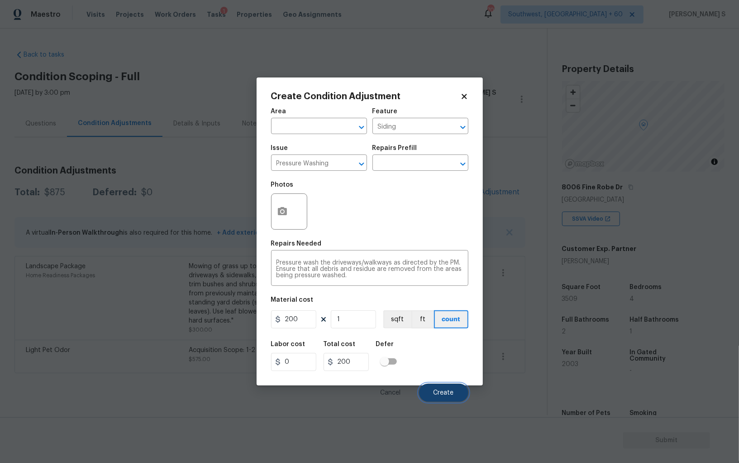
click at [455, 389] on button "Create" at bounding box center [443, 393] width 49 height 18
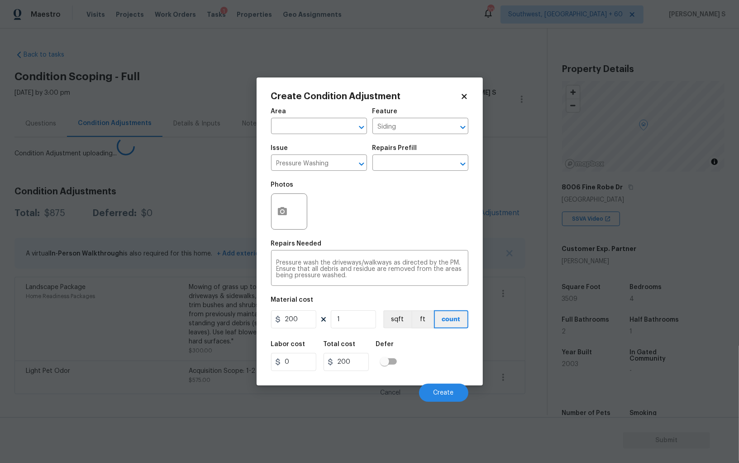
click at [107, 389] on body "Maestro Visits Projects Work Orders Tasks 1 Properties Geo Assignments 703 Sout…" at bounding box center [369, 231] width 739 height 463
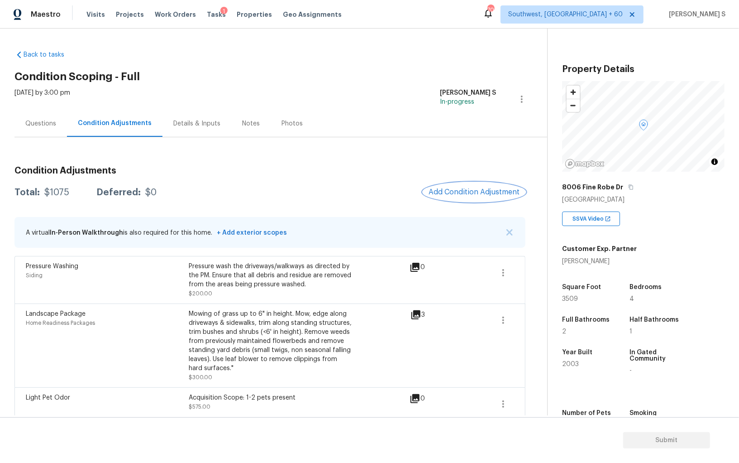
click at [476, 191] on span "Add Condition Adjustment" at bounding box center [474, 192] width 91 height 8
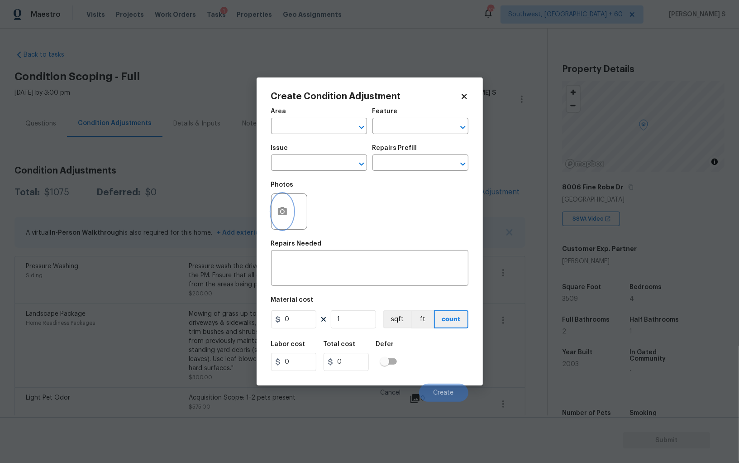
click at [276, 209] on button "button" at bounding box center [283, 211] width 22 height 35
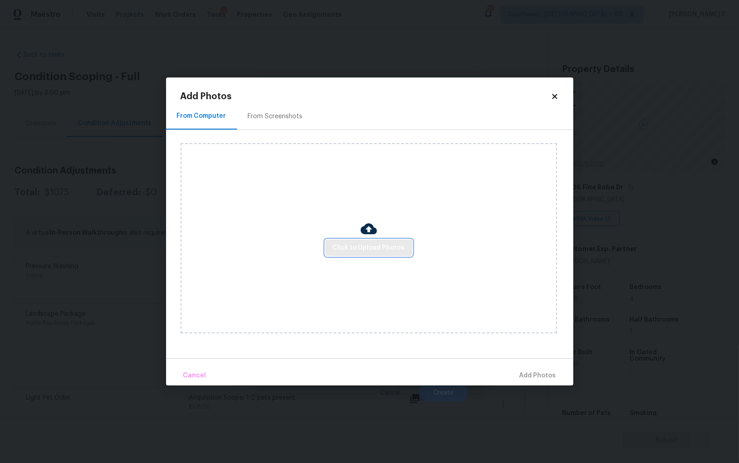
click at [365, 253] on span "Click to Upload Photos" at bounding box center [369, 247] width 72 height 11
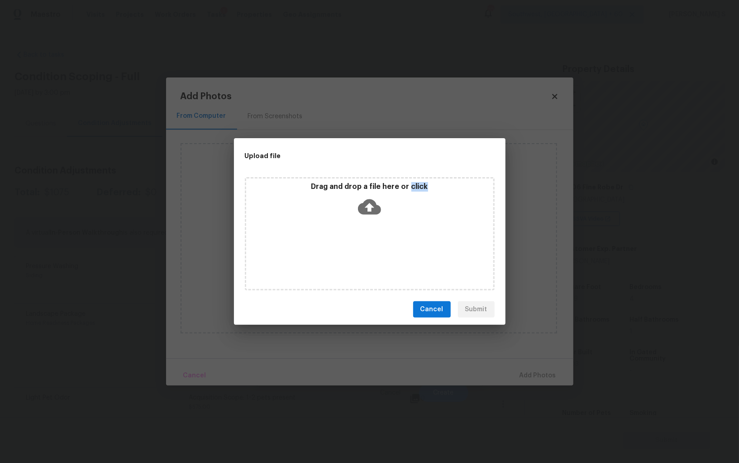
click at [365, 253] on div "Drag and drop a file here or click" at bounding box center [370, 233] width 250 height 113
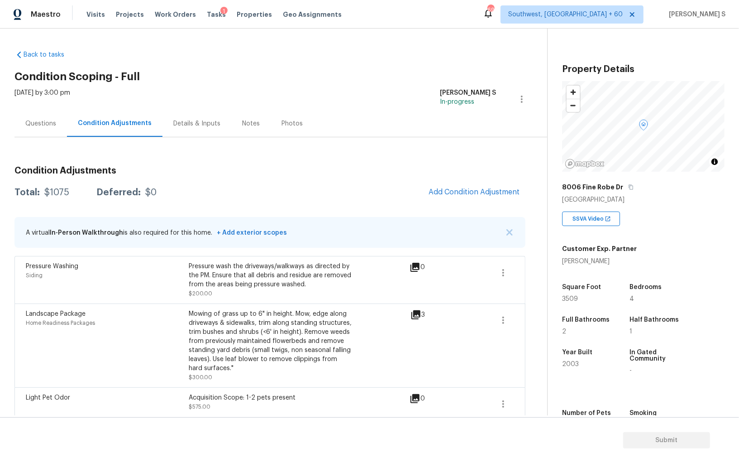
click at [229, 338] on div "Mowing of grass up to 6" in height. Mow, edge along driveways & sidewalks, trim…" at bounding box center [270, 340] width 163 height 63
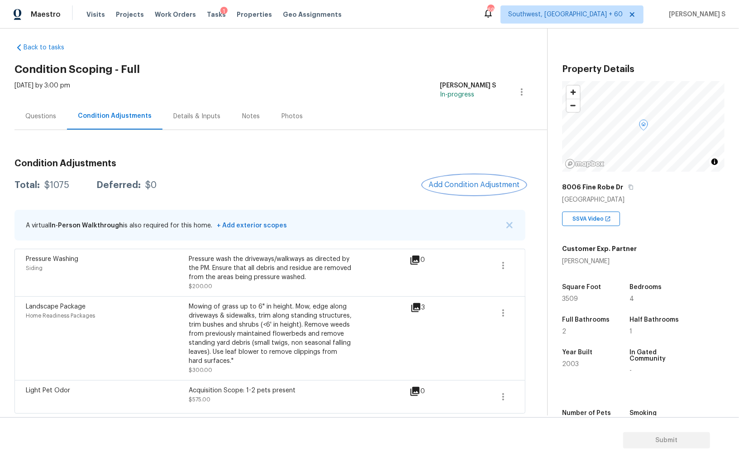
click at [478, 181] on span "Add Condition Adjustment" at bounding box center [474, 185] width 91 height 8
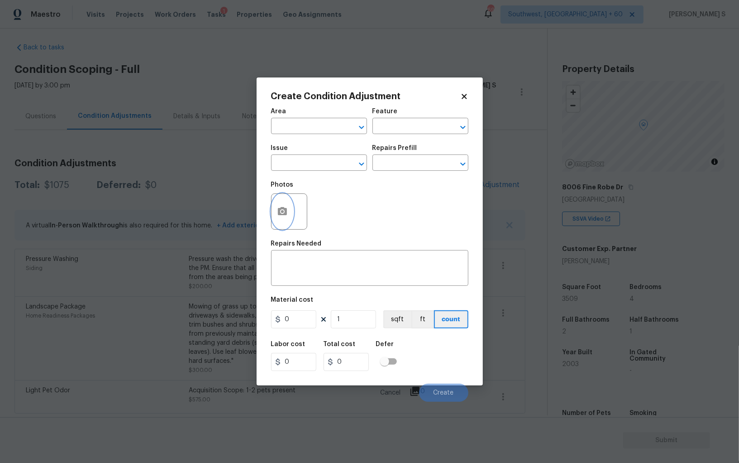
click at [273, 214] on button "button" at bounding box center [283, 211] width 22 height 35
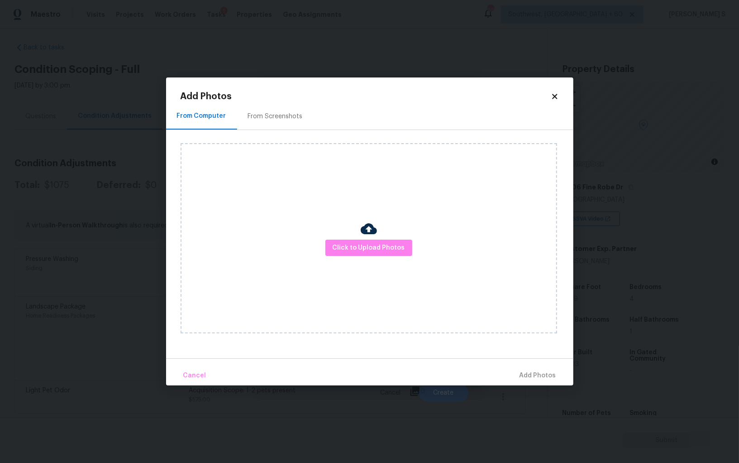
click at [274, 107] on div "From Screenshots" at bounding box center [275, 116] width 77 height 27
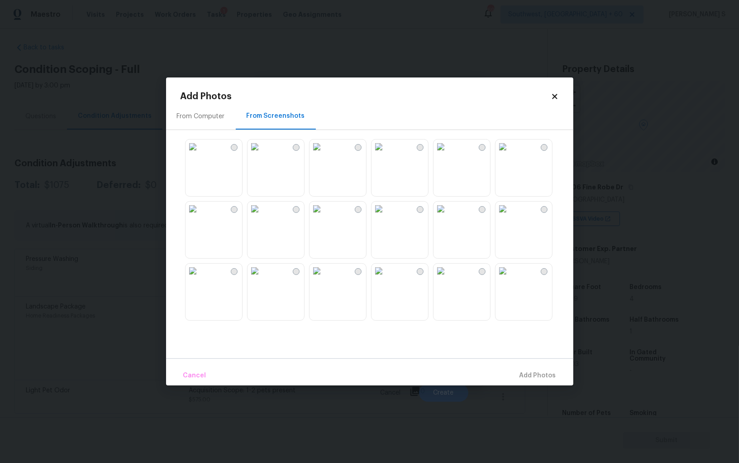
click at [379, 208] on img at bounding box center [379, 209] width 14 height 14
click at [324, 209] on img at bounding box center [317, 209] width 14 height 14
click at [262, 209] on img at bounding box center [255, 209] width 14 height 14
click at [262, 154] on img at bounding box center [255, 146] width 14 height 14
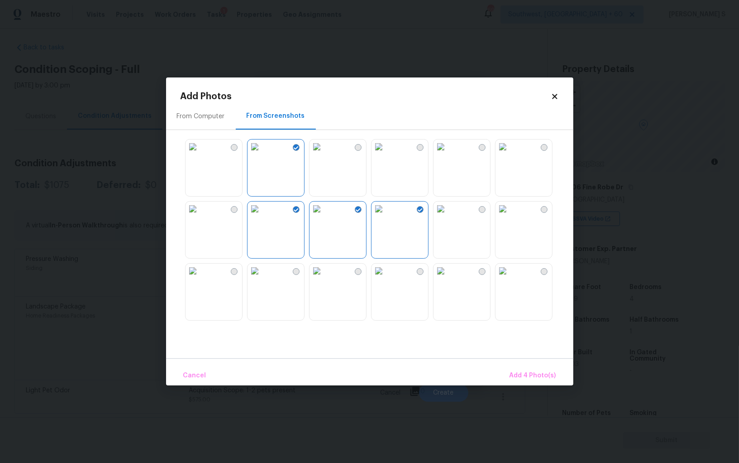
click at [322, 153] on img at bounding box center [317, 146] width 14 height 14
click at [262, 153] on img at bounding box center [255, 146] width 14 height 14
click at [200, 154] on img at bounding box center [193, 146] width 14 height 14
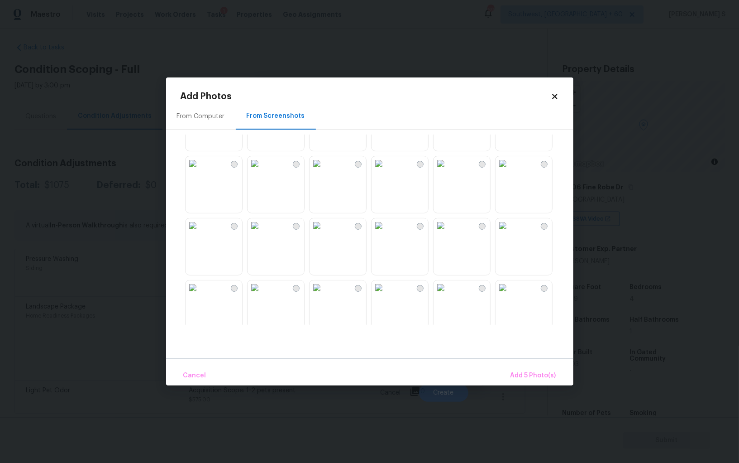
scroll to position [581, 0]
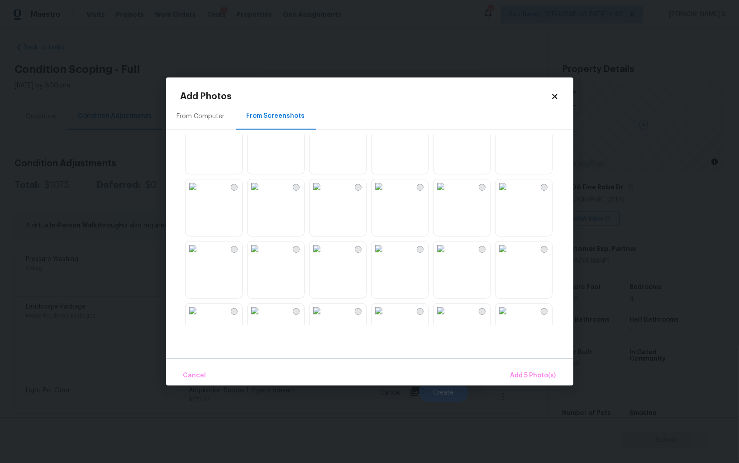
click at [386, 194] on img at bounding box center [379, 186] width 14 height 14
click at [386, 256] on img at bounding box center [379, 248] width 14 height 14
click at [262, 256] on img at bounding box center [255, 248] width 14 height 14
click at [200, 256] on img at bounding box center [193, 248] width 14 height 14
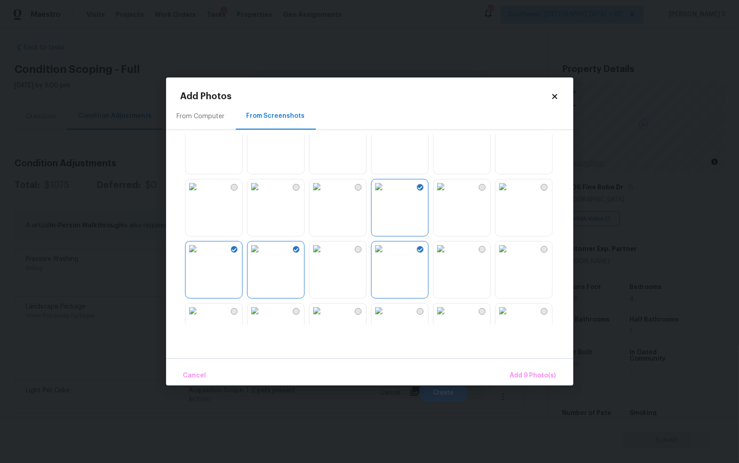
click at [545, 365] on div "Cancel Add 9 Photo(s)" at bounding box center [370, 371] width 408 height 27
click at [536, 376] on span "Add 9 Photo(s)" at bounding box center [533, 375] width 46 height 11
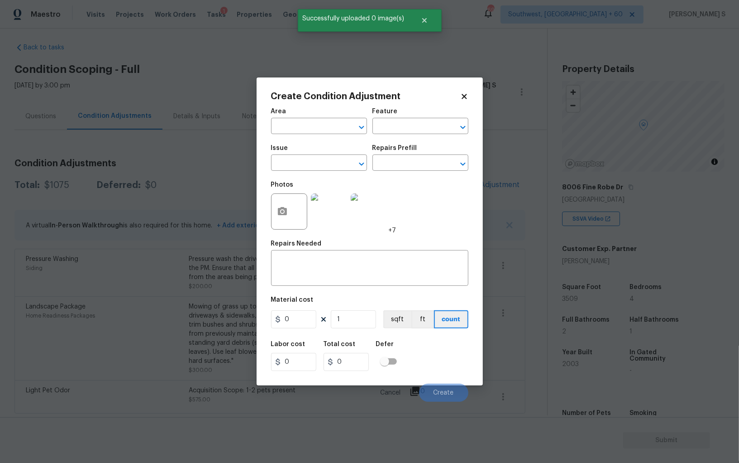
click at [331, 151] on div "Issue" at bounding box center [319, 151] width 96 height 12
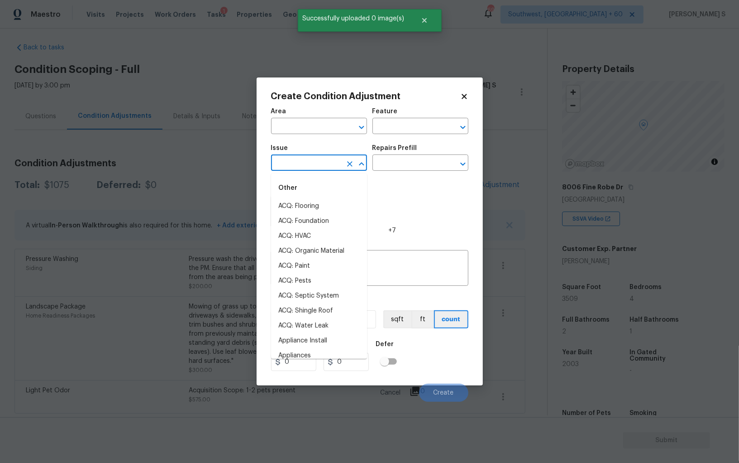
click at [331, 160] on input "text" at bounding box center [306, 164] width 71 height 14
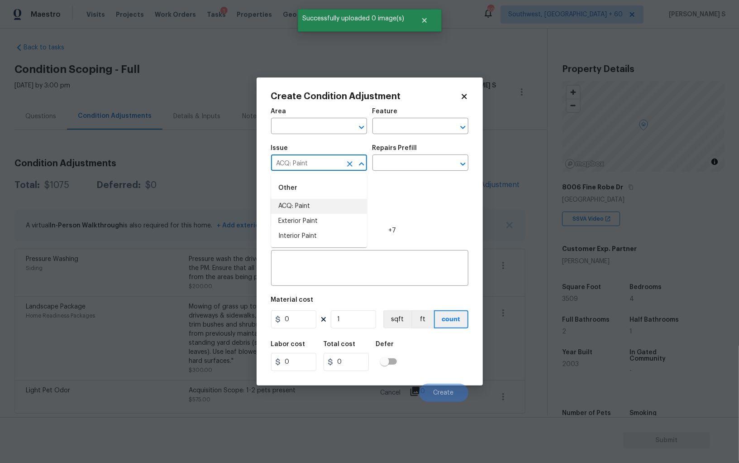
type input "ACQ: Paint"
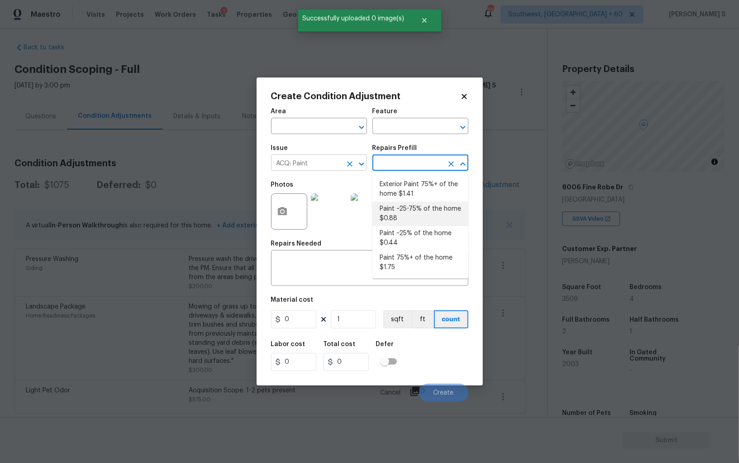
type input "Acquisition"
type textarea "Acquisition Scope: ~25 - 75% of the home needs interior paint"
type input "0.88"
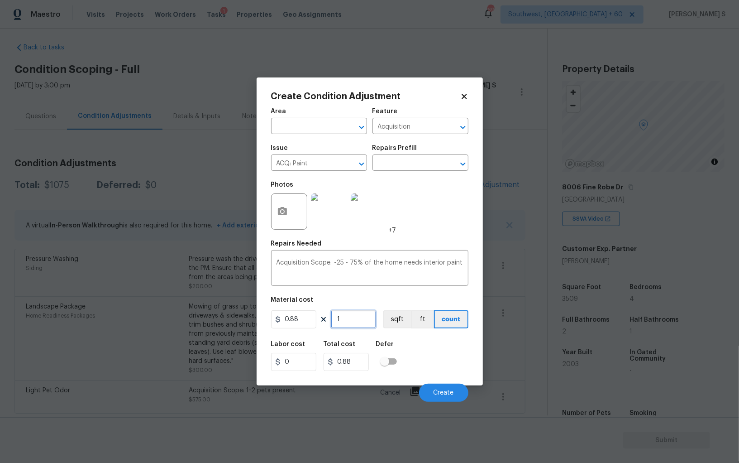
click at [354, 323] on input "1" at bounding box center [353, 319] width 45 height 18
type input "3"
type input "2.64"
type input "35"
type input "30.8"
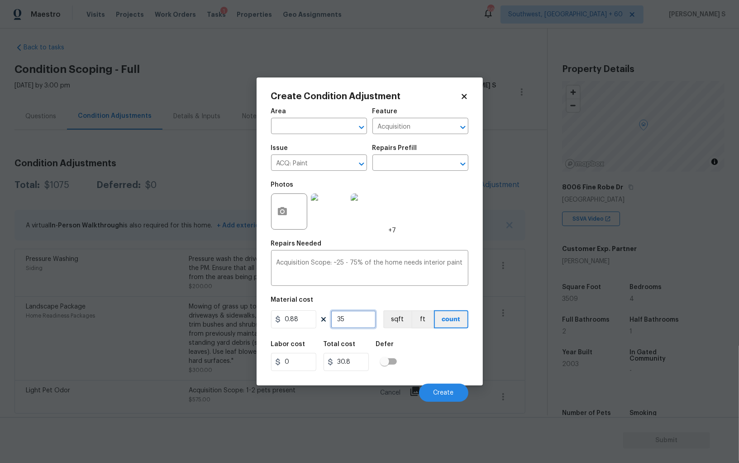
type input "350"
type input "308"
type input "3509"
type input "3087.92"
type input "3509"
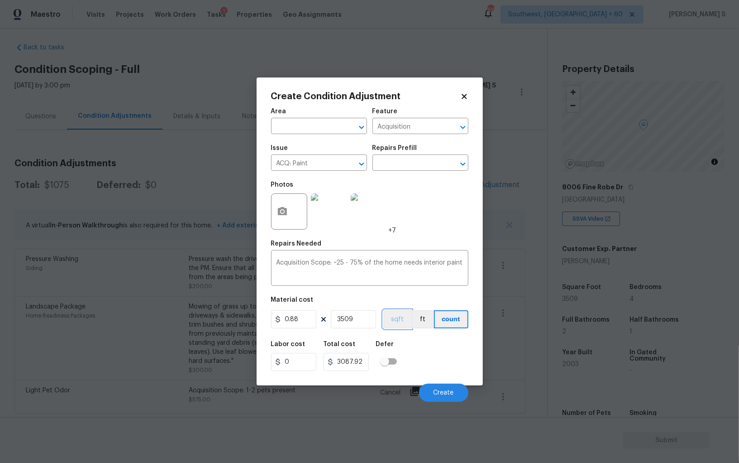
click at [396, 324] on button "sqft" at bounding box center [398, 319] width 28 height 18
click at [406, 341] on div "Labor cost 0 Total cost 3087.92 Defer" at bounding box center [369, 356] width 197 height 41
click at [450, 386] on button "Create" at bounding box center [443, 393] width 49 height 18
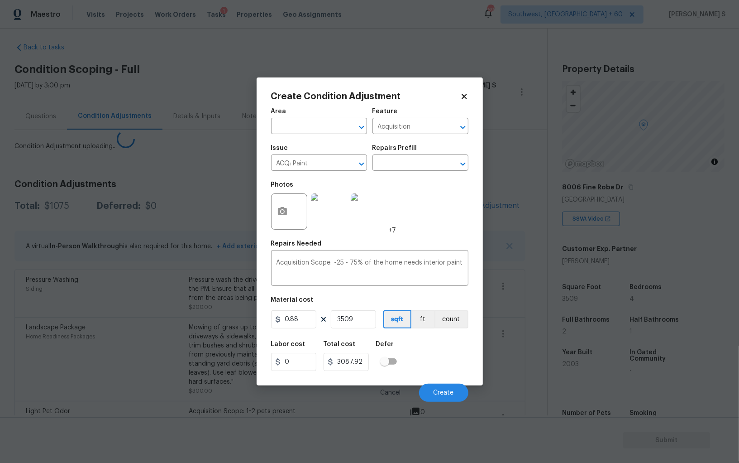
click at [164, 349] on body "Maestro Visits Projects Work Orders Tasks 1 Properties Geo Assignments 696 Sout…" at bounding box center [369, 231] width 739 height 463
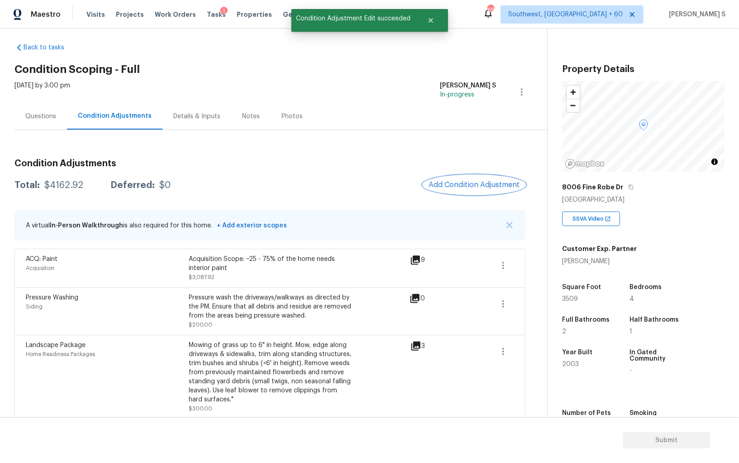
click at [481, 178] on button "Add Condition Adjustment" at bounding box center [474, 184] width 102 height 19
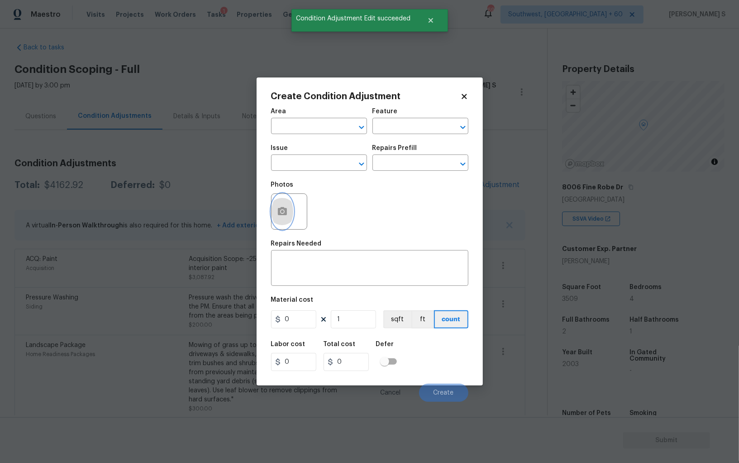
click at [281, 205] on button "button" at bounding box center [283, 211] width 22 height 35
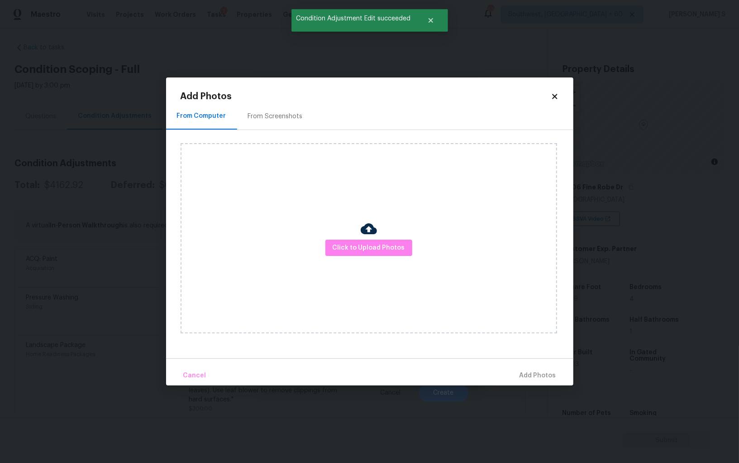
click at [263, 117] on div "From Screenshots" at bounding box center [275, 116] width 55 height 9
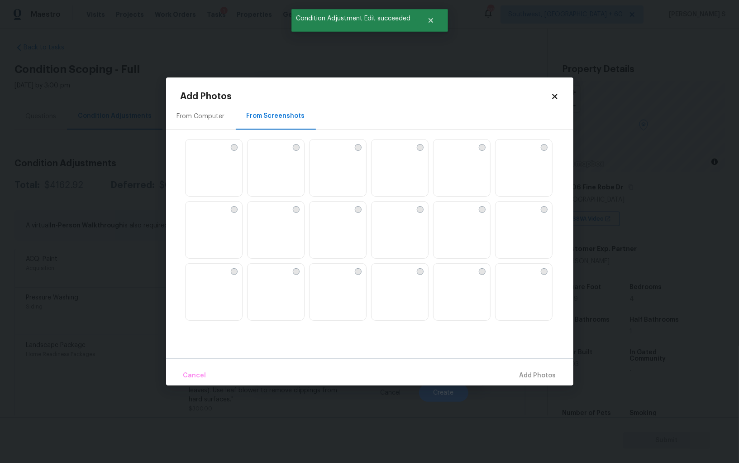
click at [386, 216] on img at bounding box center [379, 209] width 14 height 14
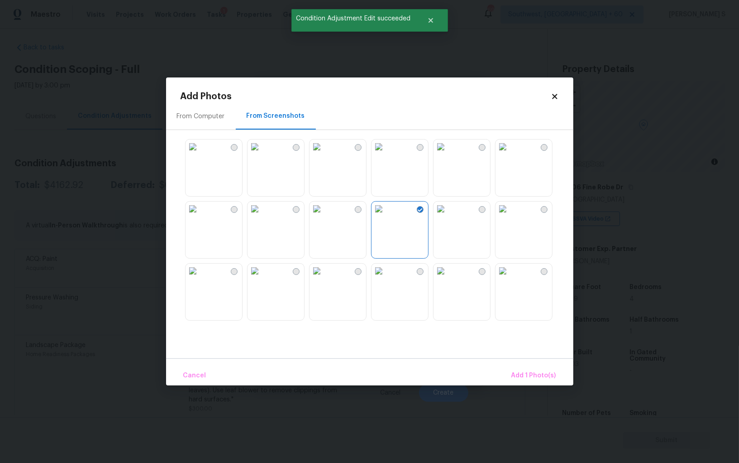
click at [324, 216] on img at bounding box center [317, 209] width 14 height 14
click at [262, 216] on img at bounding box center [255, 209] width 14 height 14
click at [319, 278] on img at bounding box center [317, 271] width 14 height 14
click at [386, 278] on img at bounding box center [379, 271] width 14 height 14
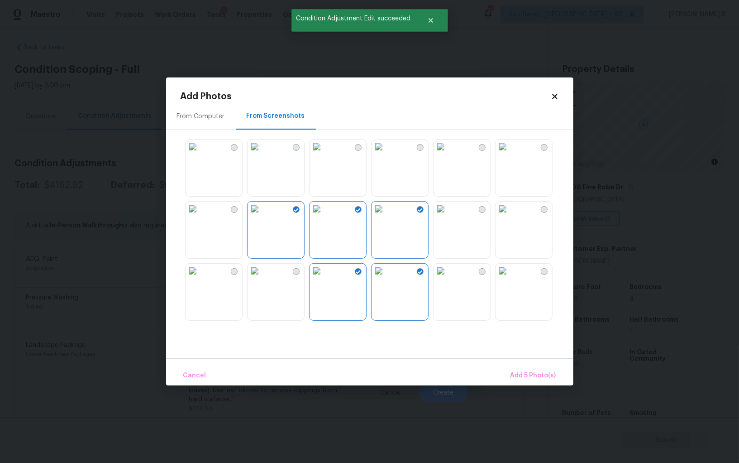
click at [244, 283] on div at bounding box center [377, 229] width 393 height 190
click at [200, 278] on img at bounding box center [193, 271] width 14 height 14
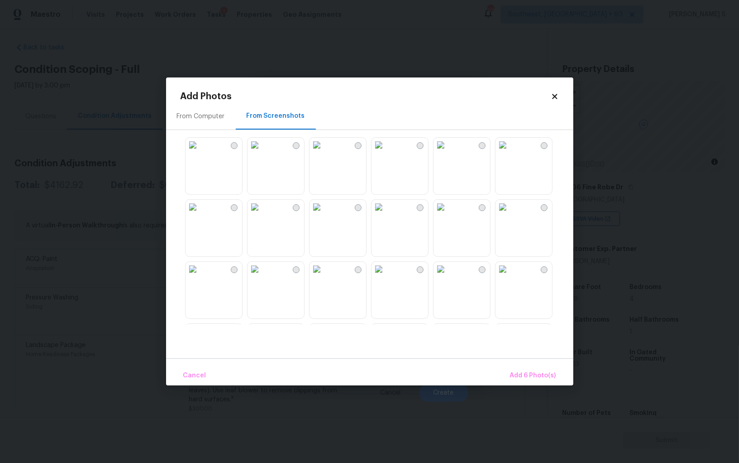
scroll to position [278, 0]
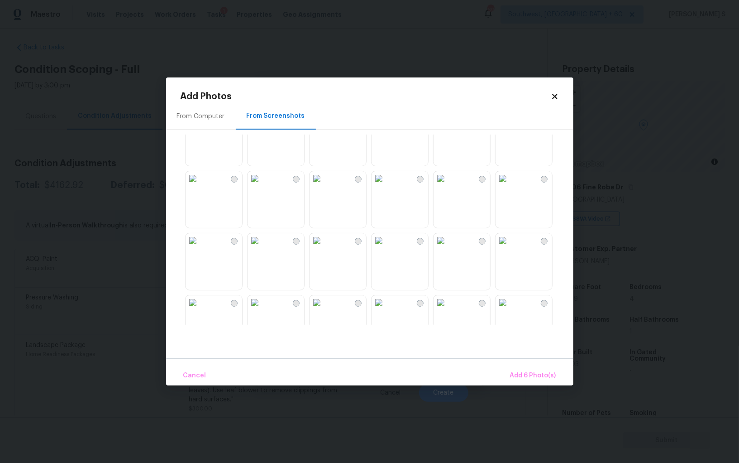
click at [386, 186] on img at bounding box center [379, 178] width 14 height 14
click at [386, 248] on img at bounding box center [379, 240] width 14 height 14
click at [448, 248] on img at bounding box center [441, 240] width 14 height 14
click at [379, 310] on img at bounding box center [379, 302] width 14 height 14
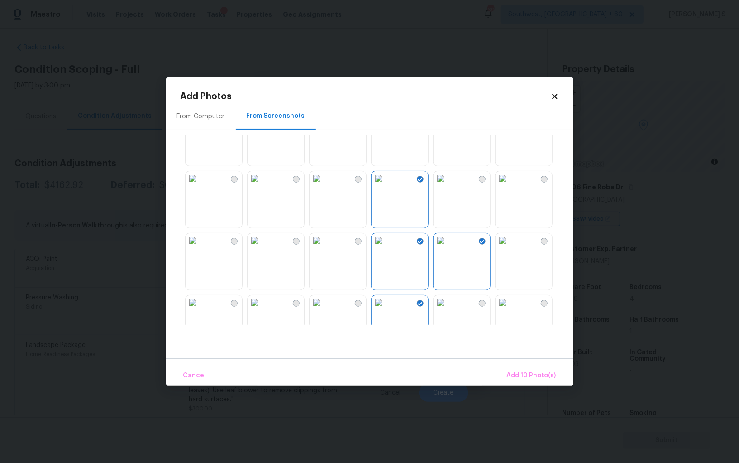
click at [262, 248] on img at bounding box center [255, 240] width 14 height 14
click at [542, 366] on button "Add 11 Photo(s)" at bounding box center [532, 375] width 55 height 19
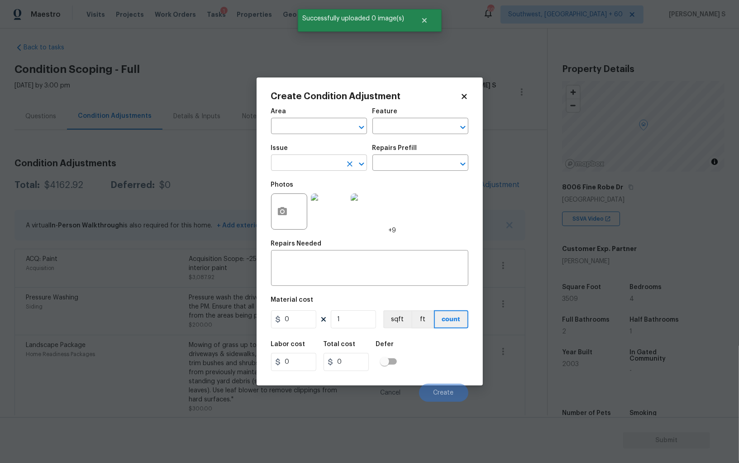
click at [318, 170] on input "text" at bounding box center [306, 164] width 71 height 14
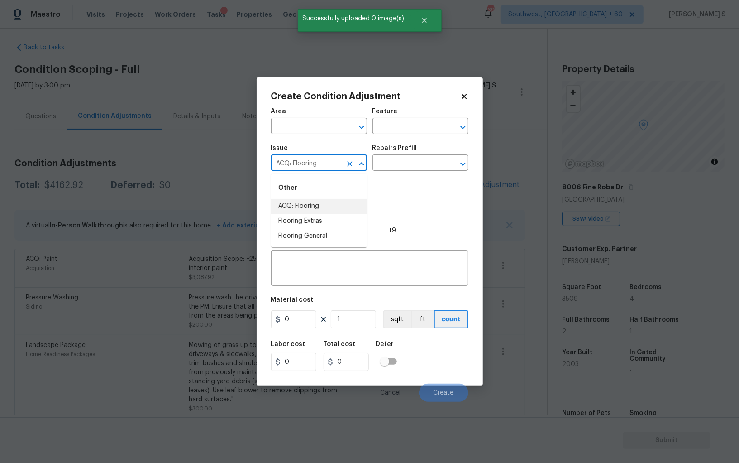
type input "ACQ: Flooring"
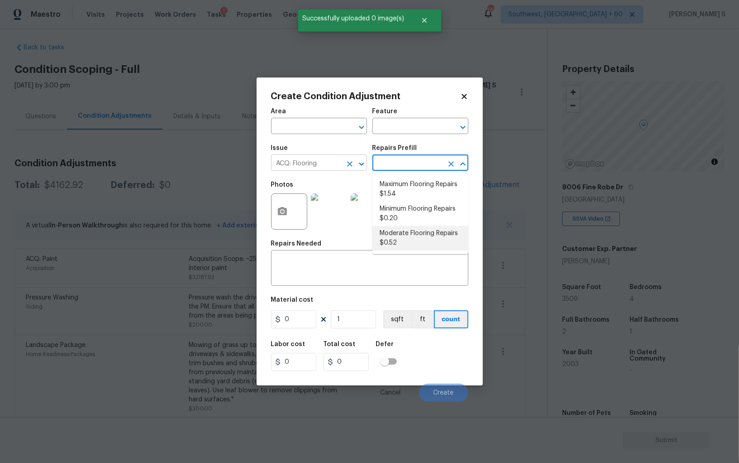
type input "Acquisition"
type textarea "Acquisition Scope: Moderate flooring repairs"
type input "0.52"
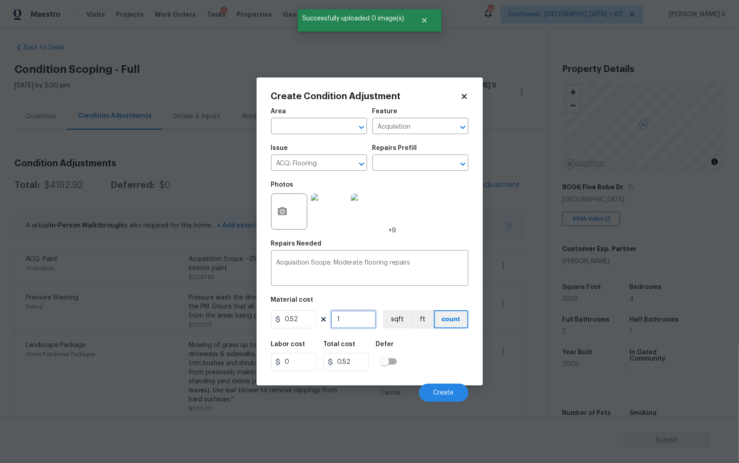
click at [352, 317] on input "1" at bounding box center [353, 319] width 45 height 18
paste input "3509"
type input "3509"
type input "1824.68"
type input "3509"
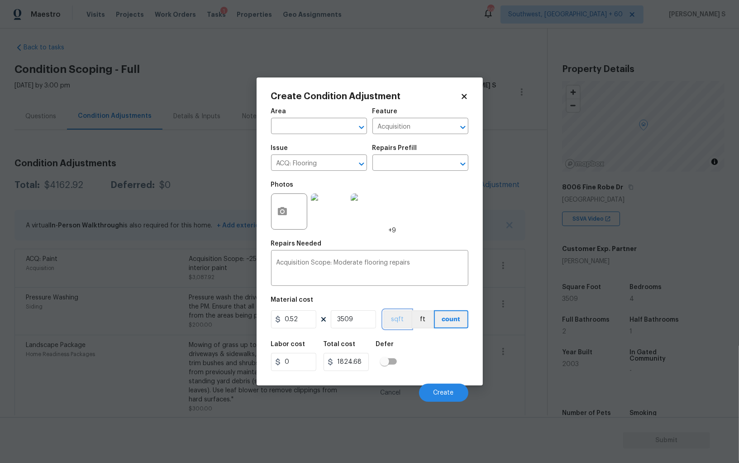
click at [395, 316] on button "sqft" at bounding box center [398, 319] width 28 height 18
click at [425, 355] on div "Labor cost 0 Total cost 1824.68 Defer" at bounding box center [369, 356] width 197 height 41
click at [453, 389] on button "Create" at bounding box center [443, 393] width 49 height 18
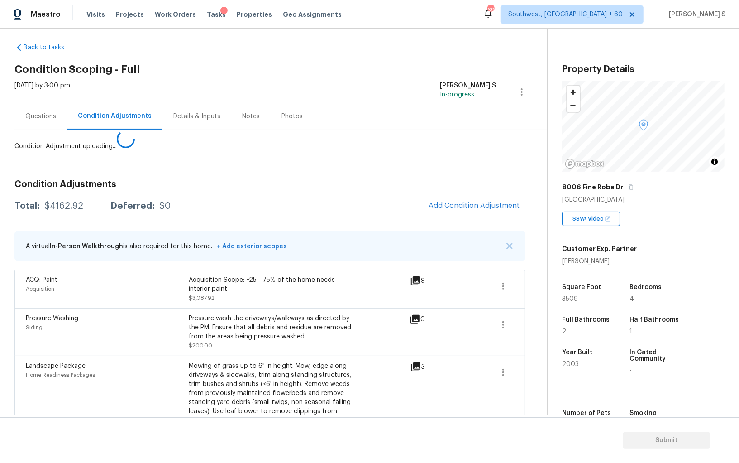
click at [21, 355] on body "Maestro Visits Projects Work Orders Tasks 1 Properties Geo Assignments 694 Sout…" at bounding box center [369, 231] width 739 height 463
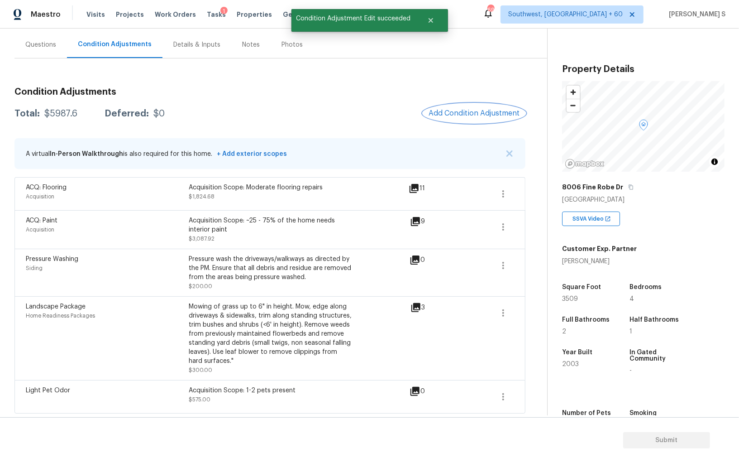
scroll to position [0, 0]
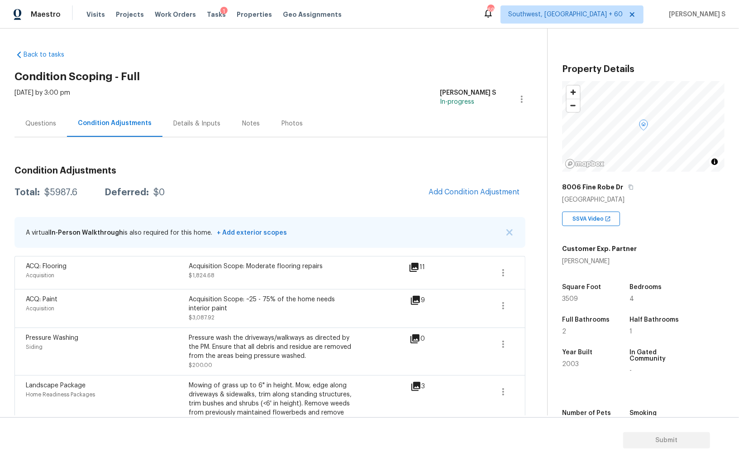
drag, startPoint x: 52, startPoint y: 118, endPoint x: 66, endPoint y: 118, distance: 14.0
click at [52, 118] on div "Questions" at bounding box center [40, 123] width 53 height 27
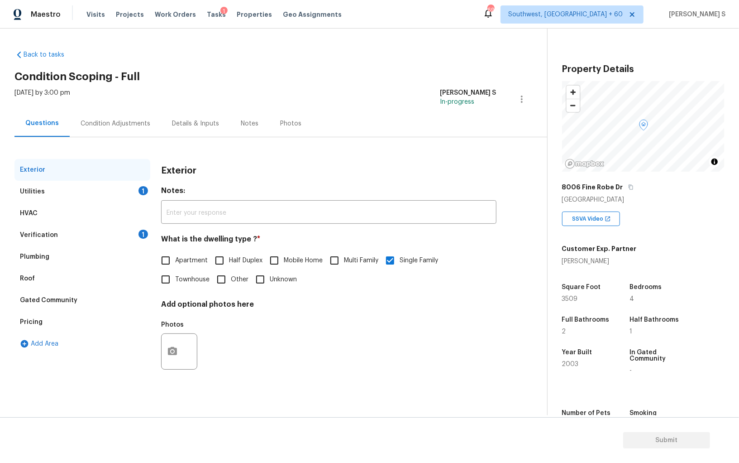
click at [38, 119] on div "Questions" at bounding box center [42, 123] width 34 height 9
click at [129, 193] on div "Utilities 1" at bounding box center [82, 192] width 136 height 22
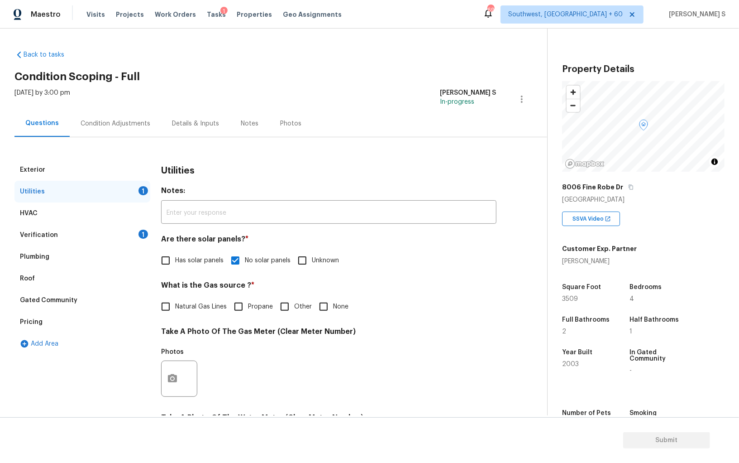
scroll to position [65, 0]
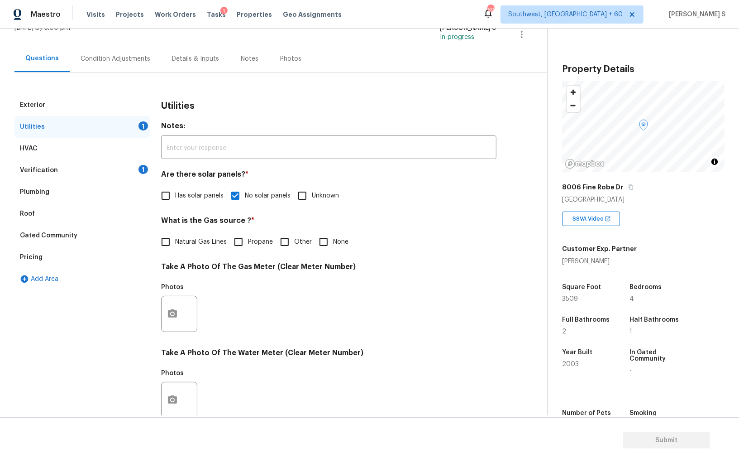
click at [191, 238] on span "Natural Gas Lines" at bounding box center [201, 242] width 52 height 10
click at [175, 238] on input "Natural Gas Lines" at bounding box center [165, 241] width 19 height 19
checkbox input "true"
click at [106, 70] on div "Condition Adjustments" at bounding box center [115, 58] width 91 height 27
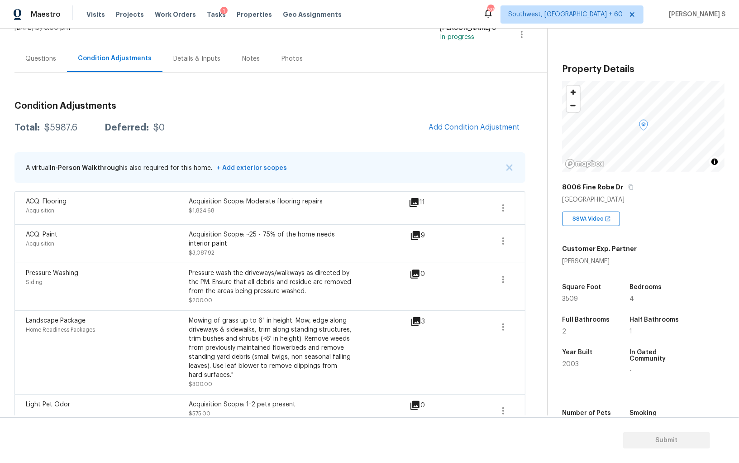
click at [438, 144] on div "Condition Adjustments Total: $5987.6 Deferred: $0 Add Condition Adjustment A vi…" at bounding box center [269, 260] width 511 height 333
click at [458, 135] on button "Add Condition Adjustment" at bounding box center [474, 127] width 102 height 19
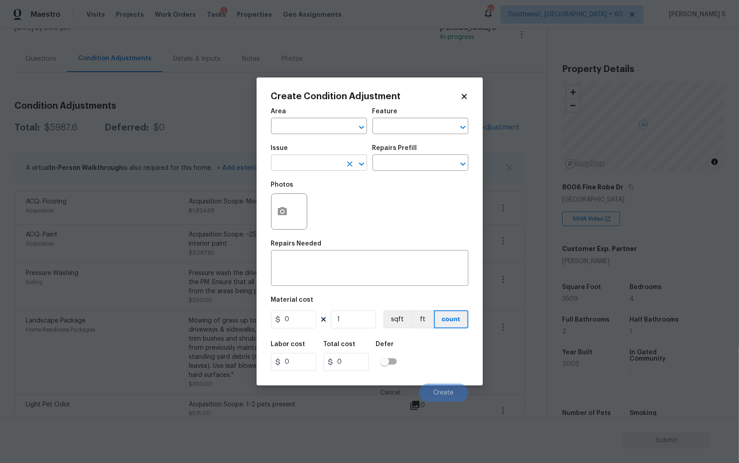
click at [341, 165] on div "​" at bounding box center [319, 164] width 96 height 14
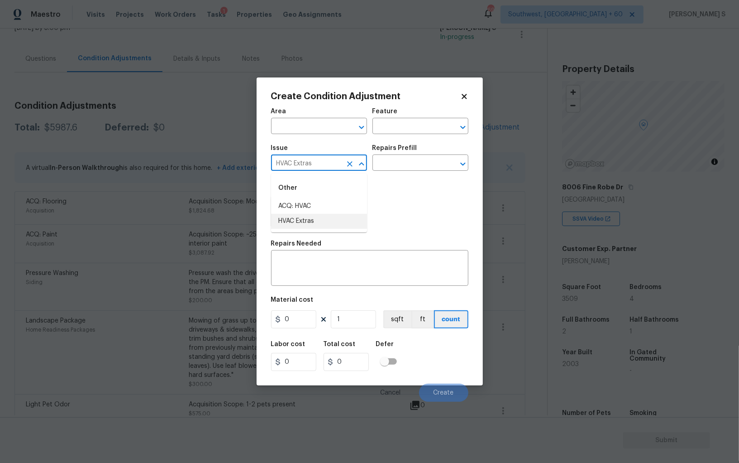
type input "HVAC Extras"
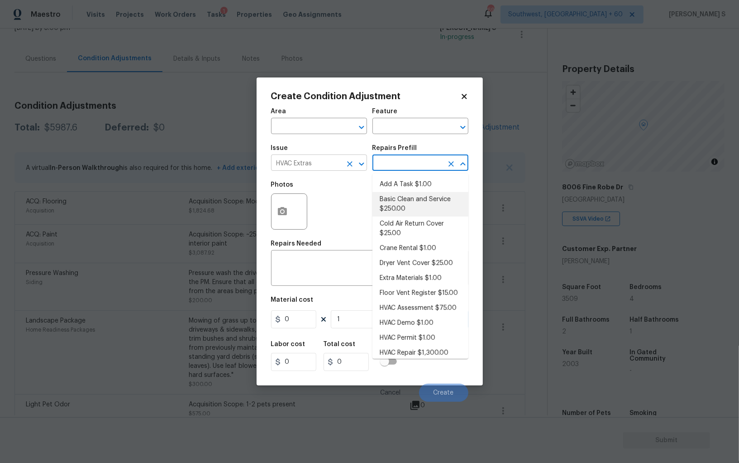
type input "HVAC"
type textarea "General Service HVAC system including: cleaning condenser and evaporator coils,…"
type input "250"
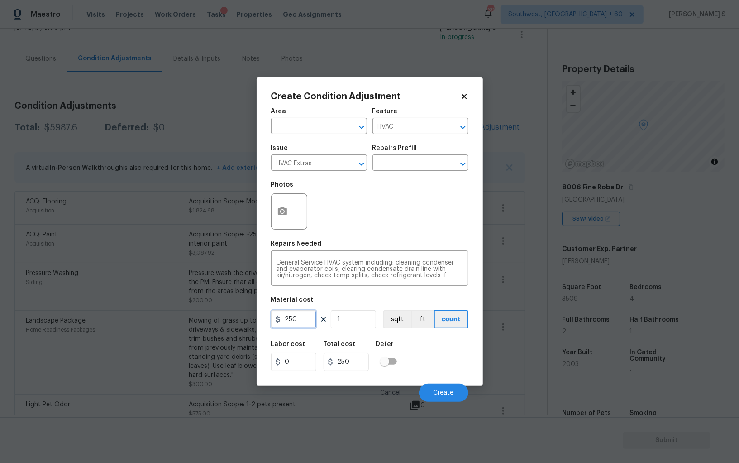
click at [297, 315] on input "250" at bounding box center [293, 319] width 45 height 18
type input "700"
click at [439, 390] on span "Create" at bounding box center [444, 392] width 20 height 7
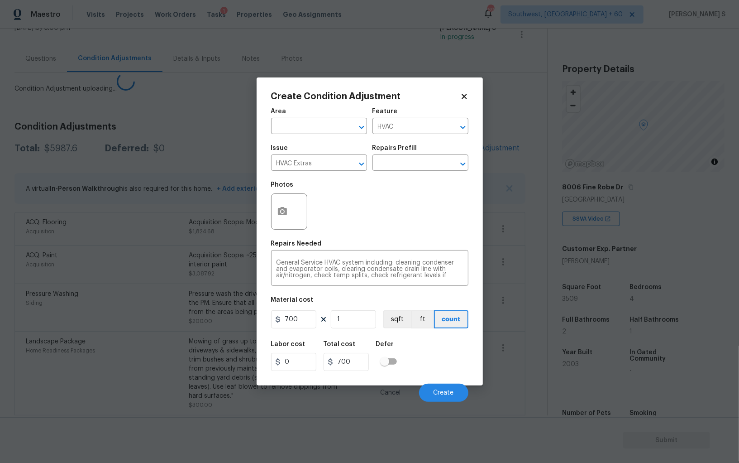
click at [149, 346] on body "Maestro Visits Projects Work Orders Tasks 1 Properties Geo Assignments 694 Sout…" at bounding box center [369, 231] width 739 height 463
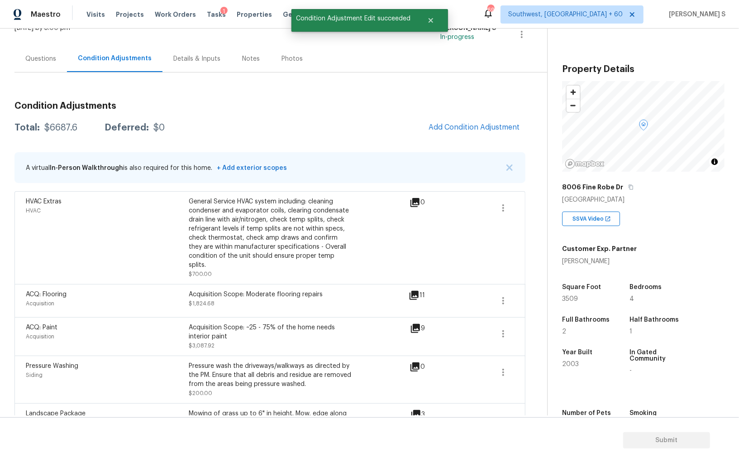
click at [32, 57] on div "Questions" at bounding box center [40, 58] width 31 height 9
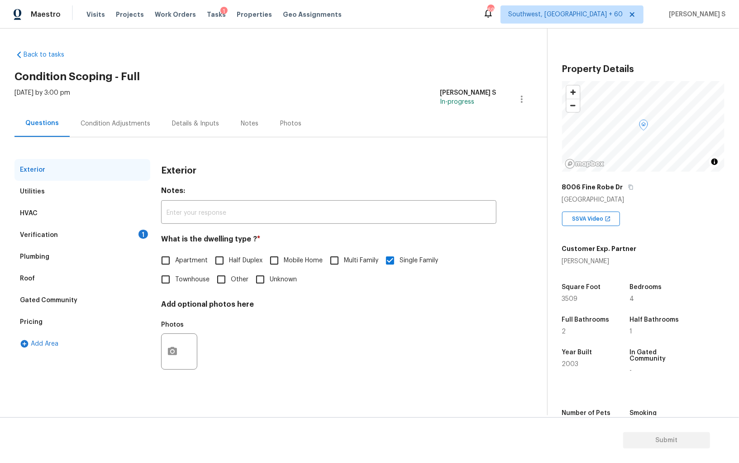
click at [105, 237] on div "Verification 1" at bounding box center [82, 235] width 136 height 22
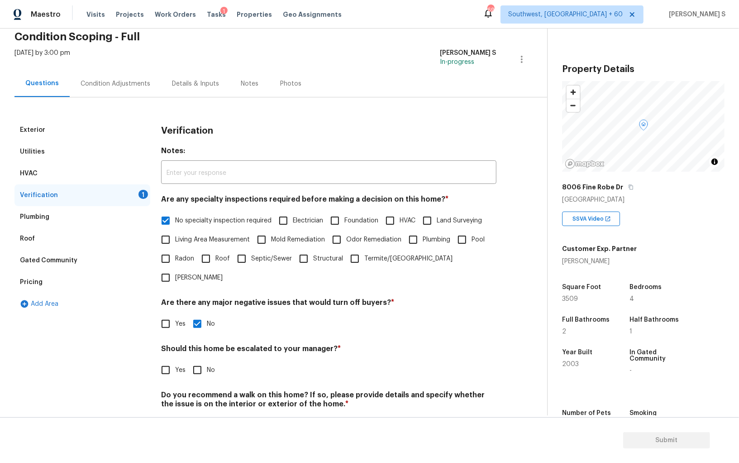
scroll to position [31, 0]
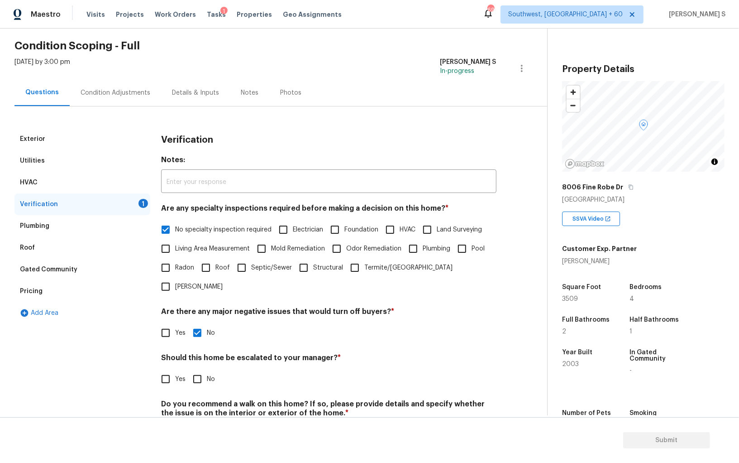
click at [111, 77] on div "Mon, Sep 15 2025 by 3:00 pm Anbu Jebakumar S In-progress" at bounding box center [280, 69] width 533 height 22
click at [119, 95] on div "Condition Adjustments" at bounding box center [116, 92] width 70 height 9
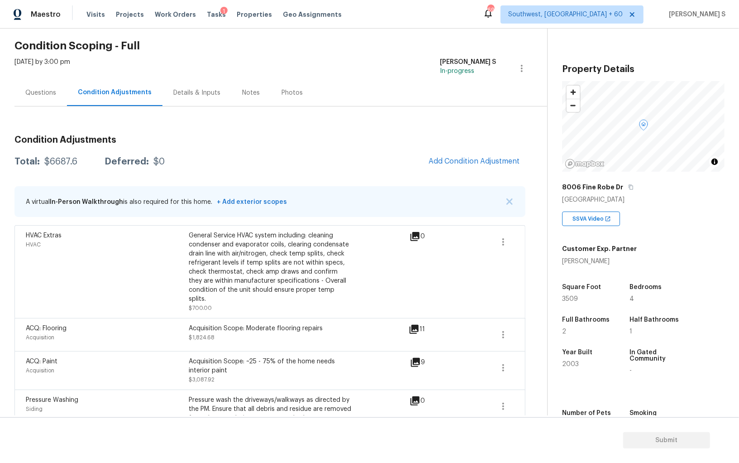
click at [51, 91] on div "Questions" at bounding box center [40, 92] width 31 height 9
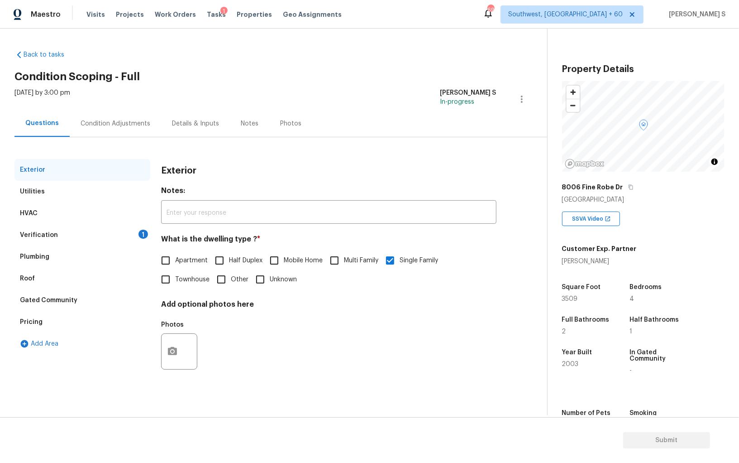
click at [30, 317] on div "Pricing" at bounding box center [31, 321] width 23 height 9
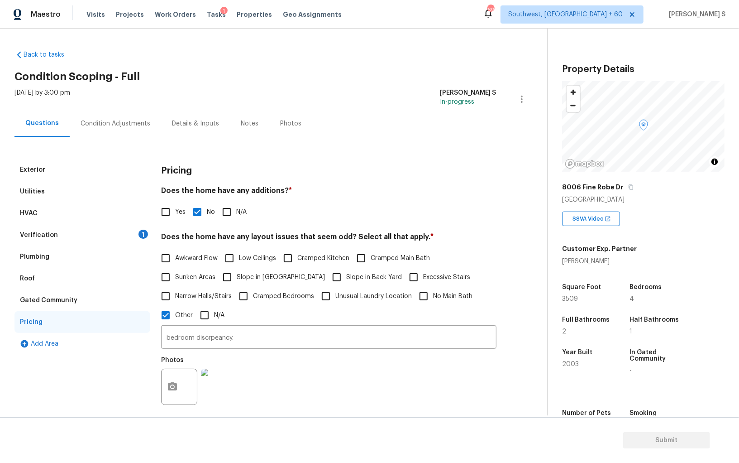
drag, startPoint x: 269, startPoint y: 273, endPoint x: 307, endPoint y: 273, distance: 37.1
click at [269, 273] on span "Slope in [GEOGRAPHIC_DATA]" at bounding box center [281, 278] width 88 height 10
click at [237, 273] on input "Slope in [GEOGRAPHIC_DATA]" at bounding box center [227, 277] width 19 height 19
checkbox input "true"
click at [327, 273] on input "Slope in Back Yard" at bounding box center [336, 278] width 19 height 19
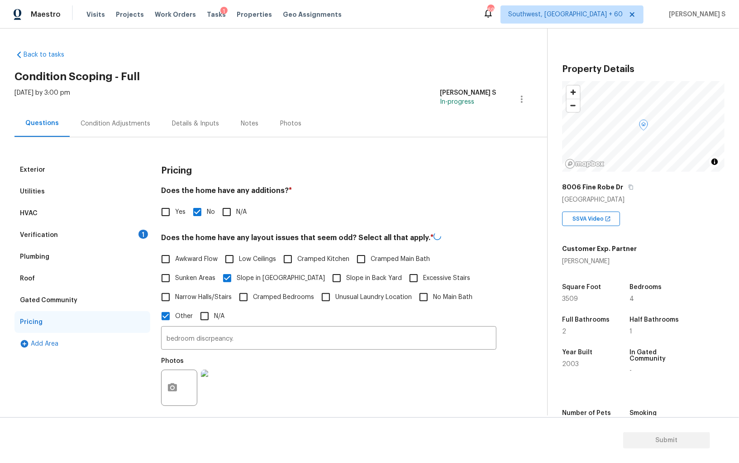
checkbox input "true"
click at [70, 109] on div "Mon, Sep 15 2025 by 3:00 pm" at bounding box center [42, 99] width 56 height 22
click at [107, 125] on div "Condition Adjustments" at bounding box center [116, 123] width 70 height 9
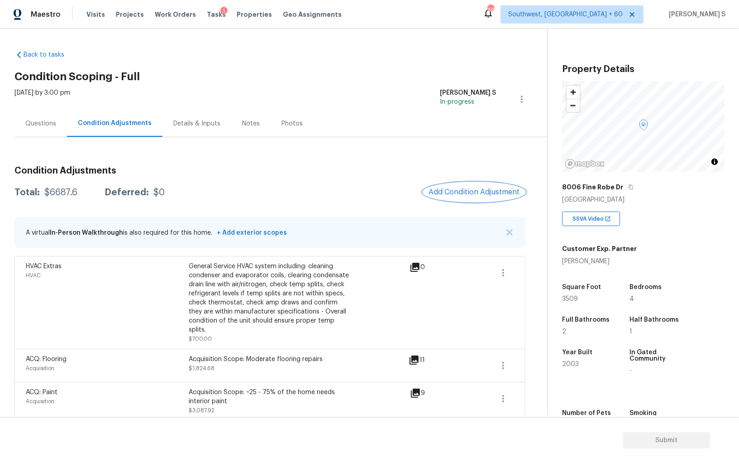
click at [461, 192] on span "Add Condition Adjustment" at bounding box center [474, 192] width 91 height 8
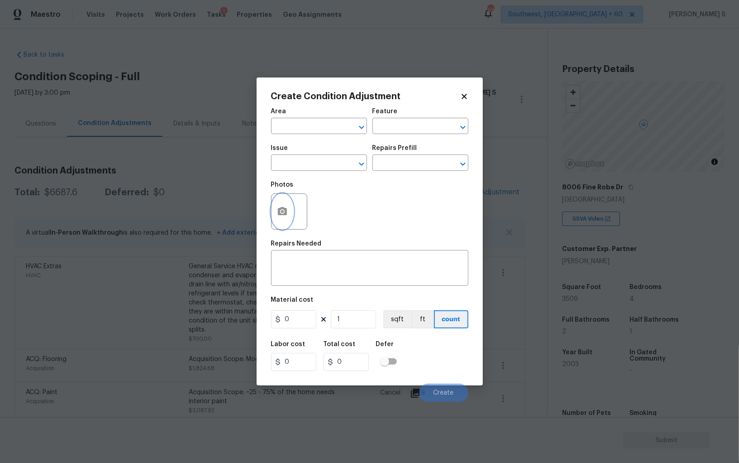
click at [292, 208] on button "button" at bounding box center [283, 211] width 22 height 35
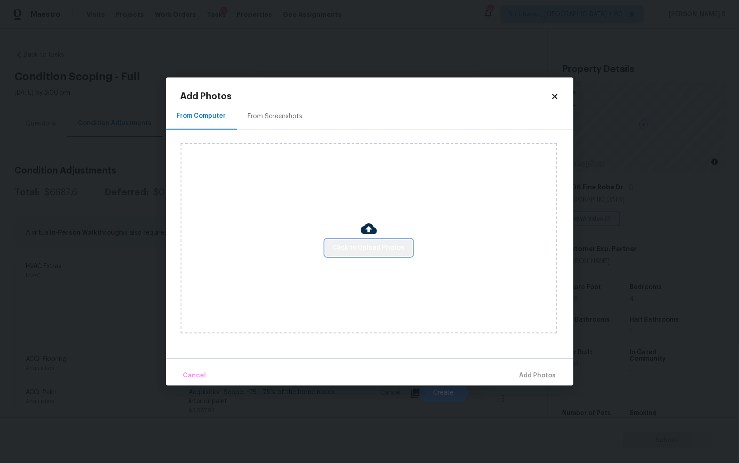
click at [401, 254] on button "Click to Upload Photos" at bounding box center [369, 248] width 87 height 17
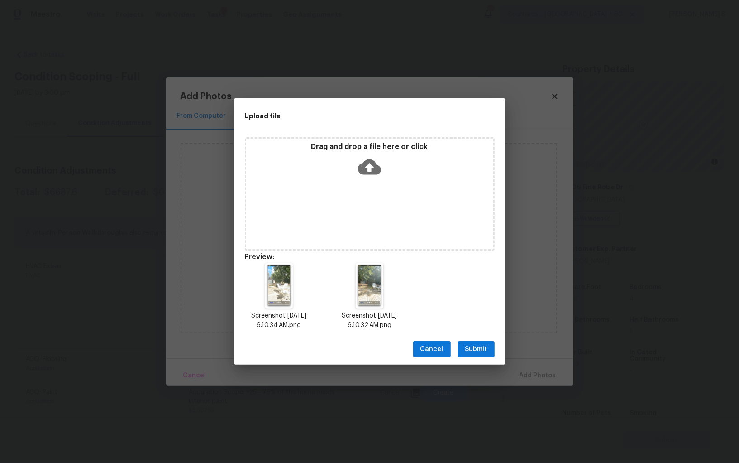
click at [493, 345] on button "Submit" at bounding box center [476, 349] width 37 height 17
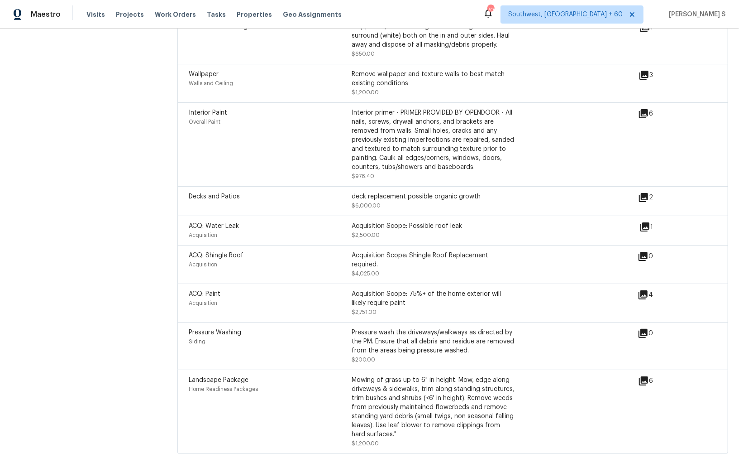
scroll to position [994, 0]
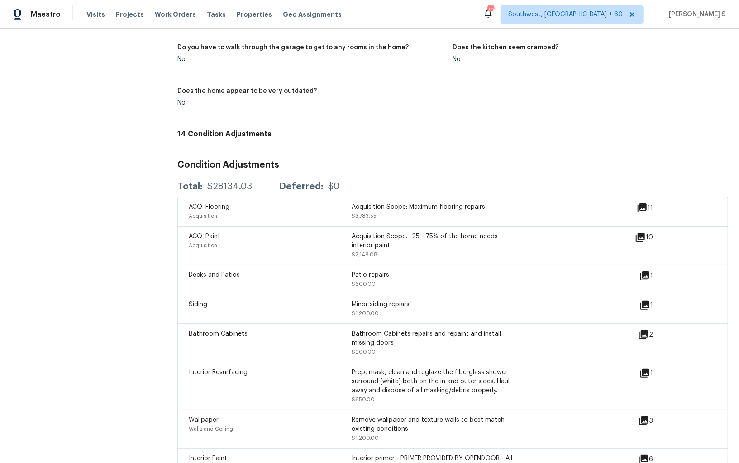
click at [223, 185] on div "$28134.03" at bounding box center [229, 186] width 45 height 9
copy div "28134.03"
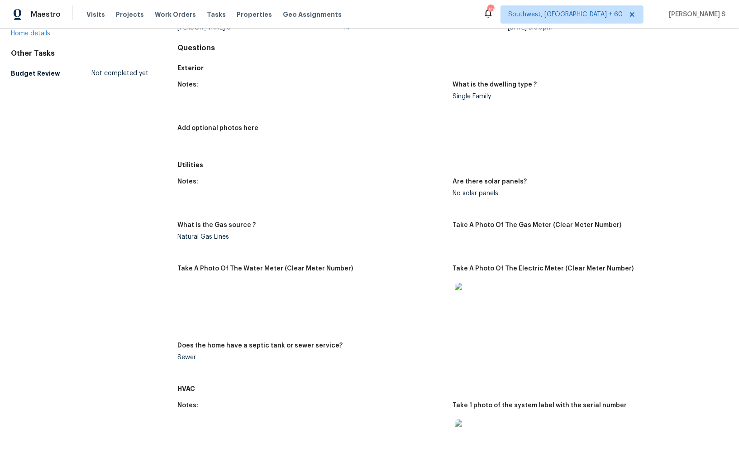
scroll to position [0, 0]
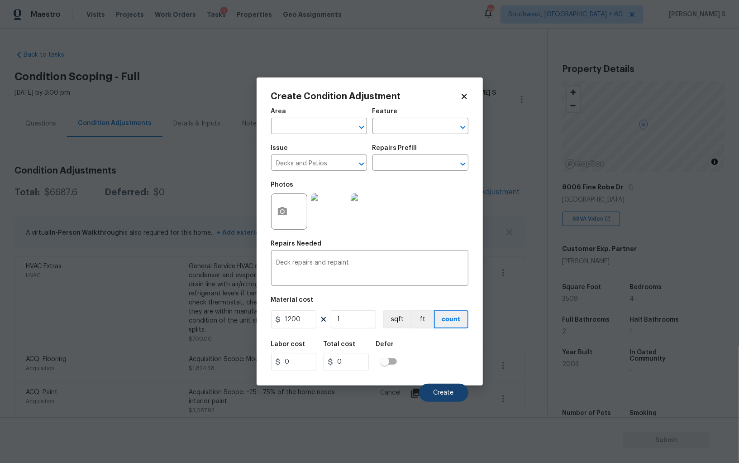
type input "1200"
click at [447, 389] on button "Create" at bounding box center [443, 393] width 49 height 18
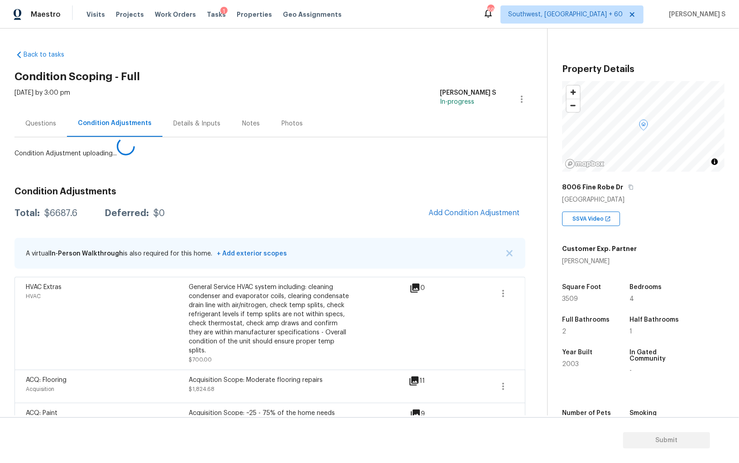
click at [0, 355] on body "Maestro Visits Projects Work Orders Tasks 1 Properties Geo Assignments [GEOGRAP…" at bounding box center [369, 231] width 739 height 463
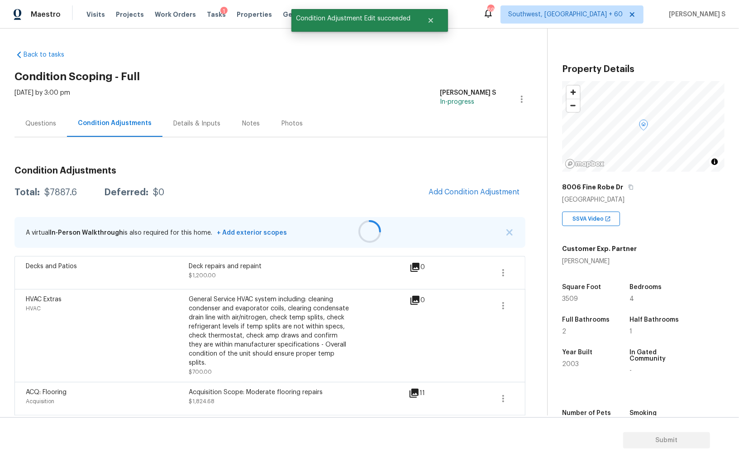
click at [482, 208] on div at bounding box center [369, 231] width 739 height 463
click at [502, 199] on button "Add Condition Adjustment" at bounding box center [474, 191] width 102 height 19
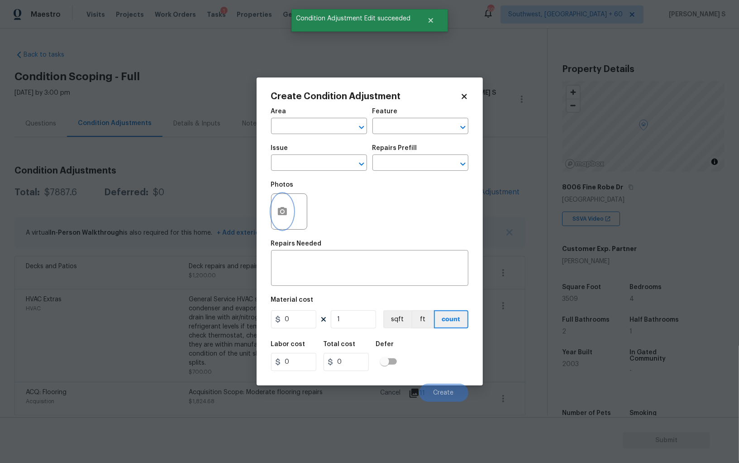
click at [291, 208] on button "button" at bounding box center [283, 211] width 22 height 35
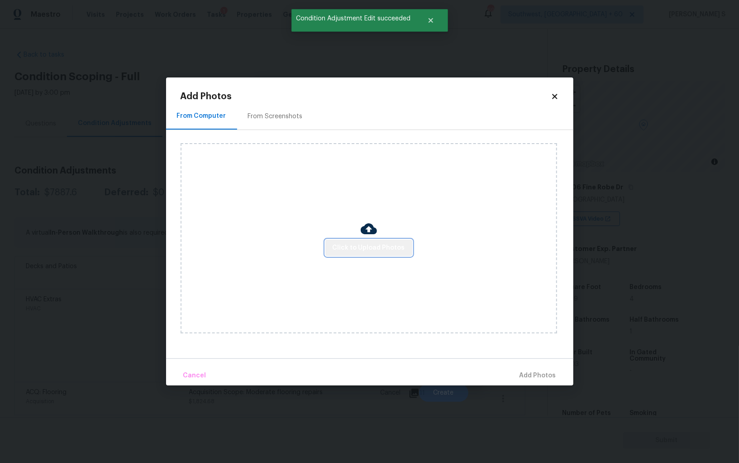
click at [381, 242] on button "Click to Upload Photos" at bounding box center [369, 248] width 87 height 17
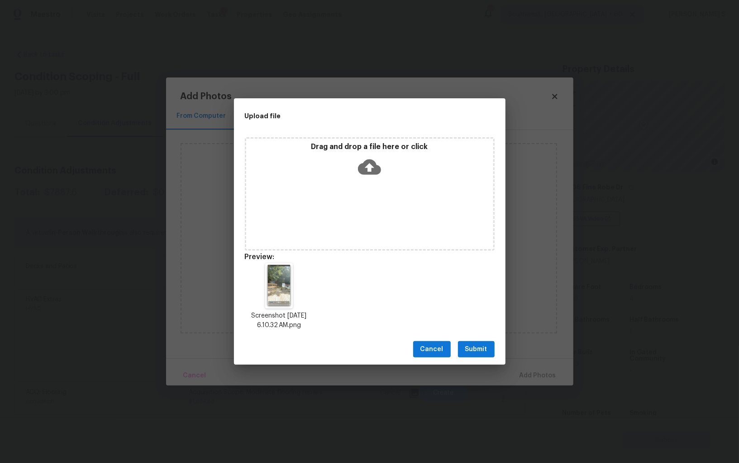
click at [477, 340] on div "Cancel Submit" at bounding box center [370, 349] width 272 height 31
click at [477, 349] on span "Submit" at bounding box center [477, 349] width 22 height 11
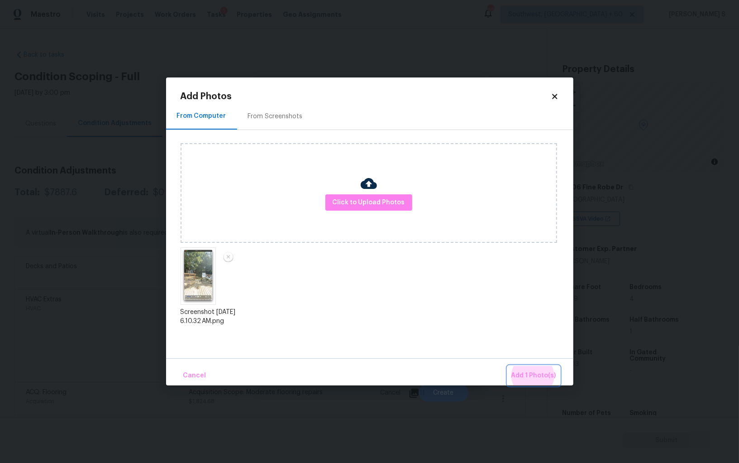
click at [508, 366] on button "Add 1 Photo(s)" at bounding box center [534, 375] width 52 height 19
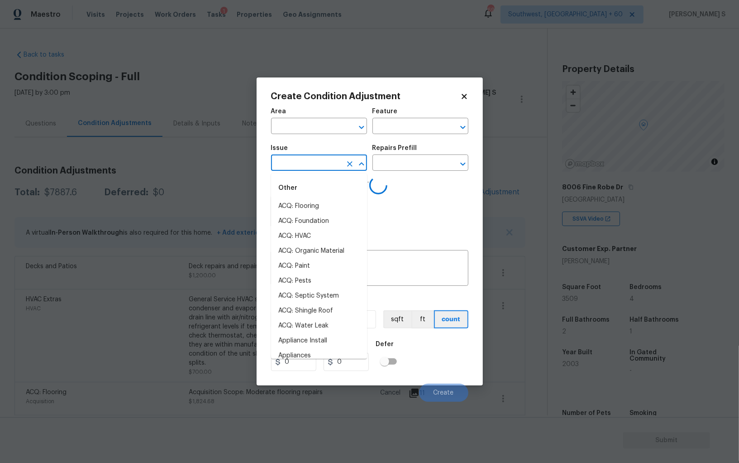
click at [294, 165] on input "text" at bounding box center [306, 164] width 71 height 14
type input "Demo Exterior"
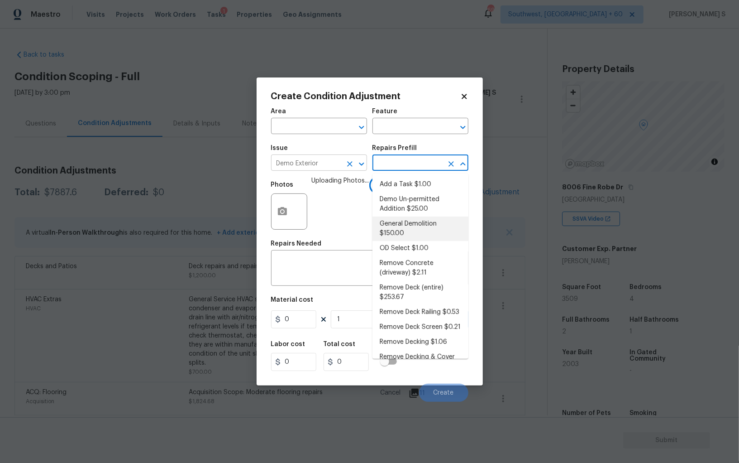
type input "Demolition"
type textarea "Decks, sheds, above ground pools,"
type input "150"
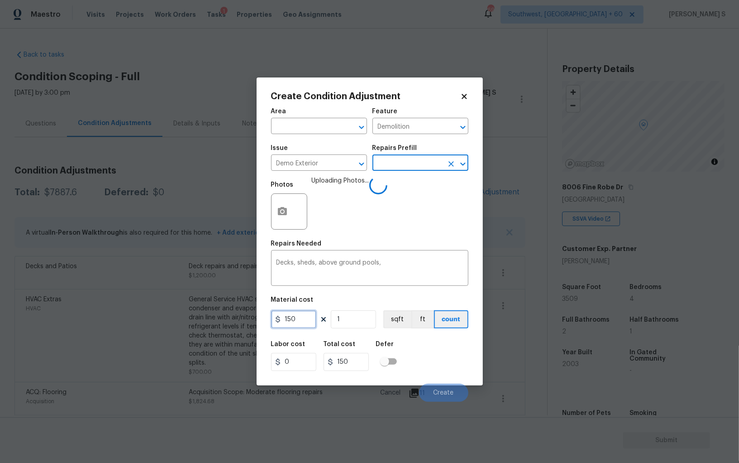
click at [311, 318] on input "150" at bounding box center [293, 319] width 45 height 18
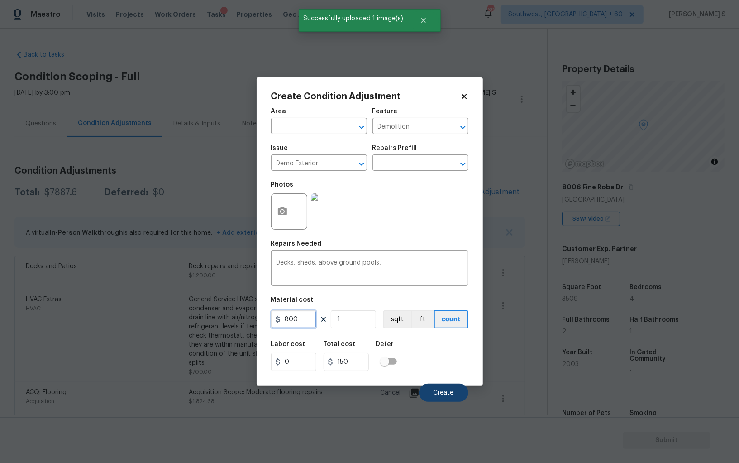
type input "800"
click at [440, 390] on span "Create" at bounding box center [444, 392] width 20 height 7
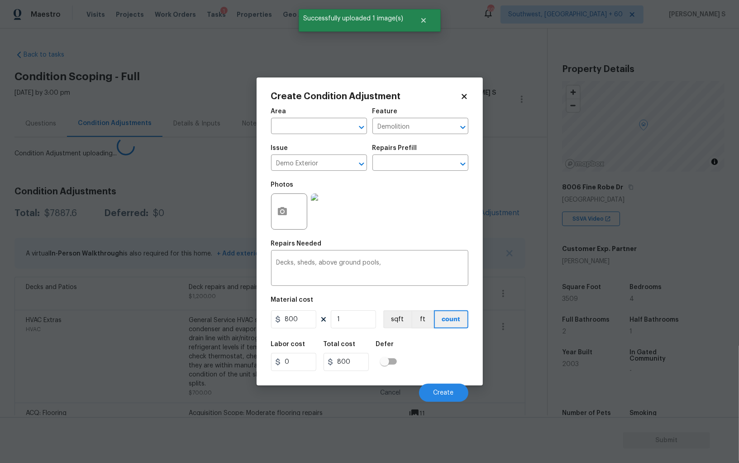
click at [130, 365] on body "Maestro Visits Projects Work Orders Tasks 1 Properties Geo Assignments [GEOGRAP…" at bounding box center [369, 231] width 739 height 463
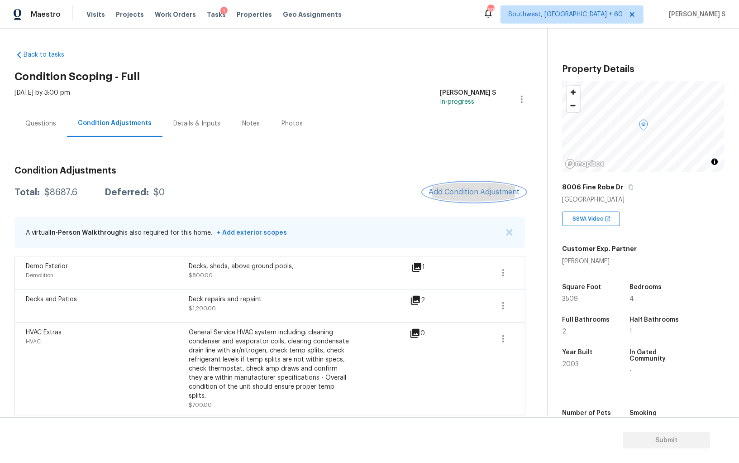
click at [469, 193] on span "Add Condition Adjustment" at bounding box center [474, 192] width 91 height 8
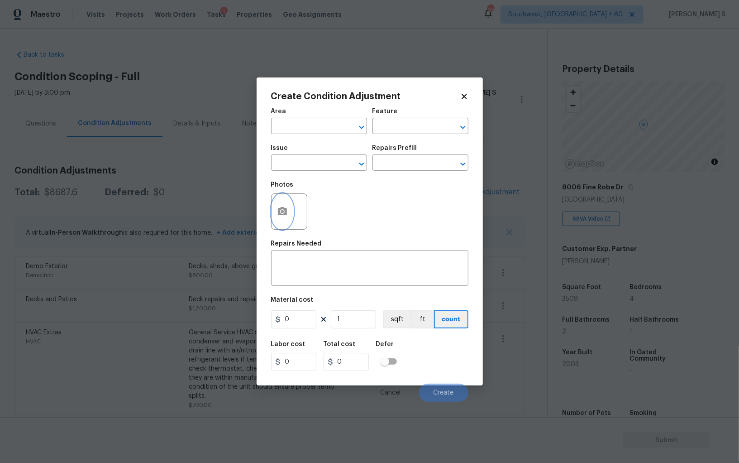
click at [288, 211] on button "button" at bounding box center [283, 211] width 22 height 35
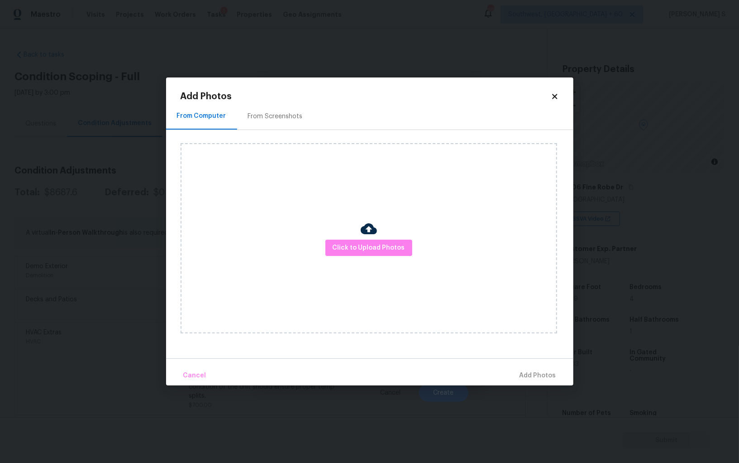
click at [345, 233] on div "Click to Upload Photos" at bounding box center [369, 238] width 377 height 190
click at [348, 243] on span "Click to Upload Photos" at bounding box center [369, 247] width 72 height 11
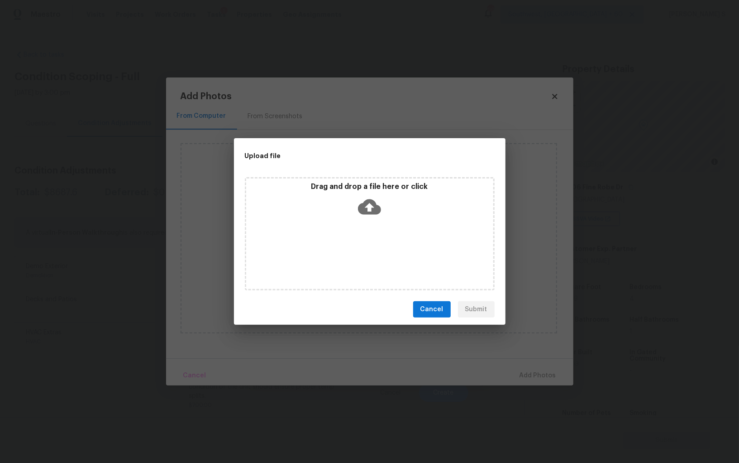
click at [348, 242] on div "Drag and drop a file here or click" at bounding box center [370, 233] width 250 height 113
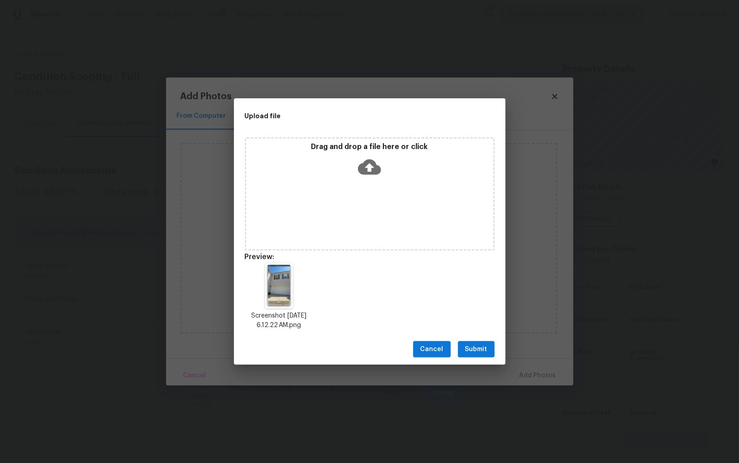
click at [485, 348] on span "Submit" at bounding box center [477, 349] width 22 height 11
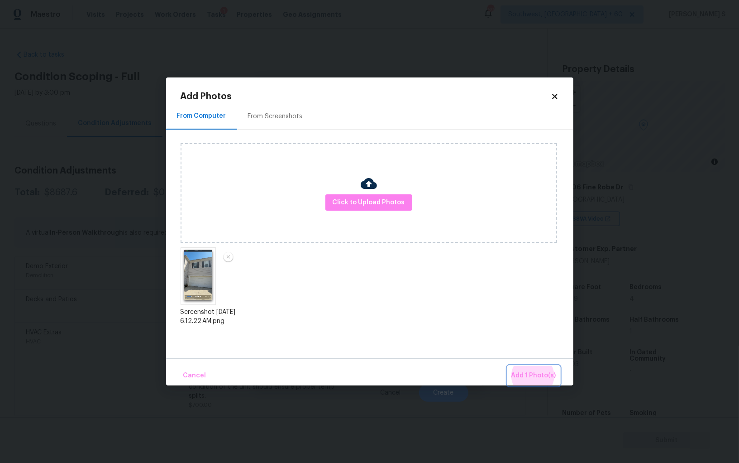
click at [508, 366] on button "Add 1 Photo(s)" at bounding box center [534, 375] width 52 height 19
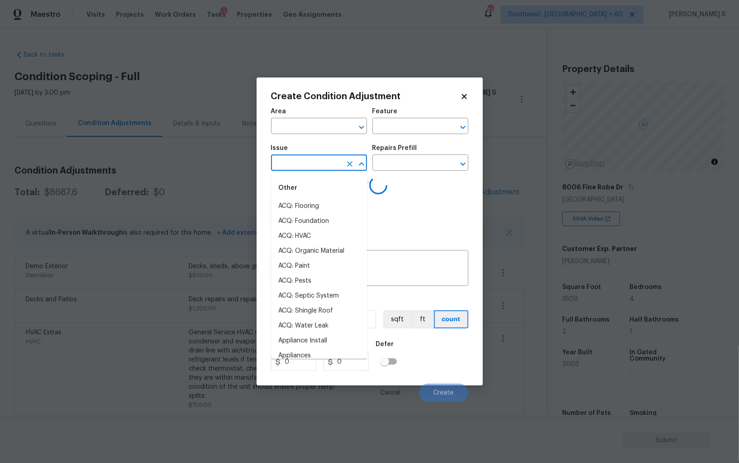
click at [308, 166] on input "text" at bounding box center [306, 164] width 71 height 14
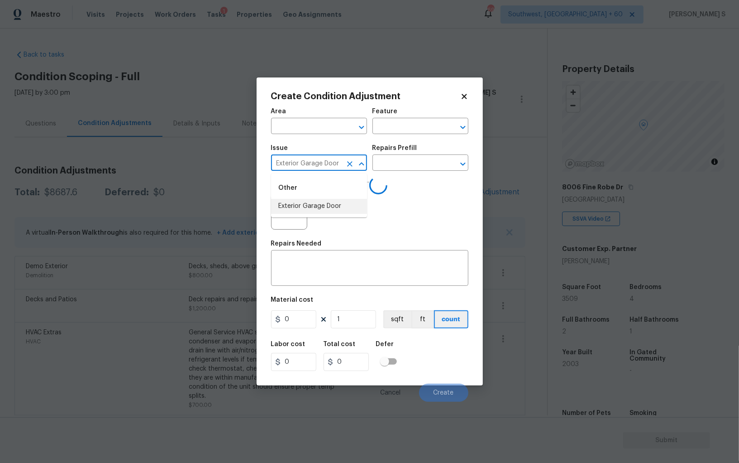
type input "Exterior Garage Door"
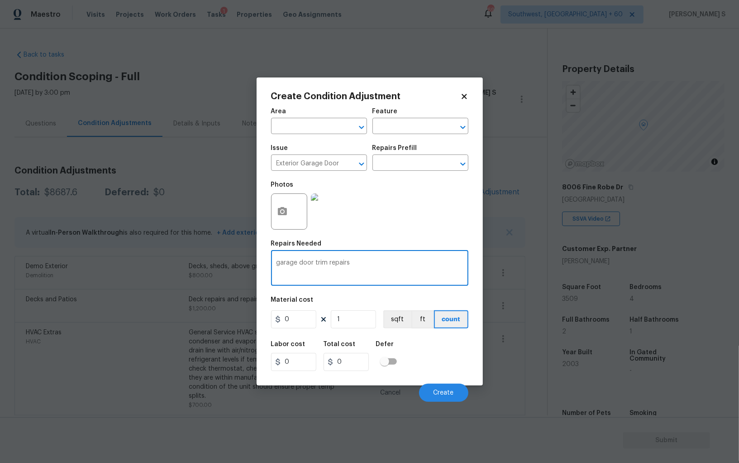
type textarea "garage door trim repairs"
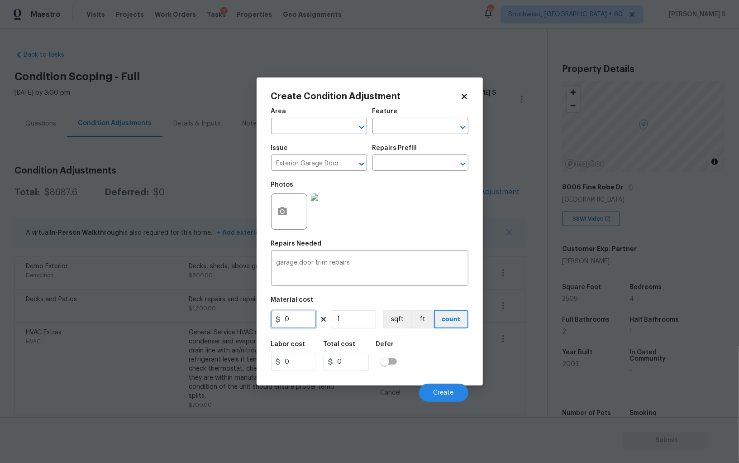
click at [291, 318] on input "0" at bounding box center [293, 319] width 45 height 18
type input "300"
click at [446, 387] on button "Create" at bounding box center [443, 393] width 49 height 18
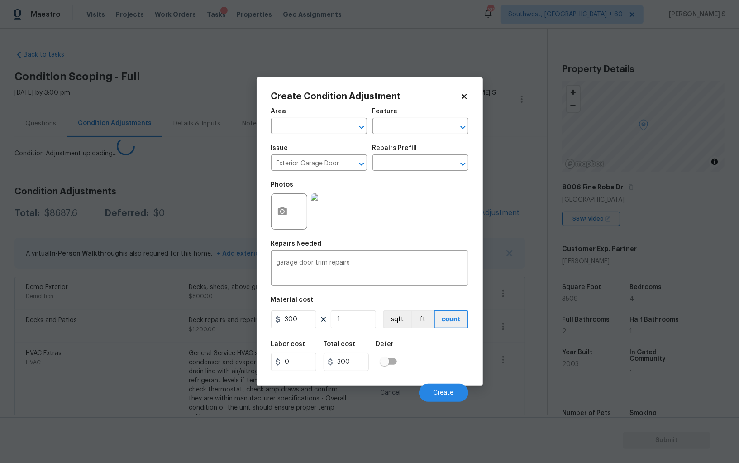
drag, startPoint x: 163, startPoint y: 364, endPoint x: 193, endPoint y: 353, distance: 32.4
click at [163, 364] on body "Maestro Visits Projects Work Orders Tasks 1 Properties Geo Assignments 691 Sout…" at bounding box center [369, 231] width 739 height 463
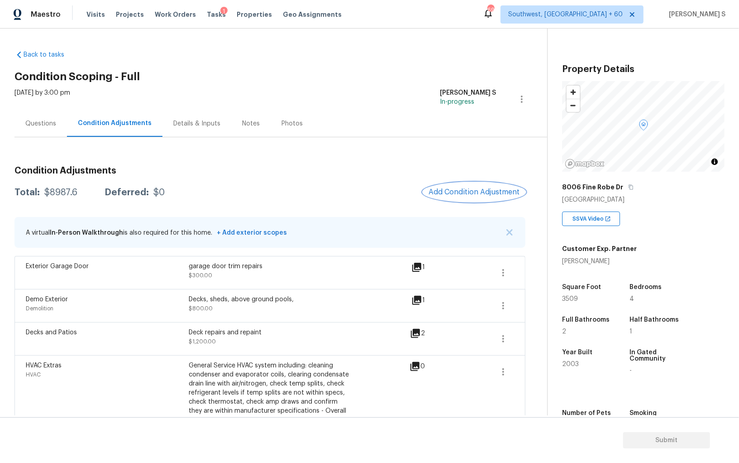
click at [486, 195] on span "Add Condition Adjustment" at bounding box center [474, 192] width 91 height 8
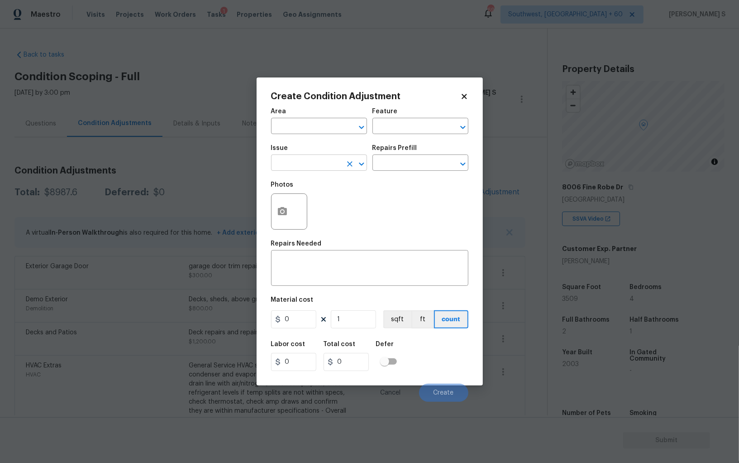
click at [291, 167] on input "text" at bounding box center [306, 164] width 71 height 14
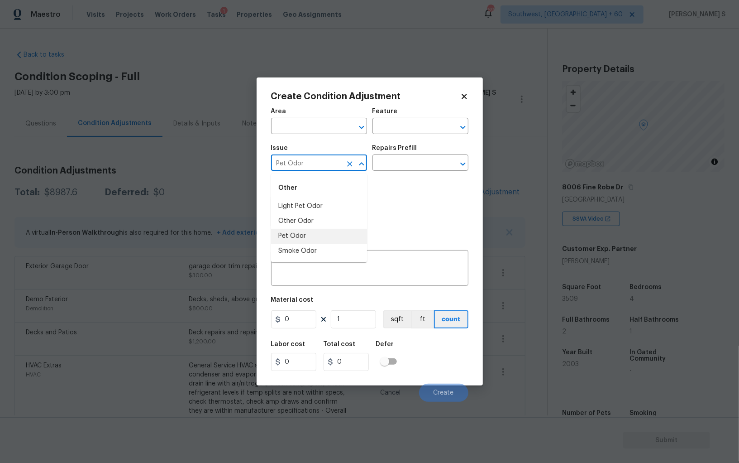
type input "Pet Odor"
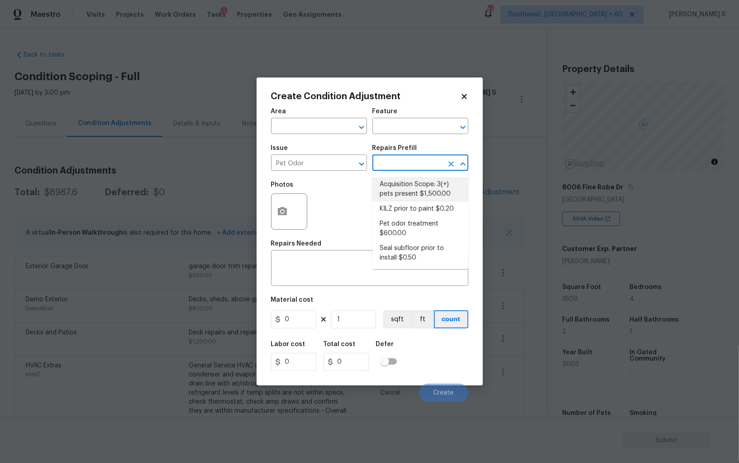
type textarea "Acquisition Scope: 3(+) pets present"
type input "1500"
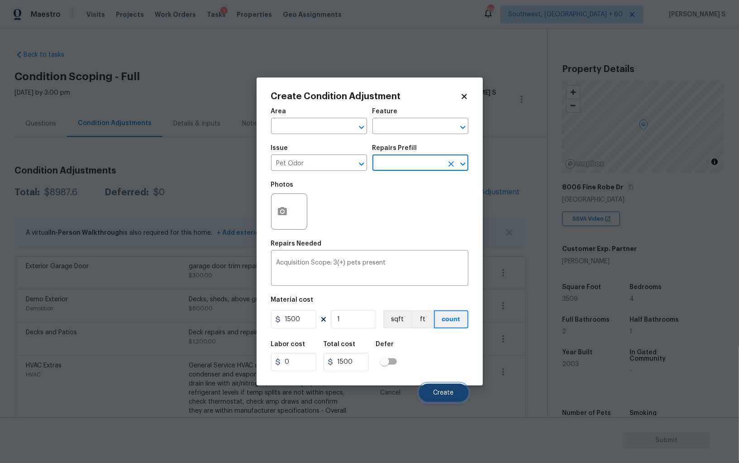
click at [442, 396] on span "Create" at bounding box center [444, 392] width 20 height 7
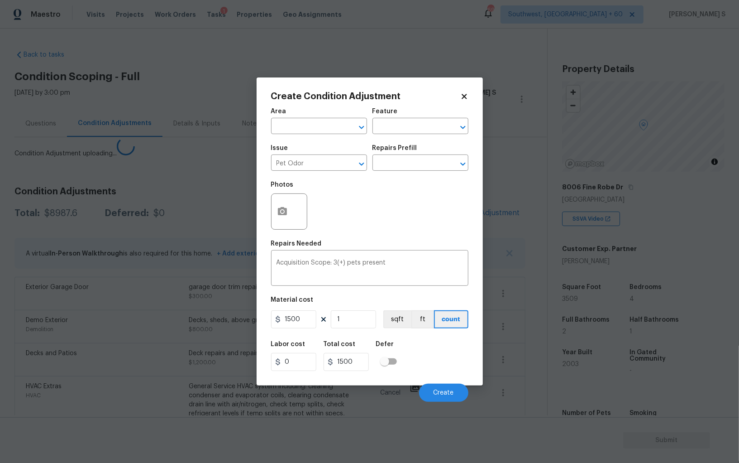
click at [106, 341] on body "Maestro Visits Projects Work Orders Tasks 1 Properties Geo Assignments 691 Sout…" at bounding box center [369, 231] width 739 height 463
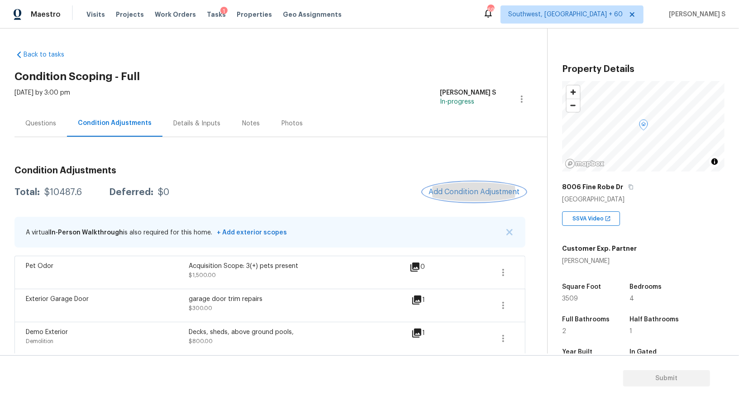
click at [489, 191] on span "Add Condition Adjustment" at bounding box center [474, 192] width 91 height 8
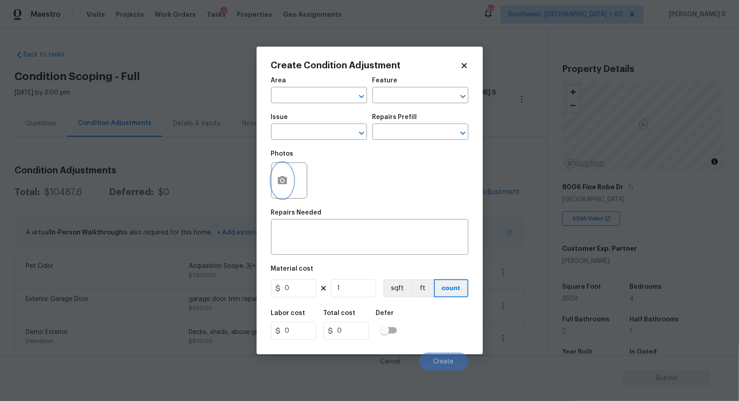
click at [281, 184] on icon "button" at bounding box center [282, 180] width 9 height 8
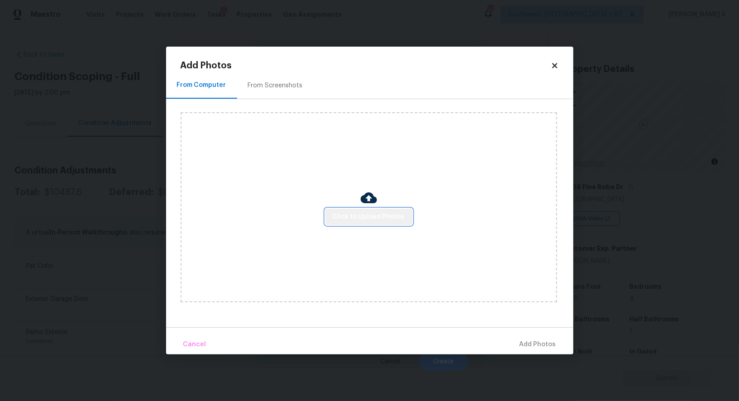
click at [382, 225] on button "Click to Upload Photos" at bounding box center [369, 217] width 87 height 17
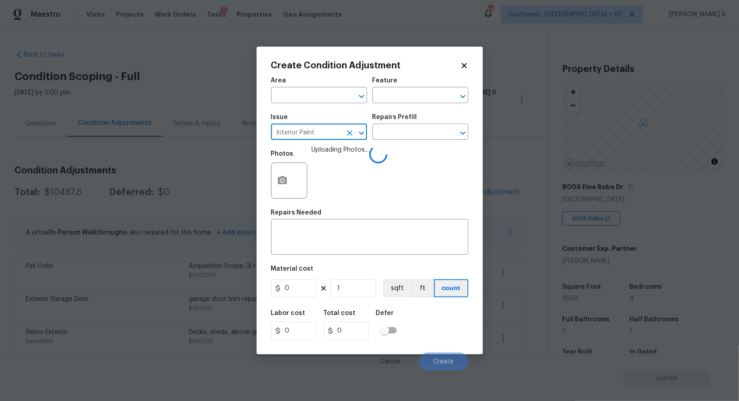
type input "Interior Paint"
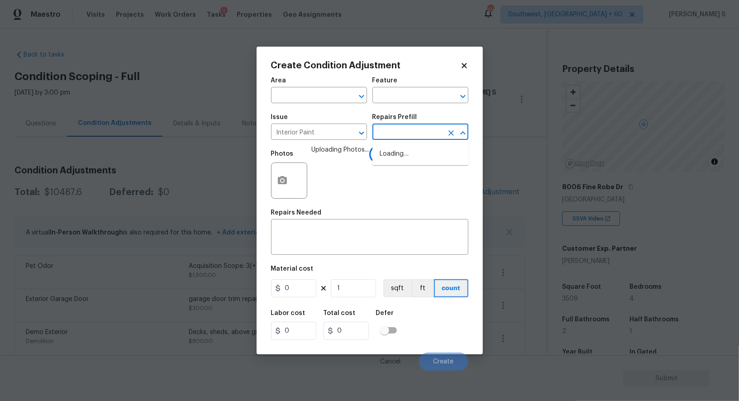
type input "a"
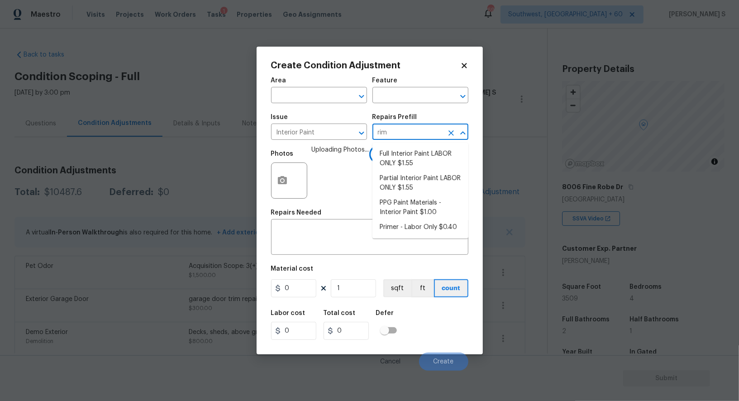
type input "rime"
type input "r"
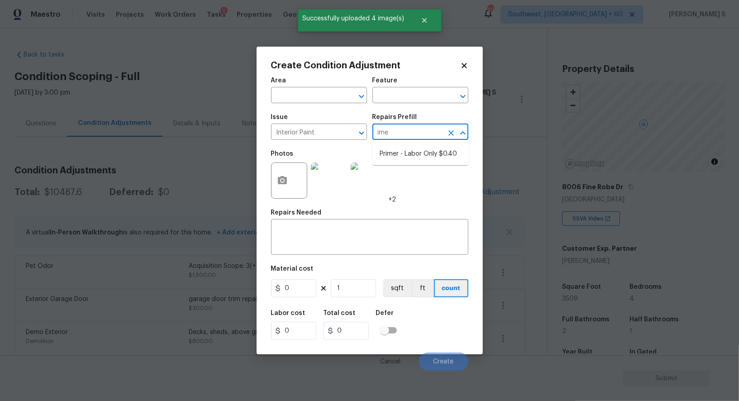
type input "imer"
type input "[PERSON_NAME]"
type input "Overall Paint"
type input "0.4"
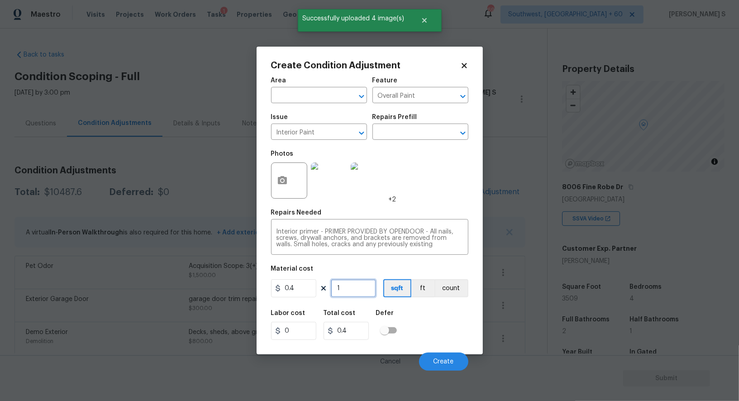
click at [358, 283] on input "1" at bounding box center [353, 288] width 45 height 18
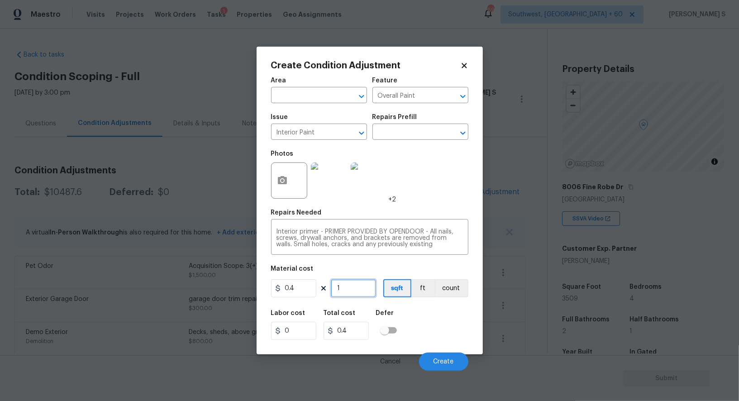
paste input "3509"
type input "3509"
type input "1403.6"
type input "3509"
click at [437, 328] on div "Labor cost 0 Total cost 1403.6 Defer" at bounding box center [369, 325] width 197 height 41
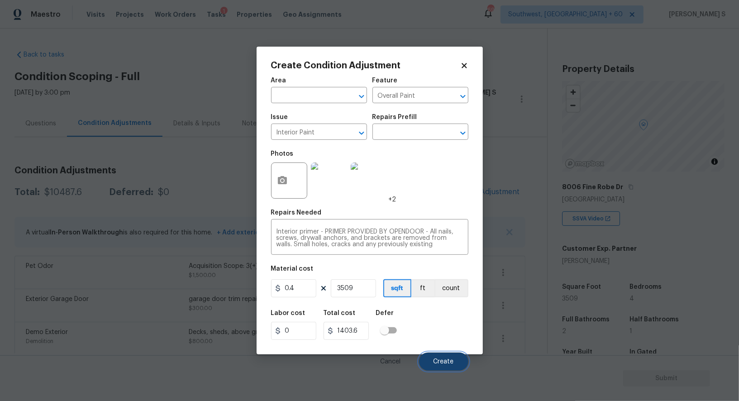
click at [437, 359] on span "Create" at bounding box center [444, 362] width 20 height 7
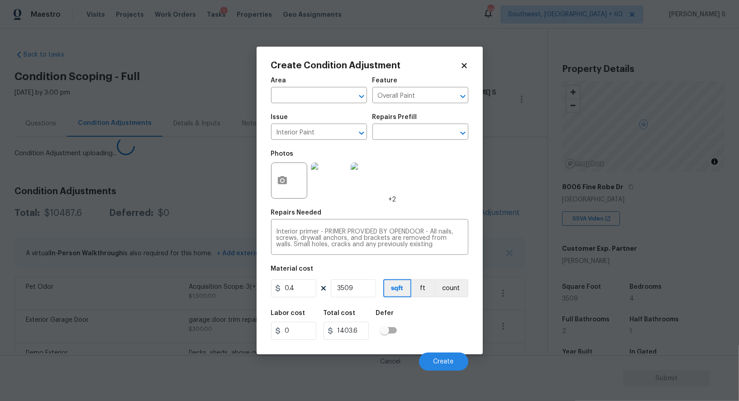
click at [0, 296] on body "Maestro Visits Projects Work Orders Tasks 1 Properties Geo Assignments 690 Sout…" at bounding box center [369, 200] width 739 height 401
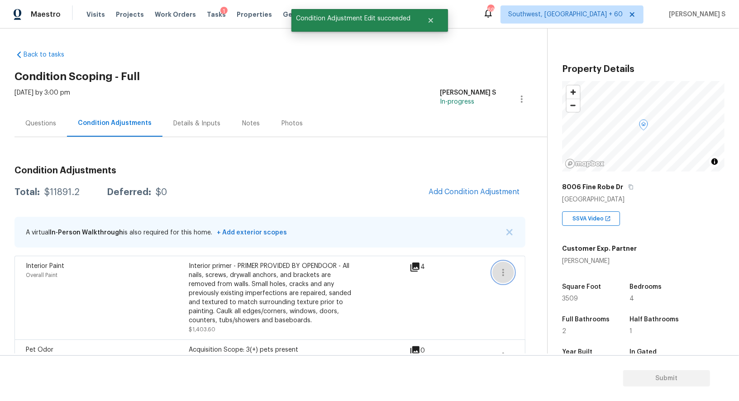
click at [507, 274] on icon "button" at bounding box center [503, 272] width 11 height 11
click at [543, 274] on div "Edit" at bounding box center [555, 270] width 71 height 9
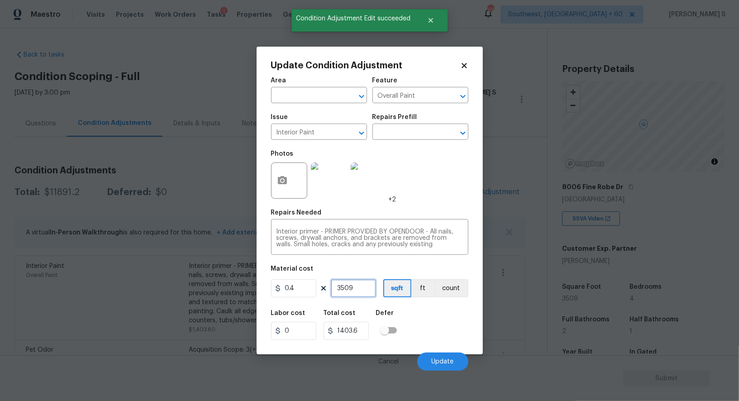
click at [365, 293] on input "3509" at bounding box center [353, 288] width 45 height 18
type input "2"
type input "0.8"
type input "20"
type input "8"
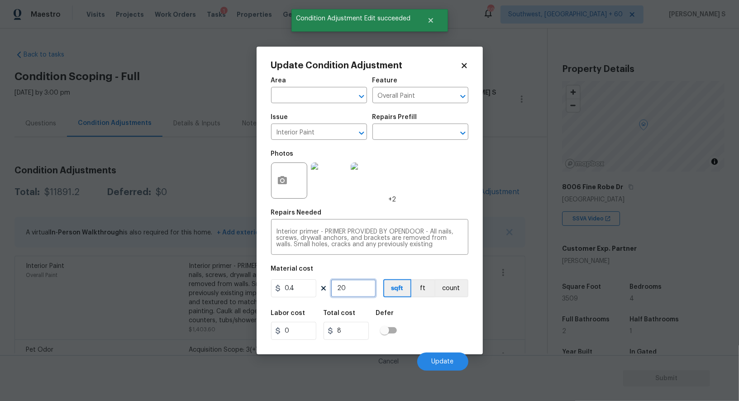
type input "200"
type input "80"
type input "2000"
type input "800"
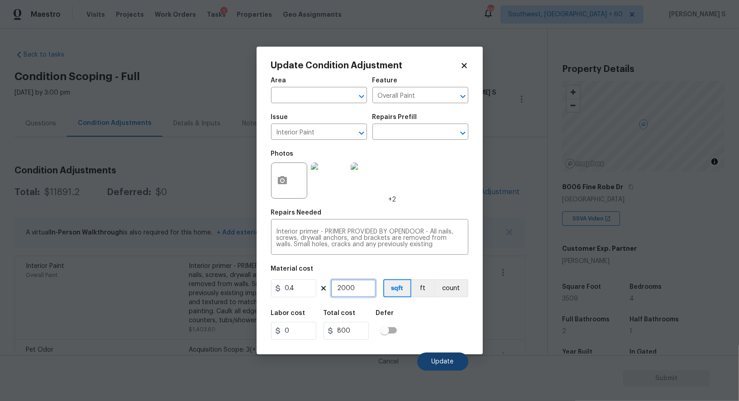
type input "2000"
click at [441, 360] on span "Update" at bounding box center [443, 362] width 22 height 7
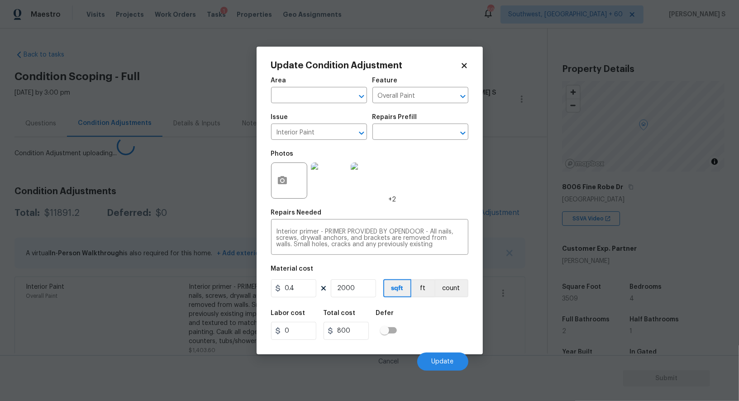
click at [73, 326] on body "Maestro Visits Projects Work Orders Tasks 1 Properties Geo Assignments 690 Sout…" at bounding box center [369, 200] width 739 height 401
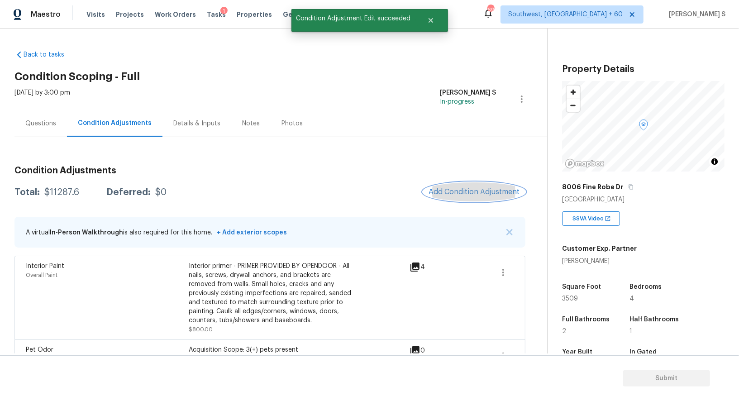
click at [479, 185] on button "Add Condition Adjustment" at bounding box center [474, 191] width 102 height 19
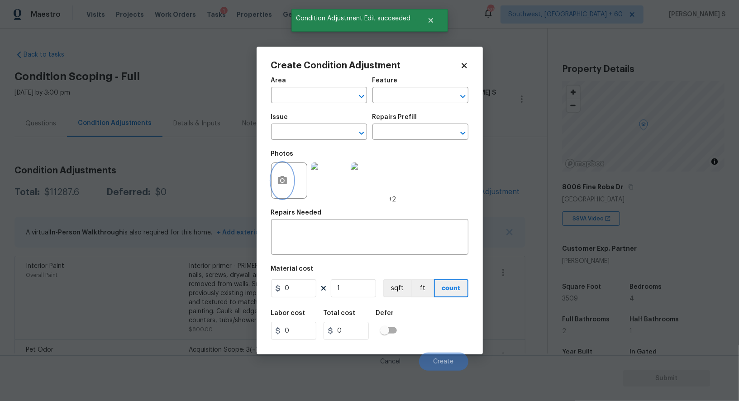
click at [286, 184] on icon "button" at bounding box center [282, 180] width 9 height 8
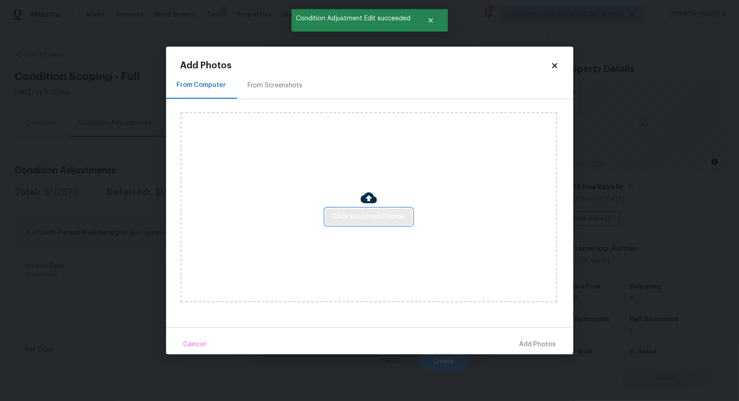
click at [331, 215] on button "Click to Upload Photos" at bounding box center [369, 217] width 87 height 17
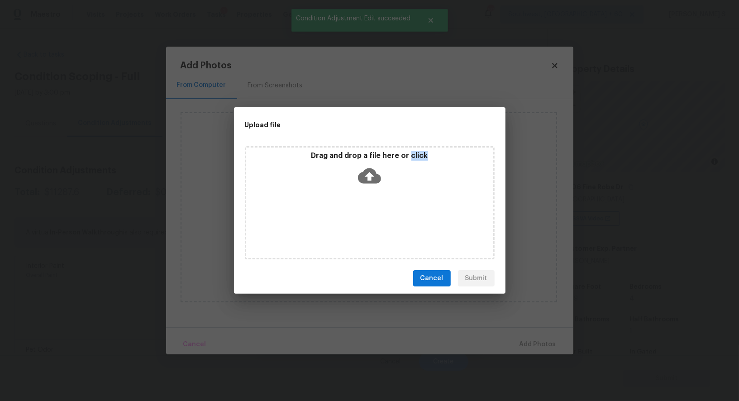
click at [331, 215] on div "Drag and drop a file here or click" at bounding box center [370, 202] width 250 height 113
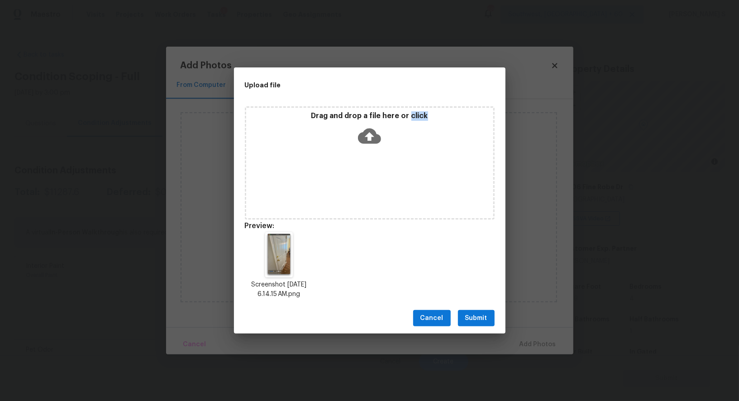
click at [490, 322] on button "Submit" at bounding box center [476, 318] width 37 height 17
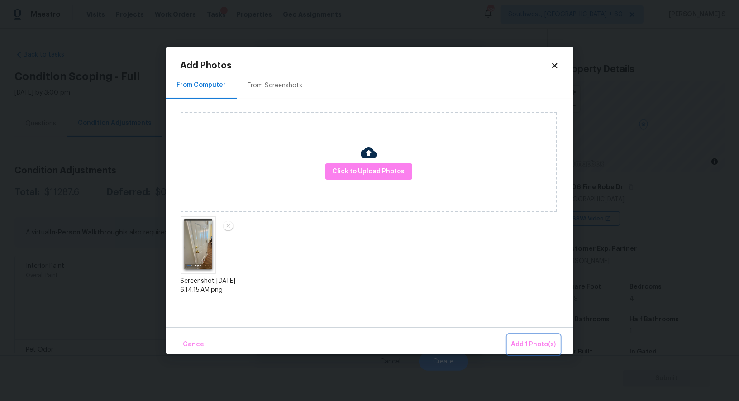
click at [539, 345] on span "Add 1 Photo(s)" at bounding box center [534, 344] width 45 height 11
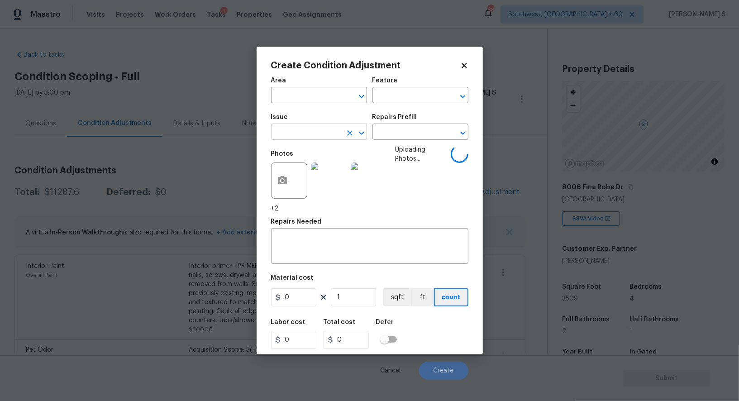
click at [322, 128] on input "text" at bounding box center [306, 133] width 71 height 14
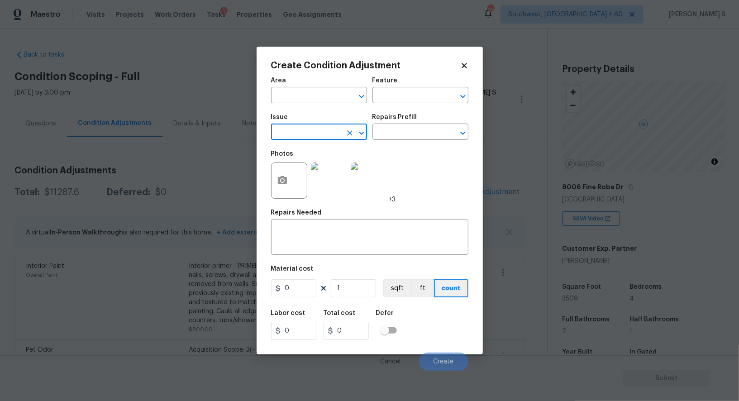
click at [321, 128] on input "text" at bounding box center [306, 133] width 71 height 14
type input "Interior Door"
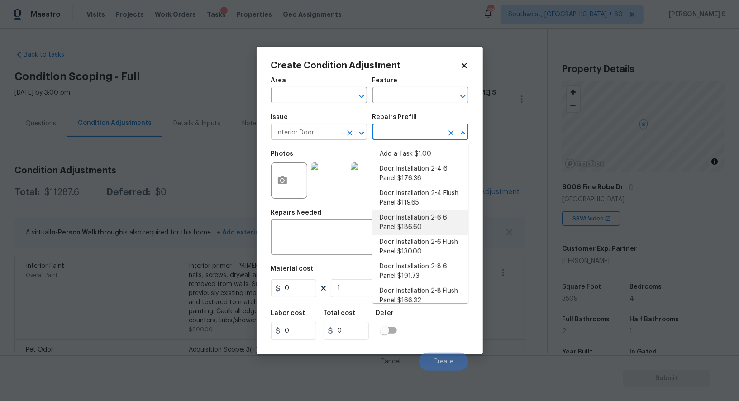
type input "Interior Door"
type textarea "Remove the existing door (if present). Install a new pre-hung 2-6 6 panel inter…"
type input "186.6"
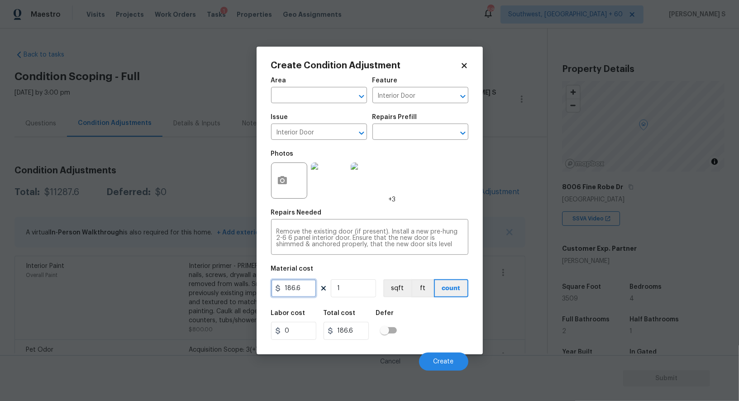
click at [308, 290] on input "186.6" at bounding box center [293, 288] width 45 height 18
type input "200"
click at [462, 369] on button "Create" at bounding box center [443, 362] width 49 height 18
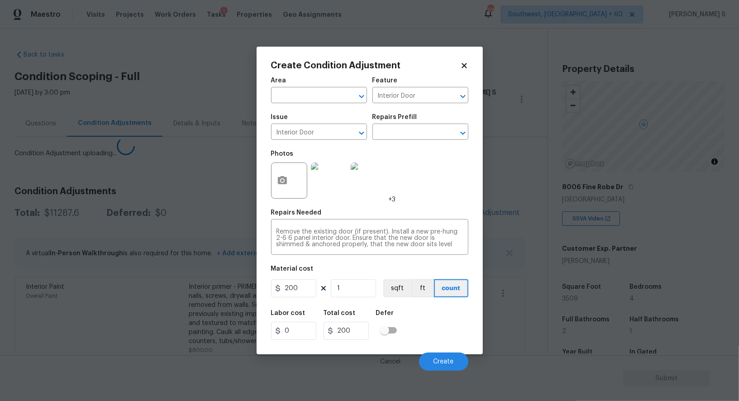
click at [151, 340] on body "Maestro Visits Projects Work Orders Tasks 1 Properties Geo Assignments 687 Sout…" at bounding box center [369, 200] width 739 height 401
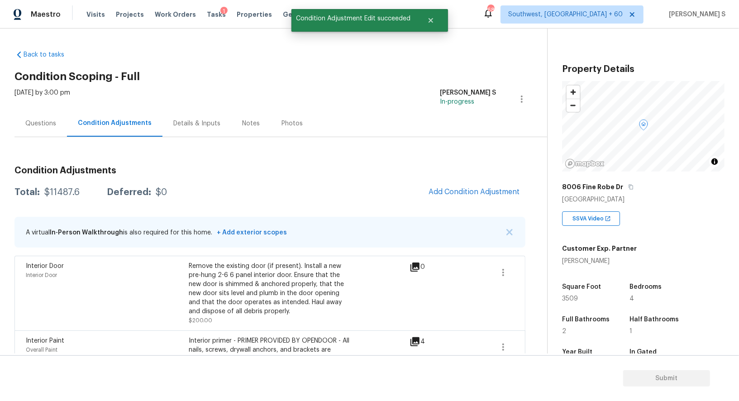
click at [438, 184] on span "Add Condition Adjustment" at bounding box center [474, 192] width 102 height 20
click at [470, 188] on span "Add Condition Adjustment" at bounding box center [474, 192] width 91 height 8
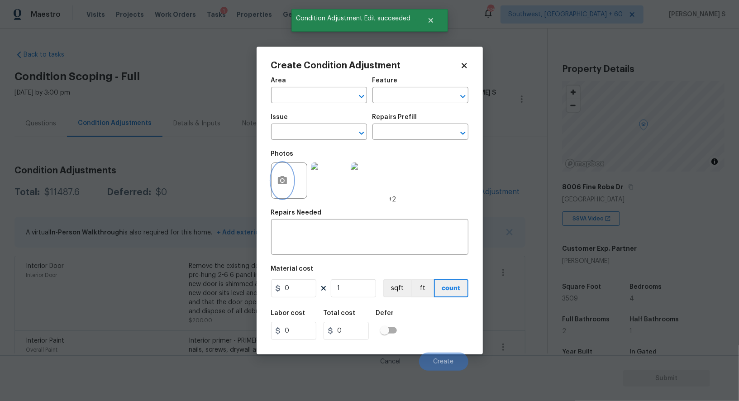
click at [278, 176] on icon "button" at bounding box center [282, 180] width 11 height 11
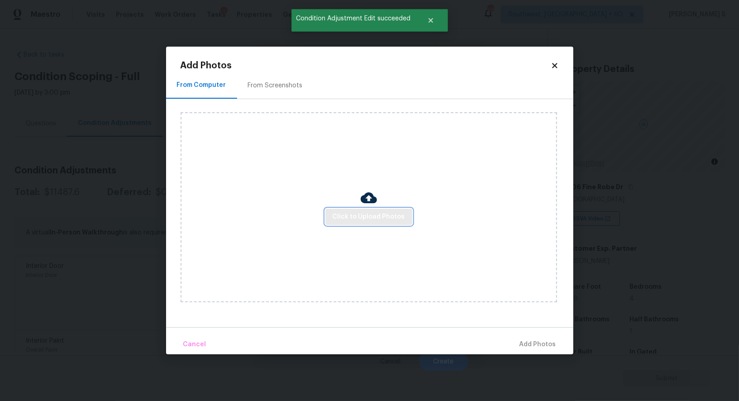
click at [394, 212] on span "Click to Upload Photos" at bounding box center [369, 216] width 72 height 11
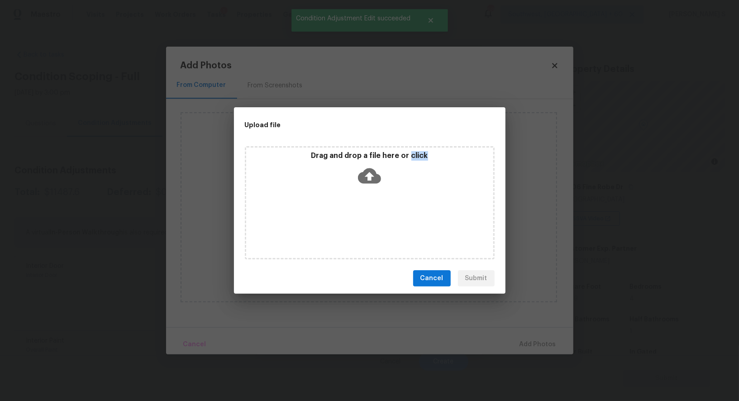
click at [394, 212] on div "Drag and drop a file here or click" at bounding box center [370, 202] width 250 height 113
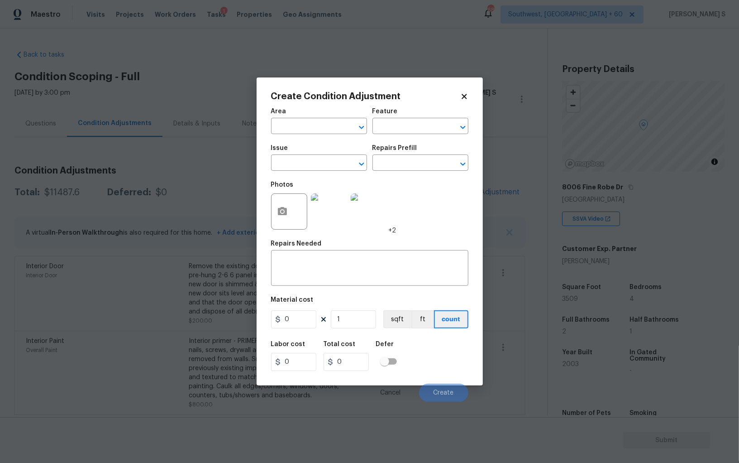
click at [196, 307] on body "Maestro Visits Projects Work Orders Tasks 1 Properties Geo Assignments 685 Sout…" at bounding box center [369, 231] width 739 height 463
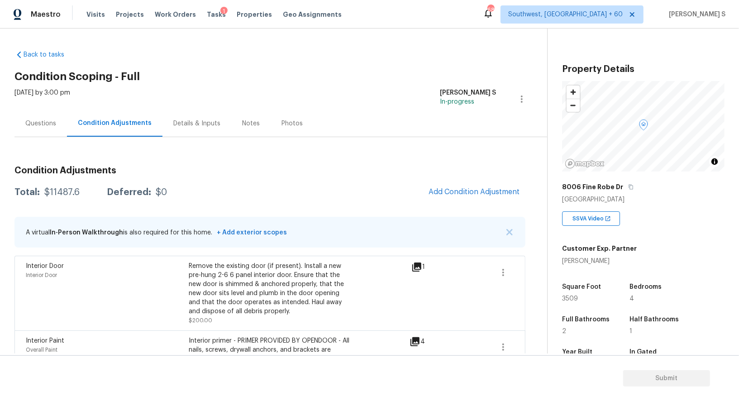
click at [67, 188] on div "$11487.6" at bounding box center [61, 192] width 35 height 9
click at [37, 125] on div "Questions" at bounding box center [40, 123] width 31 height 9
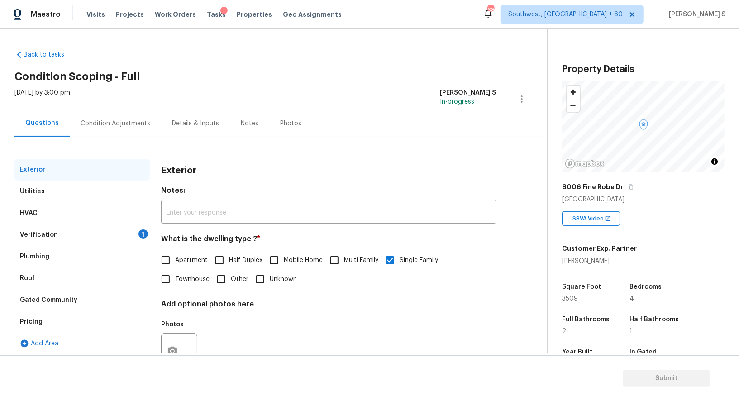
click at [70, 229] on div "Verification 1" at bounding box center [82, 235] width 136 height 22
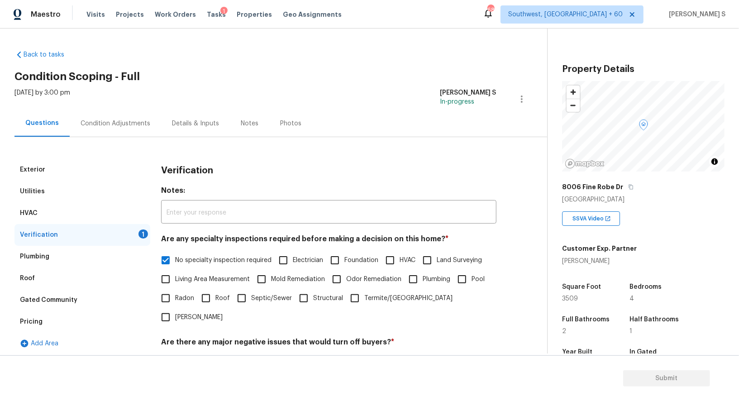
scroll to position [98, 0]
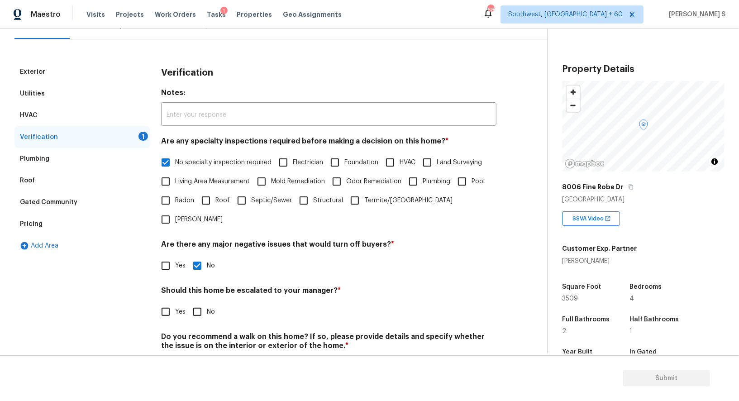
drag, startPoint x: 201, startPoint y: 290, endPoint x: 195, endPoint y: 289, distance: 6.4
click at [201, 302] on input "No" at bounding box center [197, 311] width 19 height 19
checkbox input "true"
click at [44, 221] on div "Pricing" at bounding box center [82, 224] width 136 height 22
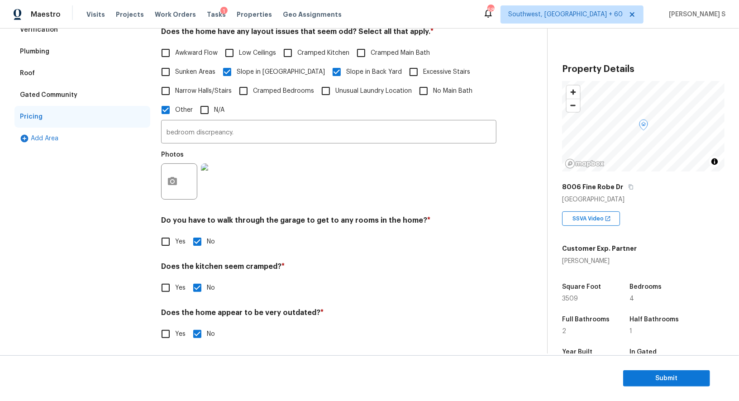
scroll to position [0, 0]
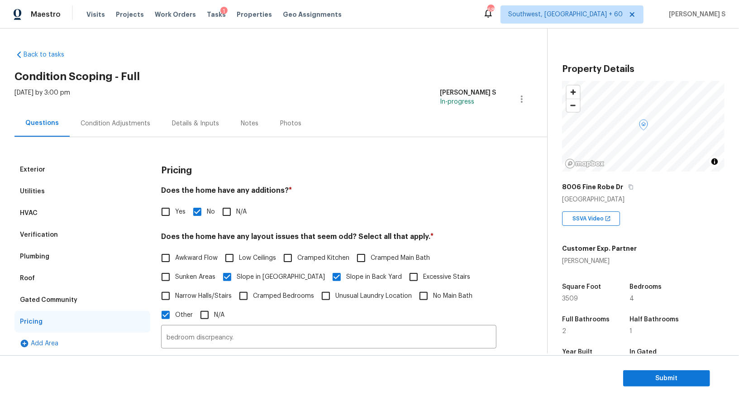
click at [126, 115] on div "Condition Adjustments" at bounding box center [115, 123] width 91 height 27
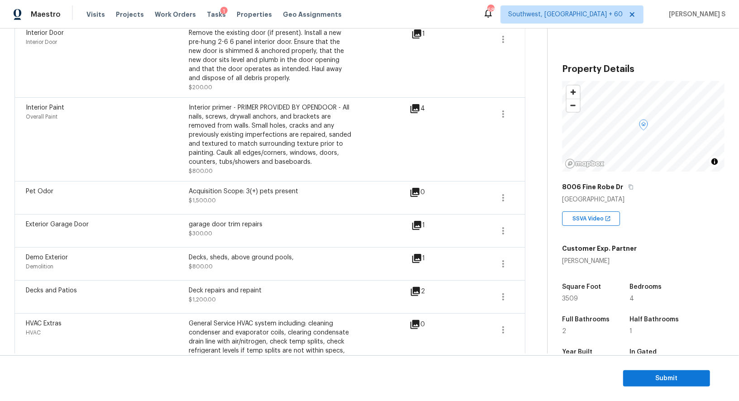
scroll to position [514, 0]
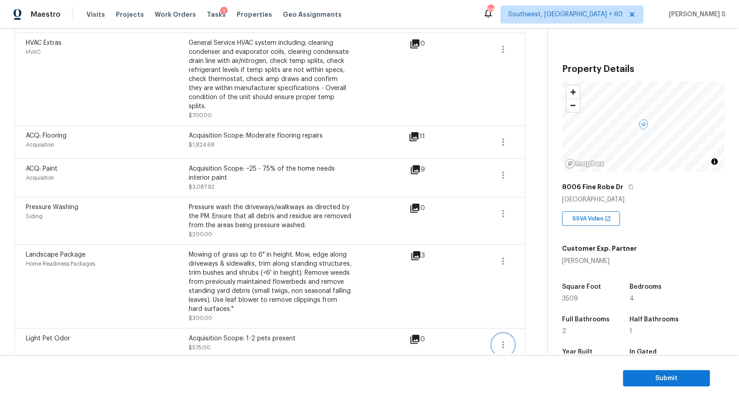
click at [499, 340] on icon "button" at bounding box center [503, 345] width 11 height 11
click at [525, 332] on div "Edit" at bounding box center [555, 332] width 71 height 9
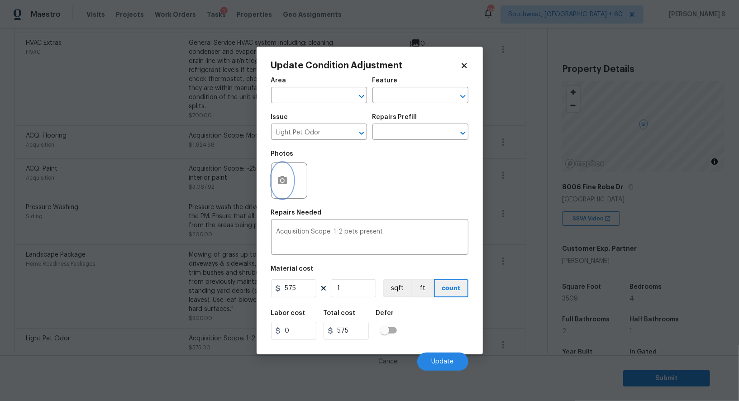
click at [283, 179] on icon "button" at bounding box center [282, 180] width 9 height 8
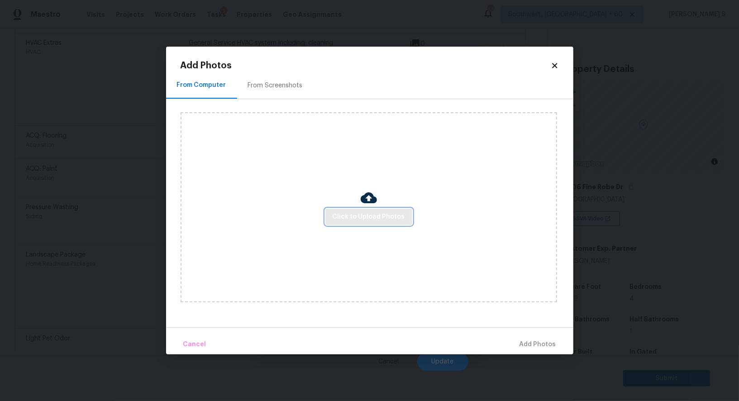
click at [360, 215] on span "Click to Upload Photos" at bounding box center [369, 216] width 72 height 11
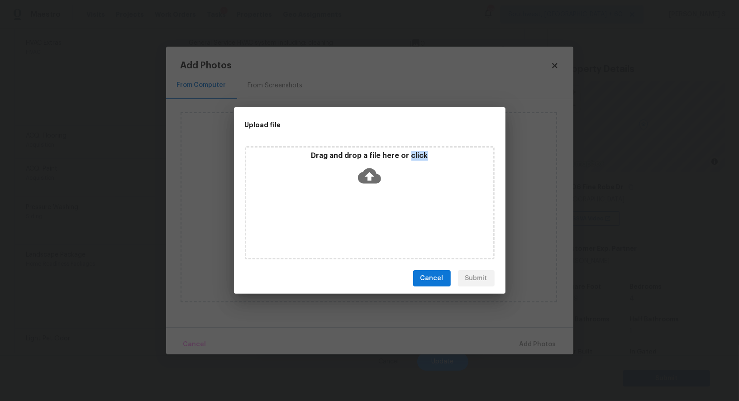
click at [360, 215] on div "Drag and drop a file here or click" at bounding box center [370, 202] width 250 height 113
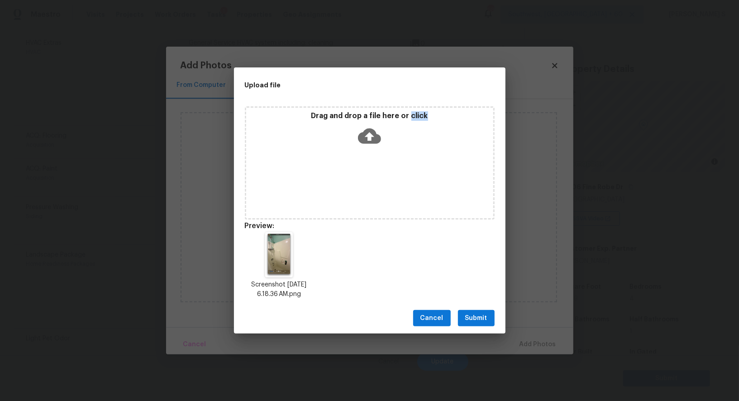
click at [488, 311] on button "Submit" at bounding box center [476, 318] width 37 height 17
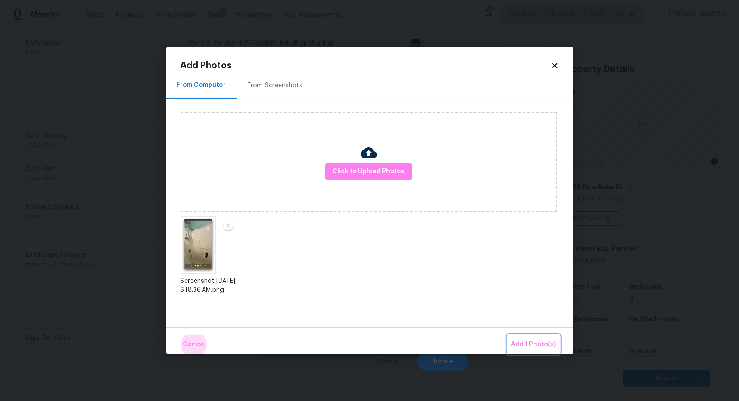
click at [508, 335] on button "Add 1 Photo(s)" at bounding box center [534, 344] width 52 height 19
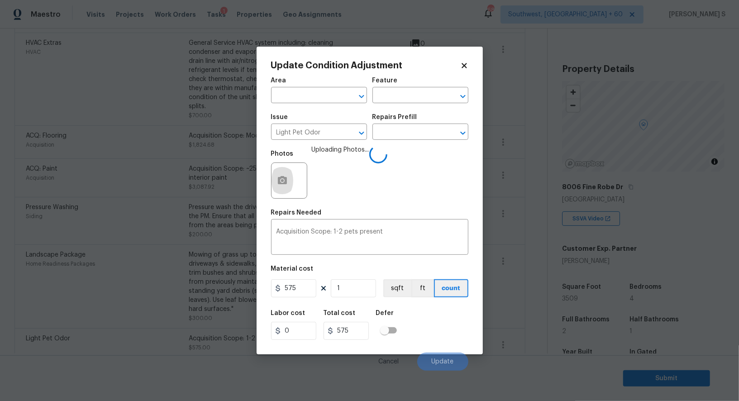
click at [343, 203] on span "Uploading Photos..." at bounding box center [341, 174] width 58 height 59
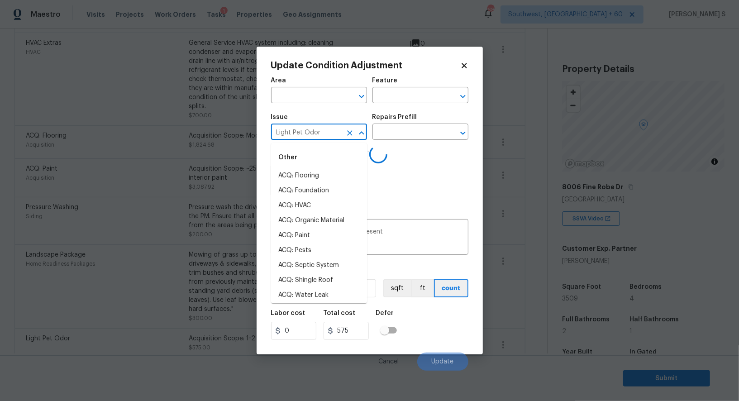
click at [322, 138] on input "Light Pet Odor" at bounding box center [306, 133] width 71 height 14
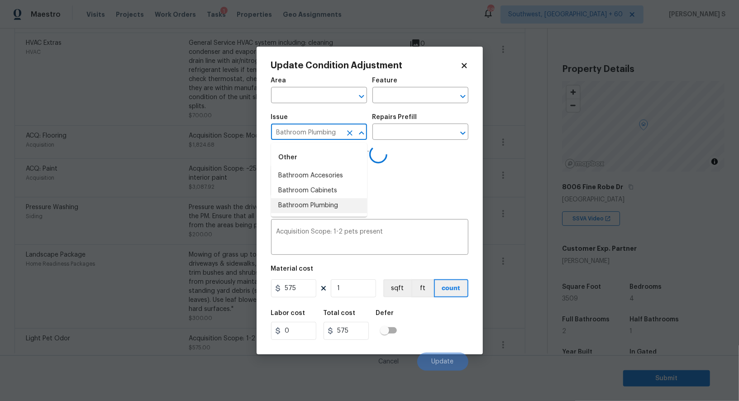
type input "Bathroom Plumbing"
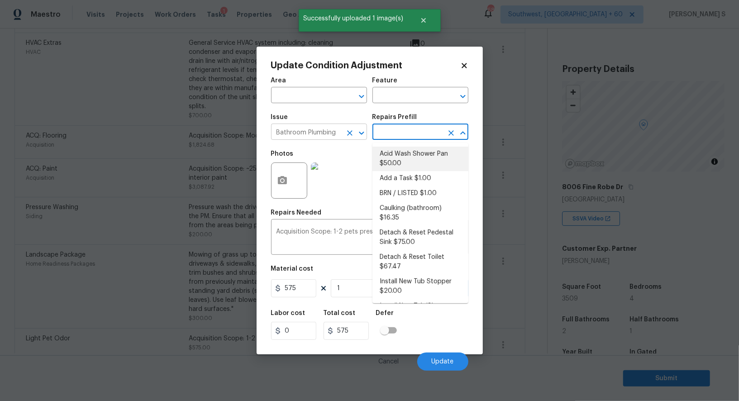
type input "Plumbing"
type textarea "Prep and acid wash/deep clean the shower pan."
type input "50"
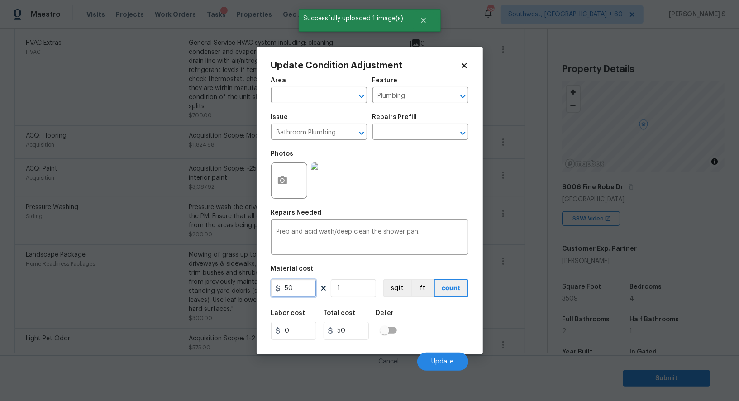
click at [302, 287] on input "50" at bounding box center [293, 288] width 45 height 18
type input "100"
click at [429, 367] on button "Update" at bounding box center [443, 362] width 51 height 18
click at [166, 360] on body "Maestro Visits Projects Work Orders Tasks 1 Properties Geo Assignments 685 Sout…" at bounding box center [369, 200] width 739 height 401
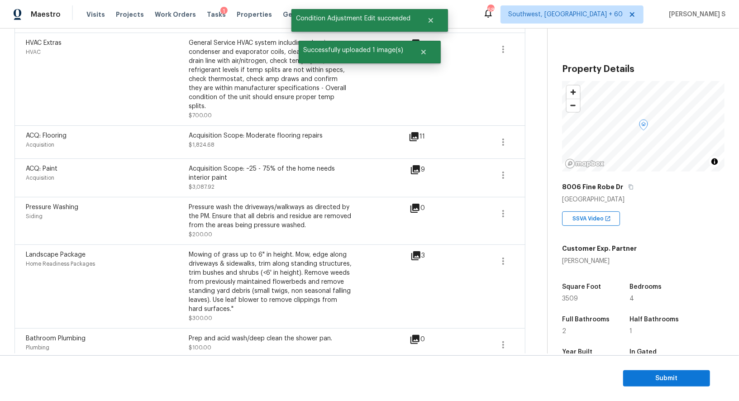
scroll to position [0, 0]
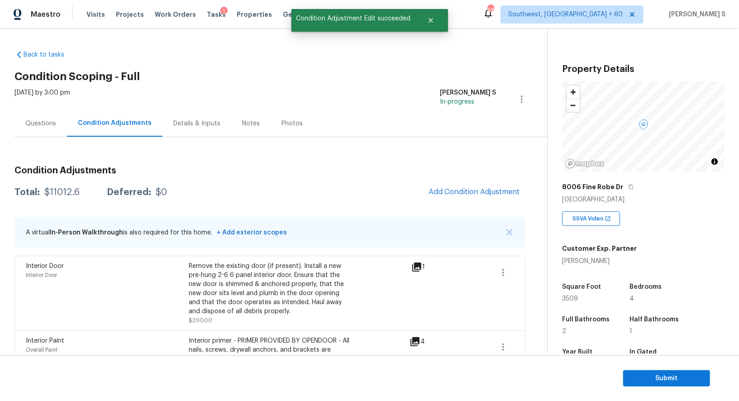
click at [66, 189] on div "$11012.6" at bounding box center [61, 192] width 35 height 9
copy div "11012.6"
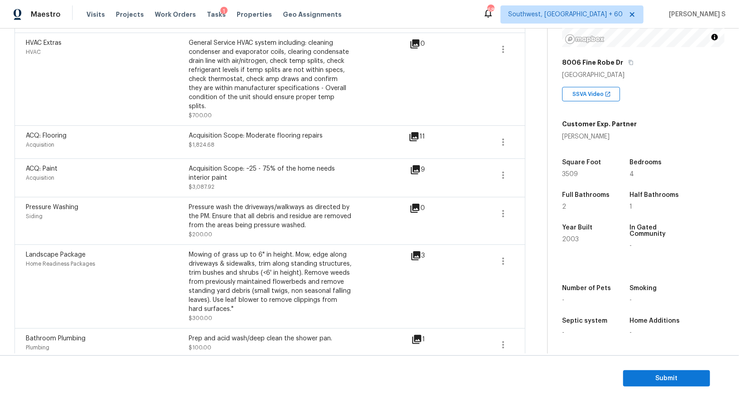
scroll to position [514, 0]
click at [640, 377] on span "Submit" at bounding box center [667, 378] width 72 height 11
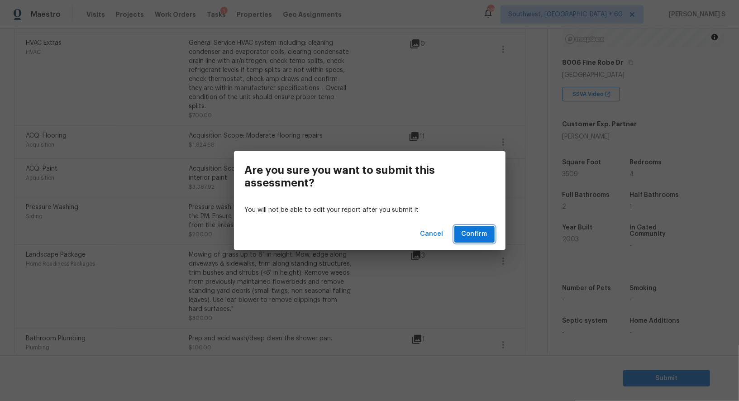
click at [470, 233] on span "Confirm" at bounding box center [475, 234] width 26 height 11
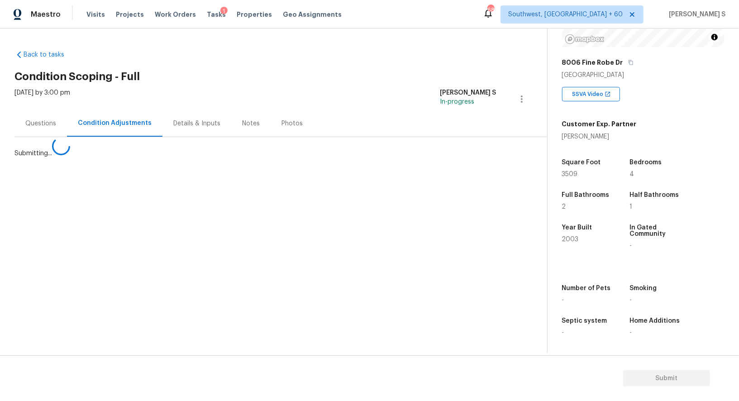
scroll to position [0, 0]
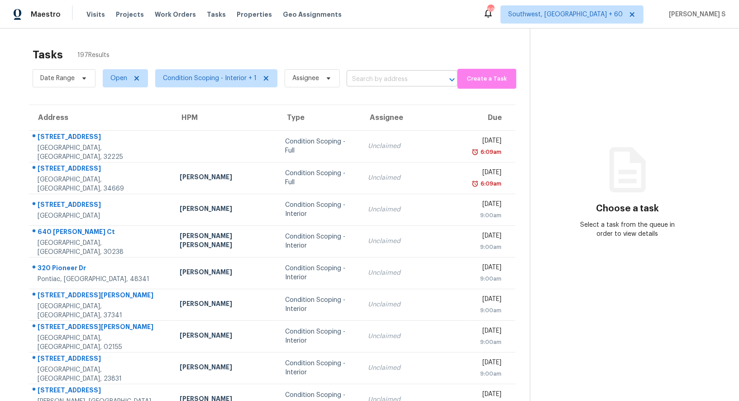
click at [410, 77] on input "text" at bounding box center [390, 79] width 86 height 14
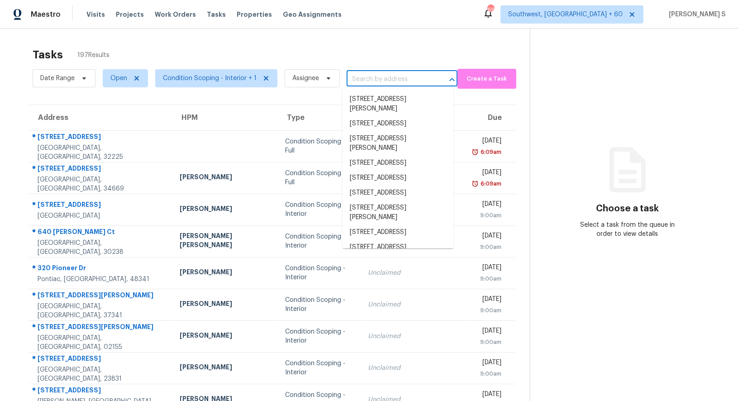
paste input "[STREET_ADDRESS]"
type input "[STREET_ADDRESS]"
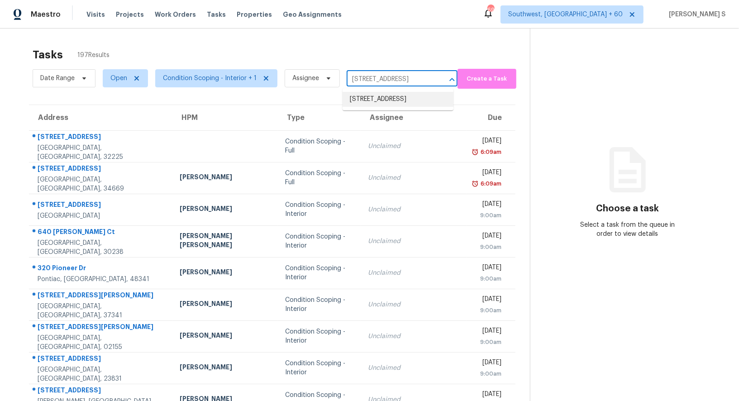
click at [390, 97] on li "[STREET_ADDRESS]" at bounding box center [398, 99] width 111 height 15
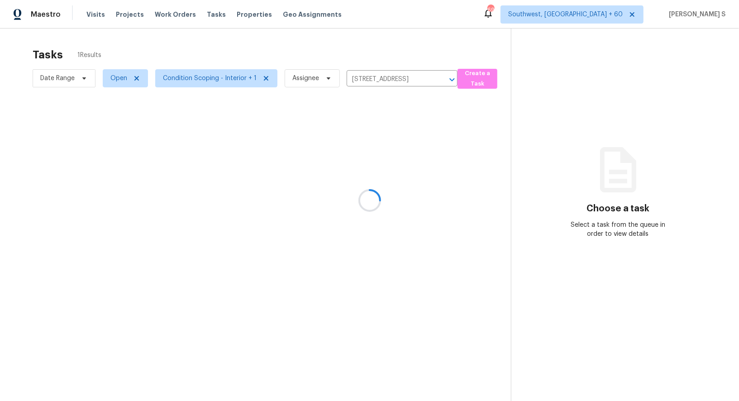
click at [366, 159] on div at bounding box center [369, 200] width 739 height 401
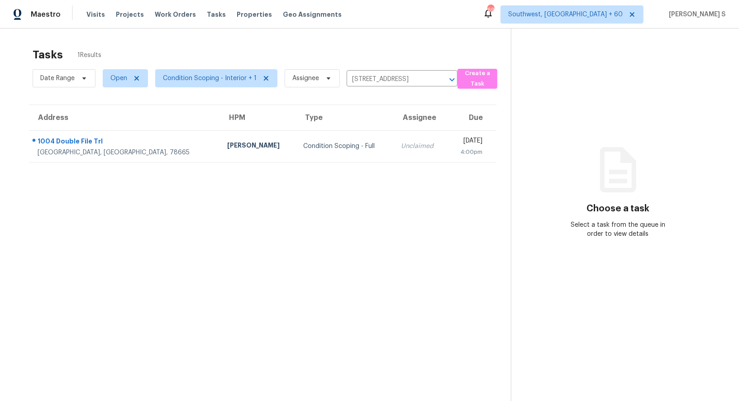
click at [394, 159] on td "Unclaimed" at bounding box center [420, 146] width 53 height 32
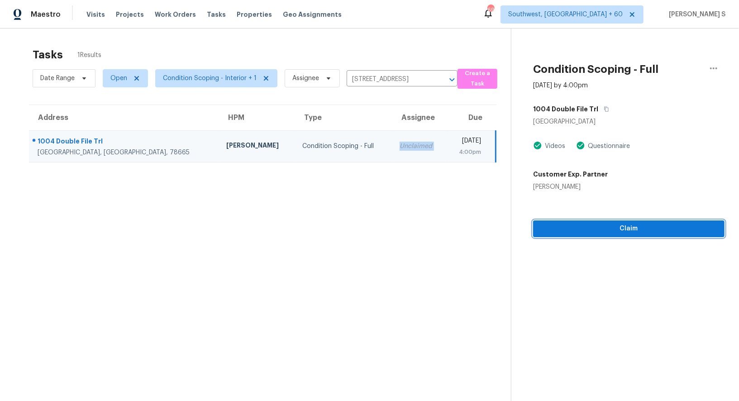
click at [606, 222] on button "Claim" at bounding box center [629, 229] width 192 height 17
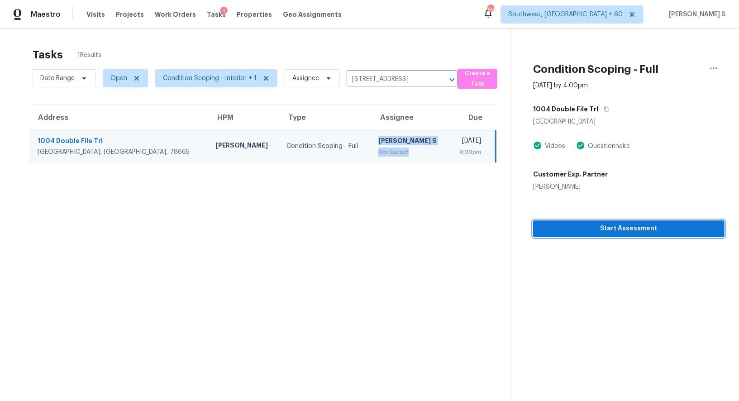
click at [574, 227] on span "Start Assessment" at bounding box center [629, 228] width 177 height 11
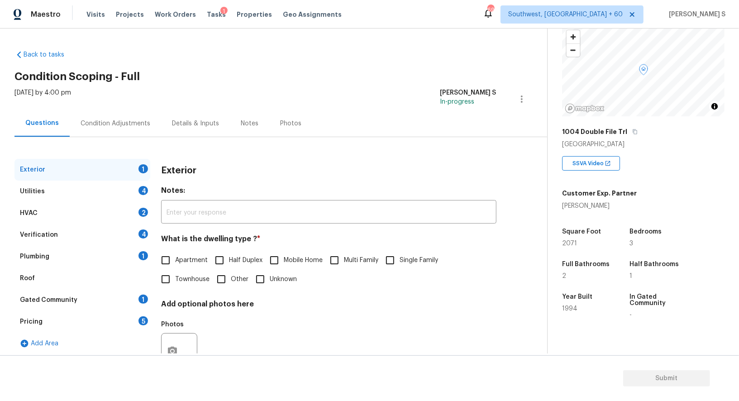
scroll to position [91, 0]
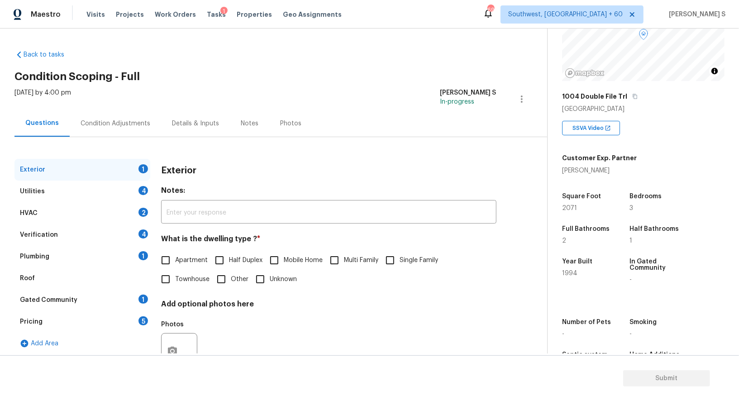
click at [398, 265] on input "Single Family" at bounding box center [390, 260] width 19 height 19
checkbox input "true"
click at [125, 193] on div "Utilities 4" at bounding box center [82, 192] width 136 height 22
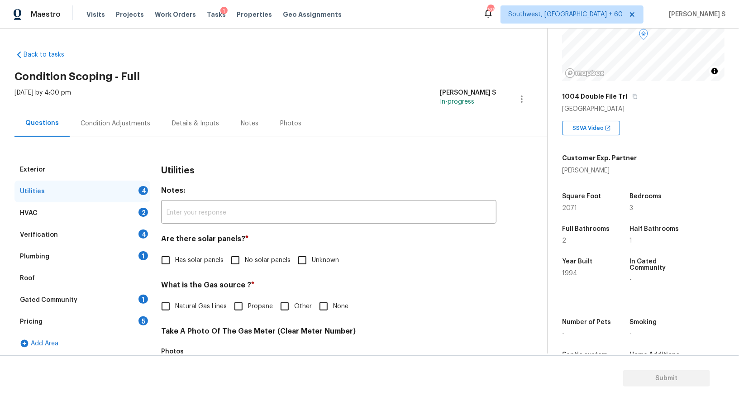
click at [246, 264] on span "No solar panels" at bounding box center [268, 261] width 46 height 10
click at [245, 264] on input "No solar panels" at bounding box center [235, 260] width 19 height 19
checkbox input "true"
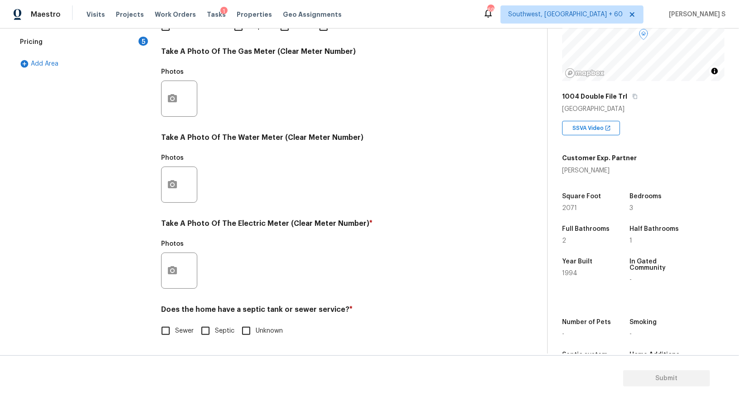
click at [162, 332] on input "Sewer" at bounding box center [165, 331] width 19 height 19
checkbox input "true"
click at [173, 259] on button "button" at bounding box center [173, 270] width 22 height 35
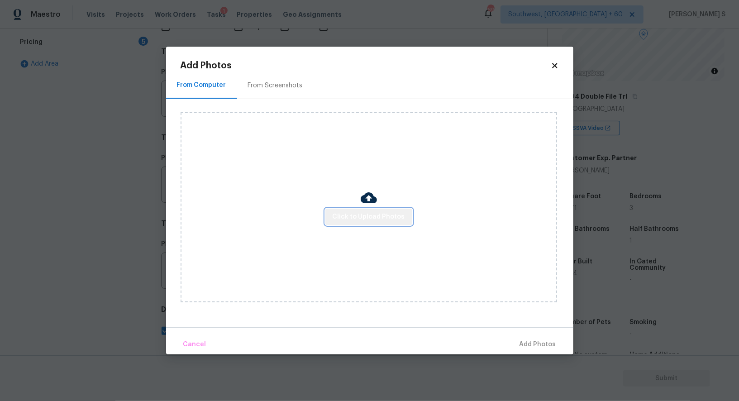
click at [378, 219] on span "Click to Upload Photos" at bounding box center [369, 216] width 72 height 11
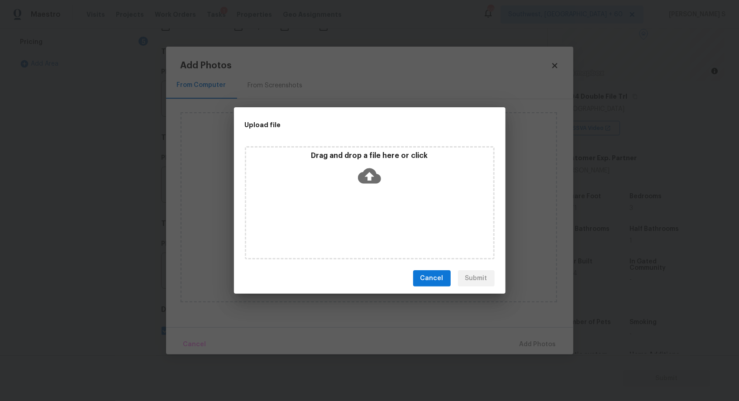
click at [378, 219] on div "Drag and drop a file here or click" at bounding box center [370, 202] width 250 height 113
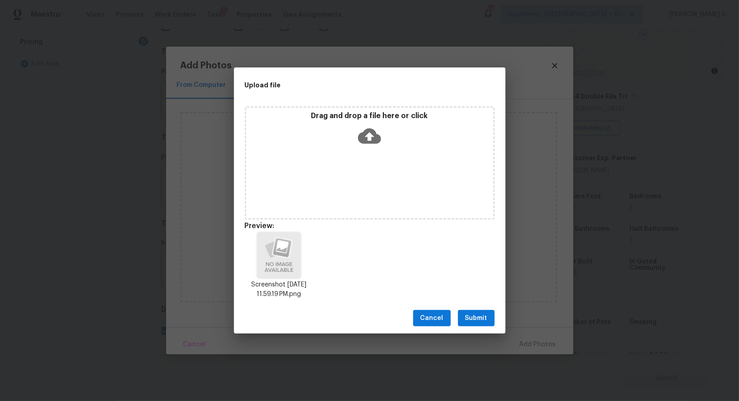
click at [490, 317] on button "Submit" at bounding box center [476, 318] width 37 height 17
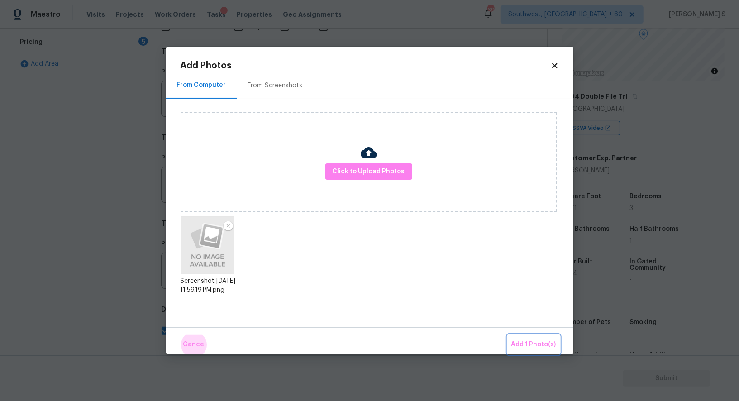
click at [508, 335] on button "Add 1 Photo(s)" at bounding box center [534, 344] width 52 height 19
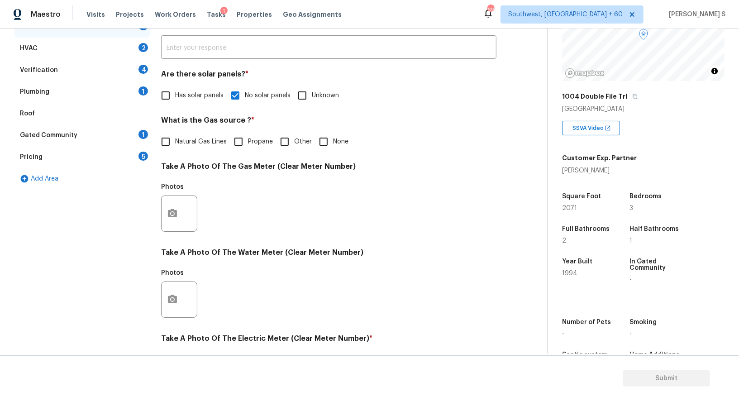
scroll to position [0, 0]
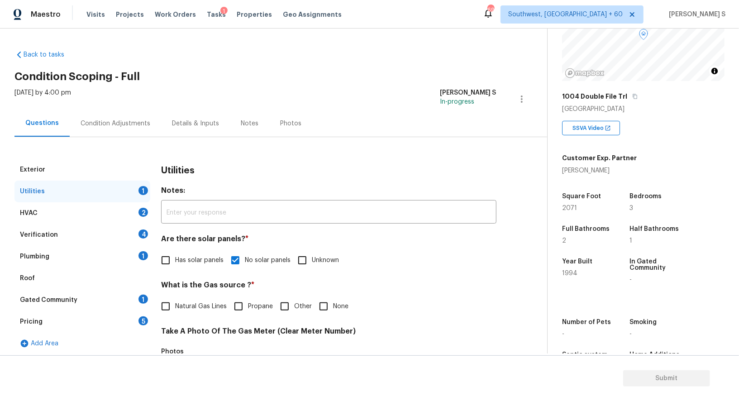
click at [139, 255] on div "1" at bounding box center [144, 255] width 10 height 9
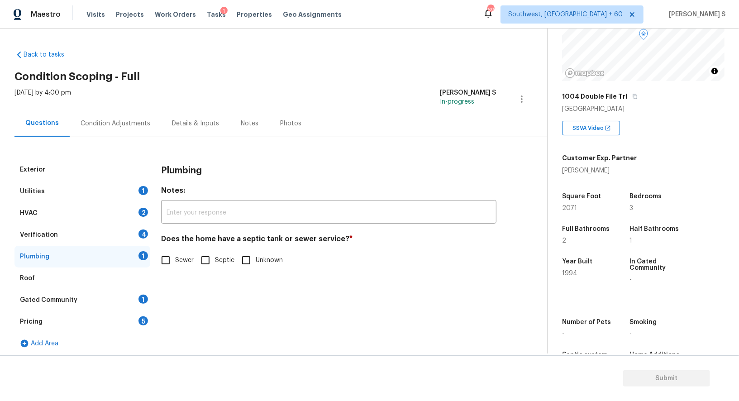
click at [161, 260] on input "Sewer" at bounding box center [165, 260] width 19 height 19
checkbox input "true"
click at [125, 308] on div "Gated Community 1" at bounding box center [82, 300] width 136 height 22
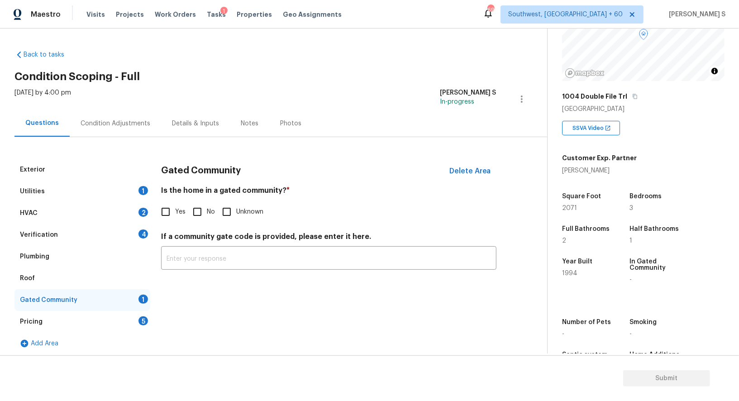
click at [196, 208] on input "No" at bounding box center [197, 211] width 19 height 19
checkbox input "true"
click at [131, 231] on div "Verification 4" at bounding box center [82, 235] width 136 height 22
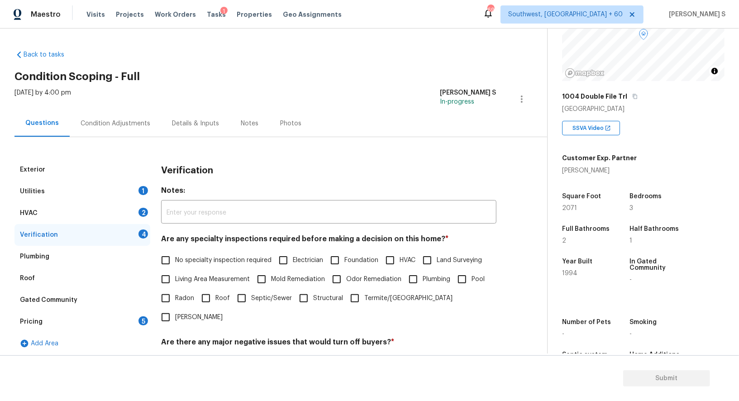
drag, startPoint x: 173, startPoint y: 257, endPoint x: 273, endPoint y: 263, distance: 99.8
click at [173, 257] on input "No specialty inspection required" at bounding box center [165, 260] width 19 height 19
checkbox input "true"
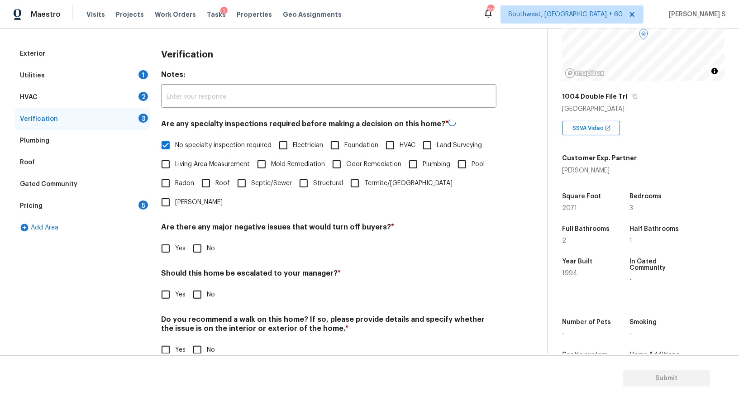
scroll to position [115, 0]
drag, startPoint x: 199, startPoint y: 231, endPoint x: 206, endPoint y: 274, distance: 43.3
click at [199, 240] on input "No" at bounding box center [197, 249] width 19 height 19
checkbox input "true"
click at [202, 341] on input "No" at bounding box center [197, 350] width 19 height 19
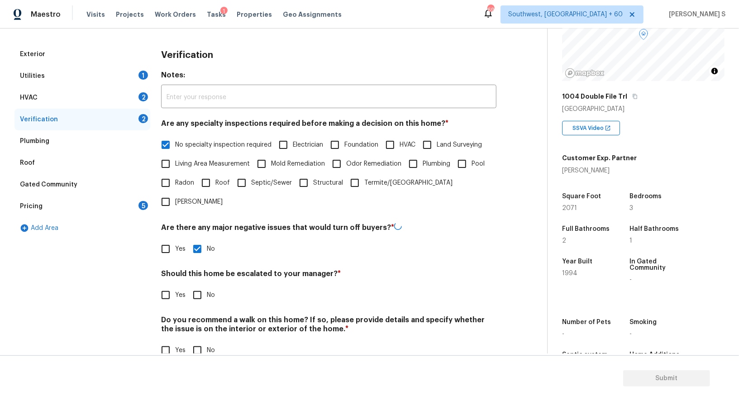
checkbox input "true"
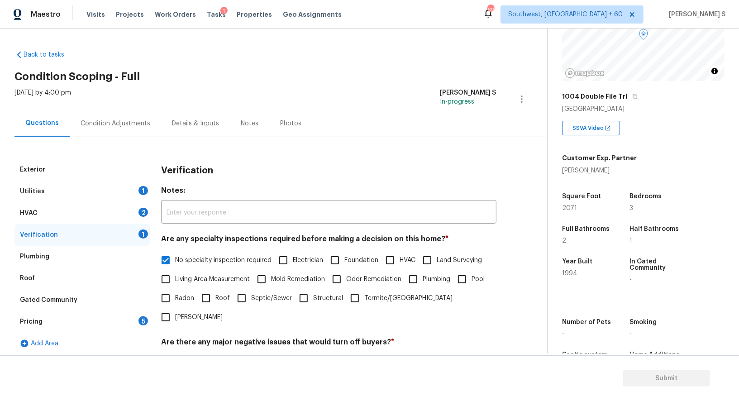
click at [140, 209] on div "2" at bounding box center [144, 212] width 10 height 9
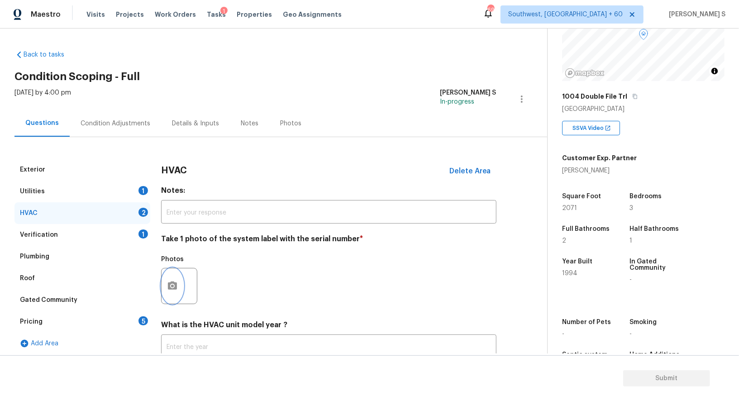
click at [170, 283] on icon "button" at bounding box center [172, 286] width 11 height 11
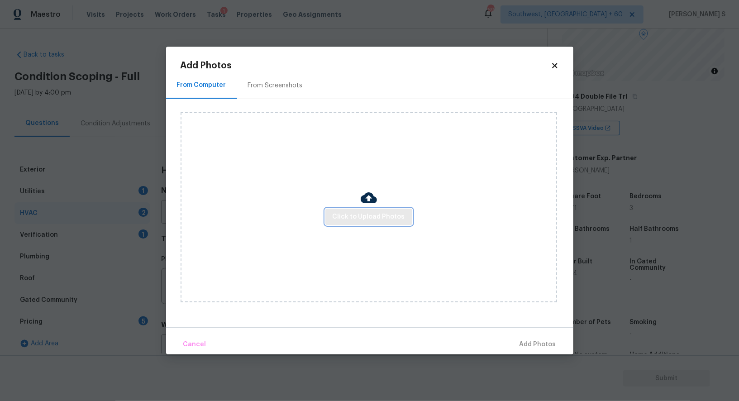
click at [372, 211] on span "Click to Upload Photos" at bounding box center [369, 216] width 72 height 11
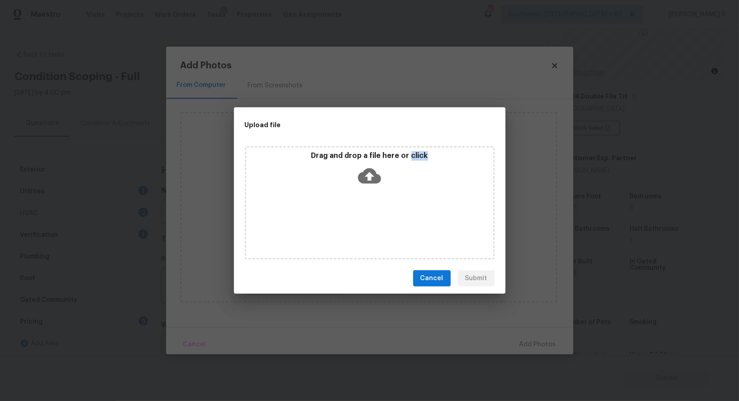
click at [372, 211] on div "Drag and drop a file here or click" at bounding box center [370, 202] width 250 height 113
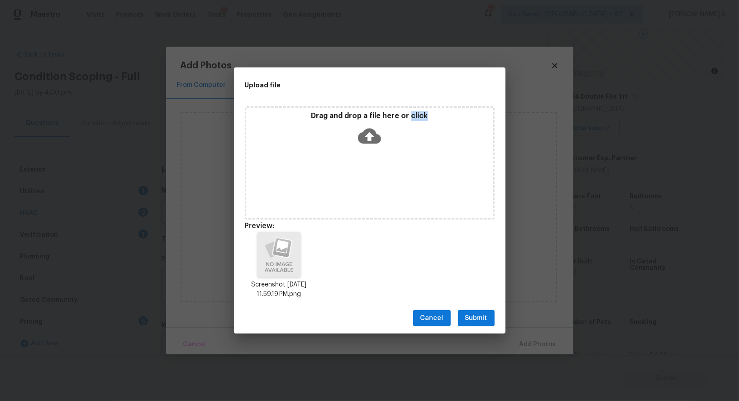
click at [472, 326] on button "Submit" at bounding box center [476, 318] width 37 height 17
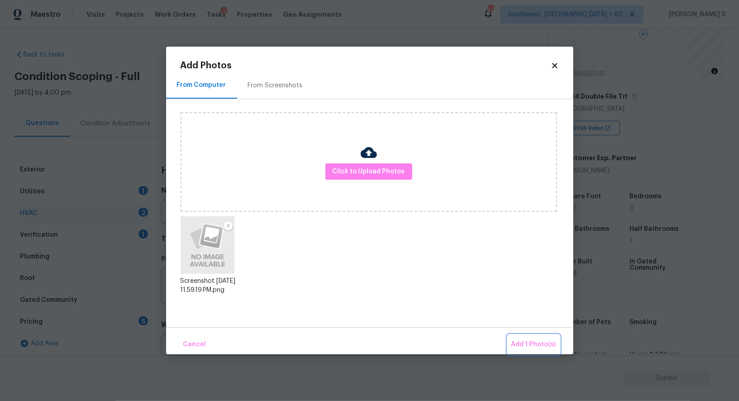
click at [528, 343] on span "Add 1 Photo(s)" at bounding box center [534, 344] width 45 height 11
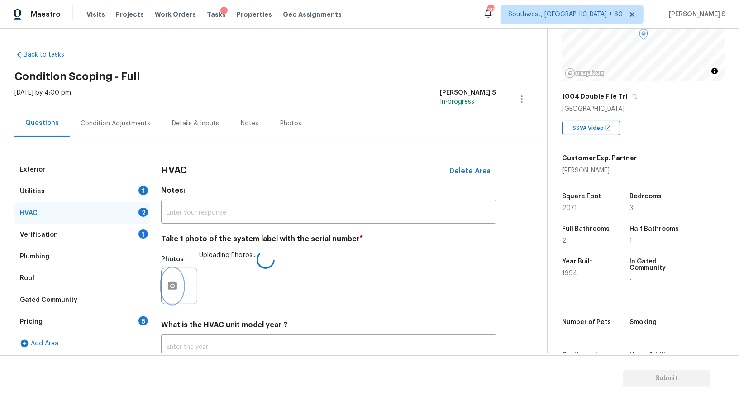
scroll to position [64, 0]
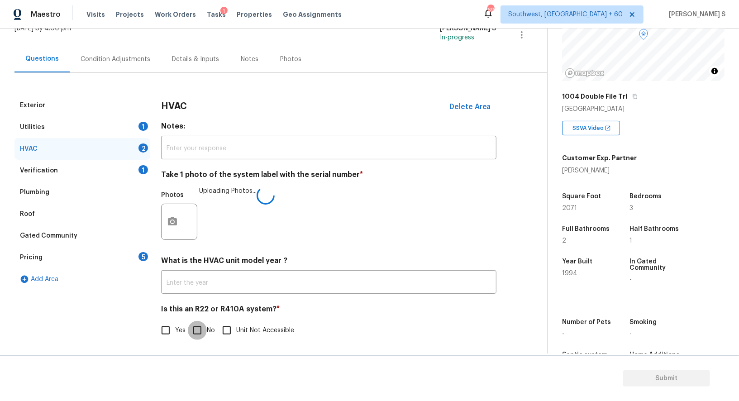
click at [197, 327] on input "No" at bounding box center [197, 330] width 19 height 19
checkbox input "true"
click at [130, 254] on div "Pricing 5" at bounding box center [82, 258] width 136 height 22
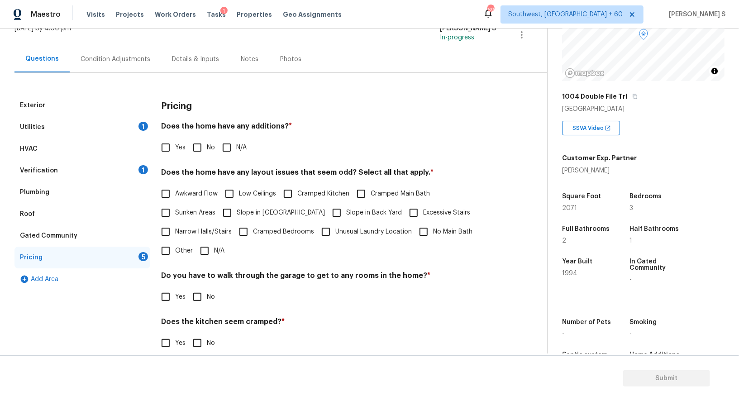
click at [201, 136] on div "Does the home have any additions? * Yes No N/A" at bounding box center [329, 139] width 336 height 35
drag, startPoint x: 198, startPoint y: 143, endPoint x: 198, endPoint y: 189, distance: 46.2
click at [198, 143] on input "No" at bounding box center [197, 147] width 19 height 19
checkbox input "true"
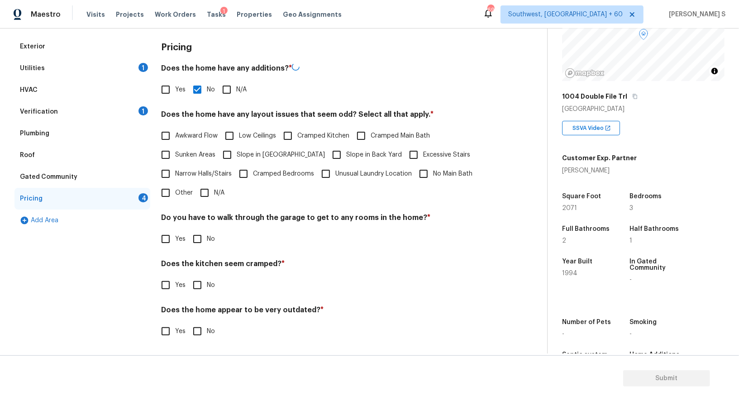
scroll to position [122, 0]
click at [195, 241] on input "No" at bounding box center [197, 239] width 19 height 19
checkbox input "true"
click at [188, 277] on input "No" at bounding box center [197, 286] width 19 height 19
checkbox input "true"
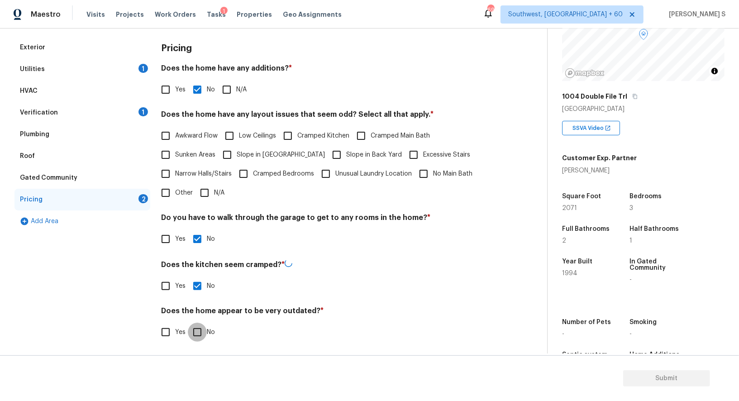
click at [188, 323] on input "No" at bounding box center [197, 332] width 19 height 19
checkbox input "true"
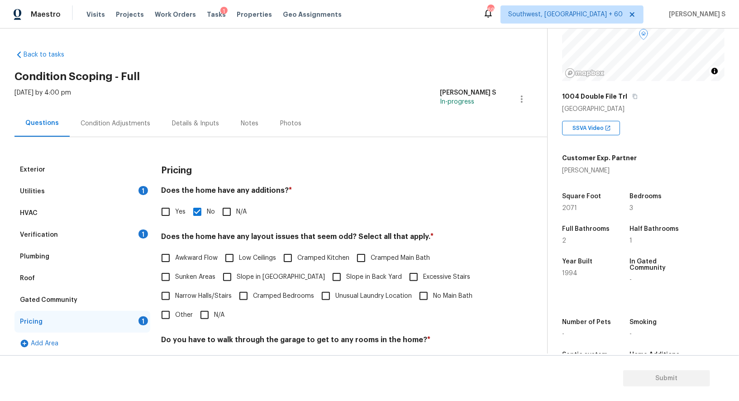
click at [114, 120] on div "Condition Adjustments" at bounding box center [116, 123] width 70 height 9
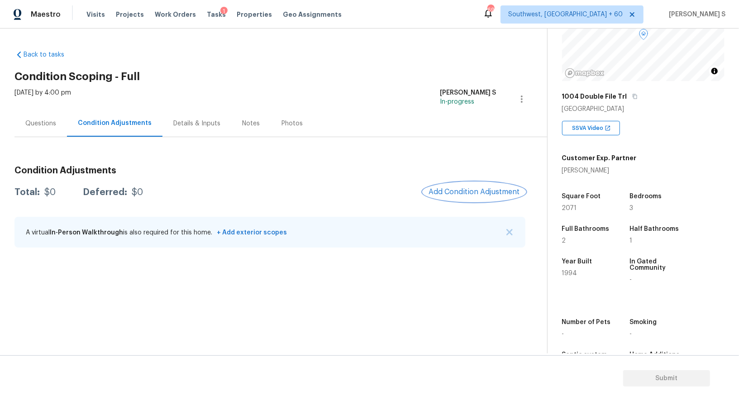
click at [461, 192] on span "Add Condition Adjustment" at bounding box center [474, 192] width 91 height 8
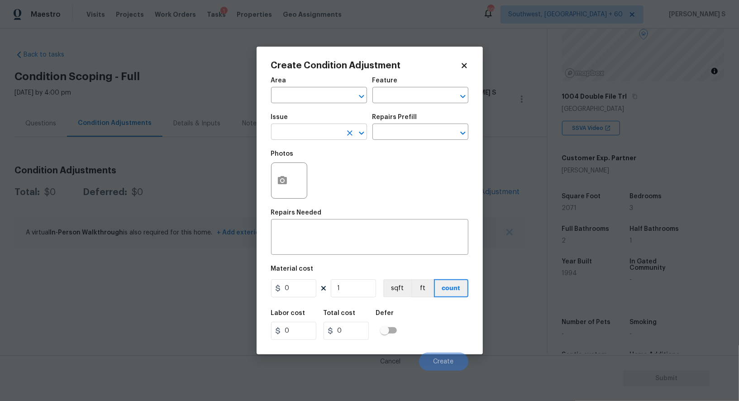
click at [300, 138] on input "text" at bounding box center [306, 133] width 71 height 14
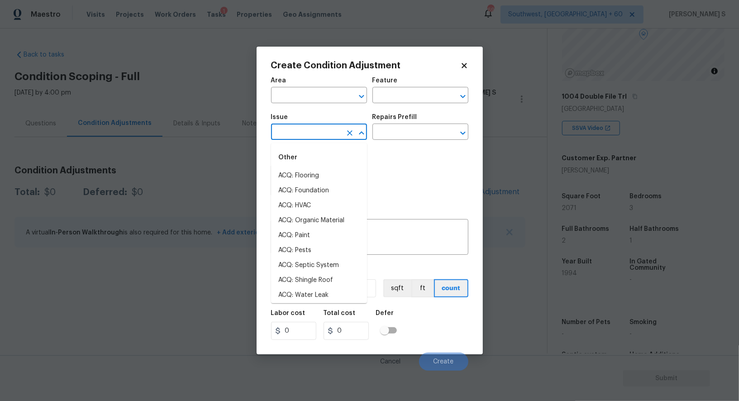
type input "p"
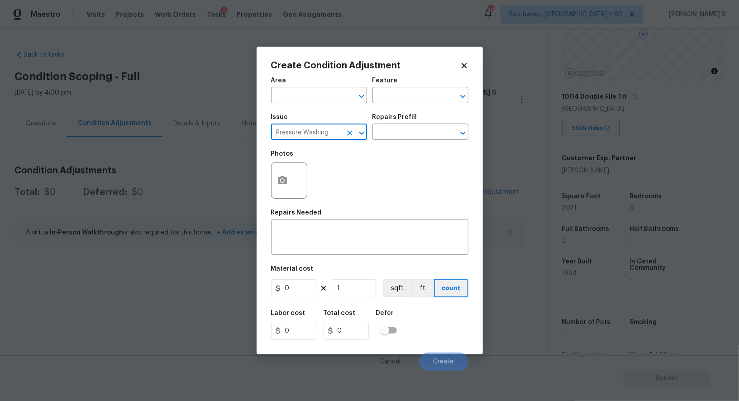
type input "Pressure Washing"
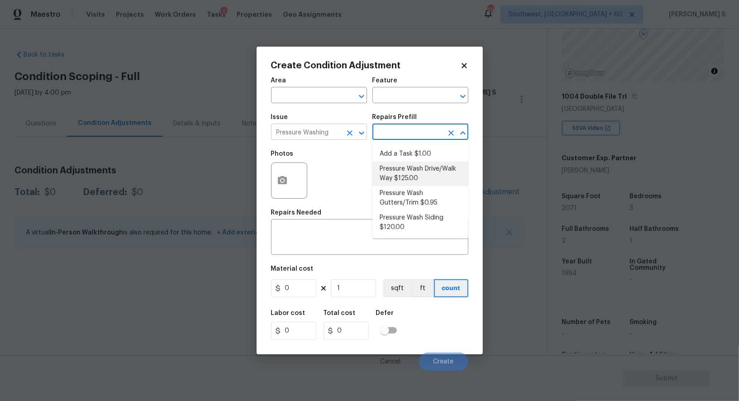
type input "Siding"
type textarea "Pressure wash the driveways/walkways as directed by the PM. Ensure that all deb…"
type input "125"
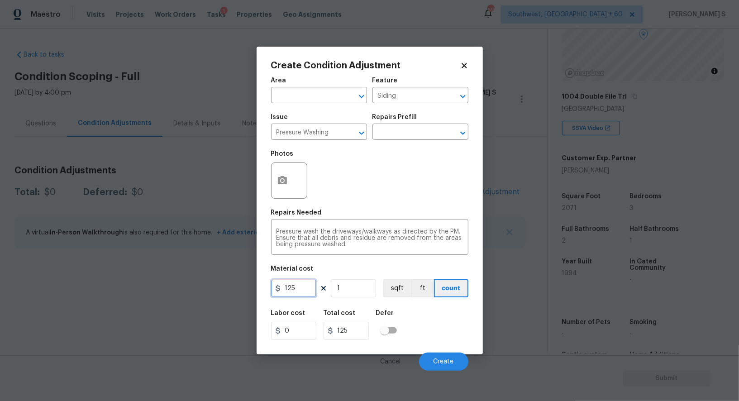
click at [302, 293] on input "125" at bounding box center [293, 288] width 45 height 18
type input "200"
click at [452, 362] on span "Create" at bounding box center [444, 362] width 20 height 7
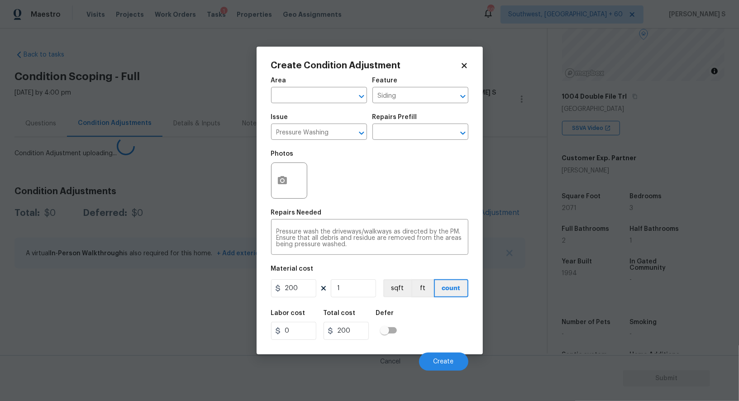
click at [86, 351] on body "Maestro Visits Projects Work Orders Tasks 1 Properties Geo Assignments 697 Sout…" at bounding box center [369, 200] width 739 height 401
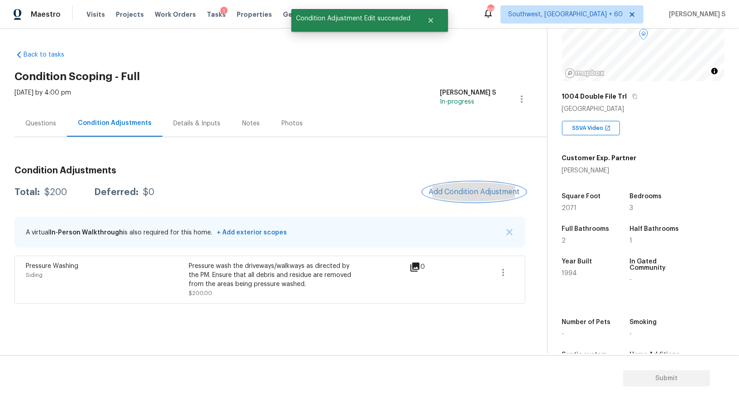
click at [475, 190] on span "Add Condition Adjustment" at bounding box center [474, 192] width 91 height 8
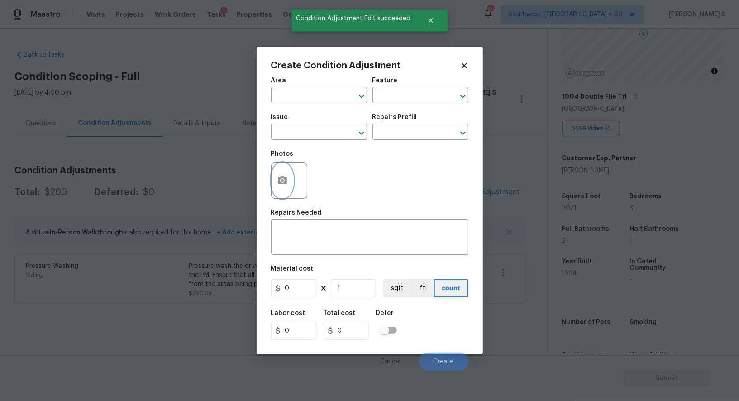
click at [290, 179] on button "button" at bounding box center [283, 180] width 22 height 35
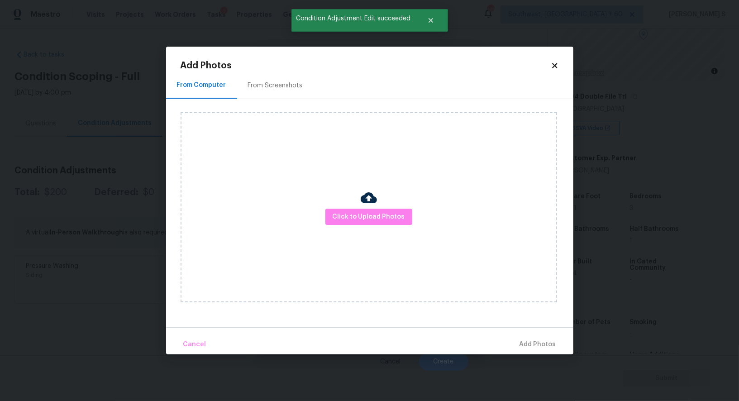
click at [270, 90] on div "From Screenshots" at bounding box center [275, 85] width 77 height 27
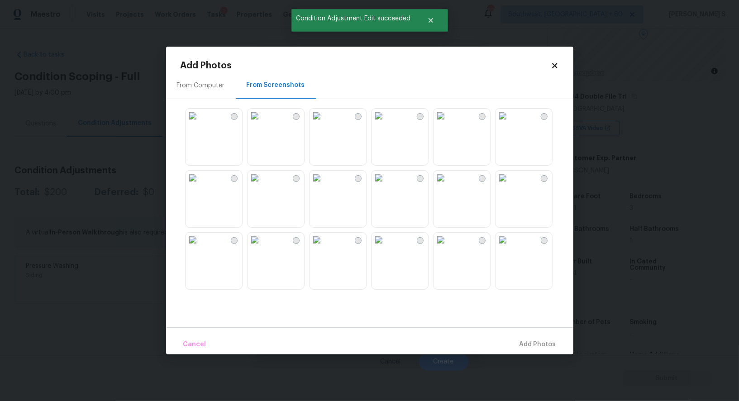
click at [385, 247] on img at bounding box center [379, 240] width 14 height 14
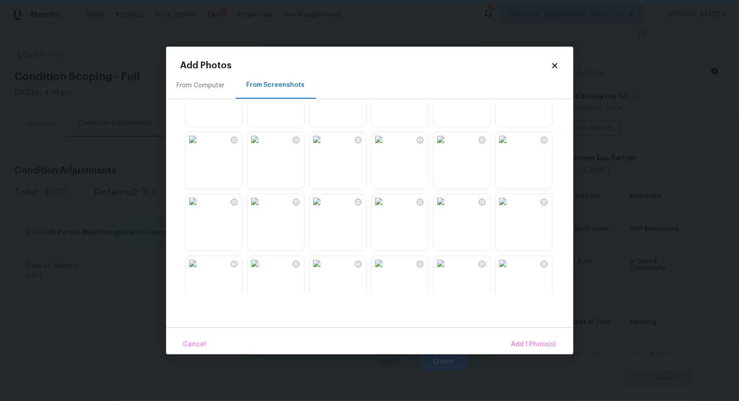
scroll to position [820, 0]
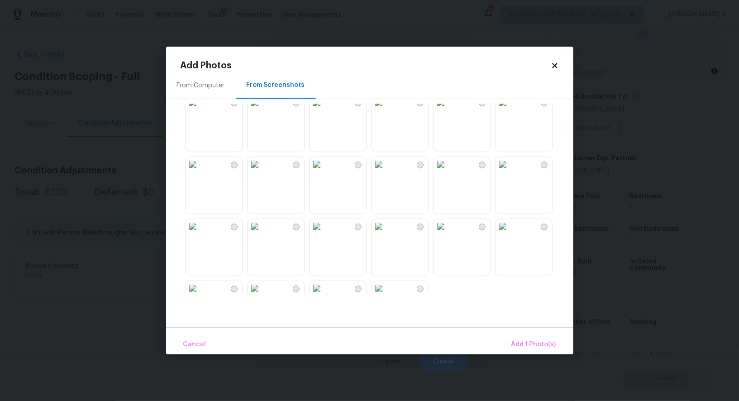
click at [448, 172] on img at bounding box center [441, 164] width 14 height 14
click at [510, 172] on img at bounding box center [503, 164] width 14 height 14
click at [262, 110] on img at bounding box center [255, 102] width 14 height 14
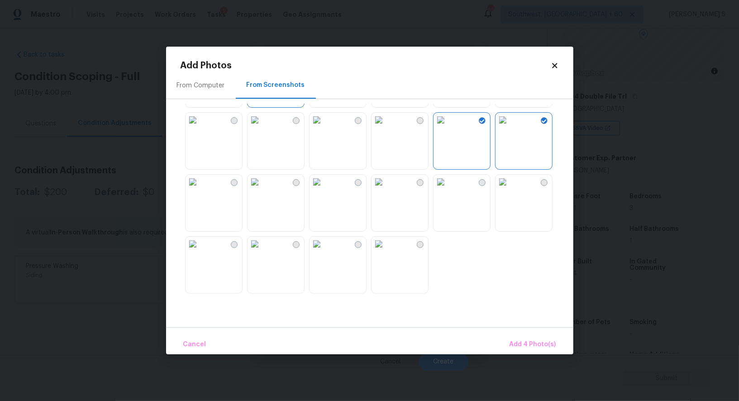
click at [262, 251] on img at bounding box center [255, 244] width 14 height 14
click at [538, 338] on button "Add 5 Photo(s)" at bounding box center [533, 344] width 53 height 19
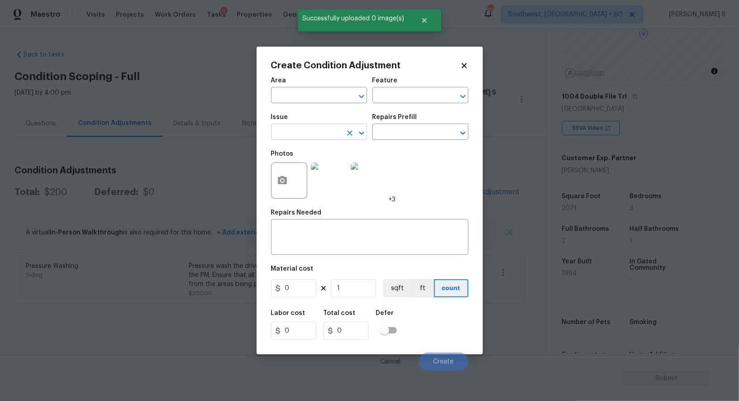
click at [313, 128] on input "text" at bounding box center [306, 133] width 71 height 14
type input "Landscape Package"
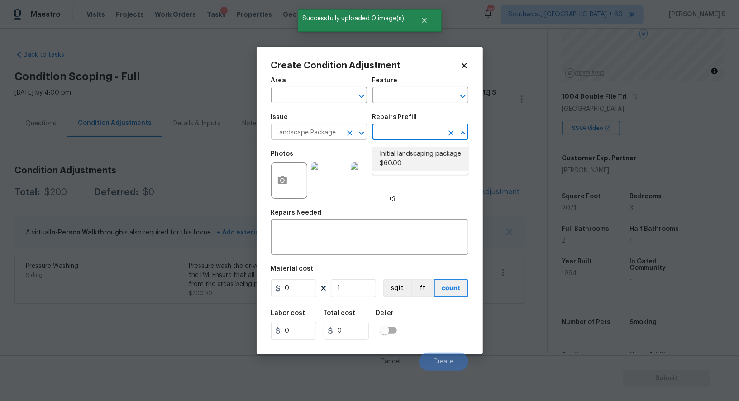
type input "Home Readiness Packages"
type textarea "Mowing of grass up to 6" in height. Mow, edge along driveways & sidewalks, trim…"
type input "60"
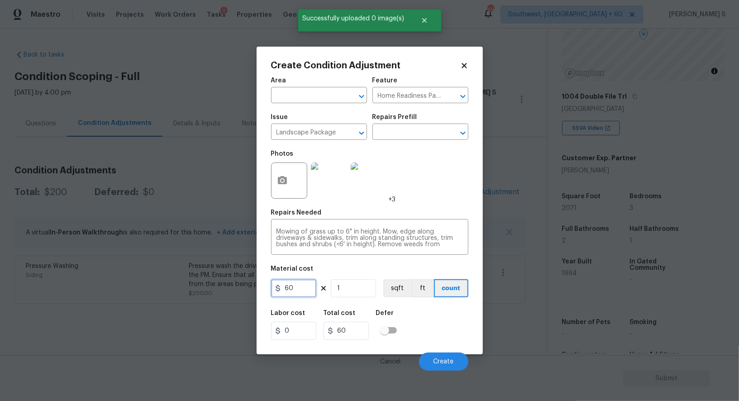
click at [301, 284] on input "60" at bounding box center [293, 288] width 45 height 18
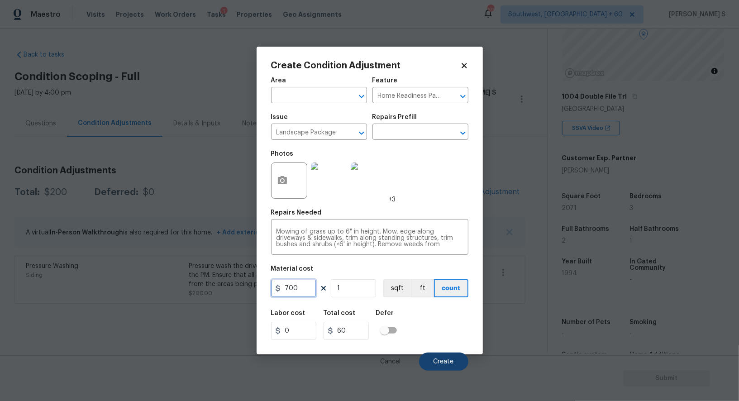
type input "700"
click at [442, 358] on button "Create" at bounding box center [443, 362] width 49 height 18
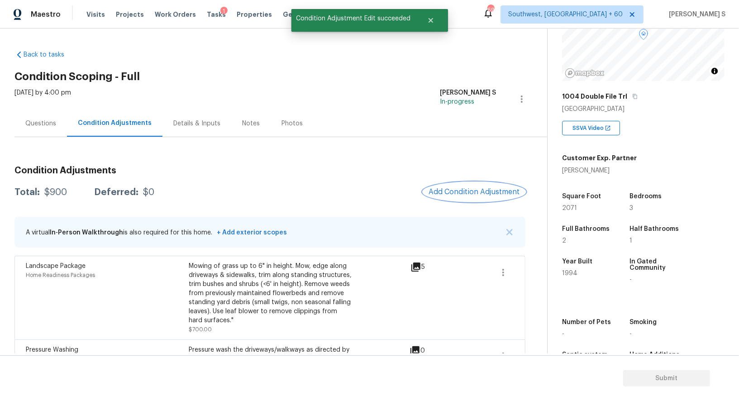
click at [460, 189] on span "Add Condition Adjustment" at bounding box center [474, 192] width 91 height 8
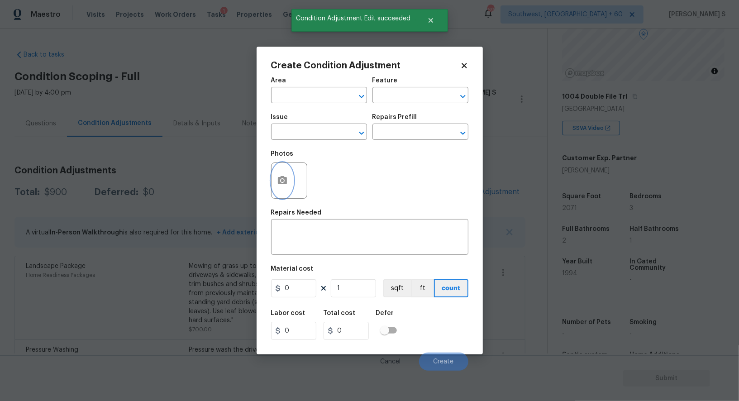
click at [278, 184] on icon "button" at bounding box center [282, 180] width 9 height 8
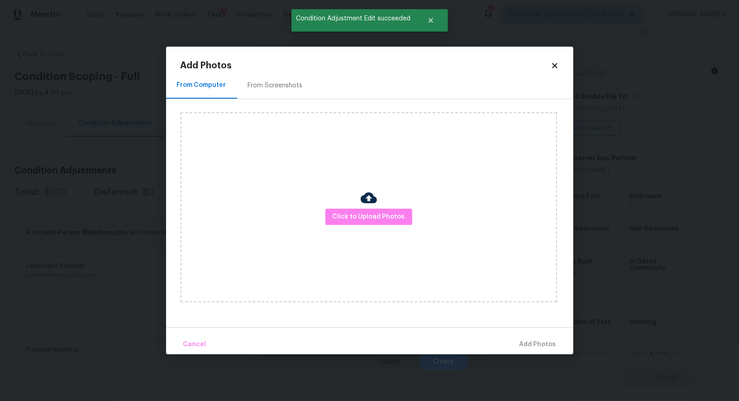
click at [281, 95] on div "From Screenshots" at bounding box center [275, 85] width 77 height 27
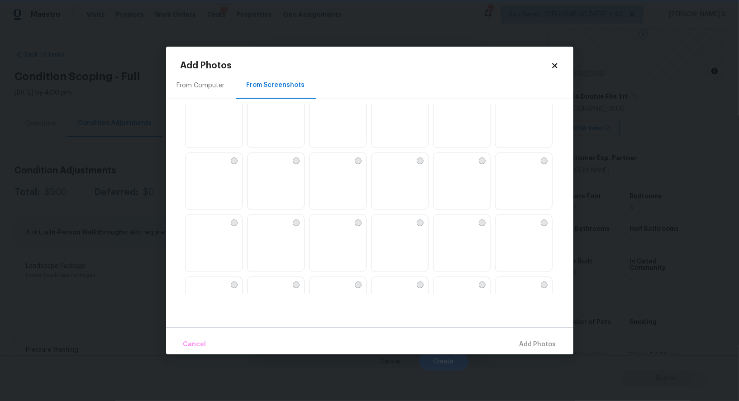
scroll to position [694, 0]
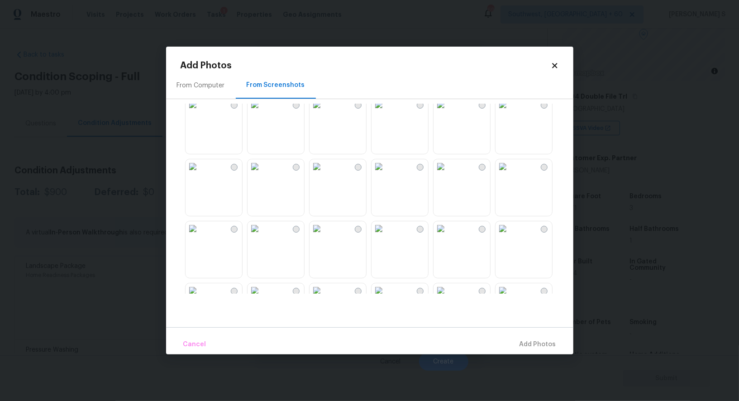
click at [262, 236] on img at bounding box center [255, 228] width 14 height 14
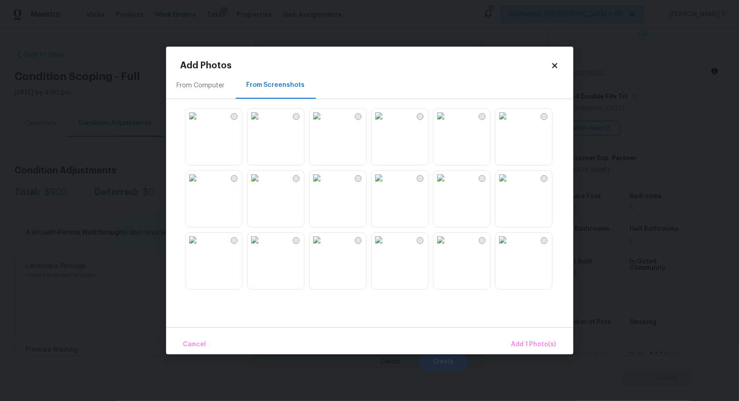
click at [262, 185] on img at bounding box center [255, 178] width 14 height 14
click at [529, 344] on span "Add 2 Photo(s)" at bounding box center [533, 344] width 46 height 11
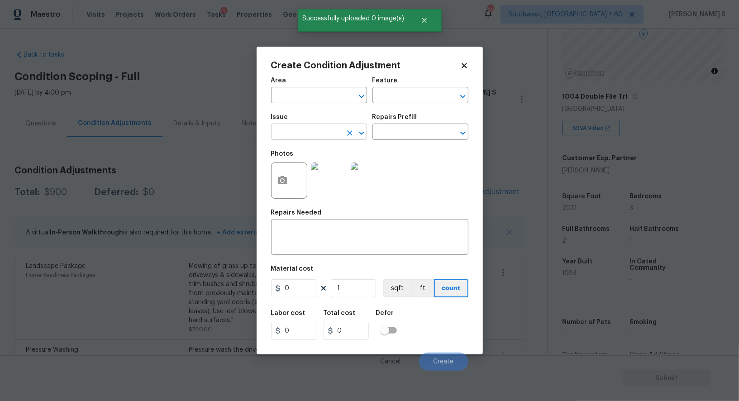
click at [335, 128] on input "text" at bounding box center [306, 133] width 71 height 14
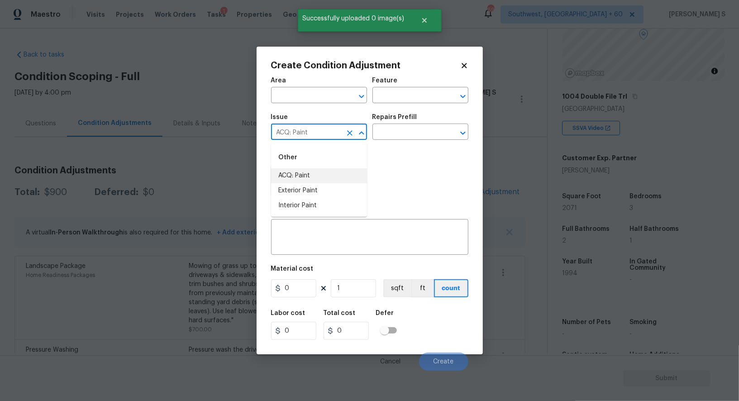
type input "ACQ: Paint"
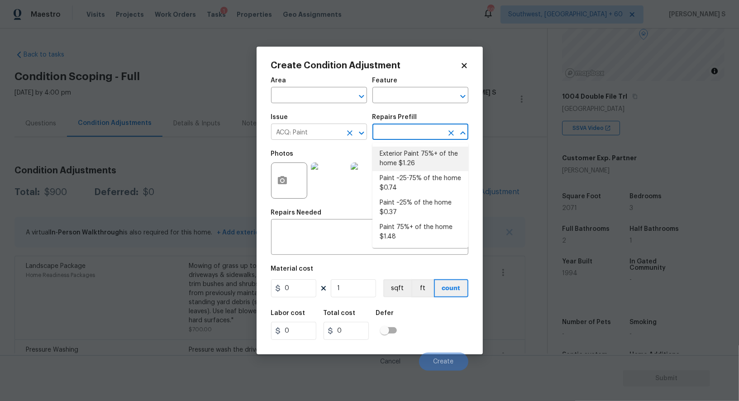
type input "Acquisition"
type textarea "Acquisition Scope: 75%+ of the home exterior will likely require paint"
type input "1.26"
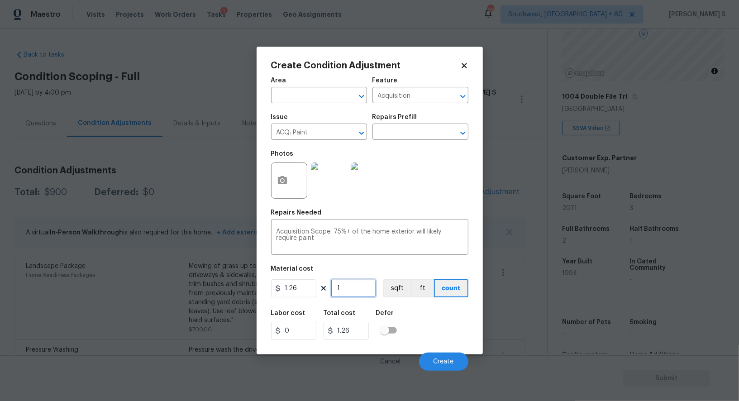
click at [357, 297] on input "1" at bounding box center [353, 288] width 45 height 18
type input "2"
type input "2.52"
type input "20"
type input "25.2"
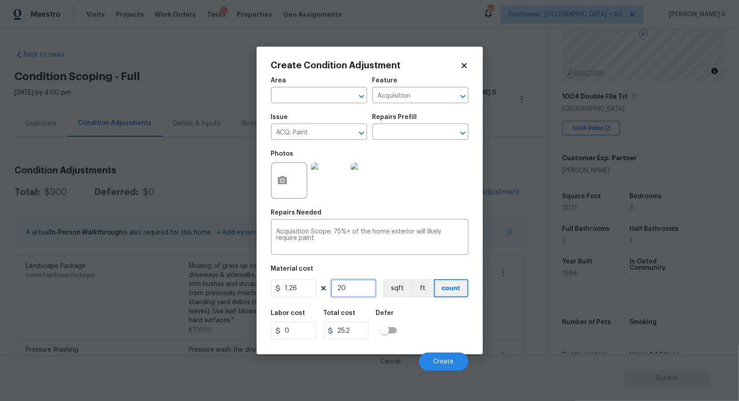
type input "207"
type input "260.82"
type input "2071"
type input "2609.46"
type input "2071"
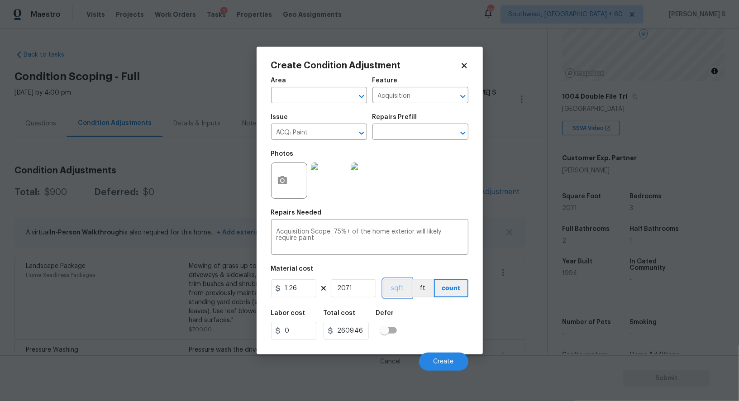
click at [395, 288] on button "sqft" at bounding box center [398, 288] width 28 height 18
click at [407, 317] on div "Labor cost 0 Total cost 2609.46 Defer" at bounding box center [369, 325] width 197 height 41
click at [452, 355] on button "Create" at bounding box center [443, 362] width 49 height 18
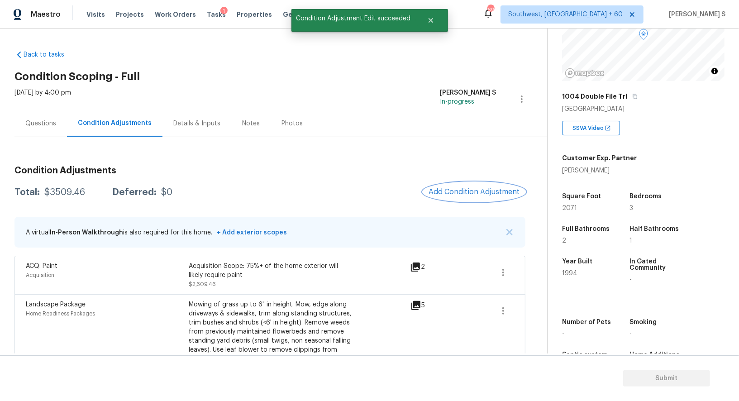
click at [467, 188] on span "Add Condition Adjustment" at bounding box center [474, 192] width 91 height 8
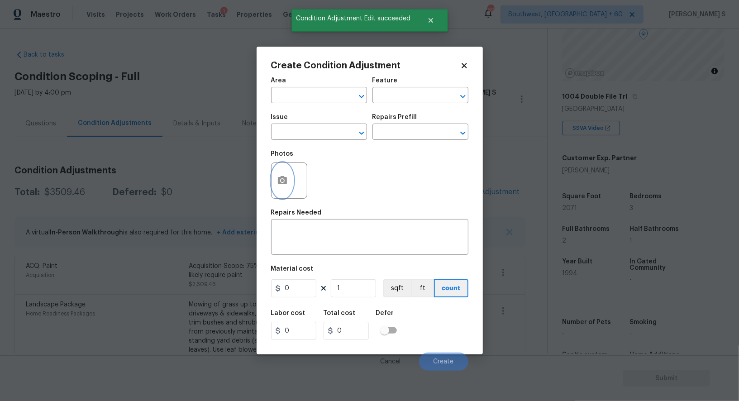
click at [281, 181] on circle "button" at bounding box center [282, 180] width 3 height 3
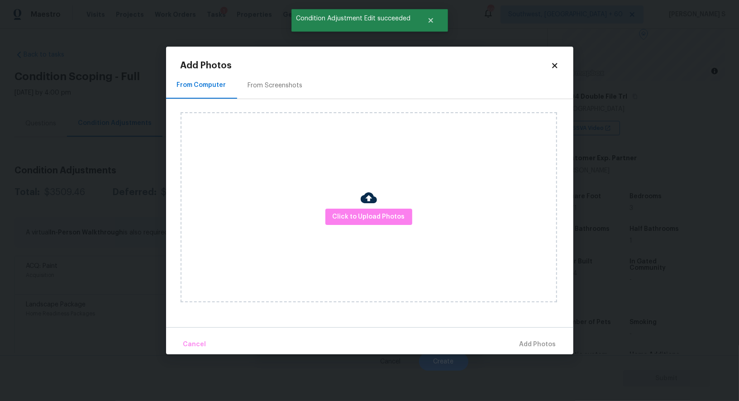
click at [268, 88] on div "From Screenshots" at bounding box center [275, 85] width 55 height 9
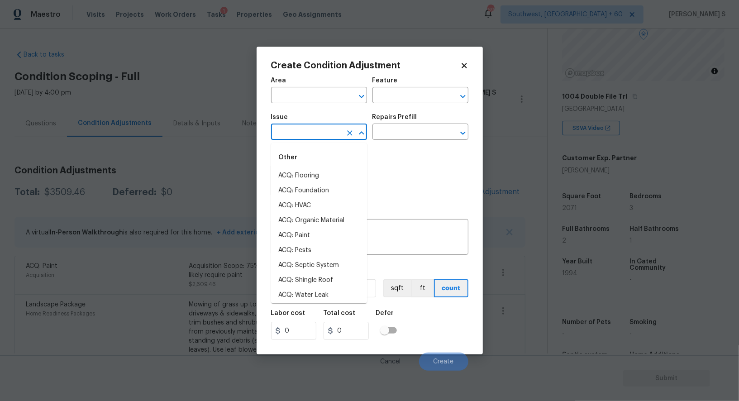
click at [330, 132] on input "text" at bounding box center [306, 133] width 71 height 14
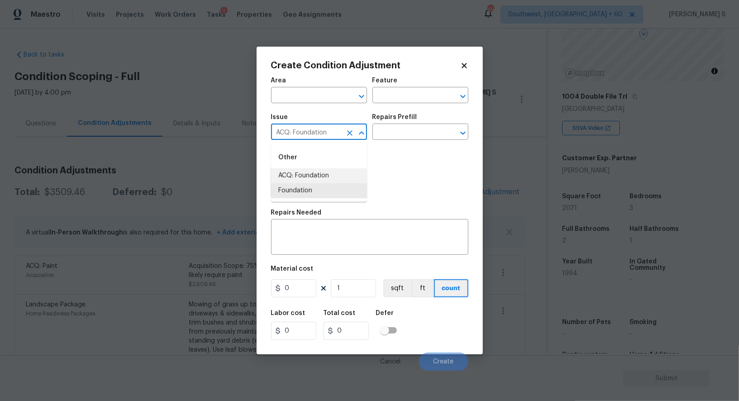
type input "ACQ: Foundation"
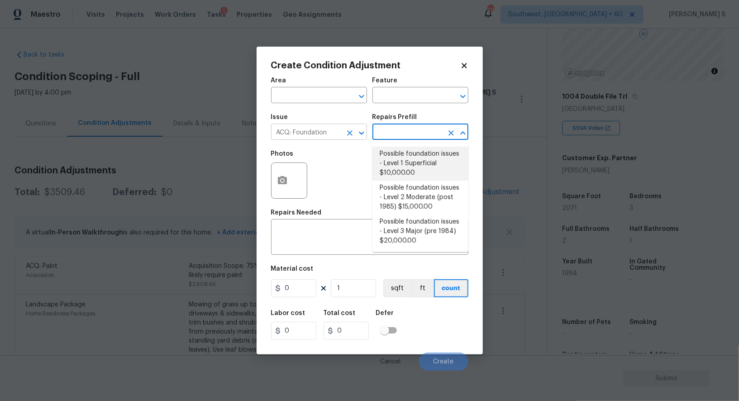
type input "Acquisition"
type textarea "Possible foundation issues - Level 1 - Superficial. Disclaimer: This is NOT a t…"
type input "10000"
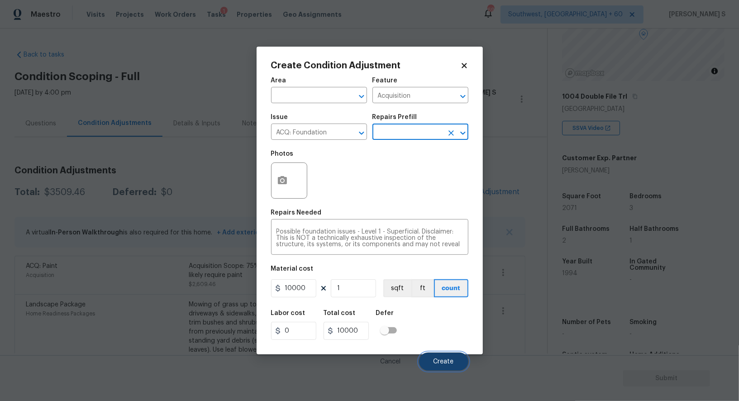
click at [446, 361] on span "Create" at bounding box center [444, 362] width 20 height 7
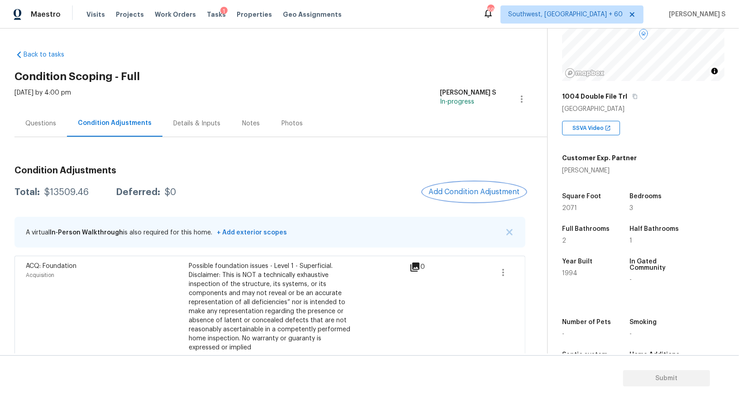
click at [460, 188] on span "Add Condition Adjustment" at bounding box center [474, 192] width 91 height 8
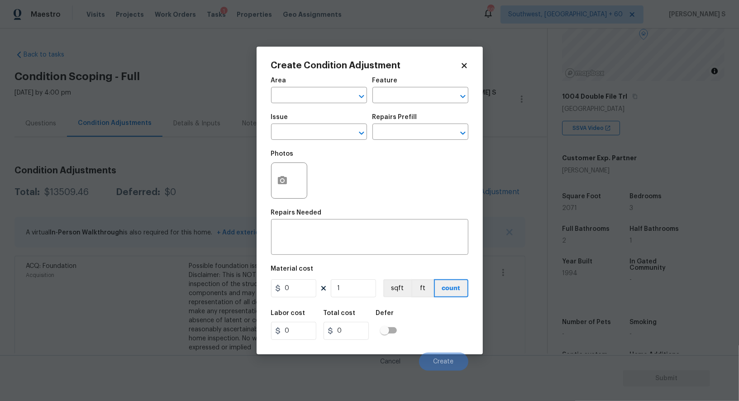
click at [294, 143] on span "Issue ​" at bounding box center [319, 127] width 96 height 37
click at [293, 139] on input "text" at bounding box center [306, 133] width 71 height 14
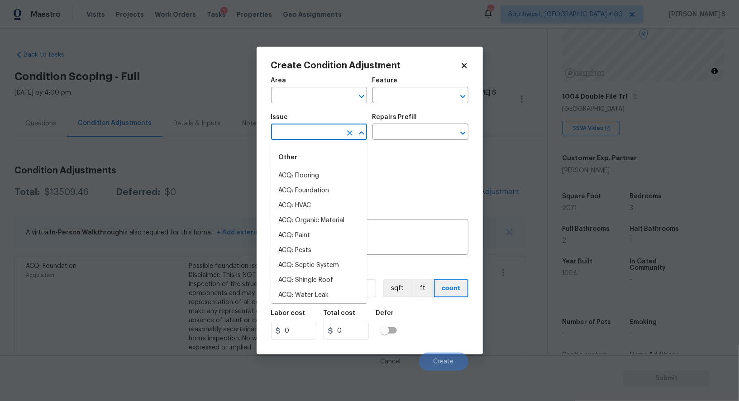
click at [293, 125] on div "Issue" at bounding box center [319, 120] width 96 height 12
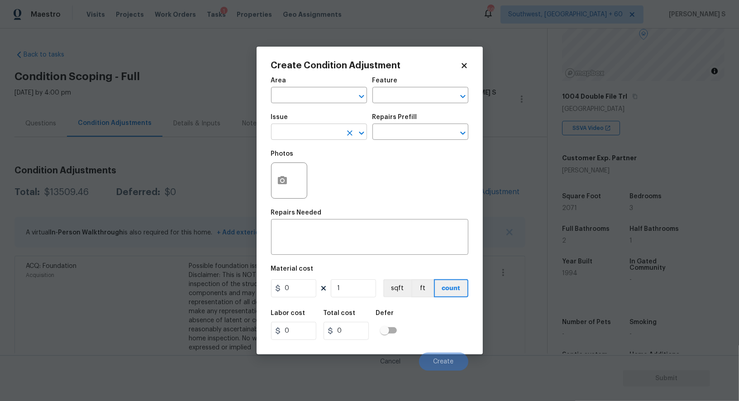
click at [317, 132] on input "text" at bounding box center [306, 133] width 71 height 14
type input "Pet Odor"
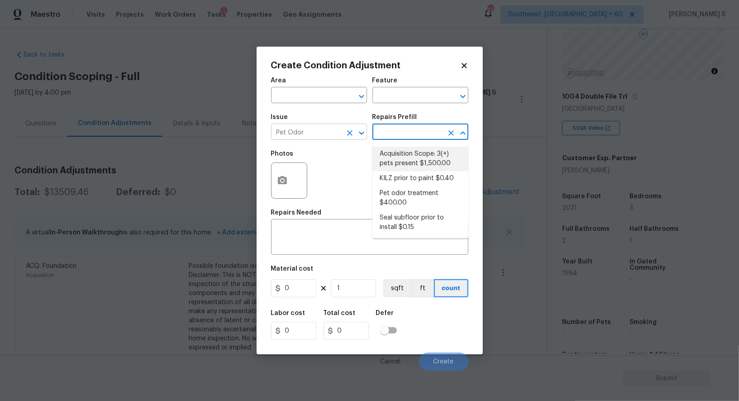
type textarea "Acquisition Scope: 3(+) pets present"
type input "1500"
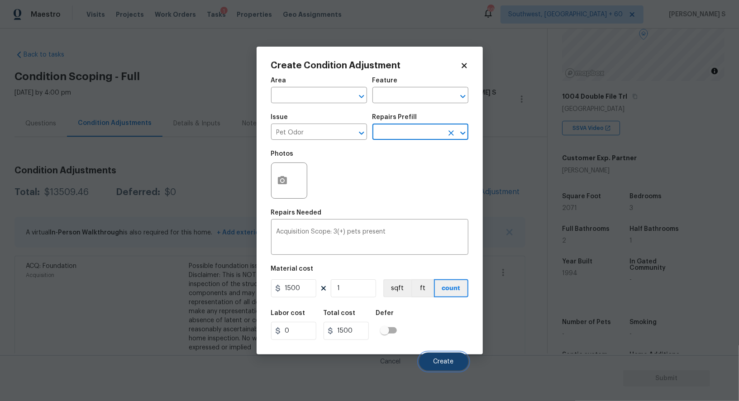
click at [458, 360] on button "Create" at bounding box center [443, 362] width 49 height 18
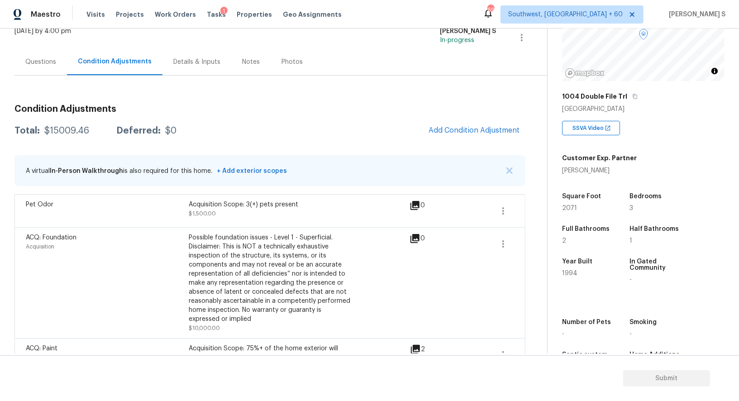
scroll to position [0, 0]
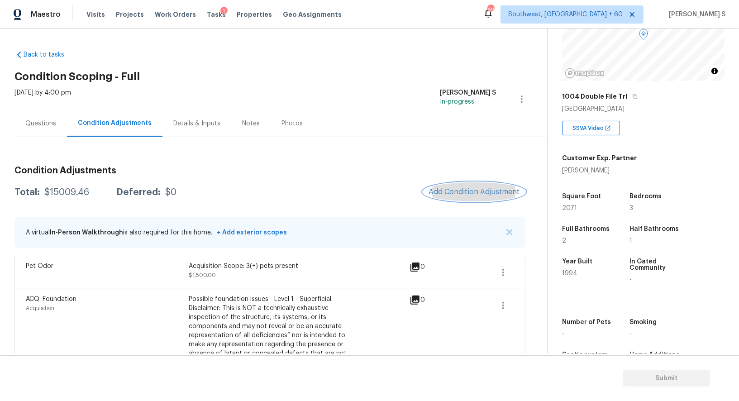
click at [490, 185] on button "Add Condition Adjustment" at bounding box center [474, 191] width 102 height 19
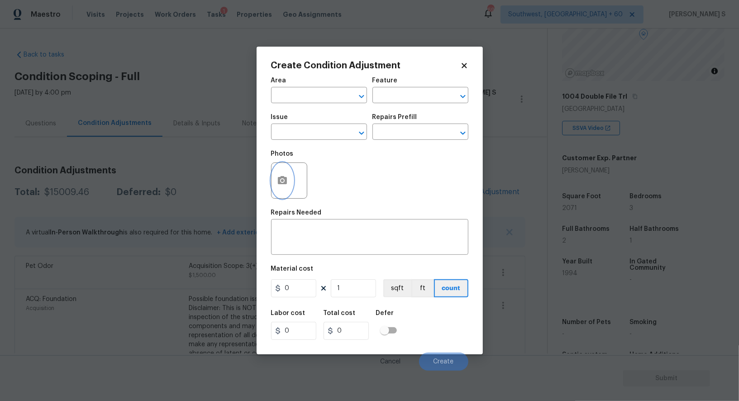
click at [276, 180] on button "button" at bounding box center [283, 180] width 22 height 35
